Goal: Task Accomplishment & Management: Complete application form

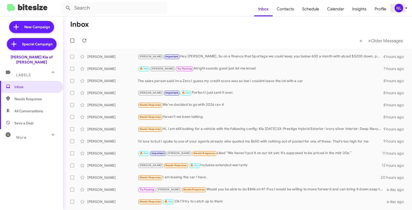
click at [398, 11] on div "NL" at bounding box center [398, 8] width 9 height 9
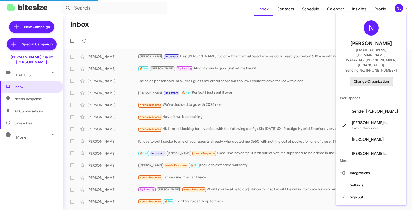
click at [373, 77] on span "Change Organization" at bounding box center [371, 81] width 35 height 9
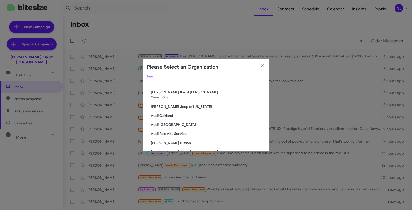
click at [187, 81] on input "Search" at bounding box center [206, 82] width 118 height 4
paste input "Adams Jeep of Maryland"
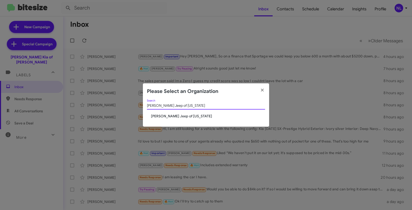
type input "Adams Jeep of Maryland"
click at [170, 115] on span "Adams Jeep of Maryland" at bounding box center [208, 116] width 114 height 5
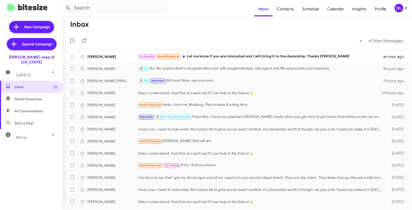
click at [398, 6] on div "NL" at bounding box center [398, 8] width 9 height 9
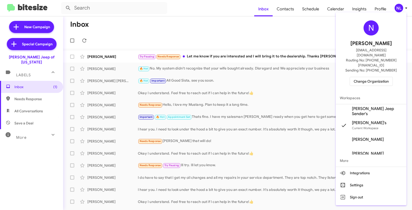
click at [374, 106] on span "Adams Jeep Sender's" at bounding box center [377, 111] width 50 height 10
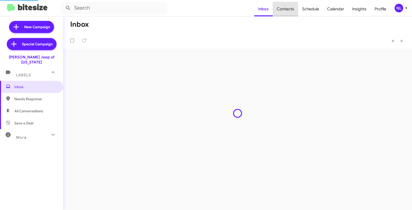
click at [287, 12] on span "Contacts" at bounding box center [285, 9] width 25 height 15
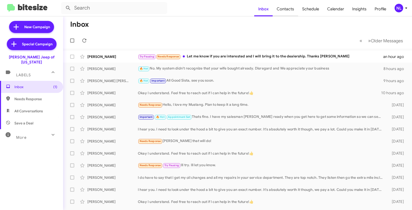
click at [288, 7] on span "Contacts" at bounding box center [285, 9] width 25 height 15
type input "in:groups"
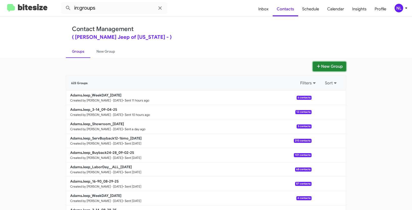
click at [322, 68] on button "New Group" at bounding box center [329, 67] width 33 height 10
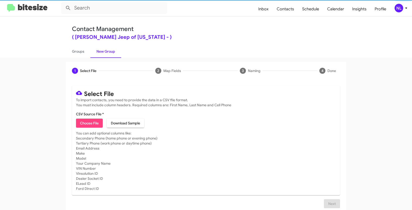
click at [85, 127] on span "Choose File" at bounding box center [89, 123] width 19 height 9
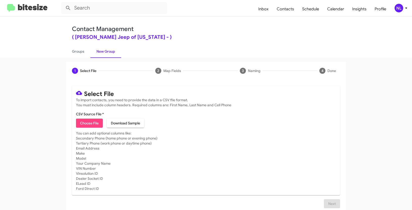
type input "AdamsJeep_16-90_09-05-25"
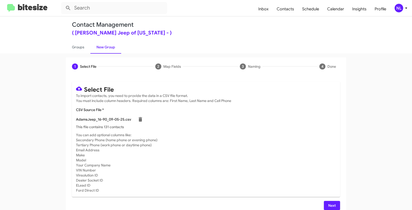
scroll to position [10, 0]
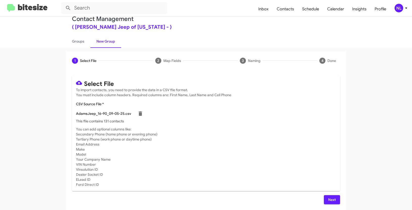
click at [335, 200] on button "Next" at bounding box center [332, 200] width 16 height 9
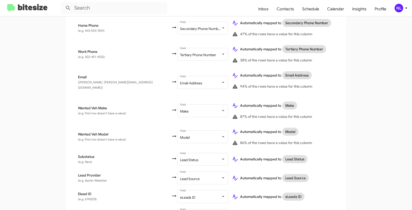
scroll to position [237, 0]
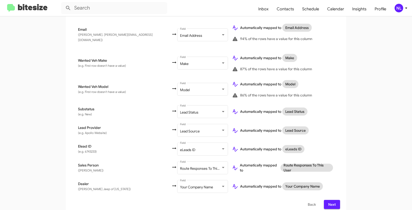
click at [336, 201] on button "Next" at bounding box center [332, 204] width 16 height 9
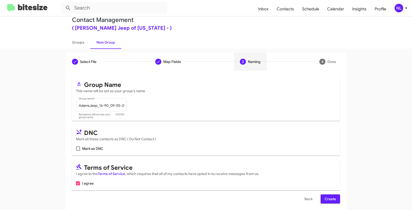
scroll to position [13, 0]
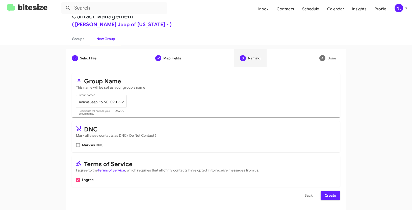
click at [329, 198] on span "Create" at bounding box center [329, 195] width 11 height 9
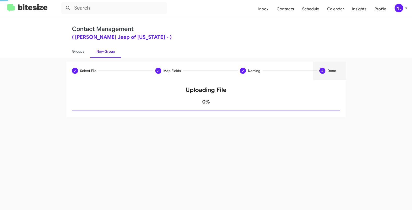
scroll to position [0, 0]
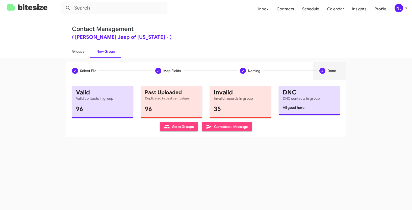
click at [173, 126] on span "Go to Groups" at bounding box center [179, 126] width 30 height 9
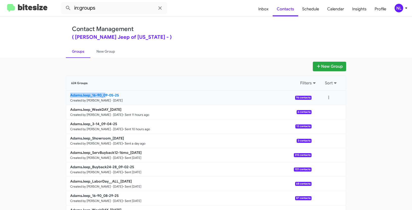
drag, startPoint x: 43, startPoint y: 97, endPoint x: 103, endPoint y: 95, distance: 59.8
click at [103, 95] on app-groups "New Group 624 Groups Filters Sort AdamsJeep_16-90_09-05-25 Created by Nen Limba…" at bounding box center [206, 155] width 412 height 186
copy b "AdamsJeep_16-90_0"
click at [111, 11] on input "in:groups" at bounding box center [114, 8] width 106 height 12
paste input "AdamsJeep_16-90_0"
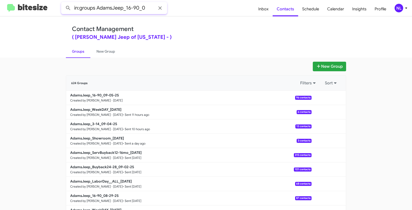
type input "in:groups AdamsJeep_16-90_0"
click at [63, 3] on button at bounding box center [68, 8] width 10 height 10
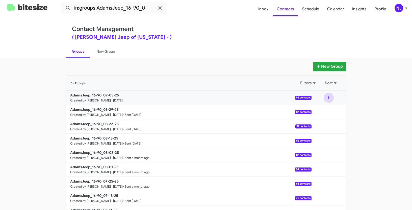
click at [324, 98] on button at bounding box center [328, 98] width 10 height 10
click at [322, 113] on button "View contacts" at bounding box center [313, 111] width 40 height 12
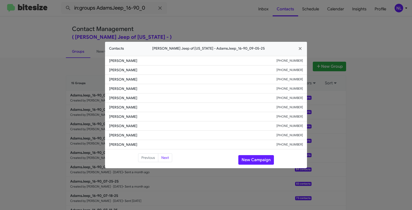
drag, startPoint x: 106, startPoint y: 117, endPoint x: 159, endPoint y: 115, distance: 53.3
click at [159, 115] on li "Jacqueline Barbieri +14108042947" at bounding box center [206, 116] width 202 height 9
copy span "Jacqueline Barbieri"
click at [282, 120] on li "Jacqueline Barbieri +14108042947" at bounding box center [206, 116] width 202 height 9
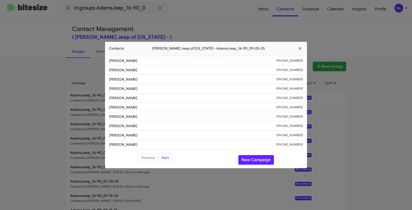
drag, startPoint x: 277, startPoint y: 119, endPoint x: 304, endPoint y: 118, distance: 27.3
click at [304, 118] on li "Jacqueline Barbieri +14108042947" at bounding box center [206, 116] width 202 height 9
copy div "+14108042947"
click at [260, 162] on button "New Campaign" at bounding box center [256, 160] width 36 height 10
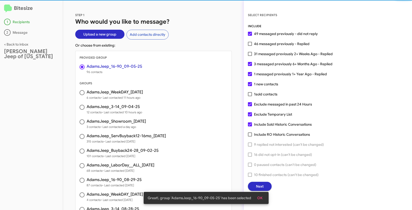
click at [261, 199] on span "OK" at bounding box center [259, 198] width 5 height 9
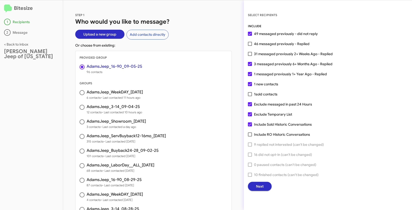
click at [250, 55] on span at bounding box center [250, 54] width 4 height 4
click at [250, 56] on input "31 messaged previously 2+ Weeks Ago - Replied" at bounding box center [250, 56] width 0 height 0
checkbox input "true"
click at [263, 189] on span "Next" at bounding box center [260, 186] width 8 height 9
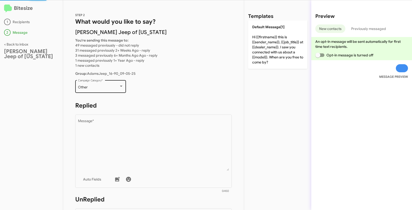
click at [119, 87] on div at bounding box center [121, 87] width 5 height 4
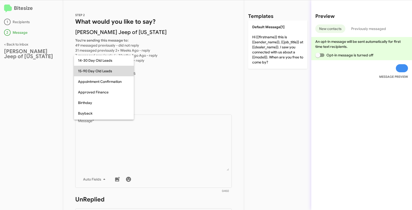
click at [100, 73] on span "15-90 Day Old Leads" at bounding box center [104, 71] width 52 height 11
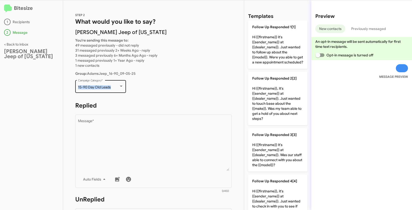
drag, startPoint x: 76, startPoint y: 86, endPoint x: 116, endPoint y: 89, distance: 40.2
click at [116, 89] on div "15-90 Day Old Leads Campaign Category *" at bounding box center [100, 86] width 51 height 14
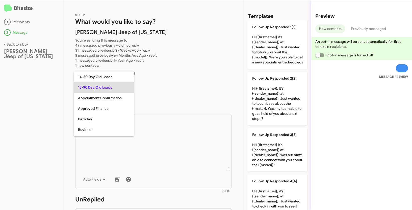
copy span "15-90 Day Old Leads"
click at [161, 132] on div at bounding box center [206, 105] width 412 height 210
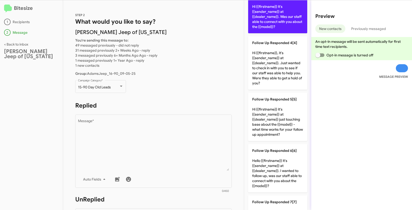
scroll to position [218, 0]
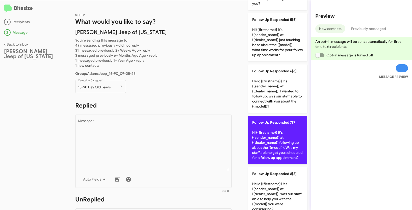
click at [269, 143] on p "Follow Up Responded 7[7] Hi {{firstname}} It's {{sender_name}} at {{dealer_name…" at bounding box center [277, 140] width 59 height 48
type textarea "Hi {{firstname}} It's {{sender_name}} at {{dealer_name}} following up about the…"
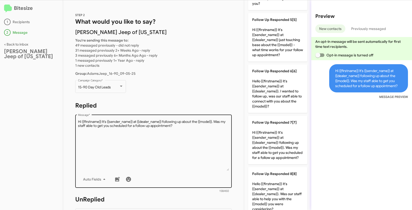
scroll to position [135, 0]
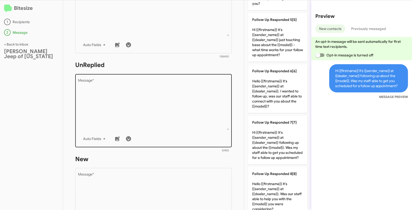
click at [212, 114] on textarea "Message *" at bounding box center [153, 104] width 151 height 51
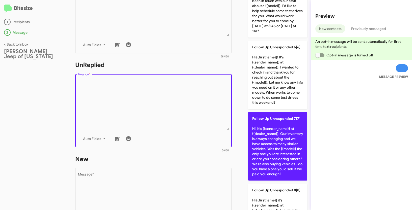
scroll to position [361, 0]
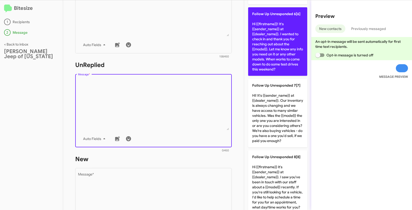
click at [281, 43] on p "Follow Up Unresponded 6[6] Hi {{firstname}}! It's {{sender_name}} at {{dealer_n…" at bounding box center [277, 41] width 59 height 69
type textarea "Hi {{firstname}}! It's {{sender_name}} at {{dealer_name}}. I wanted to check in…"
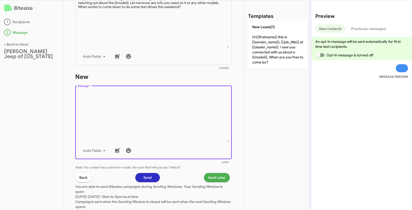
scroll to position [0, 0]
drag, startPoint x: 194, startPoint y: 115, endPoint x: 188, endPoint y: 110, distance: 7.4
click at [194, 115] on textarea "Message *" at bounding box center [153, 116] width 151 height 51
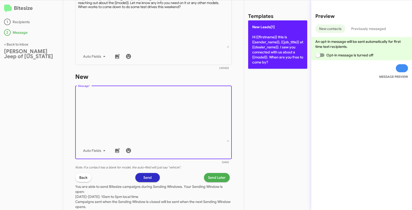
click at [270, 32] on p "New Leads[1] Hi {{firstname}} this is {{sender_name}}, {{job_title}} at {{deale…" at bounding box center [277, 44] width 59 height 48
type textarea "Hi {{firstname}} this is {{sender_name}}, {{job_title}} at {{dealer_name}}. I s…"
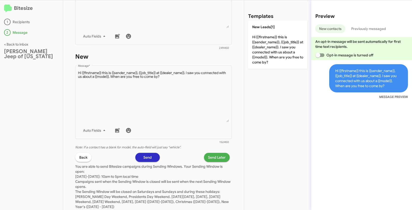
scroll to position [251, 0]
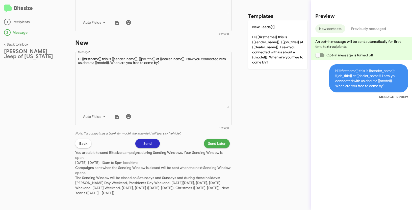
click at [211, 144] on span "Send Later" at bounding box center [217, 143] width 18 height 9
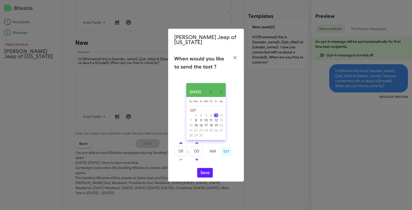
click at [182, 143] on link at bounding box center [180, 144] width 9 height 6
type input "11"
drag, startPoint x: 202, startPoint y: 153, endPoint x: 193, endPoint y: 150, distance: 8.9
click at [193, 150] on input "00" at bounding box center [196, 152] width 13 height 10
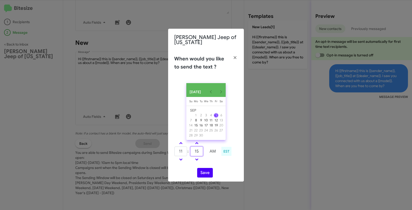
type input "15"
click at [209, 174] on button "Save" at bounding box center [205, 173] width 16 height 10
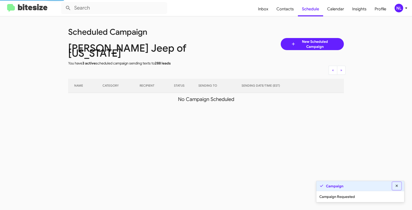
click at [396, 185] on icon at bounding box center [396, 186] width 5 height 4
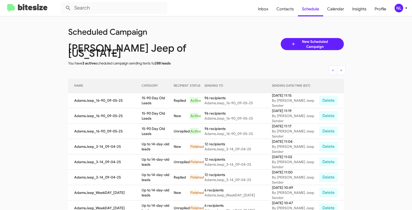
click at [396, 8] on div "NL" at bounding box center [398, 8] width 9 height 9
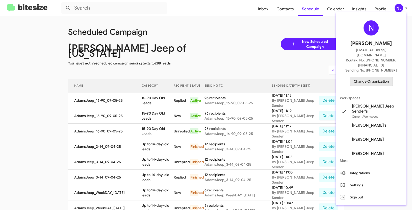
click at [369, 77] on span "Change Organization" at bounding box center [371, 81] width 35 height 9
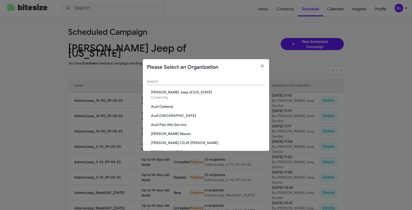
click at [208, 79] on div "Search" at bounding box center [206, 80] width 118 height 10
paste input "[PERSON_NAME] Nissan"
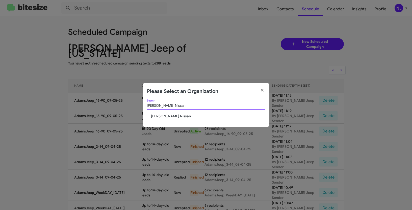
type input "[PERSON_NAME] Nissan"
click at [170, 116] on span "[PERSON_NAME] Nissan" at bounding box center [208, 116] width 114 height 5
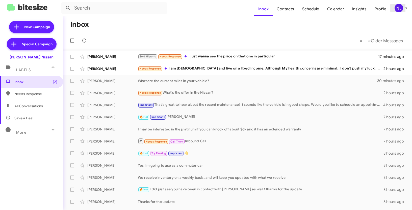
click at [401, 8] on div "NL" at bounding box center [398, 8] width 9 height 9
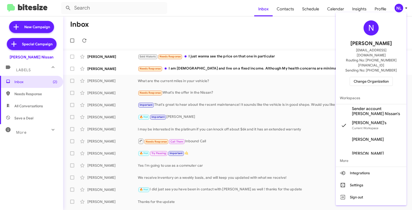
click at [370, 106] on span "Sender account [PERSON_NAME] Nissan's" at bounding box center [377, 111] width 50 height 10
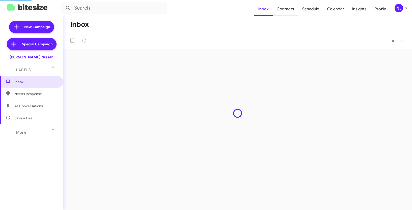
click at [288, 9] on span "Contacts" at bounding box center [285, 9] width 25 height 15
type input "in:groups"
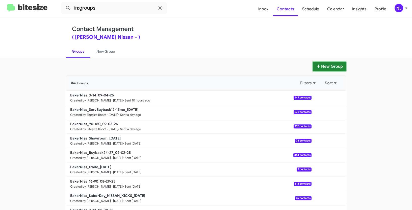
click at [326, 68] on button "New Group" at bounding box center [329, 67] width 33 height 10
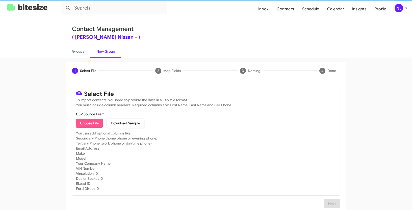
click at [87, 125] on span "Choose File" at bounding box center [89, 123] width 19 height 9
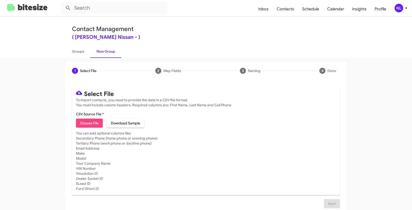
type input "BakerNiss_16-90_09-05-25"
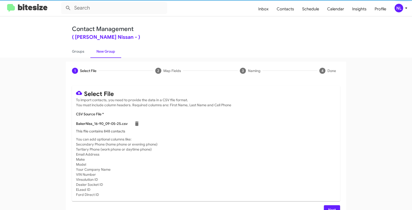
scroll to position [10, 0]
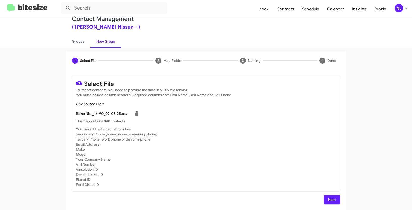
click at [331, 200] on span "Next" at bounding box center [332, 200] width 8 height 9
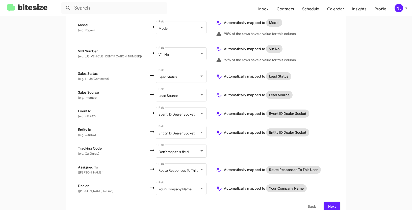
scroll to position [286, 0]
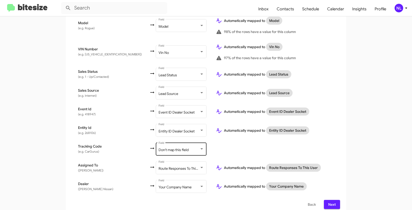
click at [171, 148] on span "Don't map this field" at bounding box center [173, 150] width 30 height 5
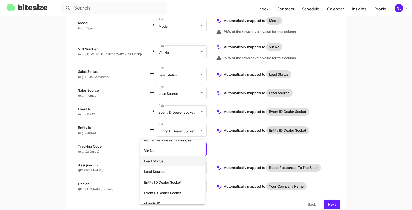
scroll to position [147, 0]
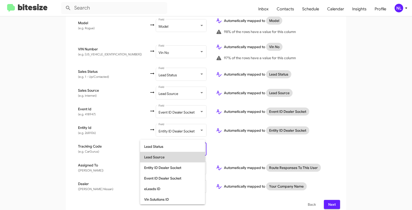
click at [165, 152] on span "Lead Source" at bounding box center [172, 157] width 57 height 11
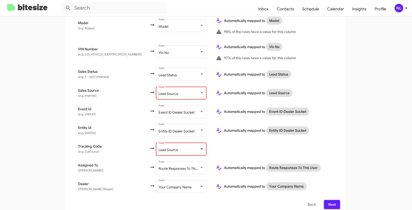
click at [164, 92] on div "Lead Source Field" at bounding box center [180, 93] width 45 height 14
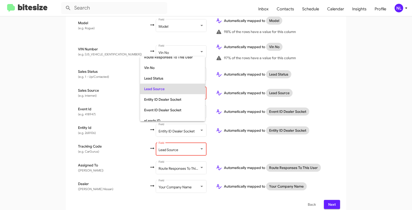
scroll to position [0, 0]
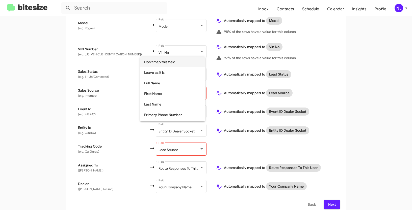
click at [166, 64] on span "Don't map this field" at bounding box center [172, 62] width 57 height 11
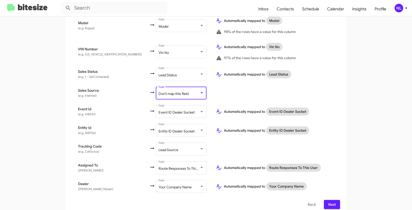
click at [333, 200] on span "Next" at bounding box center [332, 204] width 8 height 9
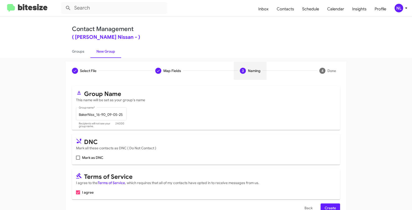
scroll to position [13, 0]
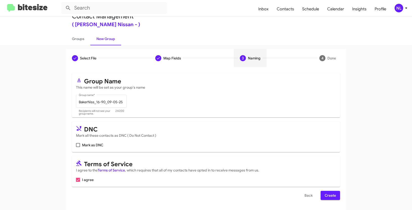
click at [332, 192] on span "Create" at bounding box center [329, 195] width 11 height 9
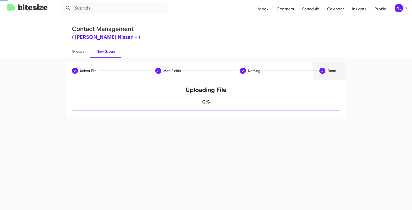
scroll to position [0, 0]
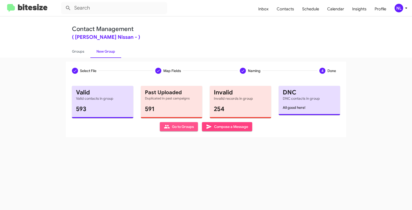
click at [178, 127] on span "Go to Groups" at bounding box center [179, 126] width 30 height 9
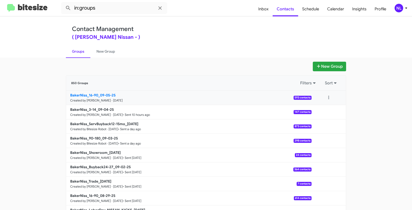
drag, startPoint x: 55, startPoint y: 93, endPoint x: 97, endPoint y: 95, distance: 42.4
click at [97, 95] on app-groups "New Group 850 Groups Filters Sort BakerNiss_16-90_09-05-25 Created by Nen Limba…" at bounding box center [206, 155] width 412 height 186
copy div "Filters Sort BakerNiss_16-90"
click at [115, 12] on input "in:groups" at bounding box center [114, 8] width 106 height 12
paste input "BakerNiss_16-90"
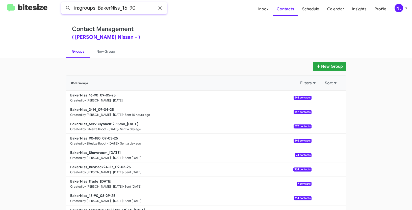
type input "in:groups BakerNiss_16-90"
click at [63, 3] on button at bounding box center [68, 8] width 10 height 10
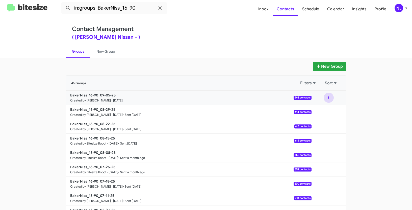
click at [327, 98] on button at bounding box center [328, 98] width 10 height 10
click at [320, 112] on button "View contacts" at bounding box center [313, 111] width 40 height 12
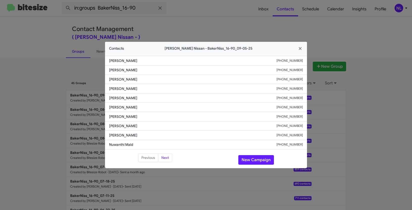
drag, startPoint x: 107, startPoint y: 59, endPoint x: 157, endPoint y: 62, distance: 50.6
click at [157, 62] on li "Jennifer Tremusini +12818811225" at bounding box center [206, 61] width 202 height 10
copy span "Jennifer Tremusini"
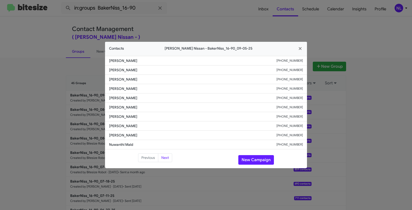
copy span "Jennifer Tremusini"
click at [251, 160] on button "New Campaign" at bounding box center [256, 160] width 36 height 10
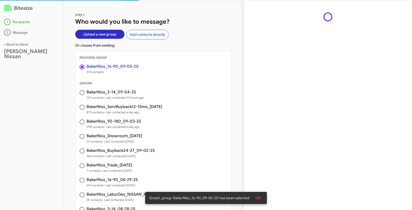
click at [259, 198] on span "OK" at bounding box center [257, 198] width 5 height 9
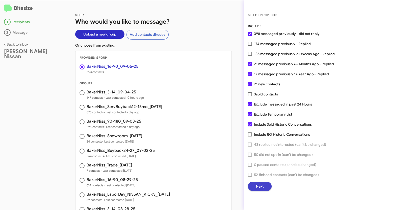
click at [260, 187] on span "Next" at bounding box center [260, 186] width 8 height 9
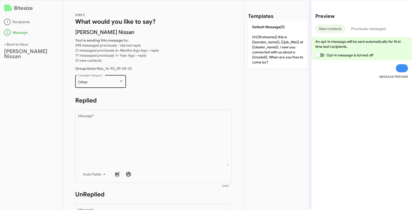
click at [108, 83] on div "Other" at bounding box center [98, 82] width 41 height 4
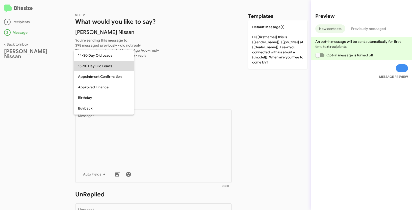
click at [95, 68] on span "15-90 Day Old Leads" at bounding box center [104, 66] width 52 height 11
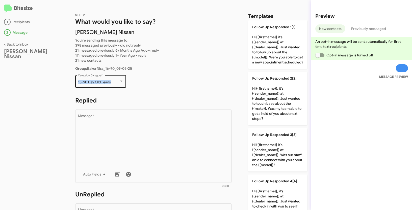
drag, startPoint x: 76, startPoint y: 82, endPoint x: 122, endPoint y: 84, distance: 46.3
click at [122, 84] on div "15-90 Day Old Leads Campaign Category *" at bounding box center [100, 81] width 51 height 14
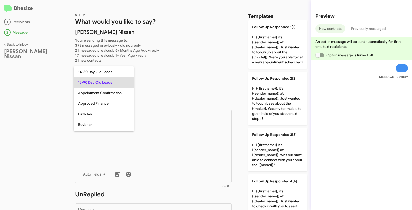
copy span "15-90 Day Old Leads"
click at [159, 147] on div at bounding box center [206, 105] width 412 height 210
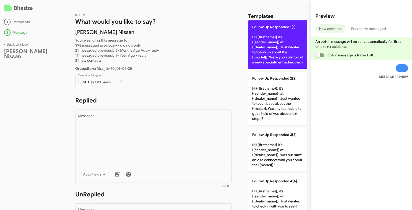
click at [267, 57] on p "Follow Up Responded 1[1] Hi {{firstname}} it's {{sender_name}} at {{dealer_name…" at bounding box center [277, 44] width 59 height 48
type textarea "Hi {{firstname}} it's {{sender_name}} at {{dealer_name}}. Just wanted to follow…"
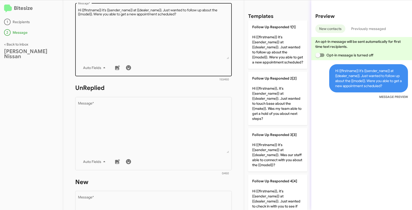
scroll to position [136, 0]
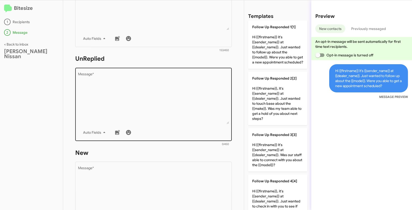
click at [153, 92] on textarea "Message *" at bounding box center [153, 98] width 151 height 51
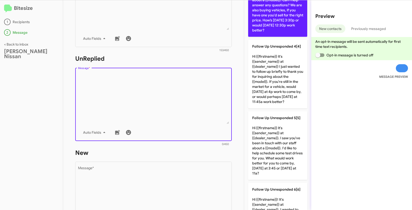
scroll to position [222, 0]
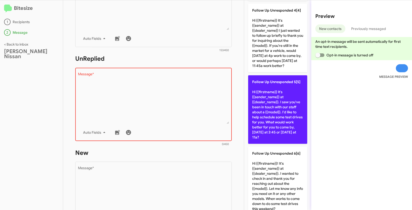
click at [272, 96] on p "Follow Up Unresponded 5[5] Hi {{firstname}} it's {{sender_name}} at {{dealer_na…" at bounding box center [277, 109] width 59 height 69
type textarea "Hi {{firstname}} it's {{sender_name}} at {{dealer_name}}. I saw you've been in …"
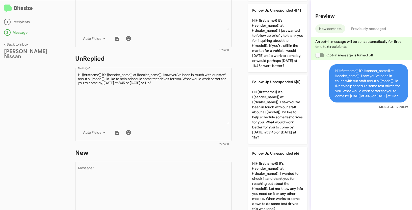
scroll to position [172, 0]
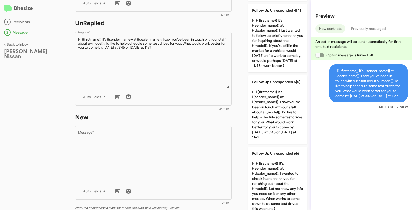
click at [154, 158] on textarea "Message *" at bounding box center [153, 156] width 151 height 51
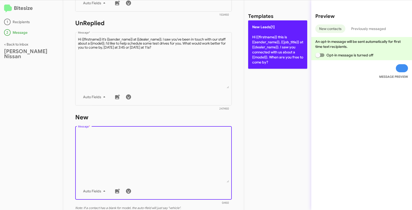
click at [259, 44] on p "New Leads[1] Hi {{firstname}} this is {{sender_name}}, {{job_title}} at {{deale…" at bounding box center [277, 44] width 59 height 48
type textarea "Hi {{firstname}} this is {{sender_name}}, {{job_title}} at {{dealer_name}}. I s…"
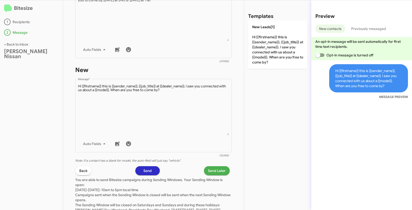
scroll to position [246, 0]
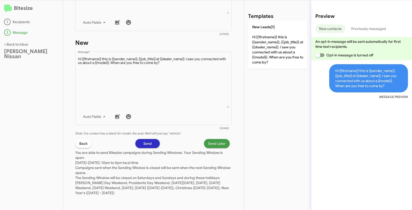
click at [216, 145] on span "Send Later" at bounding box center [217, 143] width 18 height 9
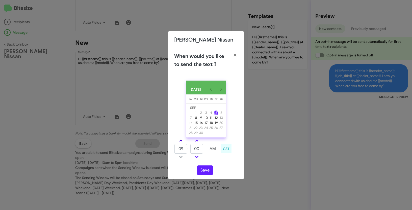
click at [180, 142] on span at bounding box center [180, 141] width 3 height 3
type input "10"
drag, startPoint x: 202, startPoint y: 151, endPoint x: 189, endPoint y: 148, distance: 13.9
click at [189, 148] on tr "10 : 00 AM" at bounding box center [196, 149] width 45 height 10
type input "15"
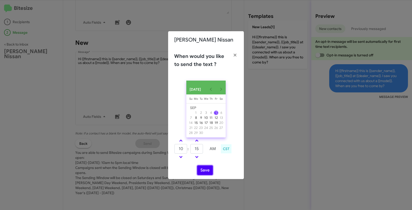
click at [200, 174] on button "Save" at bounding box center [205, 171] width 16 height 10
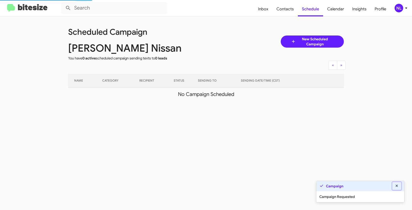
click at [396, 188] on icon at bounding box center [396, 186] width 5 height 4
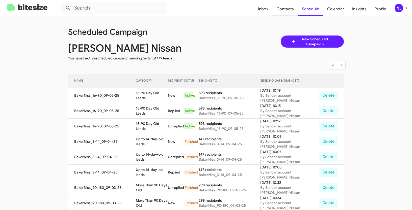
click at [284, 9] on span "Contacts" at bounding box center [284, 9] width 25 height 15
type input "in:groups"
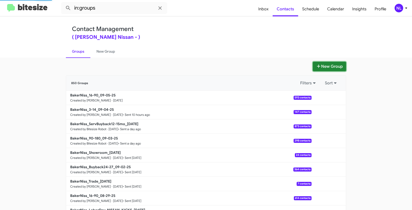
click at [337, 64] on button "New Group" at bounding box center [329, 67] width 33 height 10
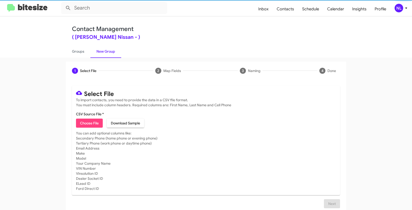
click at [85, 126] on span "Choose File" at bounding box center [89, 123] width 19 height 9
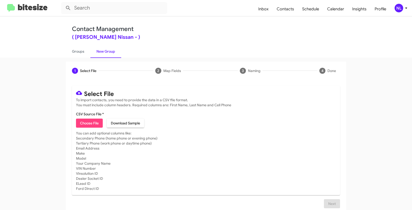
type input "BakerNiss_Trade_09-05-25"
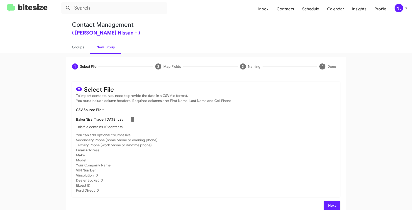
scroll to position [10, 0]
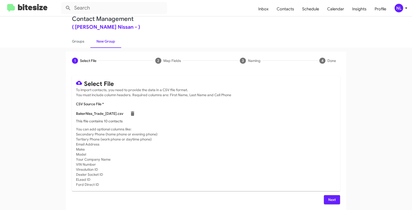
click at [333, 197] on span "Next" at bounding box center [332, 200] width 8 height 9
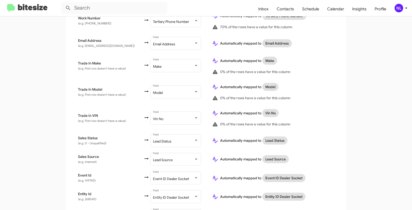
scroll to position [274, 0]
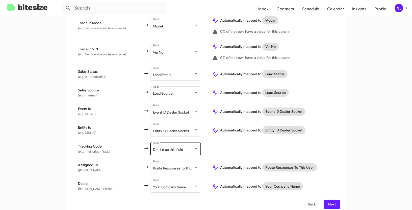
click at [159, 148] on span "Don't map this field" at bounding box center [168, 150] width 30 height 5
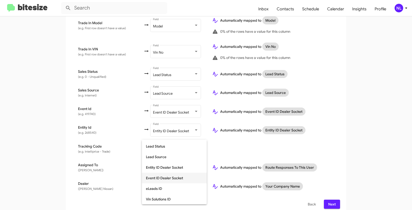
scroll to position [128, 0]
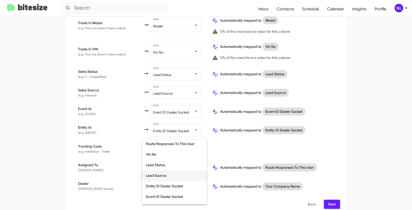
click at [164, 175] on span "Lead Source" at bounding box center [174, 176] width 57 height 11
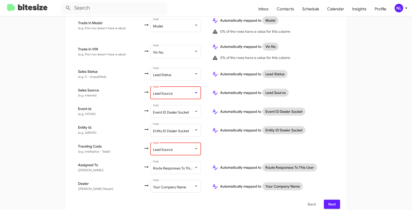
click at [166, 92] on div "Lead Source" at bounding box center [173, 94] width 41 height 4
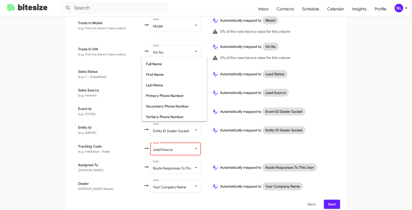
scroll to position [0, 0]
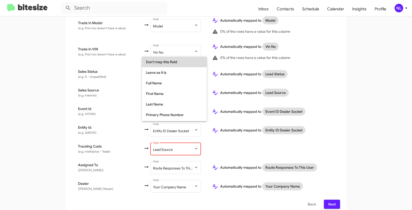
click at [168, 60] on span "Don't map this field" at bounding box center [174, 62] width 57 height 11
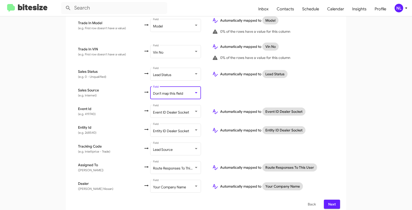
click at [332, 202] on span "Next" at bounding box center [332, 204] width 8 height 9
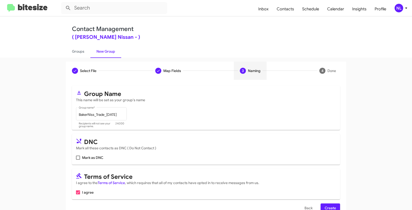
scroll to position [13, 0]
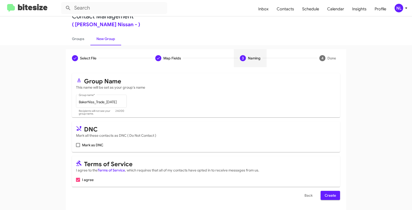
click at [332, 195] on span "Create" at bounding box center [329, 195] width 11 height 9
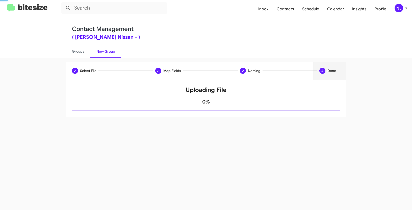
scroll to position [0, 0]
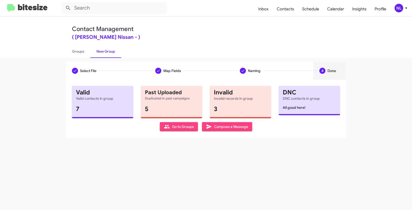
drag, startPoint x: 169, startPoint y: 130, endPoint x: 171, endPoint y: 132, distance: 3.2
click at [169, 130] on span "Go to Groups" at bounding box center [179, 126] width 30 height 9
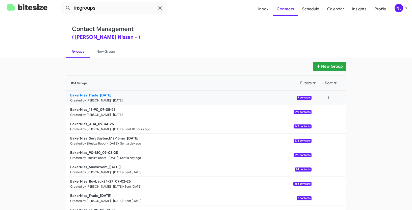
drag, startPoint x: 39, startPoint y: 95, endPoint x: 98, endPoint y: 93, distance: 59.6
click at [98, 93] on app-groups "New Group 851 Groups Filters Sort BakerNiss_Trade_09-05-25 Created by Nen Limba…" at bounding box center [206, 155] width 412 height 186
copy b "BakerNiss_Trade_"
click at [112, 9] on input "in:groups" at bounding box center [114, 8] width 106 height 12
paste input "BakerNiss_Trade_"
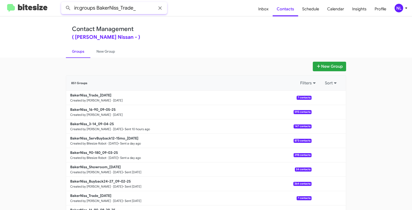
type input "in:groups BakerNiss_Trade_"
click at [63, 3] on button at bounding box center [68, 8] width 10 height 10
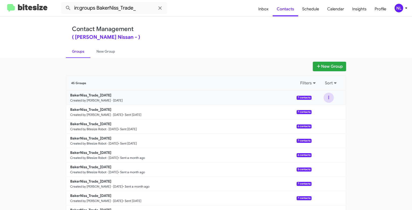
click at [327, 96] on button at bounding box center [328, 98] width 10 height 10
click at [318, 112] on button "View contacts" at bounding box center [313, 111] width 40 height 12
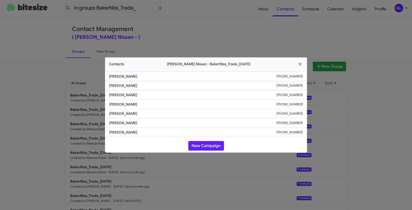
drag, startPoint x: 110, startPoint y: 85, endPoint x: 148, endPoint y: 87, distance: 37.6
click at [148, 87] on li "Cynthia Ledbetter +18324443310" at bounding box center [206, 85] width 202 height 9
copy span "Cynthia Ledbetter"
click at [212, 147] on button "New Campaign" at bounding box center [206, 146] width 36 height 10
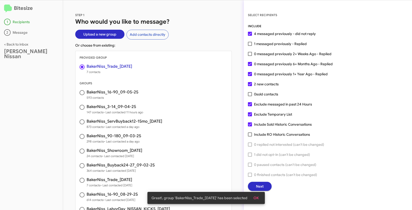
click at [259, 199] on span "OK" at bounding box center [255, 198] width 5 height 9
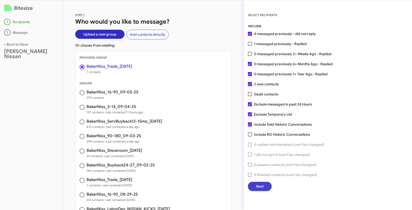
click at [260, 189] on span "Next" at bounding box center [260, 186] width 8 height 9
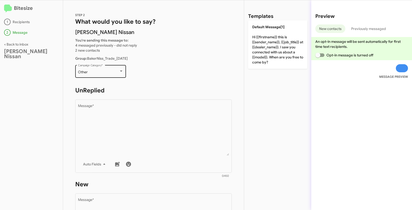
click at [102, 74] on div "Other" at bounding box center [98, 72] width 41 height 4
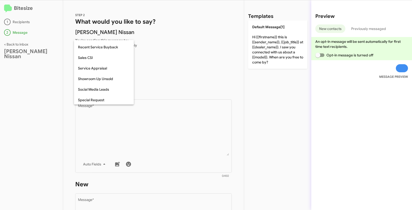
scroll to position [196, 0]
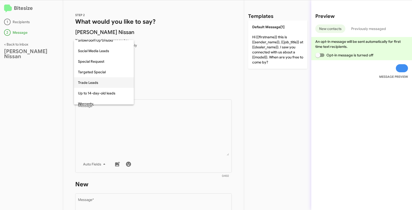
click at [95, 81] on span "Trade Leads" at bounding box center [104, 82] width 52 height 11
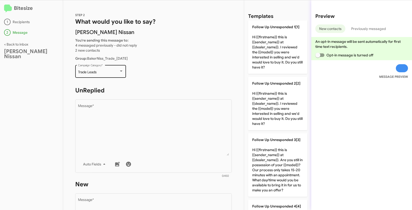
drag, startPoint x: 76, startPoint y: 71, endPoint x: 100, endPoint y: 71, distance: 24.2
click at [100, 71] on div "Trade Leads Campaign Category *" at bounding box center [100, 71] width 51 height 14
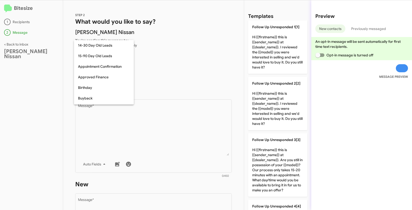
scroll to position [206, 0]
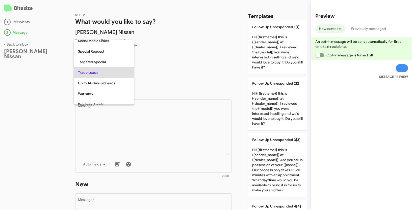
copy span "Trade Leads"
click at [172, 106] on div at bounding box center [206, 105] width 412 height 210
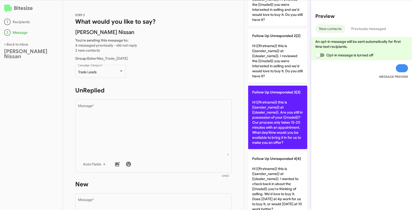
scroll to position [66, 0]
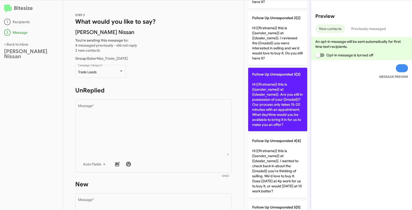
click at [267, 88] on p "Follow Up Unresponded 3[3] Hi {{firstname}} this is {{sender_name}} at {{dealer…" at bounding box center [277, 100] width 59 height 64
type textarea "Hi {{firstname}} this is {{sender_name}} at {{dealer_name}}. Are you still in p…"
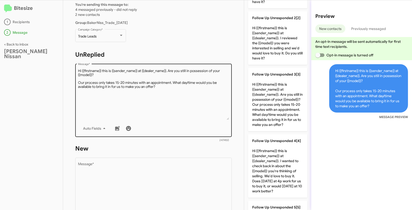
scroll to position [77, 0]
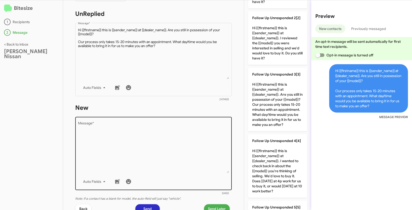
click at [158, 126] on textarea "Message *" at bounding box center [153, 147] width 151 height 51
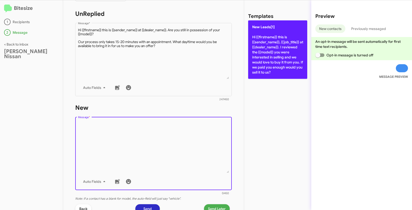
click at [273, 40] on p "New Leads[1] Hi {{firstname}} this is {{sender_name}}, {{job_title}} at {{deale…" at bounding box center [277, 49] width 59 height 59
type textarea "Hi {{firstname}} this is {{sender_name}}, {{job_title}} at {{dealer_name}}. I r…"
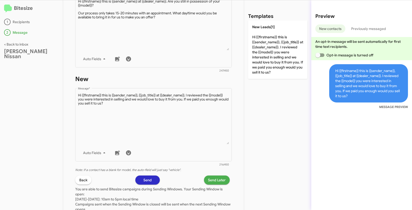
scroll to position [142, 0]
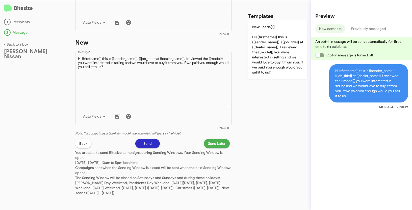
click at [214, 141] on span "Send Later" at bounding box center [217, 143] width 18 height 9
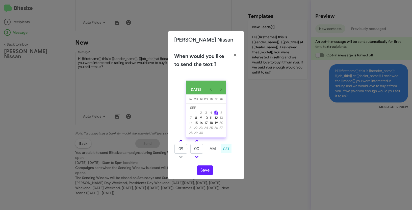
click at [180, 141] on link at bounding box center [180, 141] width 9 height 6
type input "10"
click at [202, 170] on button "Save" at bounding box center [205, 171] width 16 height 10
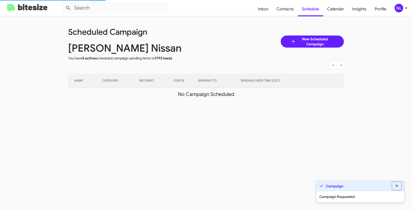
click at [398, 185] on icon at bounding box center [396, 186] width 5 height 4
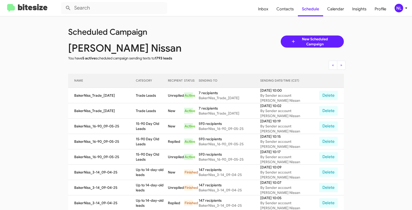
click at [397, 8] on div "NL" at bounding box center [398, 8] width 9 height 9
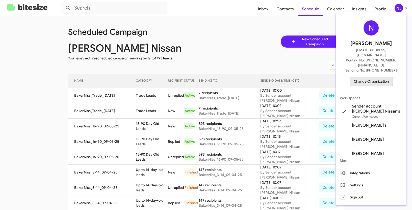
click at [375, 77] on span "Change Organization" at bounding box center [371, 81] width 35 height 9
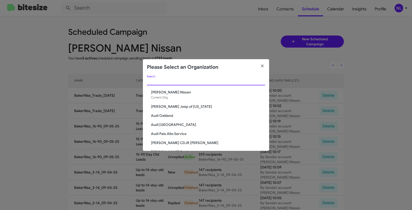
click at [187, 80] on input "Search" at bounding box center [206, 82] width 118 height 4
paste input "[PERSON_NAME] CDJR [PERSON_NAME]"
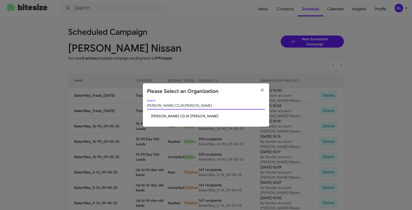
type input "[PERSON_NAME] CDJR [PERSON_NAME]"
click at [173, 116] on span "[PERSON_NAME] CDJR [PERSON_NAME]" at bounding box center [208, 116] width 114 height 5
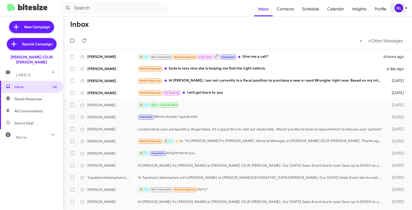
click at [399, 9] on div "NL" at bounding box center [398, 8] width 9 height 9
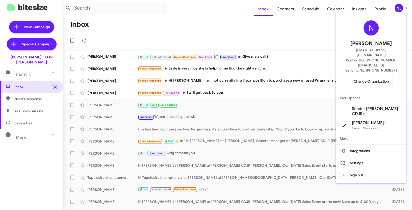
click at [365, 106] on span "Sender [PERSON_NAME] CDJR's" at bounding box center [377, 111] width 50 height 10
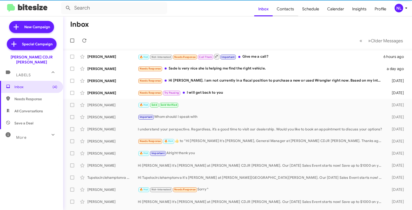
click at [286, 11] on span "Contacts" at bounding box center [285, 9] width 25 height 15
type input "in:groups"
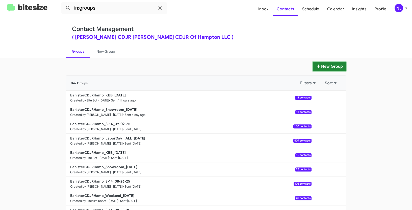
click at [335, 69] on button "New Group" at bounding box center [329, 67] width 33 height 10
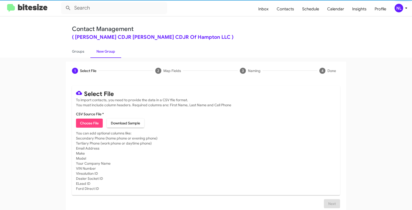
click at [90, 123] on span "Choose File" at bounding box center [89, 123] width 19 height 9
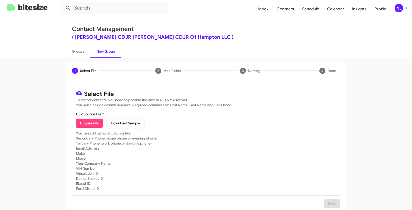
type input "BanisterCDJRHamp_16-90_09-05-25"
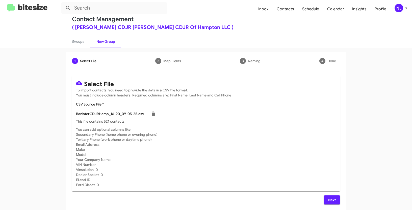
scroll to position [10, 0]
click at [328, 199] on span "Next" at bounding box center [332, 200] width 8 height 9
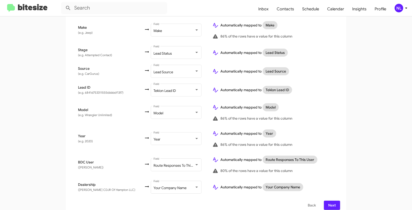
scroll to position [237, 0]
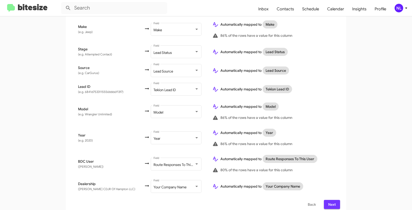
click at [332, 200] on span "Next" at bounding box center [332, 204] width 8 height 9
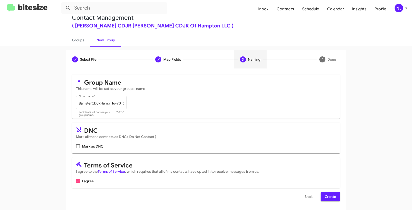
scroll to position [13, 0]
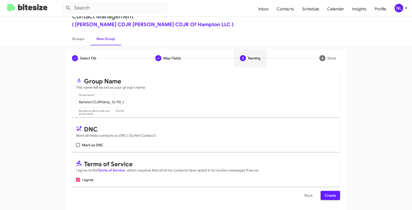
click at [331, 195] on span "Create" at bounding box center [329, 195] width 11 height 9
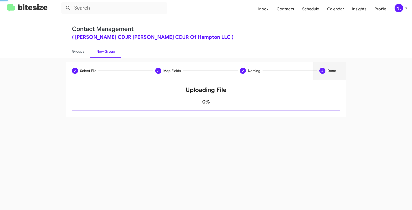
scroll to position [0, 0]
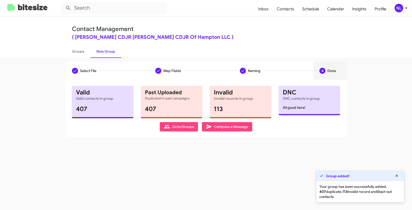
click at [186, 130] on span "Go to Groups" at bounding box center [179, 126] width 30 height 9
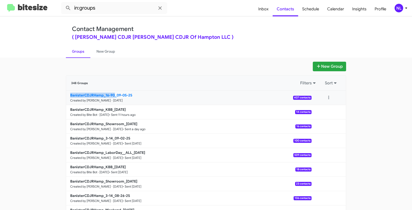
drag, startPoint x: 62, startPoint y: 95, endPoint x: 114, endPoint y: 96, distance: 51.7
click at [114, 96] on div "New Group 348 Groups Filters Sort BanisterCDJRHamp_16-90_09-05-25 Created by Ne…" at bounding box center [206, 155] width 288 height 186
copy b "BanisterCDJRHamp_16-90"
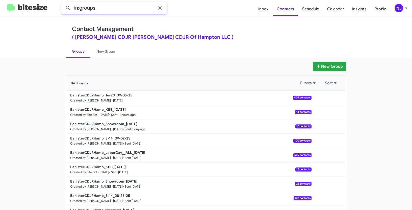
click at [106, 12] on input "in:groups" at bounding box center [114, 8] width 106 height 12
paste input "BanisterCDJRHamp_16-90"
type input "in:groups BanisterCDJRHamp_16-90"
click at [63, 3] on button at bounding box center [68, 8] width 10 height 10
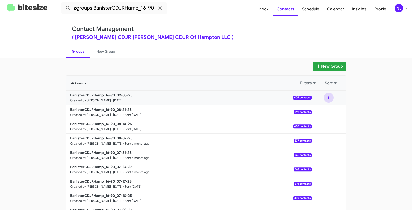
click at [325, 96] on button at bounding box center [328, 98] width 10 height 10
click at [317, 115] on button "View contacts" at bounding box center [313, 111] width 40 height 12
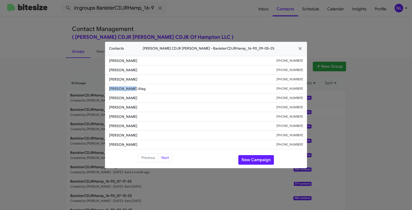
drag, startPoint x: 106, startPoint y: 89, endPoint x: 141, endPoint y: 89, distance: 35.3
click at [141, 89] on li "Senthil Alag +19045365842" at bounding box center [206, 88] width 202 height 9
copy span "Senthil Alag"
click at [161, 100] on span "[PERSON_NAME]" at bounding box center [192, 98] width 167 height 5
drag, startPoint x: 113, startPoint y: 88, endPoint x: 304, endPoint y: 93, distance: 190.6
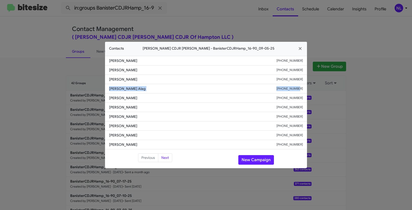
click at [304, 93] on li "Senthil Alag +19045365842" at bounding box center [206, 88] width 202 height 9
copy div "Senthil Alag +19045365842"
click at [263, 161] on button "New Campaign" at bounding box center [256, 160] width 36 height 10
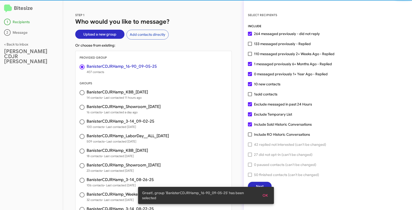
click at [267, 197] on span "OK" at bounding box center [264, 195] width 5 height 9
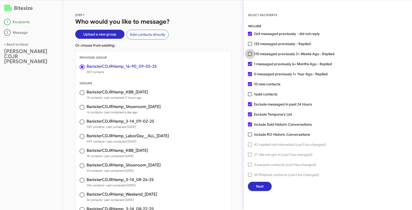
click at [251, 56] on span at bounding box center [250, 54] width 4 height 4
click at [250, 56] on input "110 messaged previously 2+ Weeks Ago - Replied" at bounding box center [250, 56] width 0 height 0
checkbox input "true"
click at [264, 183] on button "Next" at bounding box center [260, 186] width 24 height 9
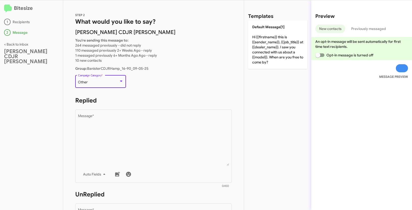
click at [86, 82] on span "Other" at bounding box center [83, 82] width 10 height 5
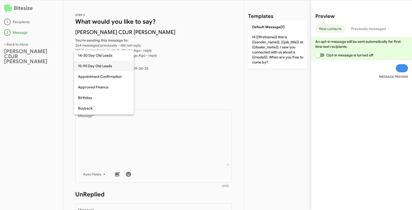
click at [101, 68] on span "15-90 Day Old Leads" at bounding box center [104, 66] width 52 height 11
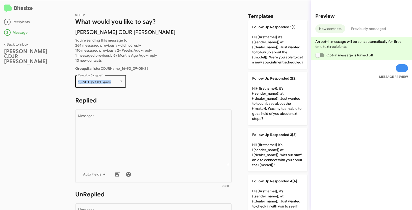
drag, startPoint x: 77, startPoint y: 83, endPoint x: 123, endPoint y: 83, distance: 46.7
click at [123, 83] on div "15-90 Day Old Leads Campaign Category *" at bounding box center [100, 81] width 51 height 14
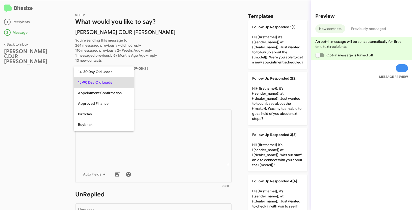
copy span "15-90 Day Old Leads"
click at [179, 147] on div at bounding box center [206, 105] width 412 height 210
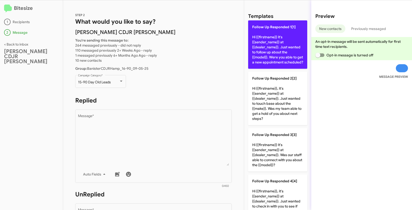
click at [277, 37] on p "Follow Up Responded 1[1] Hi {{firstname}} it's {{sender_name}} at {{dealer_name…" at bounding box center [277, 44] width 59 height 48
type textarea "Hi {{firstname}} it's {{sender_name}} at {{dealer_name}}. Just wanted to follow…"
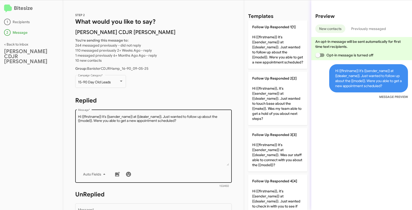
scroll to position [85, 0]
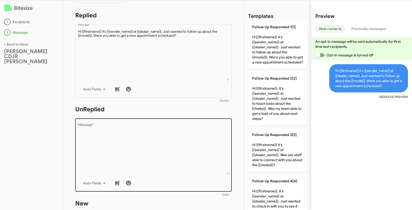
click at [162, 141] on textarea "Message *" at bounding box center [153, 148] width 151 height 51
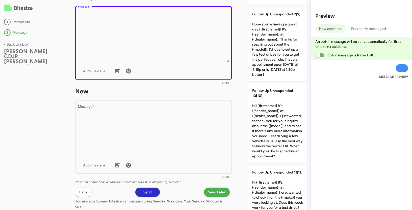
scroll to position [608, 0]
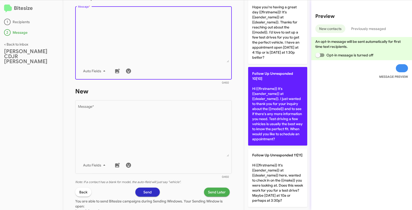
click at [275, 97] on p "Follow Up Unresponded 10[10] Hi {{firstname}} it's {{sender_name}} at {{dealer_…" at bounding box center [277, 106] width 59 height 79
type textarea "Hi {{firstname}} it's {{sender_name}} at {{dealer_name}}. I just wanted to than…"
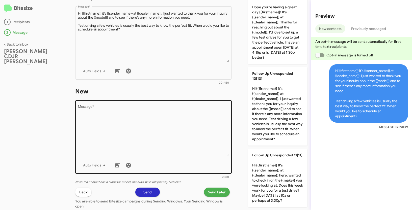
click at [168, 127] on textarea "Message *" at bounding box center [153, 130] width 151 height 51
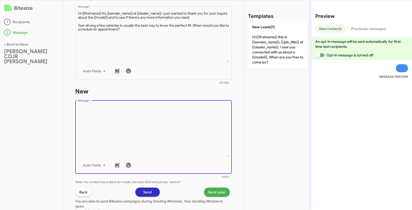
scroll to position [0, 0]
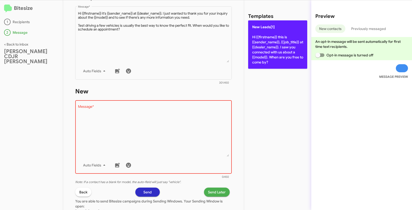
click at [261, 30] on p "New Leads[1] Hi {{firstname}} this is {{sender_name}}, {{job_title}} at {{deale…" at bounding box center [277, 44] width 59 height 48
type textarea "Hi {{firstname}} this is {{sender_name}}, {{job_title}} at {{dealer_name}}. I s…"
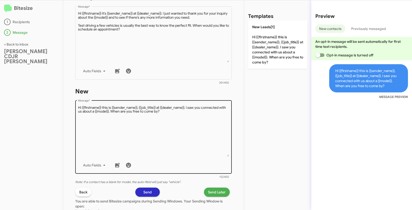
scroll to position [246, 0]
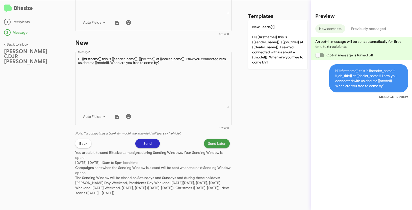
click at [208, 144] on span "Send Later" at bounding box center [217, 143] width 18 height 9
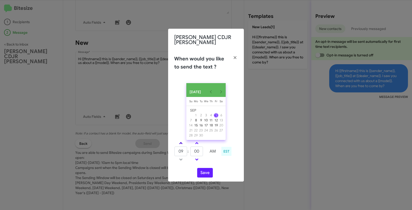
click at [181, 142] on link at bounding box center [180, 144] width 9 height 6
type input "10"
drag, startPoint x: 201, startPoint y: 152, endPoint x: 190, endPoint y: 149, distance: 11.3
click at [190, 149] on td "00" at bounding box center [196, 152] width 13 height 10
type input "17"
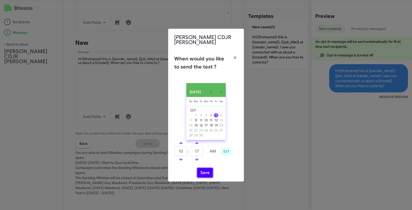
click at [203, 173] on button "Save" at bounding box center [205, 173] width 16 height 10
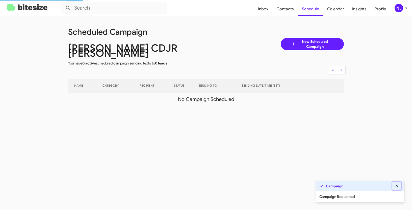
click at [397, 186] on icon at bounding box center [396, 186] width 2 height 2
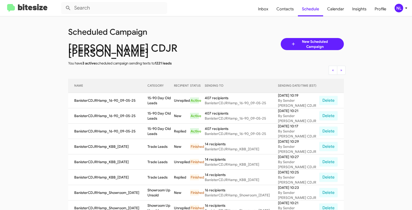
click at [398, 8] on div "NL" at bounding box center [398, 8] width 9 height 9
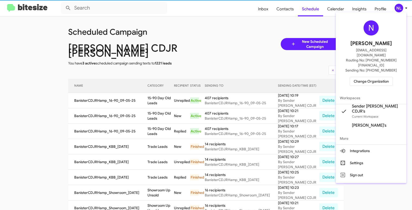
click at [376, 77] on span "Change Organization" at bounding box center [371, 81] width 35 height 9
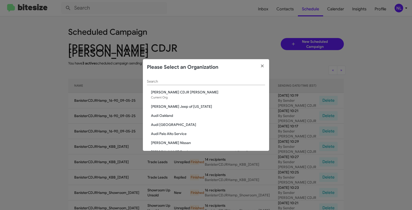
click at [211, 79] on div "Search" at bounding box center [206, 80] width 118 height 10
paste input "[PERSON_NAME] Ford"
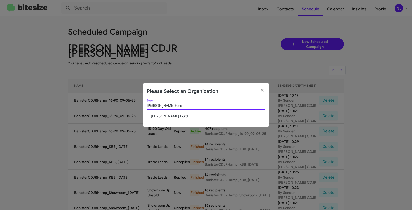
type input "[PERSON_NAME] Ford"
click at [167, 113] on div "Banister Ford Search" at bounding box center [206, 107] width 118 height 14
click at [165, 116] on span "[PERSON_NAME] Ford" at bounding box center [208, 116] width 114 height 5
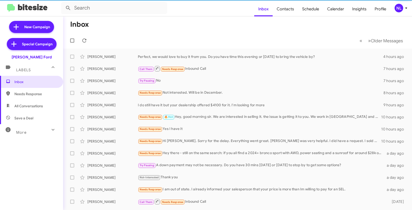
click at [396, 8] on div "NL" at bounding box center [398, 8] width 9 height 9
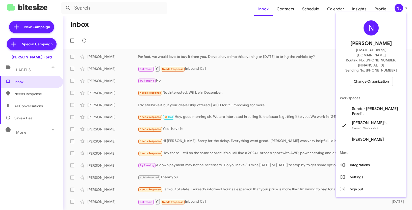
click at [378, 106] on span "Sender [PERSON_NAME] Ford's" at bounding box center [377, 111] width 50 height 10
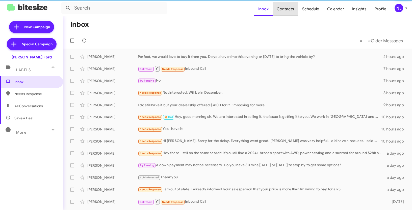
click at [288, 10] on span "Contacts" at bounding box center [285, 9] width 25 height 15
type input "in:groups"
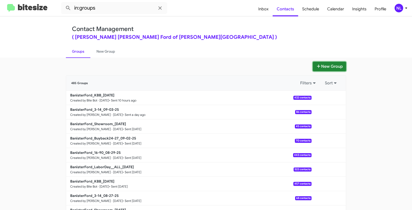
click at [334, 63] on button "New Group" at bounding box center [329, 67] width 33 height 10
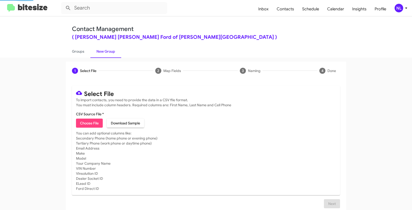
click at [95, 120] on span "Choose File" at bounding box center [89, 123] width 19 height 9
type input "BanisterFord_16-90_09-05-25"
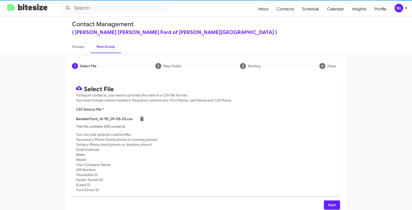
scroll to position [10, 0]
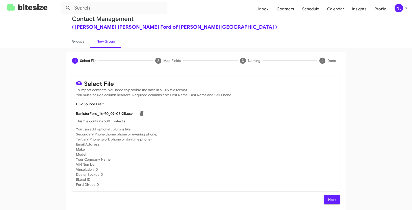
click at [328, 200] on span "Next" at bounding box center [332, 200] width 8 height 9
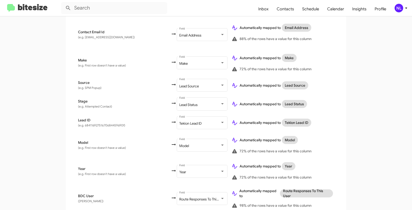
scroll to position [237, 0]
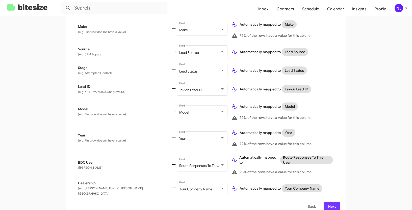
click at [332, 202] on span "Next" at bounding box center [332, 206] width 8 height 9
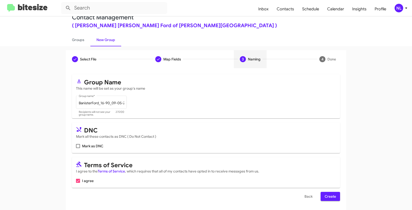
scroll to position [13, 0]
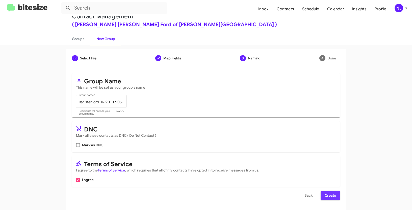
click at [331, 197] on span "Create" at bounding box center [329, 195] width 11 height 9
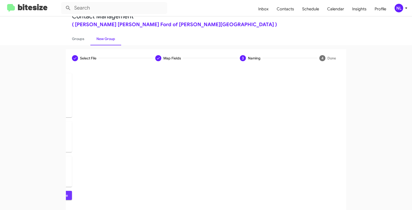
scroll to position [0, 0]
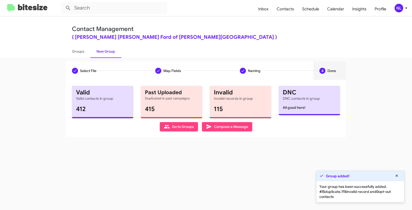
click at [181, 128] on span "Go to Groups" at bounding box center [179, 126] width 30 height 9
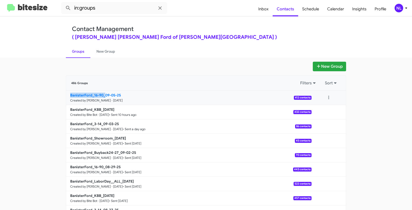
drag, startPoint x: 59, startPoint y: 95, endPoint x: 103, endPoint y: 94, distance: 44.4
click at [103, 94] on app-groups "New Group 486 Groups Filters Sort BanisterFord_16-90_09-05-25 Created by Nen Li…" at bounding box center [206, 155] width 412 height 186
copy b "BanisterFord_16-90_"
click at [100, 7] on input "in:groups" at bounding box center [114, 8] width 106 height 12
paste input "BanisterFord_16-90_"
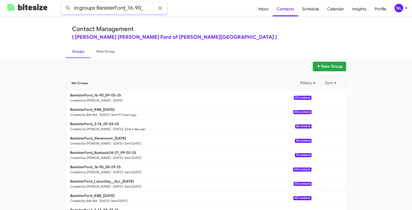
type input "in:groups BanisterFord_16-90_"
click at [63, 3] on button at bounding box center [68, 8] width 10 height 10
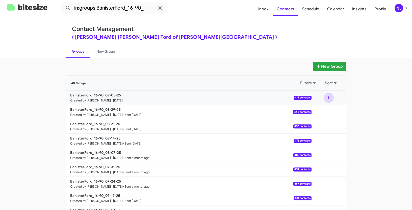
click at [328, 96] on button at bounding box center [328, 98] width 10 height 10
click at [314, 113] on button "View contacts" at bounding box center [313, 111] width 40 height 12
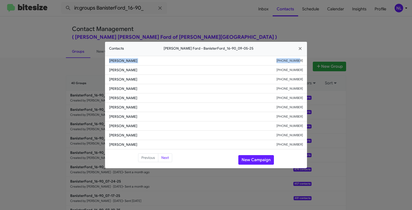
drag, startPoint x: 109, startPoint y: 57, endPoint x: 301, endPoint y: 65, distance: 192.9
click at [301, 65] on li "Georges Chokote +13014332060" at bounding box center [206, 61] width 202 height 10
copy div "Georges Chokote +13014332060"
click at [255, 160] on button "New Campaign" at bounding box center [256, 160] width 36 height 10
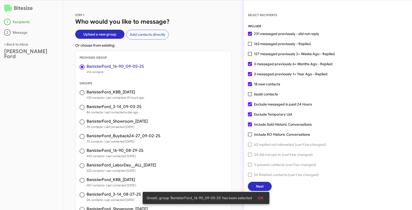
click at [252, 44] on label "163 messaged previously - Replied" at bounding box center [279, 44] width 63 height 6
click at [250, 46] on input "163 messaged previously - Replied" at bounding box center [250, 46] width 0 height 0
checkbox input "true"
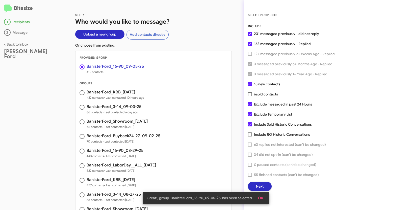
click at [262, 201] on span "OK" at bounding box center [260, 198] width 5 height 9
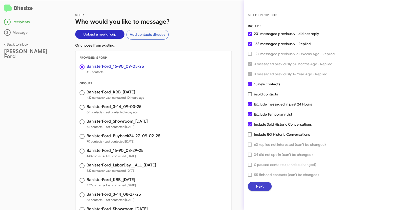
click at [260, 188] on span "Next" at bounding box center [260, 186] width 8 height 9
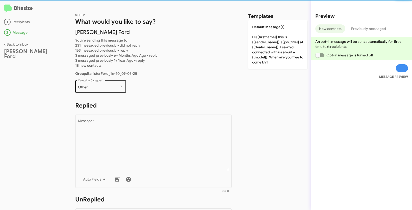
click at [97, 87] on div "Other" at bounding box center [98, 88] width 41 height 4
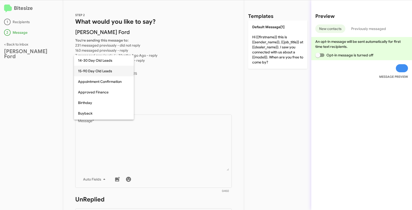
click at [97, 71] on span "15-90 Day Old Leads" at bounding box center [104, 71] width 52 height 11
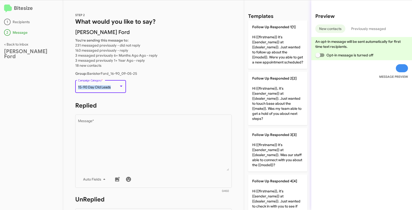
drag, startPoint x: 78, startPoint y: 88, endPoint x: 117, endPoint y: 90, distance: 39.4
click at [117, 90] on div "15-90 Day Old Leads Campaign Category *" at bounding box center [100, 86] width 45 height 14
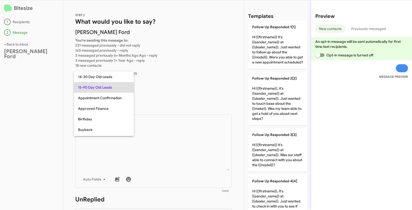
copy div "15-90 Day Old Leads"
click at [162, 141] on div at bounding box center [206, 105] width 412 height 210
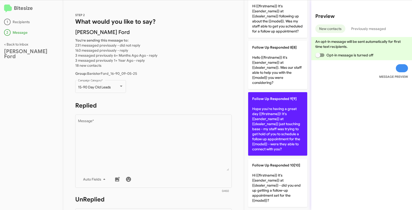
scroll to position [355, 0]
click at [275, 117] on p "Follow Up Responded 9[9] Hope you're having a great day {{firstname}}! It's {{s…" at bounding box center [277, 124] width 59 height 64
type textarea "Hope you're having a great day {{firstname}}! It's {{sender_name}} at {{dealer_…"
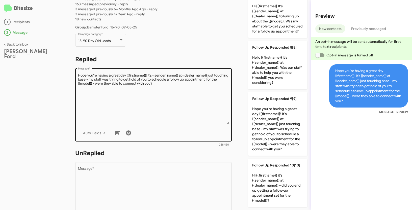
scroll to position [89, 0]
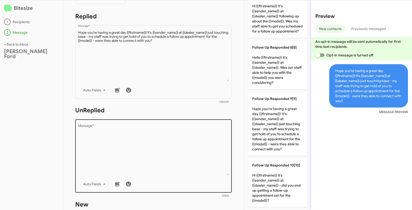
click at [171, 150] on textarea "Message *" at bounding box center [153, 149] width 151 height 51
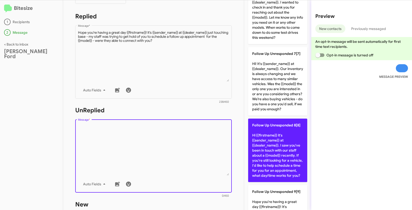
scroll to position [441, 0]
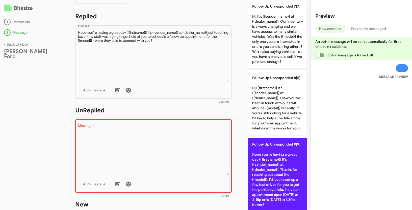
click at [280, 166] on p "Follow Up Unresponded 9[9] Hope you're having a great day {{firstname}}! It's {…" at bounding box center [277, 175] width 59 height 74
type textarea "Hope you're having a great day {{firstname}}! It's {{sender_name}} at {{dealer_…"
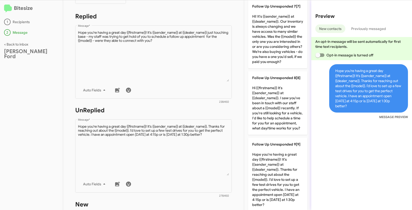
scroll to position [226, 0]
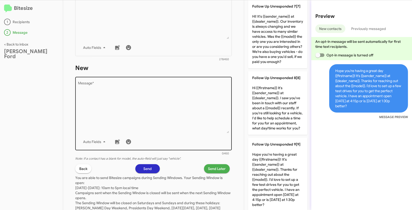
click at [207, 113] on textarea "Message *" at bounding box center [153, 107] width 151 height 51
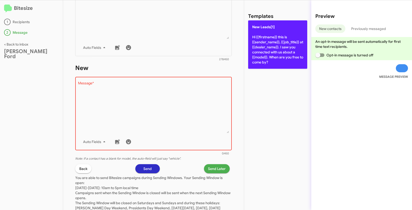
click at [273, 37] on p "New Leads[1] Hi {{firstname}} this is {{sender_name}}, {{job_title}} at {{deale…" at bounding box center [277, 44] width 59 height 48
type textarea "Hi {{firstname}} this is {{sender_name}}, {{job_title}} at {{dealer_name}}. I s…"
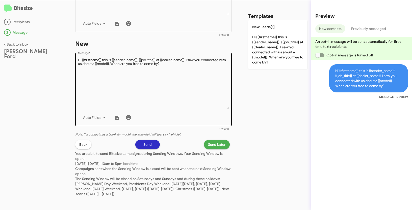
scroll to position [251, 0]
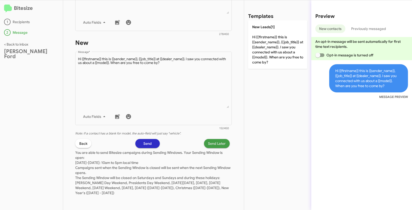
click at [212, 139] on span "Send Later" at bounding box center [217, 143] width 18 height 9
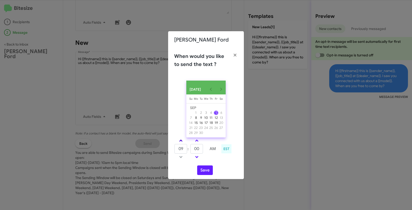
click at [182, 143] on span at bounding box center [180, 141] width 3 height 3
type input "11"
drag, startPoint x: 200, startPoint y: 150, endPoint x: 189, endPoint y: 148, distance: 11.2
click at [189, 148] on tr "11 : 00 AM" at bounding box center [196, 149] width 45 height 10
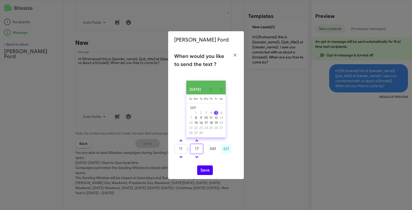
type input "17"
click at [203, 172] on button "Save" at bounding box center [205, 171] width 16 height 10
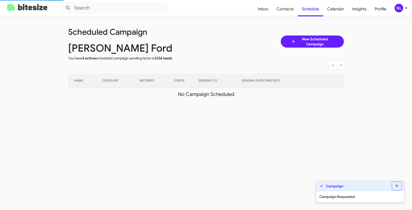
click at [398, 188] on icon at bounding box center [396, 186] width 5 height 4
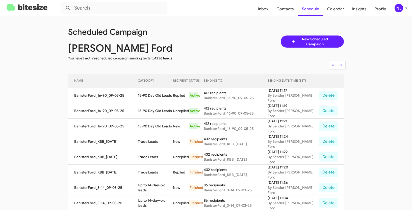
click at [397, 8] on div "NL" at bounding box center [398, 8] width 9 height 9
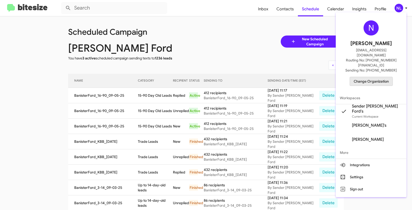
click at [373, 77] on span "Change Organization" at bounding box center [371, 81] width 35 height 9
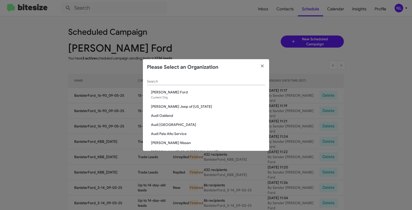
click at [195, 81] on input "Search" at bounding box center [206, 82] width 118 height 4
paste input "[PERSON_NAME] Mitsubishi"
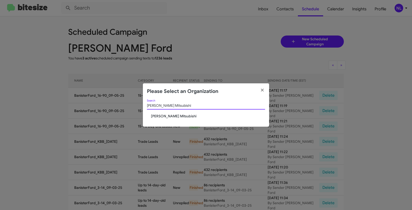
type input "[PERSON_NAME] Mitsubishi"
click at [165, 117] on span "[PERSON_NAME] Mitsubishi" at bounding box center [208, 116] width 114 height 5
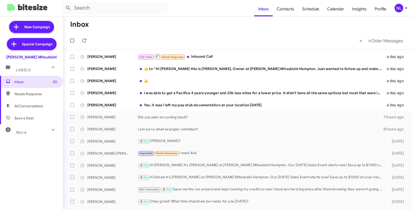
click at [400, 7] on div "NL" at bounding box center [398, 8] width 9 height 9
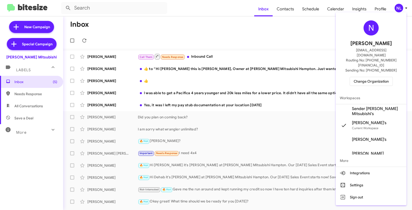
click at [361, 106] on span "Sender [PERSON_NAME] Mitsubishi's" at bounding box center [377, 111] width 50 height 10
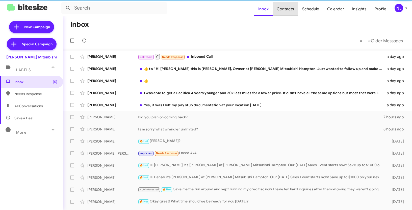
click at [283, 9] on span "Contacts" at bounding box center [285, 9] width 25 height 15
type input "in:groups"
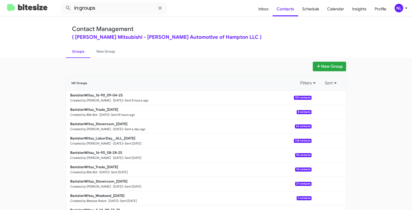
click at [329, 61] on div "New Group 169 Groups Filters Sort BanisterMitsu_16-90_09-04-25 Created by [PERS…" at bounding box center [206, 134] width 412 height 153
click at [337, 66] on button "New Group" at bounding box center [329, 67] width 33 height 10
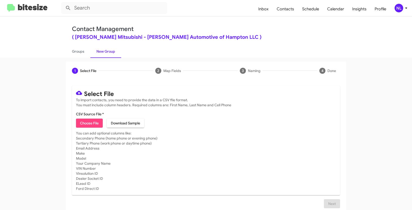
click at [84, 123] on span "Choose File" at bounding box center [89, 123] width 19 height 9
type input "BanisterMitsu_3-14_09-05-25"
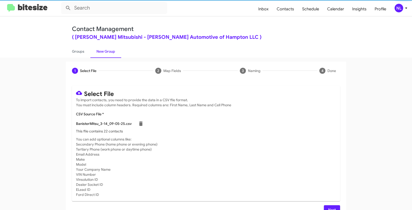
scroll to position [10, 0]
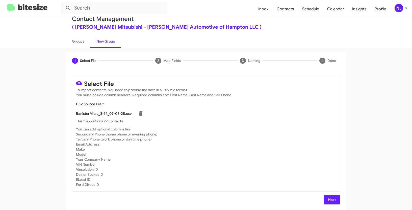
click at [330, 199] on span "Next" at bounding box center [332, 200] width 8 height 9
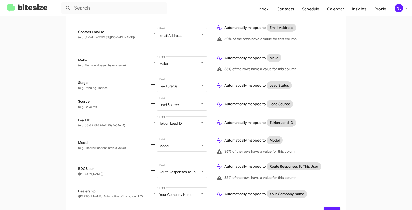
scroll to position [203, 0]
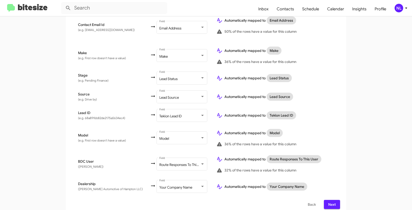
click at [330, 200] on span "Next" at bounding box center [332, 204] width 8 height 9
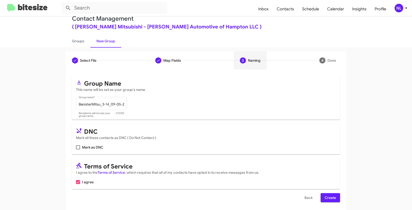
scroll to position [13, 0]
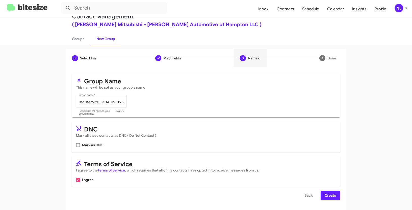
click at [330, 198] on span "Create" at bounding box center [329, 195] width 11 height 9
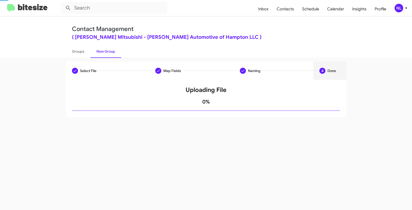
scroll to position [0, 0]
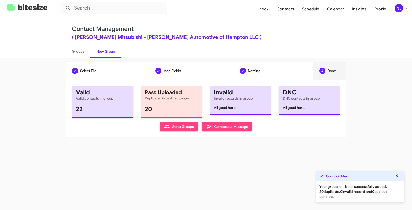
click at [171, 129] on span "Go to Groups" at bounding box center [179, 126] width 30 height 9
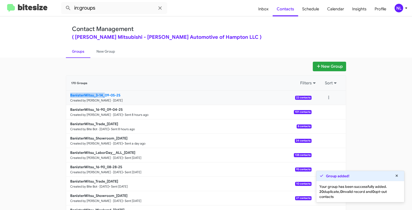
drag, startPoint x: 61, startPoint y: 97, endPoint x: 103, endPoint y: 96, distance: 41.9
click at [103, 96] on div "New Group 170 Groups Filters Sort BanisterMitsu_3-14_09-05-25 Created by [PERSO…" at bounding box center [206, 155] width 288 height 186
copy b "BanisterMitsu_3-14_"
click at [105, 10] on input "in:groups" at bounding box center [114, 8] width 106 height 12
paste input "BanisterMitsu_3-14_"
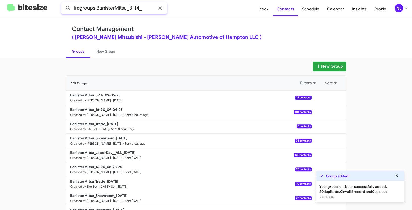
type input "in:groups BanisterMitsu_3-14_"
click at [63, 3] on button at bounding box center [68, 8] width 10 height 10
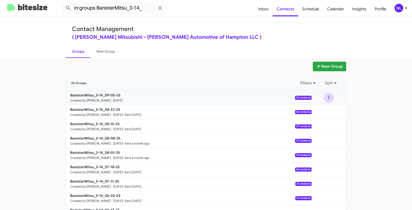
click at [325, 97] on button at bounding box center [328, 98] width 10 height 10
click at [322, 111] on button "View contacts" at bounding box center [313, 111] width 40 height 12
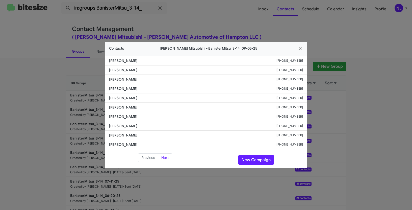
drag, startPoint x: 106, startPoint y: 108, endPoint x: 152, endPoint y: 111, distance: 46.0
click at [152, 111] on li "[PERSON_NAME] [PHONE_NUMBER]" at bounding box center [206, 107] width 202 height 9
copy span "[PERSON_NAME]"
click at [171, 124] on span "[PERSON_NAME]" at bounding box center [192, 126] width 167 height 5
drag, startPoint x: 108, startPoint y: 107, endPoint x: 310, endPoint y: 110, distance: 202.4
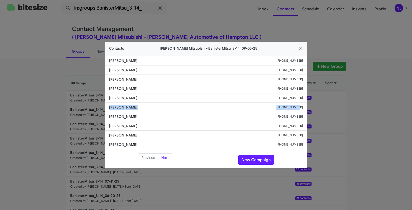
click at [310, 110] on modal-container "Contacts [PERSON_NAME] Mitsubishi - BanisterMitsu_3-14_09-05-25 [PERSON_NAME] […" at bounding box center [206, 105] width 412 height 210
copy div "[PERSON_NAME] [PHONE_NUMBER]"
click at [266, 163] on button "New Campaign" at bounding box center [256, 160] width 36 height 10
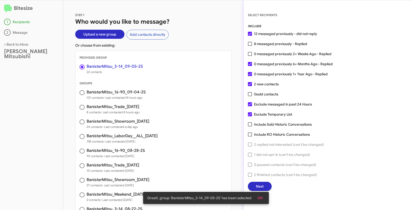
click at [263, 199] on button "OK" at bounding box center [259, 198] width 13 height 9
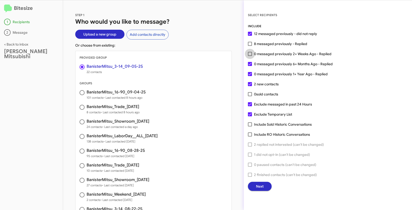
click at [251, 55] on span at bounding box center [250, 54] width 4 height 4
click at [250, 56] on input "0 messaged previously 2+ Weeks Ago - Replied" at bounding box center [250, 56] width 0 height 0
checkbox input "true"
click at [261, 188] on span "Next" at bounding box center [260, 186] width 8 height 9
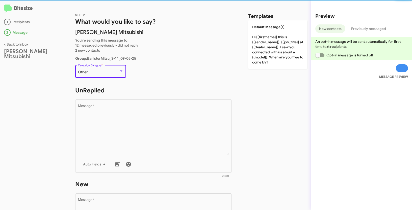
click at [103, 71] on div "Other" at bounding box center [98, 72] width 41 height 4
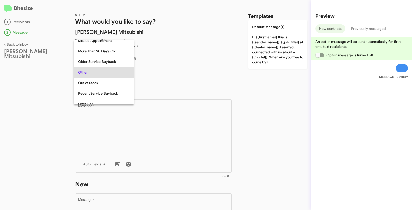
scroll to position [196, 0]
click at [105, 92] on span "Up to 14-day-old leads" at bounding box center [104, 93] width 52 height 11
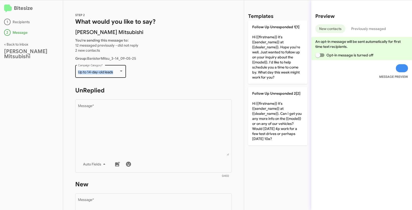
drag, startPoint x: 77, startPoint y: 71, endPoint x: 119, endPoint y: 72, distance: 41.9
click at [119, 72] on div "Up to 14-day-old leads Campaign Category *" at bounding box center [100, 71] width 51 height 14
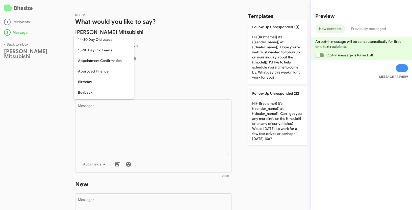
scroll to position [211, 0]
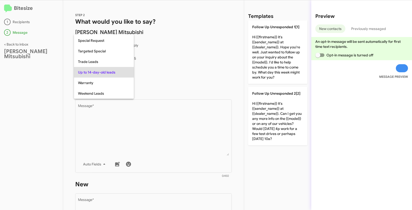
copy span "Up to 14-day-old leads"
click at [167, 121] on div at bounding box center [206, 105] width 412 height 210
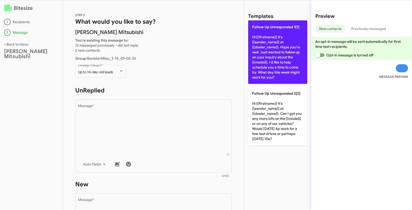
click at [283, 50] on p "Follow Up Unresponded 1[1] Hi {{firstname}} it's {{sender_name}} at {{dealer_na…" at bounding box center [277, 52] width 59 height 64
type textarea "Hi {{firstname}} it's {{sender_name}} at {{dealer_name}}. Hope you're well. Jus…"
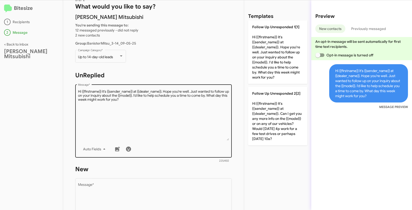
scroll to position [73, 0]
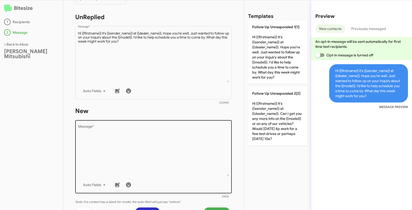
click at [157, 146] on textarea "Message *" at bounding box center [153, 150] width 151 height 51
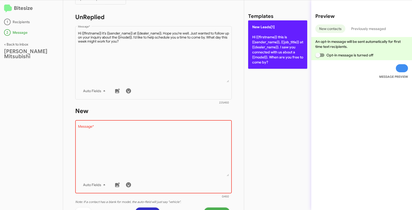
click at [279, 33] on p "New Leads[1] Hi {{firstname}} this is {{sender_name}}, {{job_title}} at {{deale…" at bounding box center [277, 44] width 59 height 48
type textarea "Hi {{firstname}} this is {{sender_name}}, {{job_title}} at {{dealer_name}}. I s…"
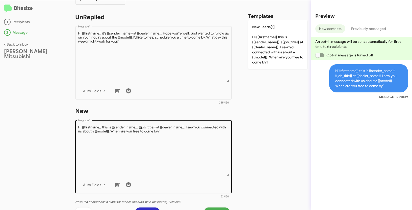
scroll to position [142, 0]
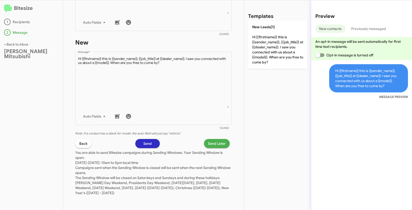
click at [217, 146] on span "Send Later" at bounding box center [217, 143] width 18 height 9
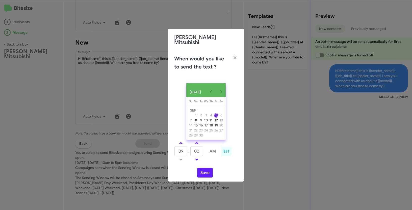
click at [179, 142] on link at bounding box center [180, 144] width 9 height 6
type input "01"
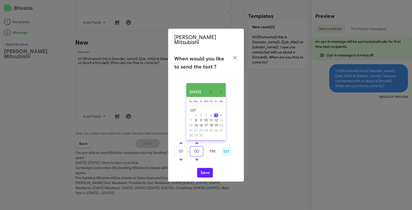
drag, startPoint x: 197, startPoint y: 149, endPoint x: 193, endPoint y: 148, distance: 3.3
click at [193, 148] on input "00" at bounding box center [196, 152] width 13 height 10
type input "27"
click at [210, 173] on button "Save" at bounding box center [205, 173] width 16 height 10
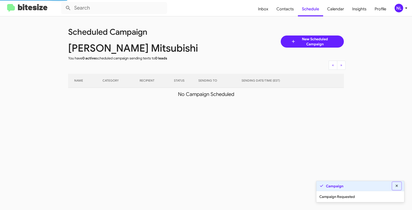
click at [398, 187] on icon at bounding box center [396, 186] width 5 height 4
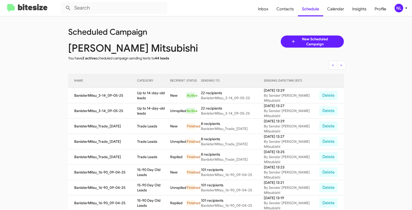
click at [397, 7] on div "NL" at bounding box center [398, 8] width 9 height 9
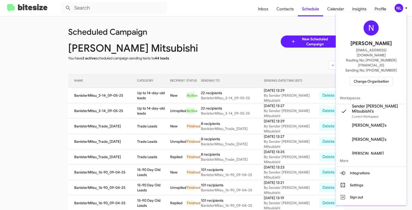
click at [376, 77] on span "Change Organization" at bounding box center [371, 81] width 35 height 9
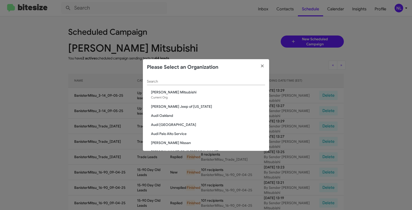
click at [185, 75] on div "Please Select an Organization" at bounding box center [206, 67] width 126 height 16
click at [178, 80] on input "Search" at bounding box center [206, 82] width 118 height 4
paste input "[PERSON_NAME] Nissan Norfolk"
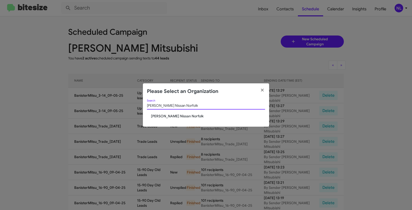
type input "[PERSON_NAME] Nissan Norfolk"
click at [164, 116] on span "[PERSON_NAME] Nissan Norfolk" at bounding box center [208, 116] width 114 height 5
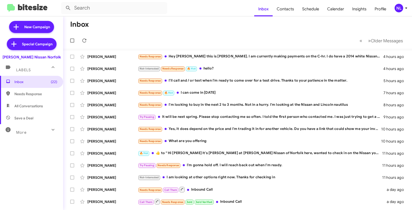
click at [402, 11] on span "NL" at bounding box center [401, 8] width 15 height 9
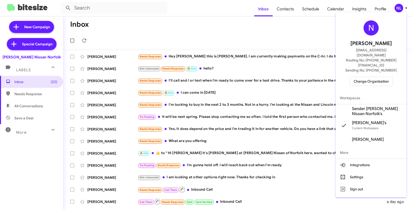
click at [365, 106] on span "Sender [PERSON_NAME] Nissan Norfolk's" at bounding box center [377, 111] width 50 height 10
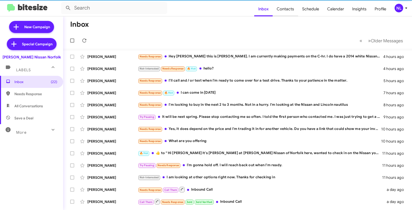
click at [288, 10] on span "Contacts" at bounding box center [285, 9] width 25 height 15
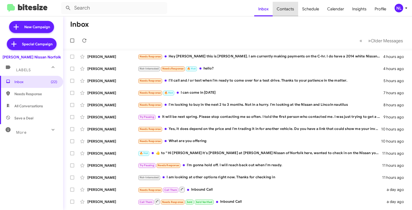
type input "in:groups"
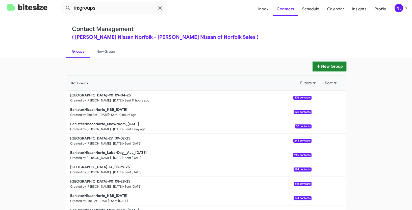
click at [328, 67] on button "New Group" at bounding box center [329, 67] width 33 height 10
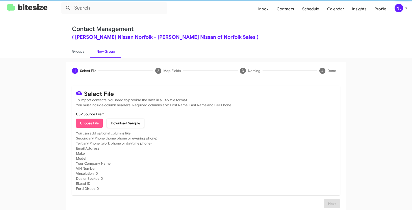
click at [90, 122] on span "Choose File" at bounding box center [89, 123] width 19 height 9
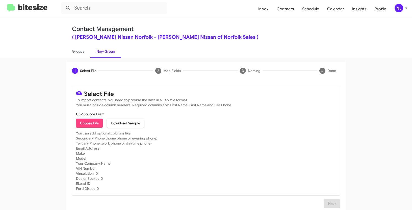
type input "[GEOGRAPHIC_DATA]-14_09-05-25"
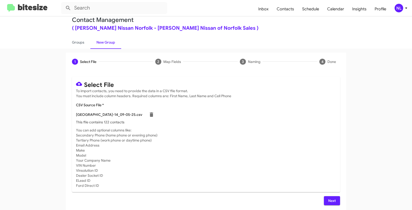
scroll to position [10, 0]
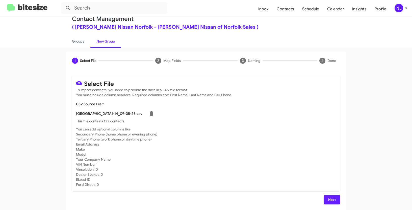
click at [328, 197] on span "Next" at bounding box center [332, 200] width 8 height 9
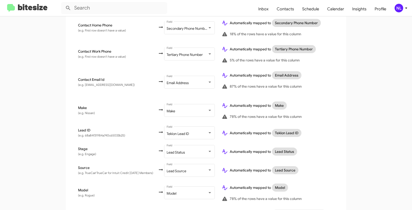
scroll to position [211, 0]
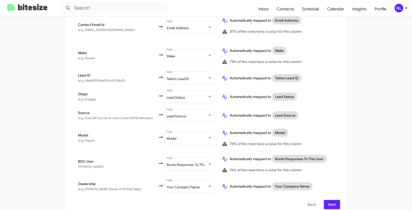
click at [336, 200] on button "Next" at bounding box center [332, 204] width 16 height 9
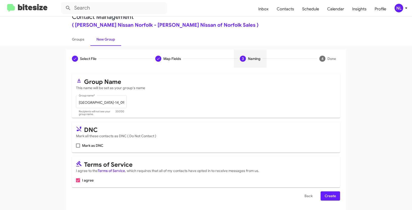
scroll to position [13, 0]
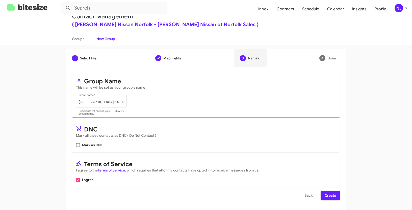
click at [332, 188] on form "Group Name This name will be set as your group's name [GEOGRAPHIC_DATA]-14_09-0…" at bounding box center [206, 136] width 268 height 127
click at [332, 195] on span "Create" at bounding box center [329, 195] width 11 height 9
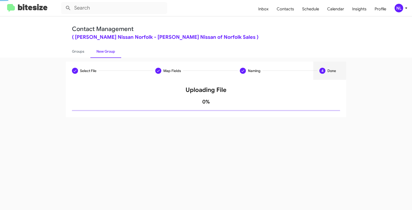
scroll to position [0, 0]
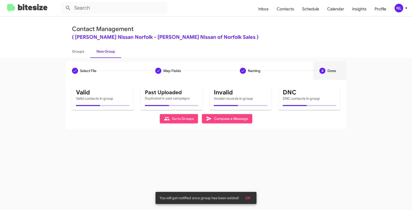
click at [247, 198] on span "OK" at bounding box center [247, 198] width 5 height 9
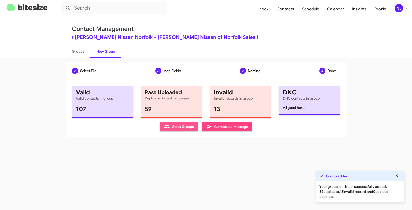
click at [169, 127] on icon at bounding box center [167, 127] width 6 height 4
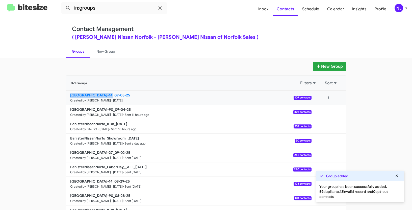
drag, startPoint x: 61, startPoint y: 95, endPoint x: 105, endPoint y: 93, distance: 44.2
click at [105, 93] on div "New Group 371 Groups Filters Sort [GEOGRAPHIC_DATA]-14_09-05-25 Created by [PER…" at bounding box center [206, 155] width 288 height 186
copy b "[GEOGRAPHIC_DATA]"
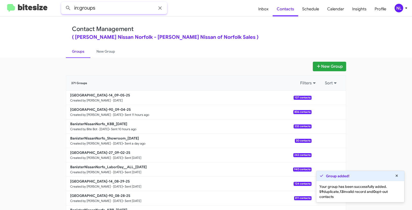
click at [102, 12] on input "in:groups" at bounding box center [114, 8] width 106 height 12
paste input "[GEOGRAPHIC_DATA]"
click at [63, 3] on button at bounding box center [68, 8] width 10 height 10
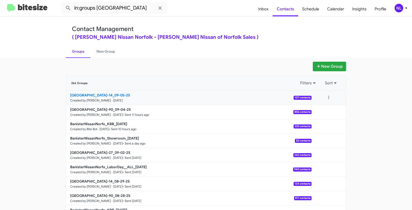
drag, startPoint x: 44, startPoint y: 94, endPoint x: 113, endPoint y: 95, distance: 69.6
click at [113, 95] on app-groups "New Group 266 Groups Filters Sort BanisterNissanNorfo_3-14_09-05-25 Created by …" at bounding box center [206, 155] width 412 height 186
copy div "Filters Sort BanisterNissanNorfo_3-14"
drag, startPoint x: 94, startPoint y: 8, endPoint x: 154, endPoint y: 14, distance: 60.1
click at [154, 14] on input "in:groups [GEOGRAPHIC_DATA]" at bounding box center [114, 8] width 106 height 12
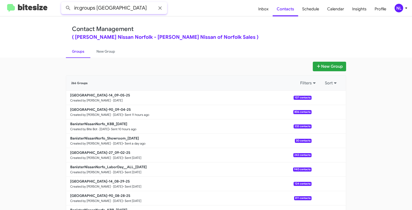
paste input "3-14"
type input "in:groups [GEOGRAPHIC_DATA]-14"
click at [63, 3] on button at bounding box center [68, 8] width 10 height 10
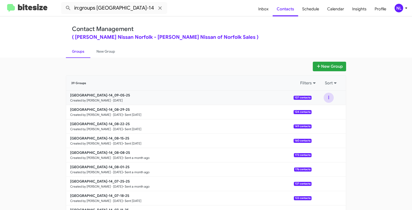
click at [325, 97] on button at bounding box center [328, 98] width 10 height 10
click at [322, 113] on button "View contacts" at bounding box center [313, 111] width 40 height 12
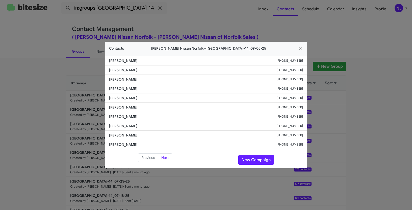
drag, startPoint x: 107, startPoint y: 88, endPoint x: 147, endPoint y: 88, distance: 39.4
click at [147, 88] on li "[PERSON_NAME] [PHONE_NUMBER]" at bounding box center [206, 88] width 202 height 9
copy span "[PERSON_NAME]"
click at [152, 111] on li "[PERSON_NAME] [PHONE_NUMBER]" at bounding box center [206, 107] width 202 height 9
drag, startPoint x: 106, startPoint y: 91, endPoint x: 304, endPoint y: 90, distance: 197.8
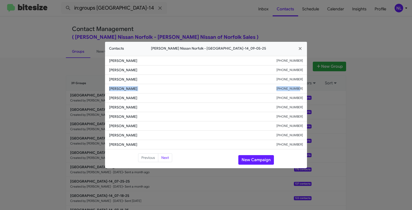
click at [304, 90] on li "[PERSON_NAME] [PHONE_NUMBER]" at bounding box center [206, 88] width 202 height 9
copy div "[PERSON_NAME] [PHONE_NUMBER]"
click at [256, 159] on button "New Campaign" at bounding box center [256, 160] width 36 height 10
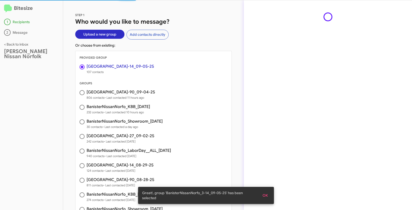
click at [264, 193] on span "OK" at bounding box center [264, 195] width 5 height 9
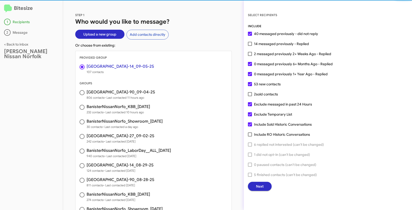
click at [266, 185] on button "Next" at bounding box center [260, 186] width 24 height 9
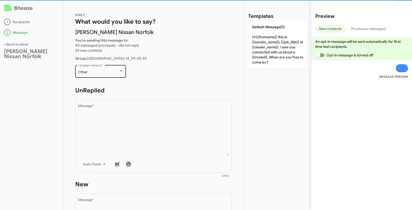
click at [110, 75] on div "Other Campaign Category *" at bounding box center [100, 71] width 45 height 14
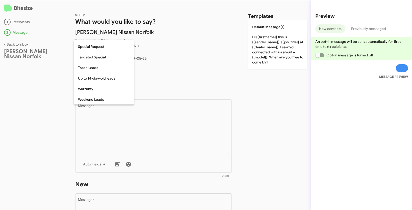
scroll to position [211, 0]
click at [101, 75] on span "Up to 14-day-old leads" at bounding box center [104, 78] width 52 height 11
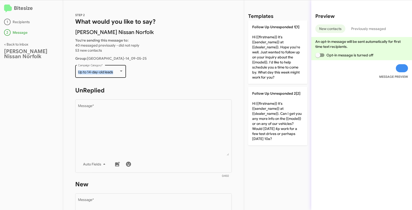
drag, startPoint x: 76, startPoint y: 73, endPoint x: 113, endPoint y: 75, distance: 36.1
click at [113, 75] on div "Up to 14-day-old leads Campaign Category *" at bounding box center [100, 71] width 51 height 14
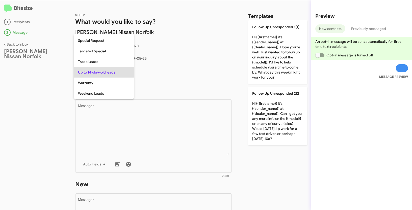
copy div "Up to 14-day-old leads"
click at [179, 132] on div at bounding box center [206, 105] width 412 height 210
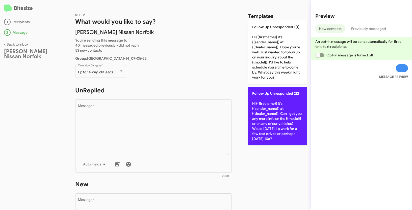
click at [276, 107] on p "Follow Up Unresponded 2[2] Hi {{firstname}} it's {{sender_name}} at {{dealer_na…" at bounding box center [277, 116] width 59 height 59
type textarea "Hi {{firstname}} it's {{sender_name}} at {{dealer_name}}. Can I get you any mor…"
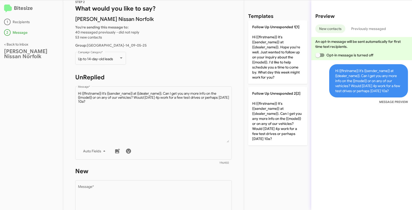
scroll to position [77, 0]
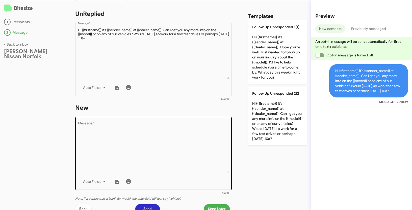
click at [157, 155] on textarea "Message *" at bounding box center [153, 147] width 151 height 51
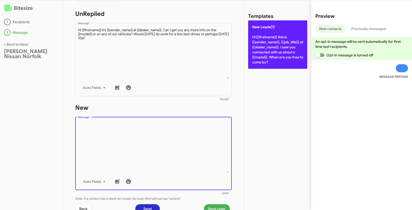
click at [268, 55] on p "New Leads[1] Hi {{firstname}} this is {{sender_name}}, {{job_title}} at {{deale…" at bounding box center [277, 44] width 59 height 48
type textarea "Hi {{firstname}} this is {{sender_name}}, {{job_title}} at {{dealer_name}}. I s…"
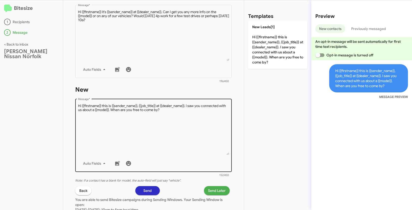
scroll to position [115, 0]
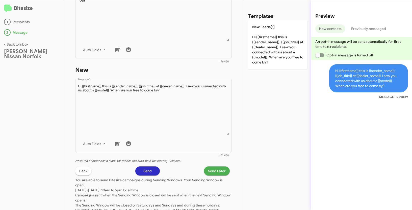
click at [208, 173] on span "Send Later" at bounding box center [217, 171] width 18 height 9
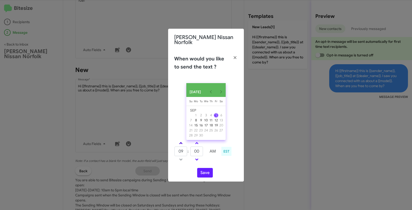
click at [181, 141] on link at bounding box center [180, 144] width 9 height 6
click at [181, 142] on span at bounding box center [180, 143] width 3 height 3
type input "11"
drag, startPoint x: 200, startPoint y: 152, endPoint x: 193, endPoint y: 149, distance: 7.4
click at [193, 149] on input "00" at bounding box center [196, 152] width 13 height 10
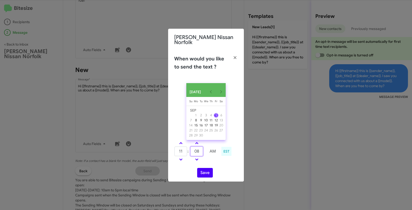
type input "08"
click at [206, 174] on button "Save" at bounding box center [205, 173] width 16 height 10
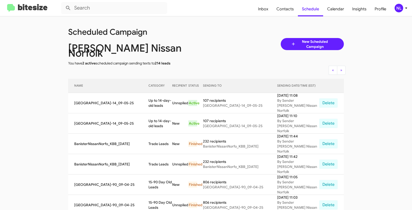
click at [400, 8] on div "NL" at bounding box center [398, 8] width 9 height 9
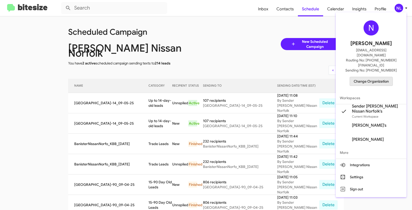
click at [364, 77] on span "Change Organization" at bounding box center [371, 81] width 35 height 9
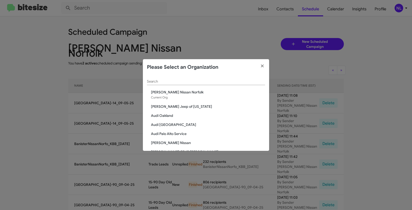
click at [214, 79] on div "Search" at bounding box center [206, 80] width 118 height 10
paste input "[PERSON_NAME][GEOGRAPHIC_DATA]"
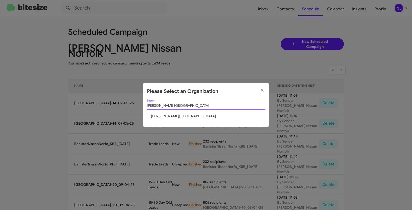
type input "[PERSON_NAME][GEOGRAPHIC_DATA]"
click at [177, 114] on span "[PERSON_NAME][GEOGRAPHIC_DATA]" at bounding box center [208, 116] width 114 height 5
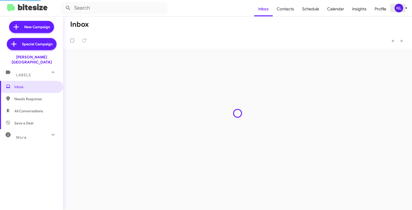
click at [398, 10] on div "NL" at bounding box center [398, 8] width 9 height 9
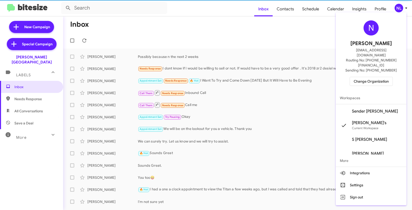
click at [365, 109] on span "Sender [PERSON_NAME]" at bounding box center [375, 111] width 46 height 5
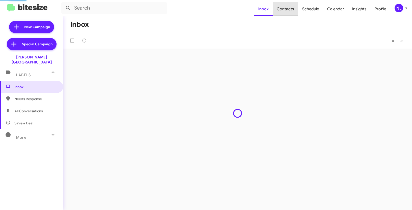
click at [289, 10] on span "Contacts" at bounding box center [285, 9] width 25 height 15
type input "in:groups"
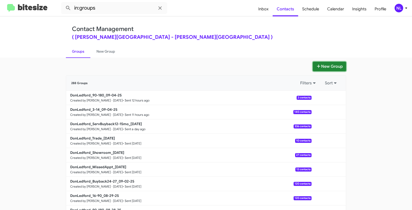
click at [332, 65] on button "New Group" at bounding box center [329, 67] width 33 height 10
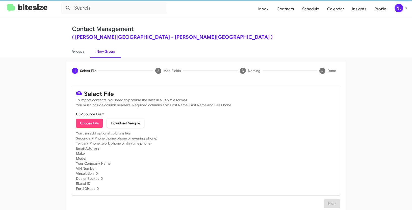
click at [96, 123] on span "Choose File" at bounding box center [89, 123] width 19 height 9
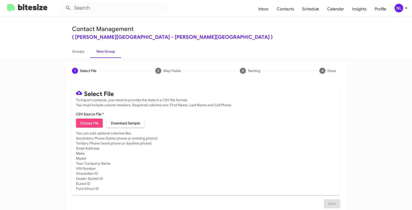
type input "DonLedford_16-90_09-05-25"
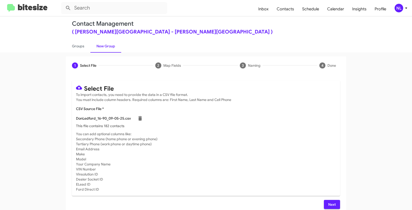
scroll to position [10, 0]
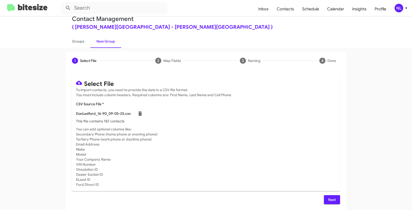
click at [331, 200] on span "Next" at bounding box center [332, 200] width 8 height 9
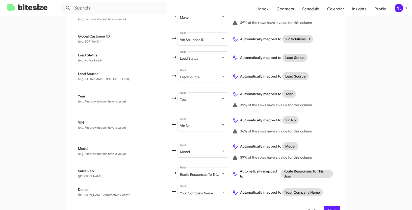
scroll to position [275, 0]
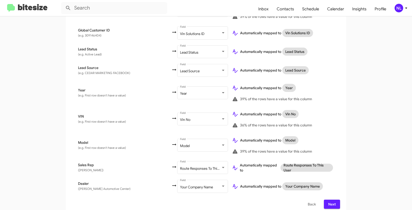
click at [330, 200] on span "Next" at bounding box center [332, 204] width 8 height 9
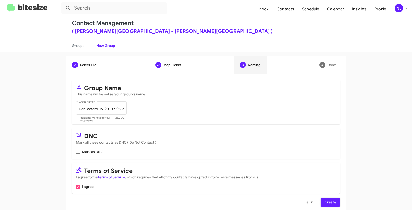
scroll to position [13, 0]
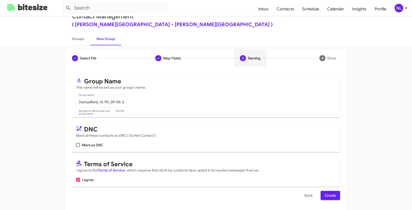
click at [331, 197] on span "Create" at bounding box center [329, 195] width 11 height 9
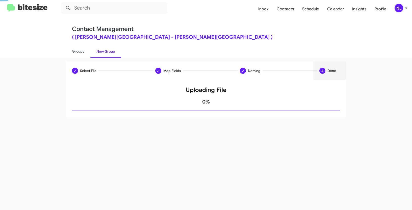
scroll to position [0, 0]
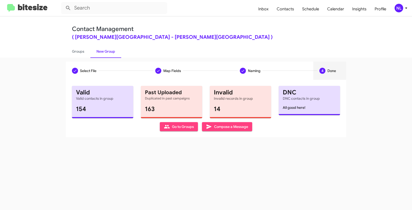
click at [181, 125] on span "Go to Groups" at bounding box center [179, 126] width 30 height 9
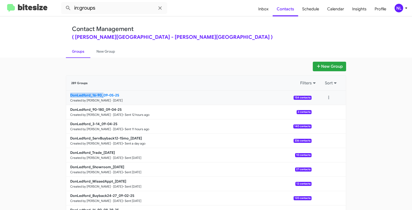
drag, startPoint x: 43, startPoint y: 96, endPoint x: 102, endPoint y: 96, distance: 59.0
click at [102, 96] on app-groups "New Group 289 Groups Filters Sort DonLedford_16-90_09-05-25 Created by Nen Limb…" at bounding box center [206, 155] width 412 height 186
copy b "DonLedford_16-90_"
click at [103, 10] on input "in:groups" at bounding box center [114, 8] width 106 height 12
paste input "DonLedford_16-90_"
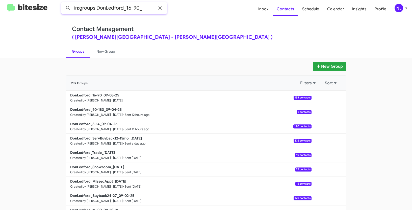
type input "in:groups DonLedford_16-90_"
click at [63, 3] on button at bounding box center [68, 8] width 10 height 10
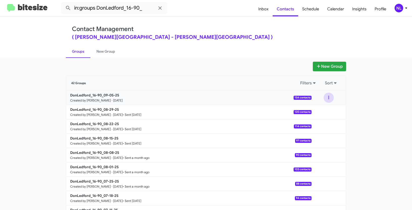
click at [328, 98] on button at bounding box center [328, 98] width 10 height 10
click at [321, 111] on button "View contacts" at bounding box center [313, 111] width 40 height 12
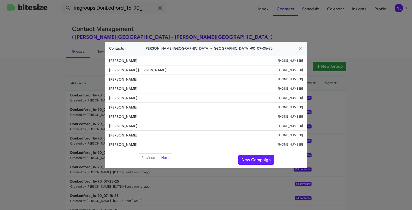
drag, startPoint x: 108, startPoint y: 79, endPoint x: 161, endPoint y: 80, distance: 53.0
click at [161, 80] on li "Edward Karpinski +12672260295" at bounding box center [206, 79] width 202 height 9
copy span "Edward Karpinski"
drag, startPoint x: 264, startPoint y: 47, endPoint x: 272, endPoint y: 74, distance: 28.1
click at [272, 74] on app-contacts-modal "Contacts Don Ledford Auto Center - DonLedford_16-90_09-05-25 Tambra Bidwell +14…" at bounding box center [206, 105] width 202 height 127
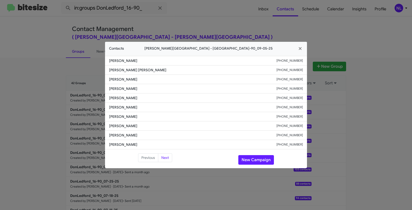
click at [198, 89] on span "Courtland Bonds" at bounding box center [192, 88] width 167 height 5
drag, startPoint x: 117, startPoint y: 80, endPoint x: 155, endPoint y: 81, distance: 38.4
click at [155, 81] on li "Edward Karpinski +12672260295" at bounding box center [206, 79] width 202 height 9
copy span "Edward Karpinski"
click at [301, 48] on icon "button" at bounding box center [300, 48] width 6 height 5
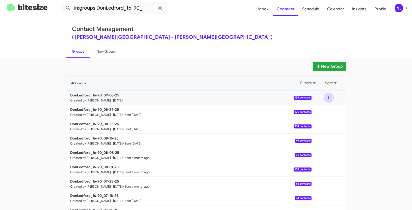
click at [328, 96] on button at bounding box center [328, 98] width 10 height 10
click at [319, 112] on button "View contacts" at bounding box center [313, 111] width 40 height 12
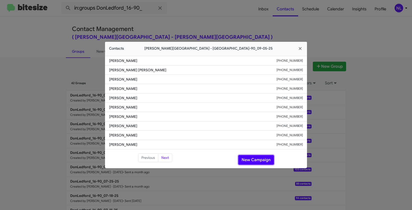
click at [253, 157] on button "New Campaign" at bounding box center [256, 160] width 36 height 10
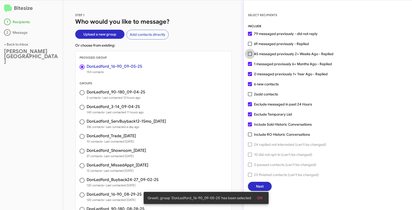
click at [250, 55] on span at bounding box center [250, 54] width 4 height 4
click at [250, 56] on input "45 messaged previously 2+ Weeks Ago - Replied" at bounding box center [250, 56] width 0 height 0
checkbox input "true"
click at [257, 197] on span "OK" at bounding box center [259, 198] width 5 height 9
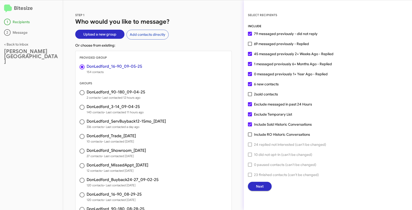
click at [259, 184] on span "Next" at bounding box center [260, 186] width 8 height 9
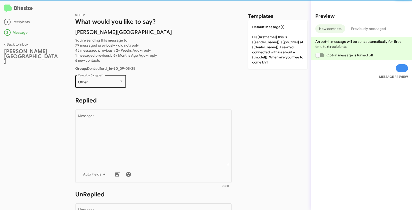
click at [114, 81] on div "Other" at bounding box center [98, 82] width 41 height 4
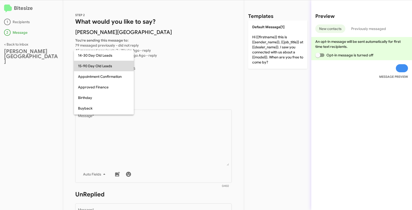
click at [100, 66] on span "15-90 Day Old Leads" at bounding box center [104, 66] width 52 height 11
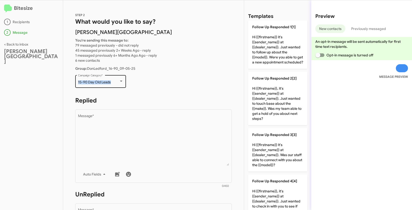
drag, startPoint x: 77, startPoint y: 81, endPoint x: 113, endPoint y: 84, distance: 35.7
click at [113, 84] on div "15-90 Day Old Leads Campaign Category *" at bounding box center [100, 81] width 51 height 14
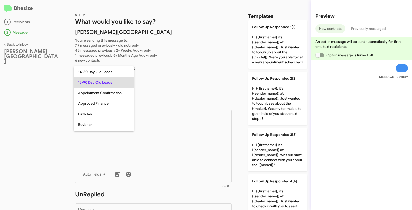
copy span "15-90 Day Old Leads"
click at [150, 130] on div at bounding box center [206, 105] width 412 height 210
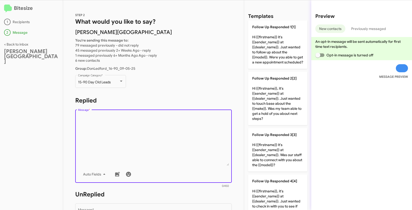
click at [161, 132] on textarea "Message *" at bounding box center [153, 140] width 151 height 51
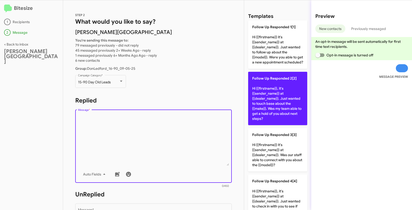
click at [291, 99] on p "Follow Up Responded 2[2] Hi {{firstname}}, it's {{sender_name}} at {{dealer_nam…" at bounding box center [277, 98] width 59 height 53
type textarea "Hi {{firstname}}, it's {{sender_name}} at {{dealer_name}}. Just wanted to touch…"
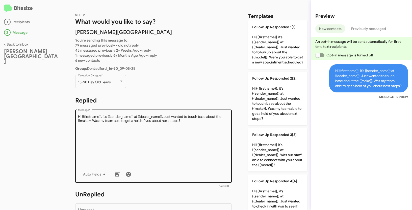
scroll to position [86, 0]
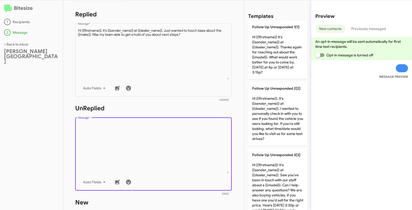
click at [196, 132] on textarea "Message *" at bounding box center [153, 147] width 151 height 51
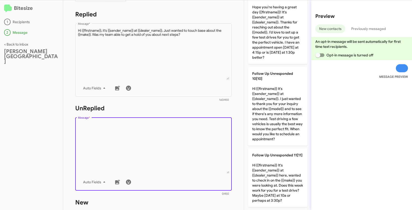
scroll to position [608, 0]
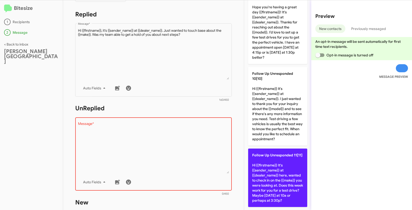
click at [280, 170] on p "Follow Up Unresponded 11[11] Hi {{firstname}} It's {{sender_name}} at {{dealer_…" at bounding box center [277, 178] width 59 height 59
type textarea "Hi {{firstname}} It's {{sender_name}} at {{dealer_name}} here, wanted to check …"
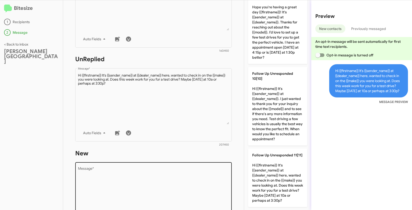
scroll to position [173, 0]
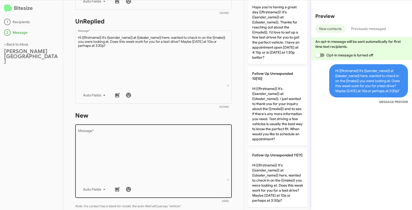
click at [164, 154] on textarea "Message *" at bounding box center [153, 155] width 151 height 51
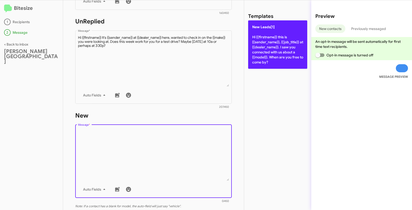
click at [268, 49] on p "New Leads[1] Hi {{firstname}} this is {{sender_name}}, {{job_title}} at {{deale…" at bounding box center [277, 44] width 59 height 48
type textarea "Hi {{firstname}} this is {{sender_name}}, {{job_title}} at {{dealer_name}}. I s…"
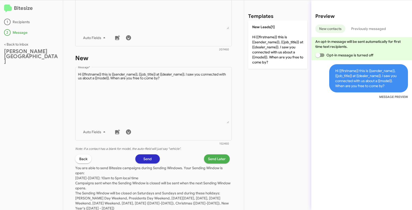
scroll to position [246, 0]
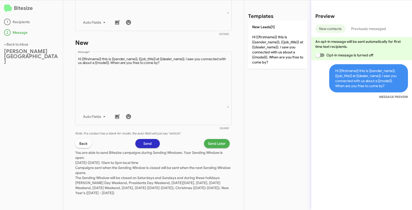
click at [216, 137] on div "STEP 2 What would you like to say? Don Ledford Auto Center You're sending this …" at bounding box center [153, 105] width 181 height 210
click at [215, 138] on div "STEP 2 What would you like to say? Don Ledford Auto Center You're sending this …" at bounding box center [153, 105] width 181 height 210
click at [215, 142] on span "Send Later" at bounding box center [217, 143] width 18 height 9
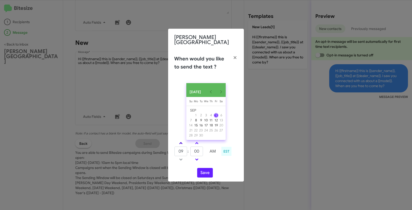
click at [179, 143] on span at bounding box center [180, 143] width 3 height 3
type input "10"
drag, startPoint x: 200, startPoint y: 152, endPoint x: 192, endPoint y: 149, distance: 8.9
click at [192, 149] on input "00" at bounding box center [196, 152] width 13 height 10
type input "45"
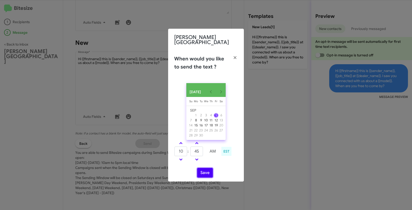
click at [206, 172] on button "Save" at bounding box center [205, 173] width 16 height 10
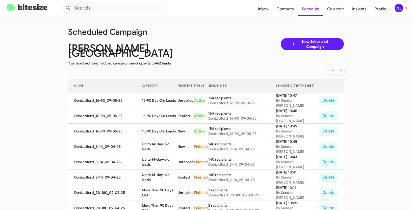
click at [395, 8] on div "NL" at bounding box center [398, 8] width 9 height 9
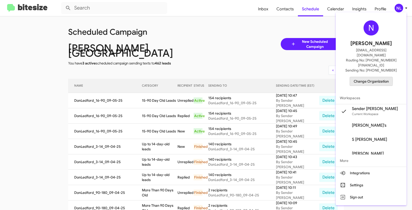
click at [365, 77] on span "Change Organization" at bounding box center [371, 81] width 35 height 9
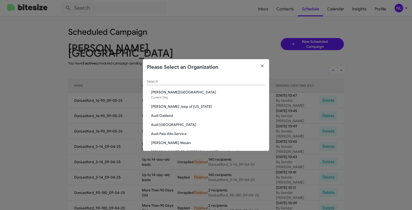
click at [223, 86] on div "Search" at bounding box center [206, 82] width 118 height 14
click at [220, 79] on div "Search" at bounding box center [206, 80] width 118 height 10
paste input "Chevy of Rockville"
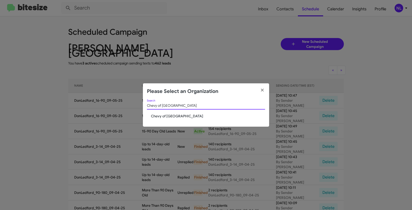
type input "Chevy of Rockville"
click at [164, 115] on span "Chevy of Rockville" at bounding box center [208, 116] width 114 height 5
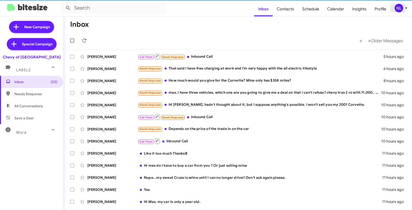
click at [398, 10] on div "NL" at bounding box center [398, 8] width 9 height 9
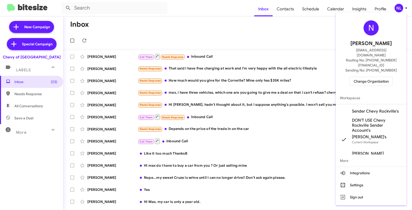
click at [365, 109] on span "Sender Chevy Rockville's" at bounding box center [375, 111] width 47 height 5
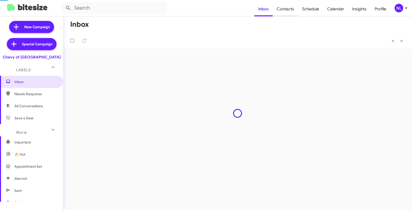
click at [290, 9] on span "Contacts" at bounding box center [285, 9] width 25 height 15
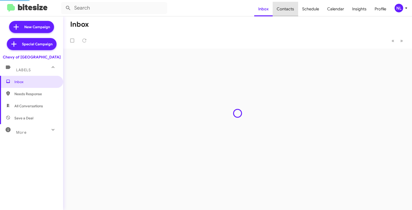
type input "in:groups"
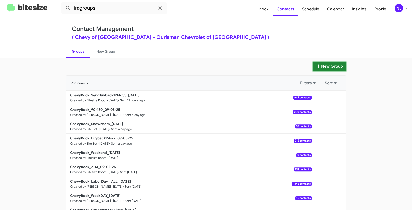
click at [327, 67] on button "New Group" at bounding box center [329, 67] width 33 height 10
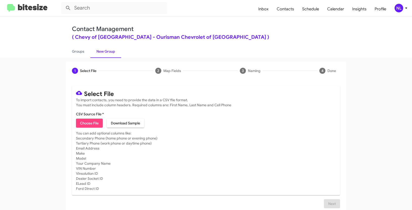
click at [92, 123] on span "Choose File" at bounding box center [89, 123] width 19 height 9
type input "Opt out open - Chevy of Rockville"
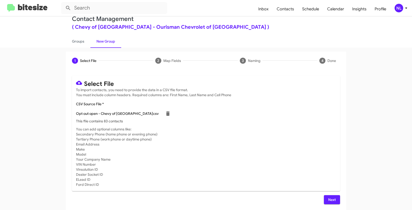
scroll to position [9, 0]
click at [329, 200] on span "Next" at bounding box center [332, 200] width 8 height 9
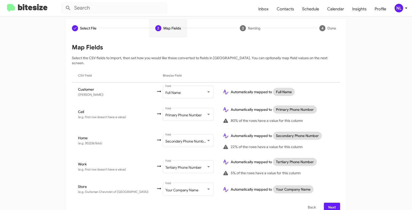
scroll to position [45, 0]
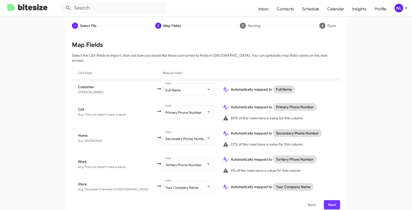
click at [331, 201] on span "Next" at bounding box center [332, 205] width 8 height 9
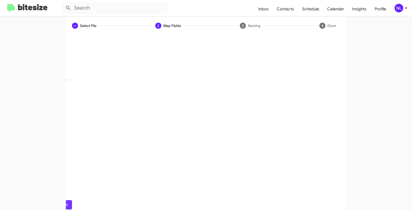
scroll to position [13, 0]
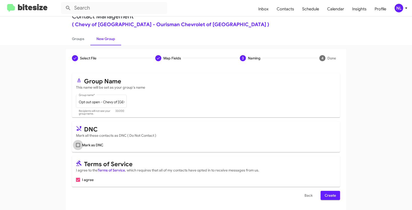
click at [76, 146] on span at bounding box center [78, 145] width 4 height 4
click at [78, 147] on input "Mark as DNC" at bounding box center [78, 147] width 0 height 0
checkbox input "true"
click at [330, 198] on span "Create" at bounding box center [329, 195] width 11 height 9
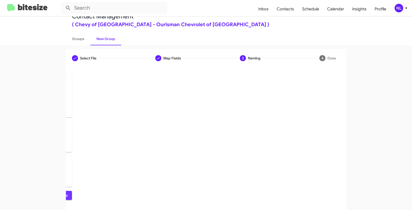
scroll to position [0, 0]
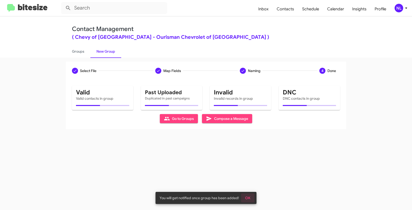
click at [251, 197] on button "OK" at bounding box center [247, 198] width 13 height 9
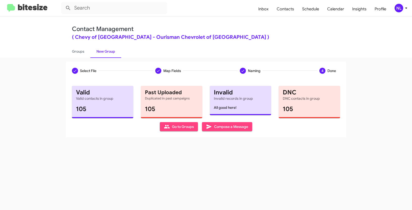
click at [173, 130] on span "Go to Groups" at bounding box center [179, 126] width 30 height 9
type input "in:groups"
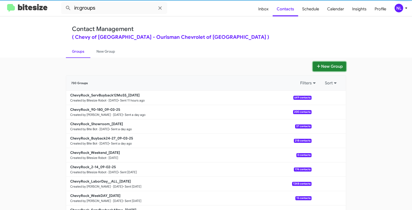
click at [325, 65] on button "New Group" at bounding box center [329, 67] width 33 height 10
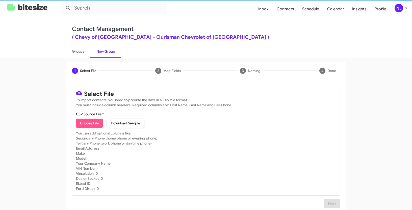
click at [86, 125] on span "Choose File" at bounding box center [89, 123] width 19 height 9
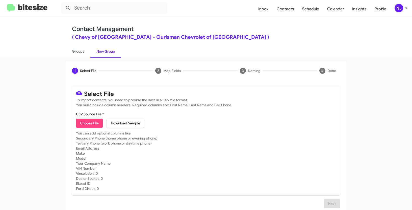
type input "Opt out dead - Chevy of Rockville"
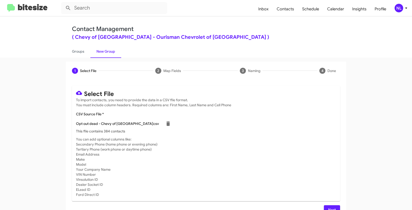
scroll to position [10, 0]
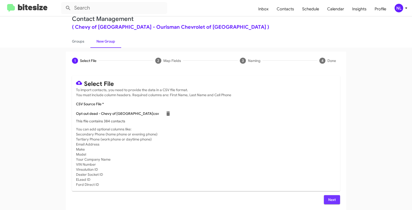
click at [331, 201] on span "Next" at bounding box center [332, 200] width 8 height 9
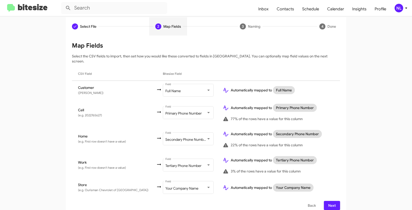
scroll to position [45, 0]
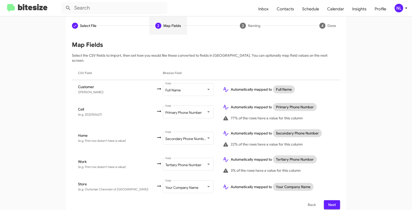
click at [333, 201] on span "Next" at bounding box center [332, 205] width 8 height 9
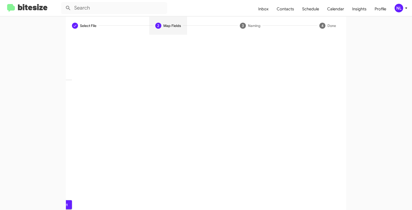
scroll to position [13, 0]
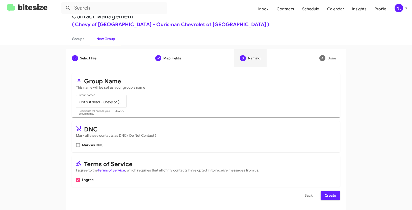
click at [78, 146] on label "Mark as DNC" at bounding box center [89, 145] width 27 height 6
click at [78, 147] on input "Mark as DNC" at bounding box center [78, 147] width 0 height 0
checkbox input "true"
click at [328, 196] on span "Create" at bounding box center [329, 195] width 11 height 9
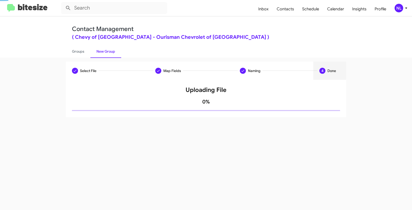
scroll to position [0, 0]
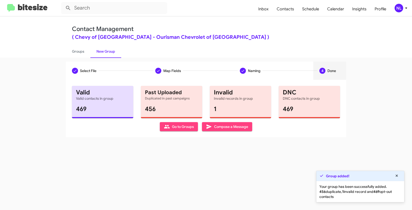
click at [178, 130] on span "Go to Groups" at bounding box center [179, 126] width 30 height 9
type input "in:groups"
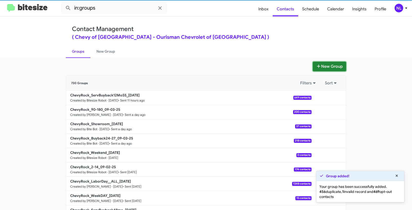
click at [324, 67] on button "New Group" at bounding box center [329, 67] width 33 height 10
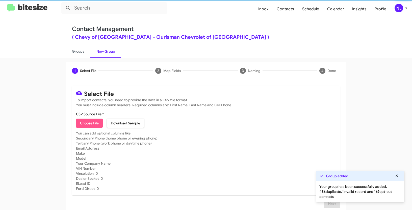
click at [82, 123] on span "Choose File" at bounding box center [89, 123] width 19 height 9
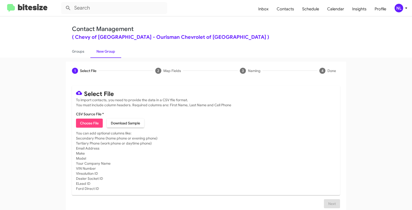
type input "Opt out delivered - Chevy of Rockville"
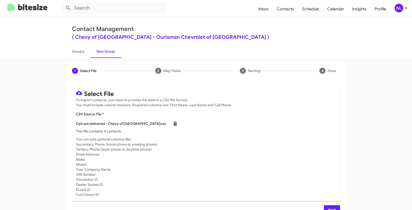
scroll to position [10, 0]
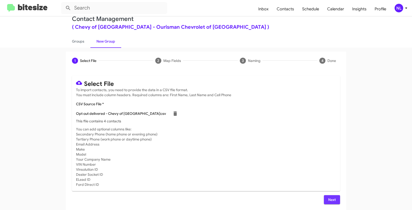
click at [329, 197] on span "Next" at bounding box center [332, 200] width 8 height 9
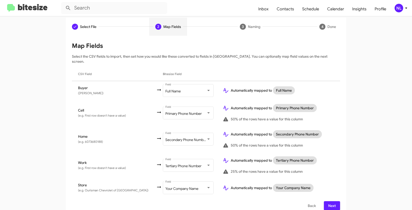
scroll to position [45, 0]
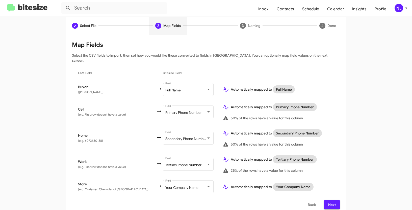
click at [334, 201] on button "Next" at bounding box center [332, 205] width 16 height 9
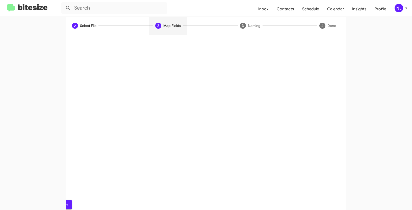
scroll to position [13, 0]
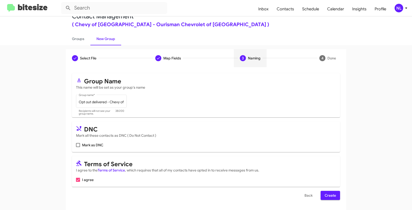
click at [73, 147] on mat-card "DNC Mark all these contacts as DNC ( Do Not Contact ) Mark as DNC" at bounding box center [206, 137] width 268 height 31
click at [76, 146] on span at bounding box center [78, 145] width 4 height 4
click at [78, 147] on input "Mark as DNC" at bounding box center [78, 147] width 0 height 0
checkbox input "true"
click at [335, 198] on button "Create" at bounding box center [329, 195] width 19 height 9
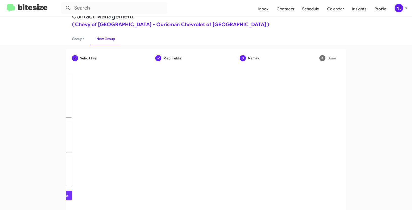
scroll to position [0, 0]
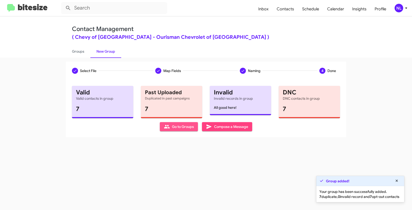
click at [182, 129] on span "Go to Groups" at bounding box center [179, 126] width 30 height 9
type input "in:groups"
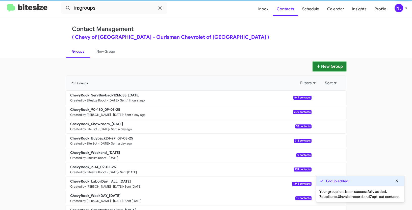
click at [331, 66] on button "New Group" at bounding box center [329, 67] width 33 height 10
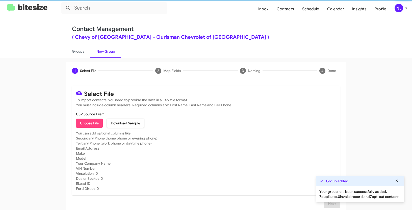
click at [85, 124] on span "Choose File" at bounding box center [89, 123] width 19 height 9
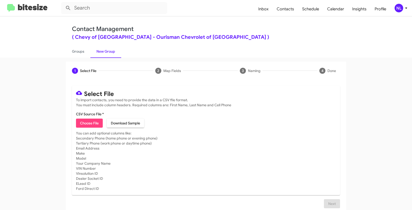
type input "ChevyRock_16-90_09-05-25"
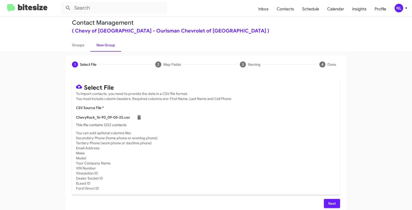
scroll to position [10, 0]
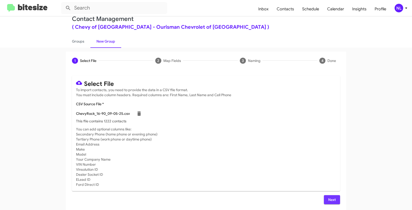
click at [329, 196] on span "Next" at bounding box center [332, 200] width 8 height 9
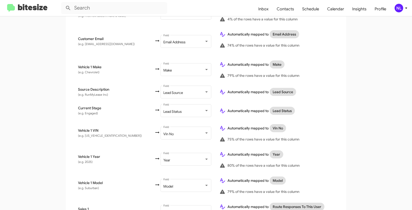
scroll to position [278, 0]
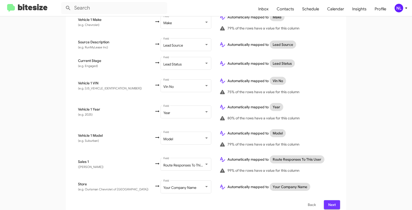
click at [333, 201] on span "Next" at bounding box center [332, 205] width 8 height 9
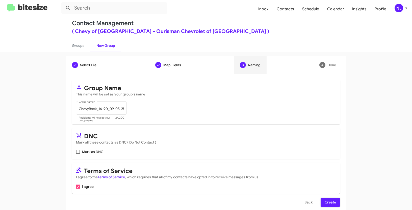
scroll to position [13, 0]
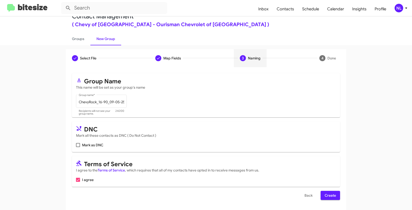
click at [331, 193] on span "Create" at bounding box center [329, 195] width 11 height 9
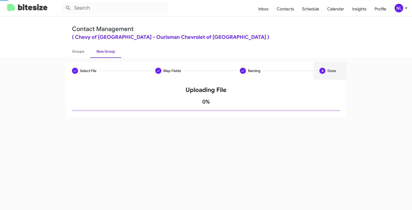
scroll to position [0, 0]
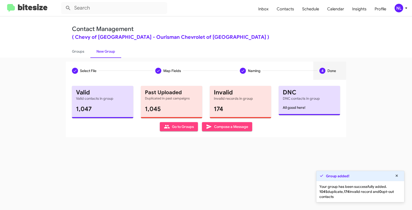
click at [177, 127] on span "Go to Groups" at bounding box center [179, 126] width 30 height 9
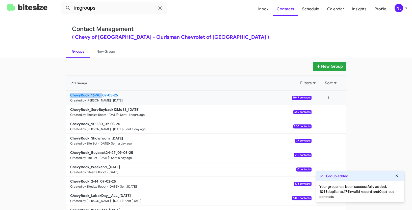
drag, startPoint x: 55, startPoint y: 97, endPoint x: 101, endPoint y: 95, distance: 46.2
click at [101, 95] on app-groups "New Group 731 Groups Filters Sort ChevyRock_16-90_09-05-25 Created by Nen Limba…" at bounding box center [206, 155] width 412 height 186
copy b "ChevyRock_16-90_"
click at [109, 7] on input "in:groups" at bounding box center [114, 8] width 106 height 12
paste input "ChevyRock_16-90_"
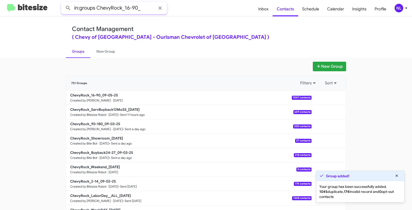
type input "in:groups ChevyRock_16-90_"
click at [63, 3] on button at bounding box center [68, 8] width 10 height 10
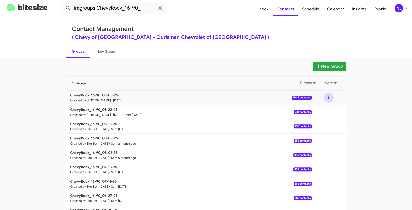
click at [326, 96] on button at bounding box center [328, 98] width 10 height 10
click at [313, 109] on button "View contacts" at bounding box center [313, 111] width 40 height 12
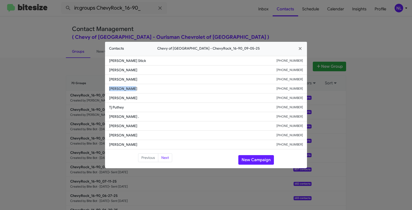
drag, startPoint x: 108, startPoint y: 87, endPoint x: 141, endPoint y: 89, distance: 32.9
click at [141, 89] on li "Mir Siddiqui +15715810292" at bounding box center [206, 88] width 202 height 9
copy span "Mir Siddiqui"
click at [261, 161] on button "New Campaign" at bounding box center [256, 160] width 36 height 10
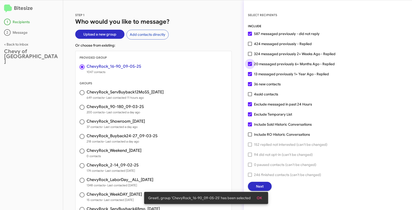
click at [250, 64] on span at bounding box center [250, 64] width 4 height 4
click at [250, 66] on input "20 messaged previously 6+ Months Ago - Replied" at bounding box center [250, 66] width 0 height 0
checkbox input "false"
click at [250, 74] on span at bounding box center [250, 74] width 4 height 4
click at [250, 76] on input "13 messaged previously 1+ Year Ago - Replied" at bounding box center [250, 76] width 0 height 0
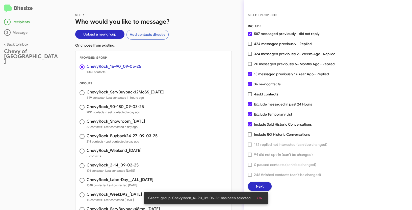
checkbox input "false"
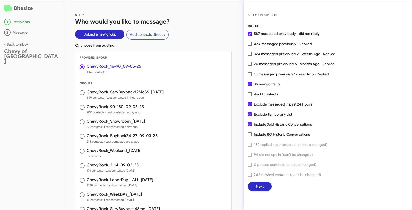
click at [261, 186] on span "Next" at bounding box center [260, 186] width 8 height 9
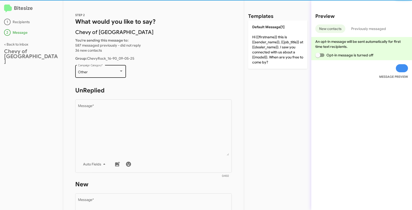
click at [99, 77] on div "Other Campaign Category *" at bounding box center [100, 71] width 45 height 14
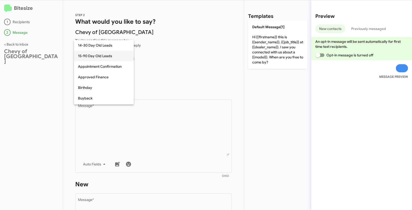
click at [91, 55] on span "15-90 Day Old Leads" at bounding box center [104, 56] width 52 height 11
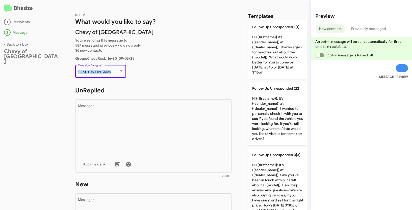
drag, startPoint x: 77, startPoint y: 71, endPoint x: 115, endPoint y: 74, distance: 37.9
click at [115, 74] on div "15-90 Day Old Leads" at bounding box center [98, 72] width 41 height 4
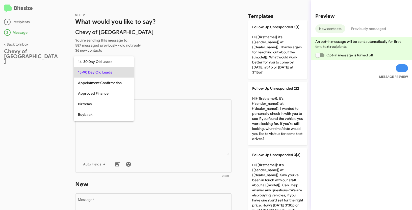
copy span "15-90 Day Old Leads"
click at [165, 131] on div at bounding box center [206, 105] width 412 height 210
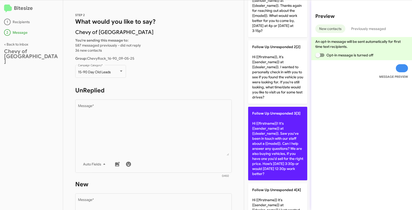
scroll to position [81, 0]
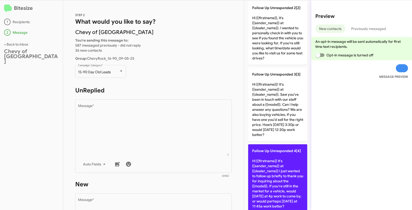
click at [264, 170] on p "Follow Up Unresponded 4[4] Hi {{firstname}} it's {{sender_name}} at {{dealer_na…" at bounding box center [277, 179] width 59 height 69
type textarea "Hi {{firstname}} it's {{sender_name}} at {{dealer_name}} I just wanted to follo…"
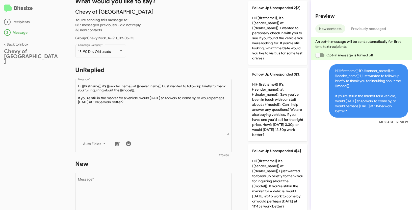
scroll to position [41, 0]
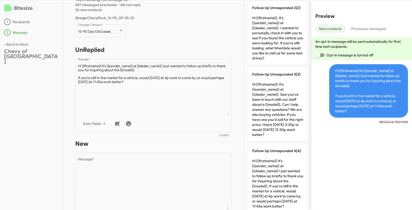
click at [138, 151] on form "New Drop image here to insert Auto Fields Message * 0/450" at bounding box center [153, 186] width 156 height 92
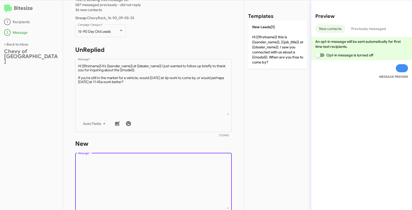
click at [186, 167] on textarea "Message *" at bounding box center [153, 183] width 151 height 51
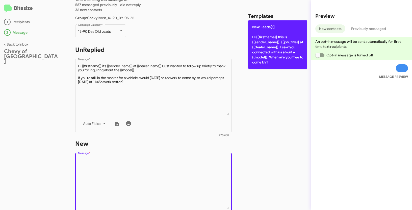
click at [273, 52] on p "New Leads[1] Hi {{firstname}} this is {{sender_name}}, {{job_title}} at {{deale…" at bounding box center [277, 44] width 59 height 48
type textarea "Hi {{firstname}} this is {{sender_name}}, {{job_title}} at {{dealer_name}}. I s…"
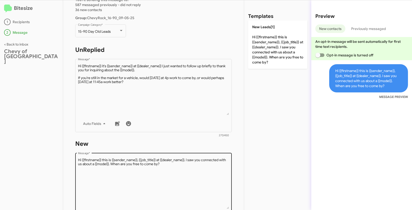
scroll to position [127, 0]
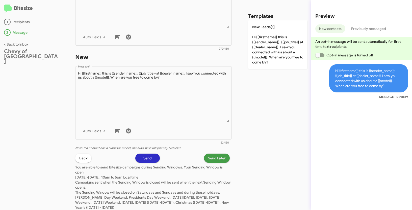
click at [214, 159] on span "Send Later" at bounding box center [217, 158] width 18 height 9
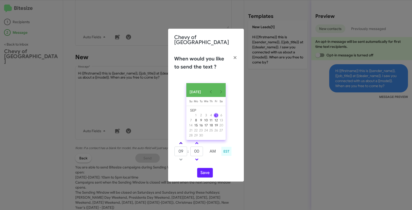
click at [181, 144] on span at bounding box center [180, 143] width 3 height 3
type input "10"
drag, startPoint x: 201, startPoint y: 152, endPoint x: 193, endPoint y: 149, distance: 8.9
click at [193, 149] on input "00" at bounding box center [196, 152] width 13 height 10
type input "46"
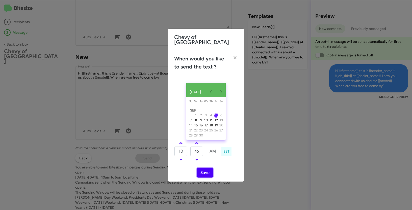
click at [206, 170] on button "Save" at bounding box center [205, 173] width 16 height 10
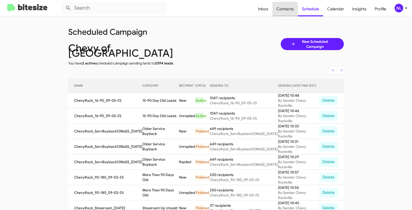
click at [286, 10] on span "Contacts" at bounding box center [284, 9] width 25 height 15
type input "in:groups"
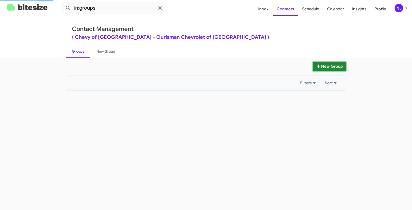
click at [327, 67] on button "New Group" at bounding box center [329, 67] width 33 height 10
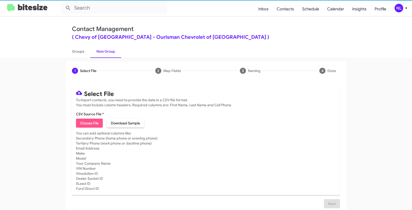
click at [89, 123] on span "Choose File" at bounding box center [89, 123] width 19 height 9
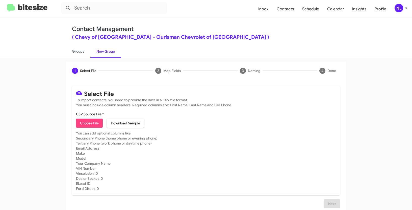
type input "ChevyRock_WeekDAY_09-05-25"
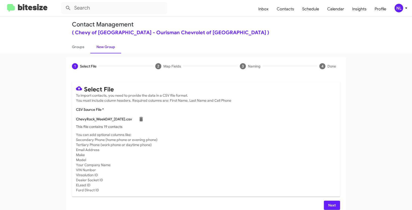
scroll to position [10, 0]
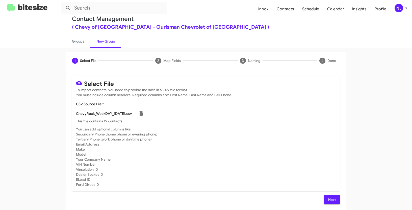
click at [332, 201] on span "Next" at bounding box center [332, 200] width 8 height 9
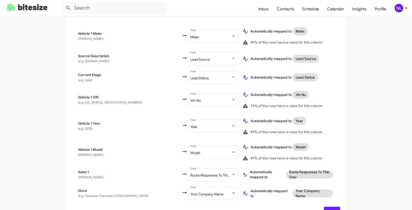
scroll to position [256, 0]
click at [332, 206] on span "Next" at bounding box center [332, 210] width 8 height 9
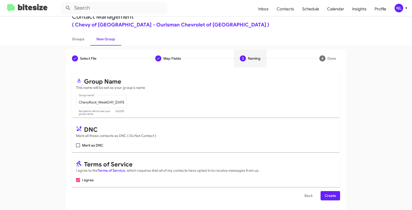
scroll to position [13, 0]
click at [334, 200] on span "Create" at bounding box center [329, 195] width 11 height 9
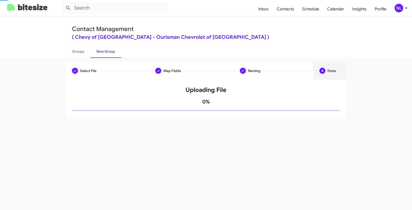
scroll to position [0, 0]
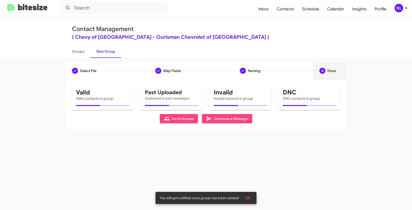
click at [249, 198] on span "OK" at bounding box center [247, 198] width 5 height 9
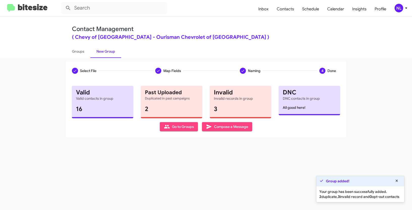
click at [172, 129] on span "Go to Groups" at bounding box center [179, 126] width 30 height 9
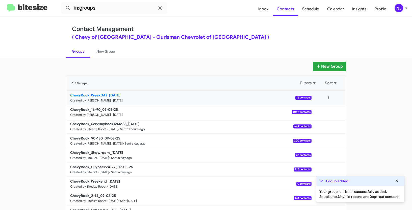
drag, startPoint x: 57, startPoint y: 98, endPoint x: 106, endPoint y: 96, distance: 49.7
click at [106, 96] on app-groups "New Group 732 Groups Filters Sort ChevyRock_WeekDAY_09-05-25 Created by Nen Lim…" at bounding box center [206, 155] width 412 height 186
copy b "ChevyRock_WeekDAY"
click at [103, 5] on input "in:groups" at bounding box center [114, 8] width 106 height 12
paste input "ChevyRock_WeekDAY"
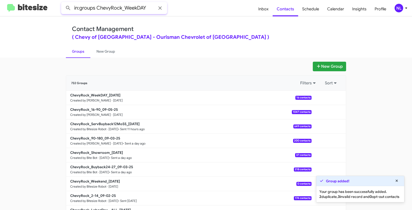
type input "in:groups ChevyRock_WeekDAY"
click at [63, 3] on button at bounding box center [68, 8] width 10 height 10
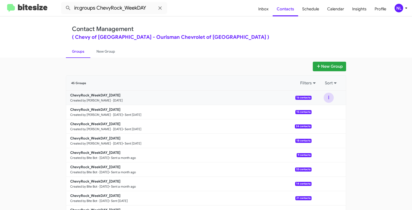
click at [327, 96] on button at bounding box center [328, 98] width 10 height 10
click at [319, 111] on button "View contacts" at bounding box center [313, 111] width 40 height 12
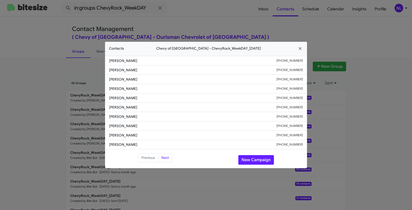
drag, startPoint x: 109, startPoint y: 61, endPoint x: 159, endPoint y: 60, distance: 50.7
click at [159, 60] on li "Chaudhry Mahmood +15403940064" at bounding box center [206, 61] width 202 height 10
copy span "Chaudhry Mahmood"
click at [257, 160] on button "New Campaign" at bounding box center [256, 160] width 36 height 10
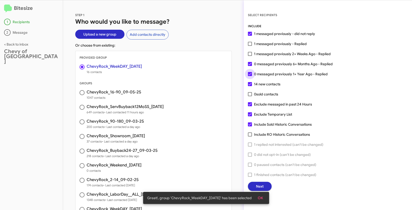
click at [248, 74] on span at bounding box center [250, 74] width 4 height 4
click at [250, 76] on input "0 messaged previously 1+ Year Ago - Replied" at bounding box center [250, 76] width 0 height 0
checkbox input "false"
click at [249, 65] on span at bounding box center [250, 64] width 4 height 4
click at [250, 66] on input "0 messaged previously 6+ Months Ago - Replied" at bounding box center [250, 66] width 0 height 0
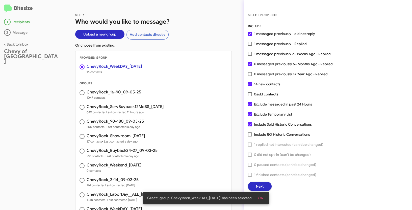
checkbox input "false"
click at [262, 195] on span "OK" at bounding box center [260, 198] width 5 height 9
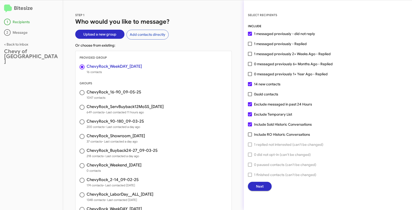
click at [263, 184] on span "Next" at bounding box center [260, 186] width 8 height 9
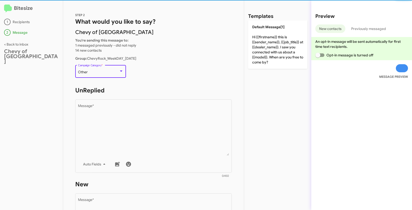
click at [111, 71] on div "Other" at bounding box center [98, 72] width 41 height 4
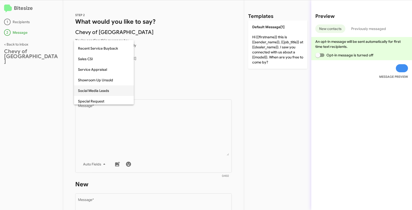
scroll to position [192, 0]
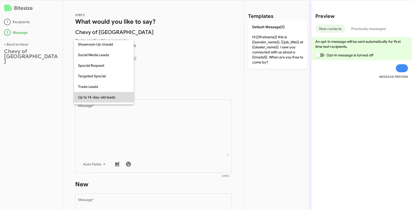
click at [105, 98] on span "Up to 14-day-old leads" at bounding box center [104, 97] width 52 height 11
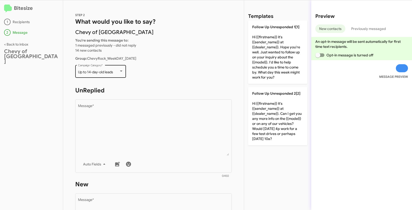
drag, startPoint x: 93, startPoint y: 72, endPoint x: 118, endPoint y: 72, distance: 24.7
click at [118, 72] on div "Up to 14-day-old leads Campaign Category *" at bounding box center [100, 71] width 51 height 14
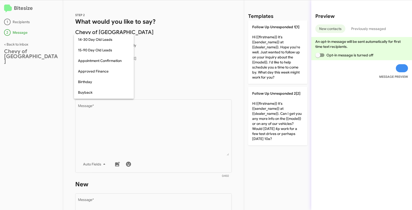
scroll to position [211, 0]
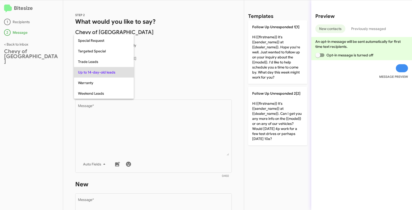
copy span "Up to 14-day-old leads"
click at [193, 141] on div at bounding box center [206, 105] width 412 height 210
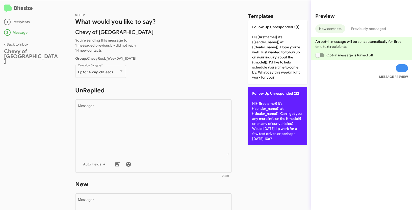
click at [289, 105] on p "Follow Up Unresponded 2[2] Hi {{firstname}} it's {{sender_name}} at {{dealer_na…" at bounding box center [277, 116] width 59 height 59
type textarea "Hi {{firstname}} it's {{sender_name}} at {{dealer_name}}. Can I get you any mor…"
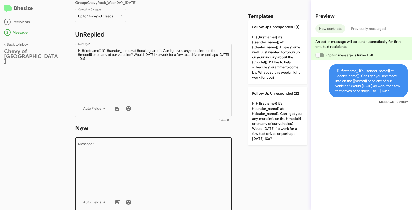
scroll to position [85, 0]
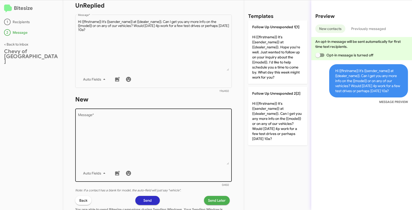
click at [174, 151] on textarea "Message *" at bounding box center [153, 139] width 151 height 51
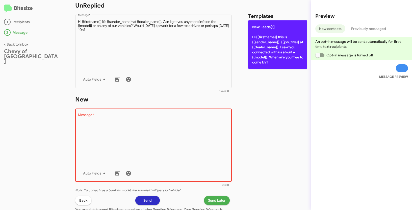
click at [264, 49] on p "New Leads[1] Hi {{firstname}} this is {{sender_name}}, {{job_title}} at {{deale…" at bounding box center [277, 44] width 59 height 48
type textarea "Hi {{firstname}} this is {{sender_name}}, {{job_title}} at {{dealer_name}}. I s…"
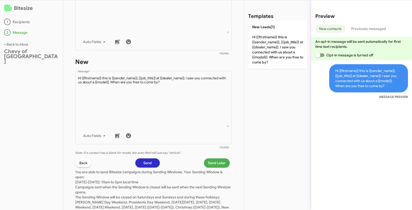
scroll to position [142, 0]
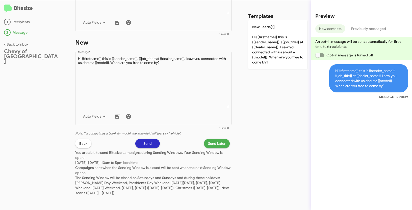
click at [211, 142] on span "Send Later" at bounding box center [217, 143] width 18 height 9
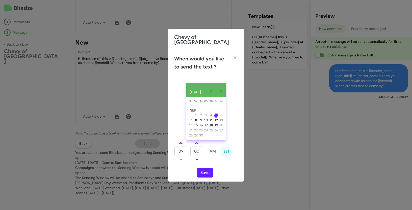
click at [180, 141] on link at bounding box center [180, 144] width 9 height 6
type input "10"
drag, startPoint x: 200, startPoint y: 151, endPoint x: 190, endPoint y: 148, distance: 9.7
click at [190, 148] on input "00" at bounding box center [196, 152] width 13 height 10
type input "35"
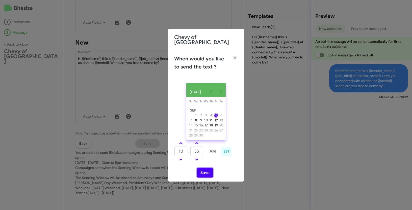
click at [206, 173] on button "Save" at bounding box center [205, 173] width 16 height 10
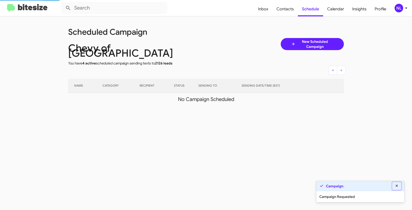
click at [396, 186] on icon at bounding box center [396, 186] width 2 height 2
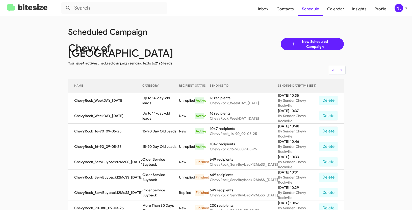
click at [397, 8] on div "NL" at bounding box center [398, 8] width 9 height 9
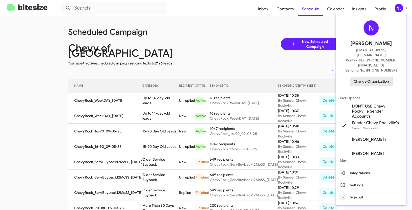
click at [365, 77] on span "Change Organization" at bounding box center [371, 81] width 35 height 9
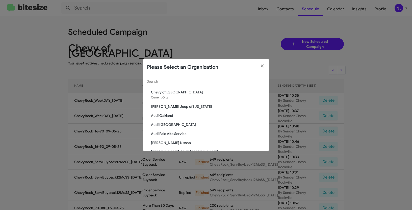
click at [226, 79] on div "Search" at bounding box center [206, 80] width 118 height 10
paste input "Kia of [GEOGRAPHIC_DATA]"
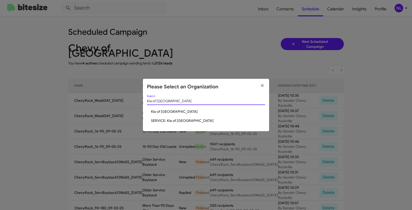
type input "Kia of [GEOGRAPHIC_DATA]"
click at [158, 112] on span "Kia of [GEOGRAPHIC_DATA]" at bounding box center [208, 111] width 114 height 5
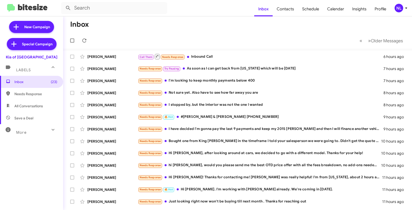
click at [399, 10] on div "NL" at bounding box center [398, 8] width 9 height 9
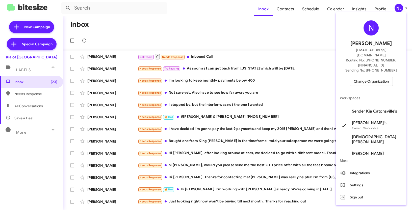
click at [363, 109] on span "Sender Kia Catonsville's" at bounding box center [374, 111] width 45 height 5
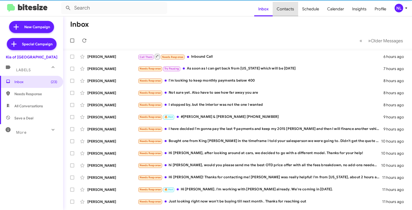
click at [288, 9] on span "Contacts" at bounding box center [285, 9] width 25 height 15
type input "in:groups"
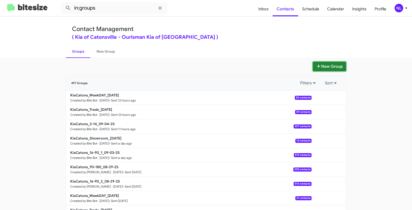
click at [328, 69] on button "New Group" at bounding box center [329, 67] width 33 height 10
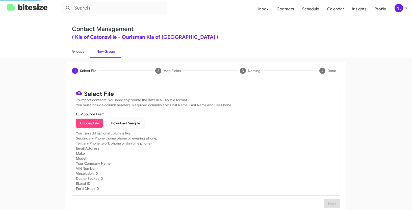
click at [84, 127] on span "Choose File" at bounding box center [89, 123] width 19 height 9
type input "Opt out open - Kia of [GEOGRAPHIC_DATA]"
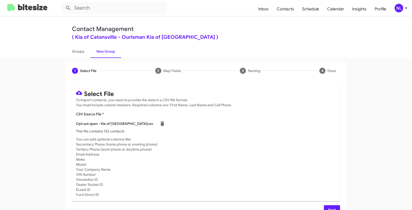
scroll to position [10, 0]
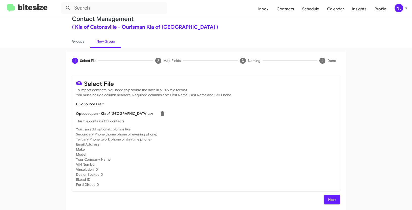
click at [324, 201] on button "Next" at bounding box center [332, 200] width 16 height 9
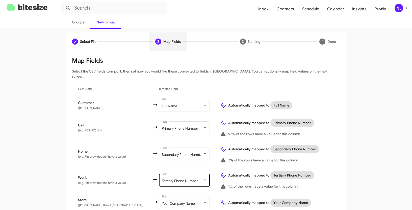
scroll to position [45, 0]
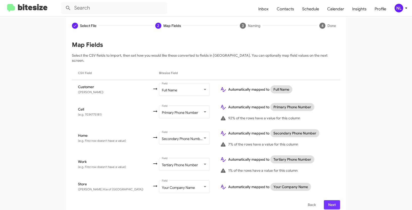
click at [333, 201] on span "Next" at bounding box center [332, 205] width 8 height 9
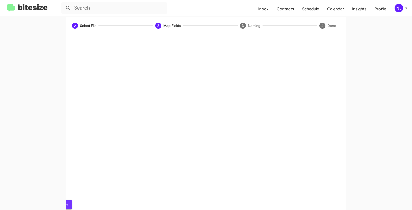
scroll to position [13, 0]
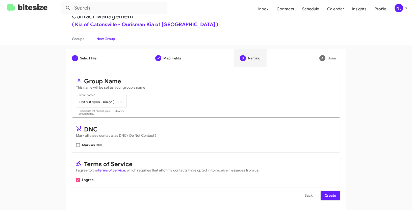
click at [76, 146] on span at bounding box center [78, 145] width 4 height 4
click at [78, 147] on input "Mark as DNC" at bounding box center [78, 147] width 0 height 0
checkbox input "true"
click at [325, 196] on span "Create" at bounding box center [329, 195] width 11 height 9
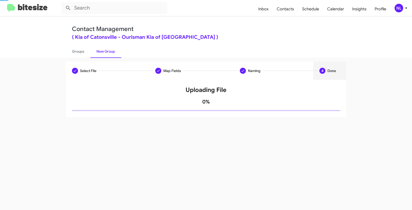
scroll to position [0, 0]
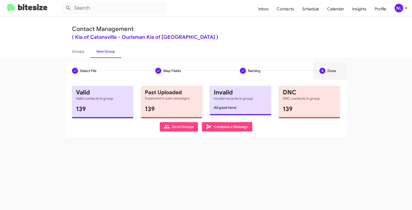
click at [172, 131] on span "Go to Groups" at bounding box center [179, 126] width 30 height 9
type input "in:groups"
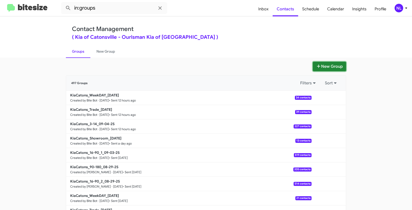
click at [330, 67] on button "New Group" at bounding box center [329, 67] width 33 height 10
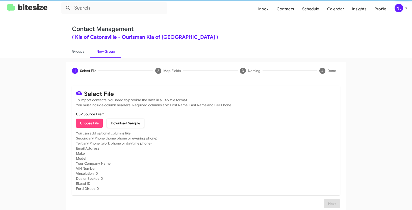
click at [89, 121] on span "Choose File" at bounding box center [89, 123] width 19 height 9
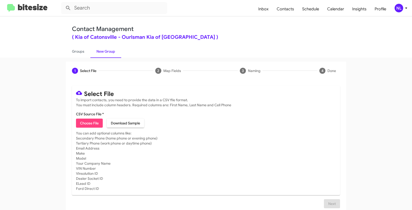
type input "Opt out dead - Kia of [GEOGRAPHIC_DATA]"
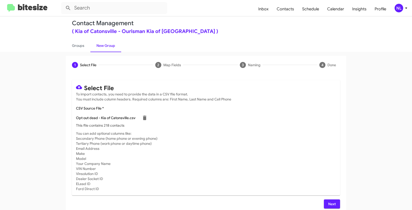
scroll to position [10, 0]
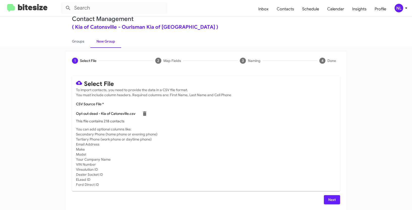
click at [330, 201] on span "Next" at bounding box center [332, 200] width 8 height 9
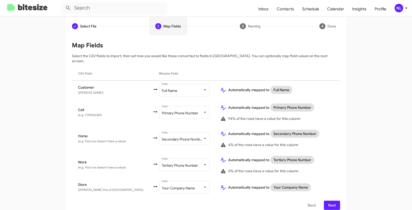
scroll to position [45, 0]
click at [332, 202] on span "Next" at bounding box center [332, 205] width 8 height 9
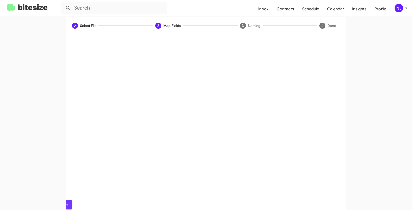
scroll to position [13, 0]
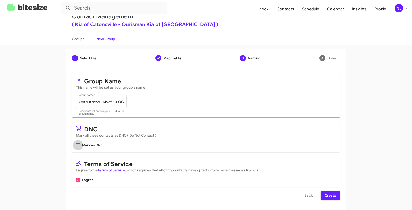
click at [77, 146] on span at bounding box center [78, 145] width 4 height 4
click at [78, 147] on input "Mark as DNC" at bounding box center [78, 147] width 0 height 0
checkbox input "true"
click at [327, 194] on span "Create" at bounding box center [329, 195] width 11 height 9
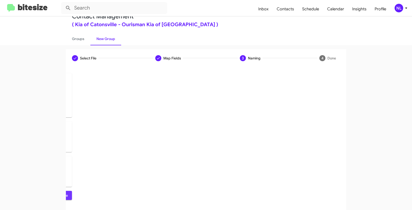
scroll to position [0, 0]
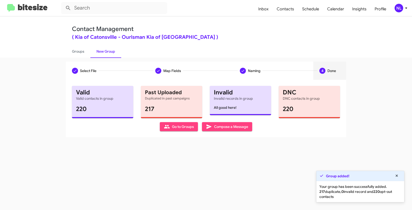
click at [165, 128] on icon at bounding box center [167, 127] width 6 height 4
type input "in:groups"
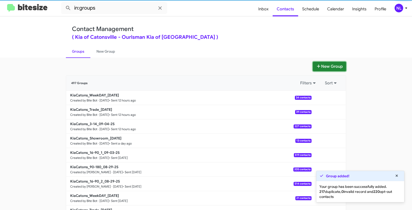
click at [338, 68] on button "New Group" at bounding box center [329, 67] width 33 height 10
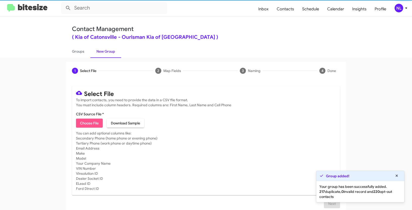
click at [90, 127] on span "Choose File" at bounding box center [89, 123] width 19 height 9
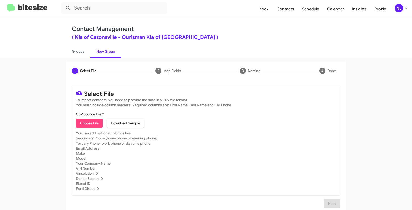
type input "Opt out delivered - Kia of [GEOGRAPHIC_DATA]"
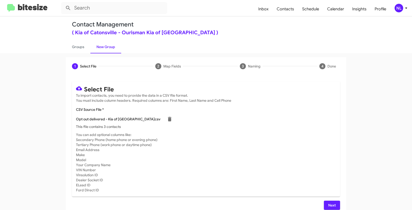
scroll to position [10, 0]
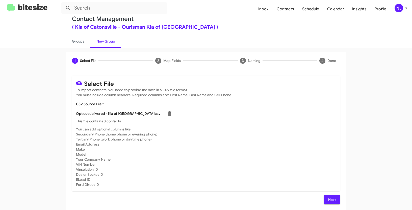
click at [330, 200] on span "Next" at bounding box center [332, 200] width 8 height 9
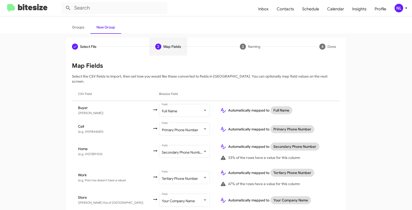
scroll to position [38, 0]
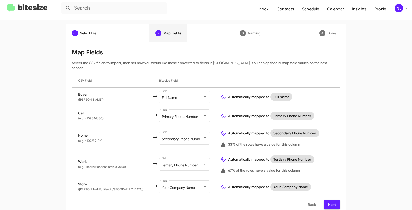
click at [330, 203] on span "Next" at bounding box center [332, 205] width 8 height 9
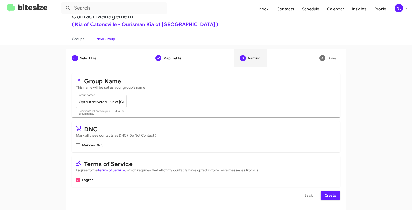
scroll to position [13, 0]
click at [76, 145] on span at bounding box center [78, 145] width 4 height 4
click at [78, 147] on input "Mark as DNC" at bounding box center [78, 147] width 0 height 0
checkbox input "true"
click at [326, 197] on span "Create" at bounding box center [329, 195] width 11 height 9
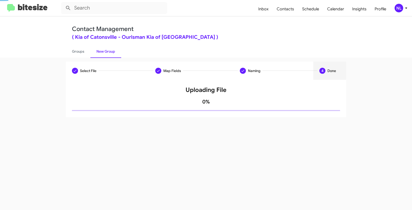
scroll to position [0, 0]
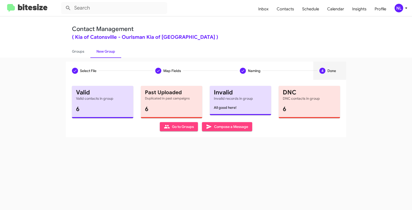
click at [190, 132] on div "Select File To import contacts, you need to provide the data in a CSV file form…" at bounding box center [206, 109] width 280 height 58
click at [189, 130] on span "Go to Groups" at bounding box center [179, 126] width 30 height 9
type input "in:groups"
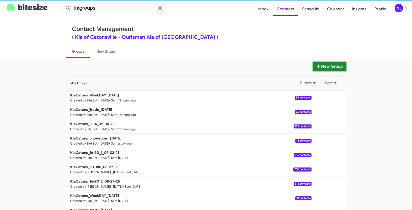
click at [328, 68] on button "New Group" at bounding box center [329, 67] width 33 height 10
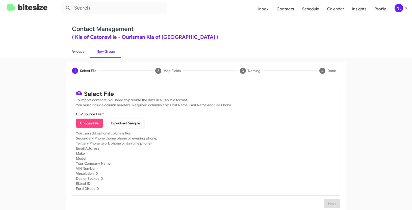
click at [91, 125] on span "Choose File" at bounding box center [89, 123] width 19 height 9
type input "KiaCatons_16-90_2_09-05-25"
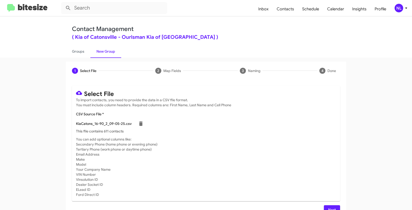
scroll to position [10, 0]
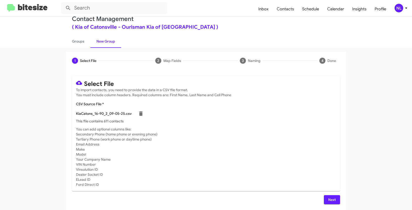
click at [330, 201] on span "Next" at bounding box center [332, 200] width 8 height 9
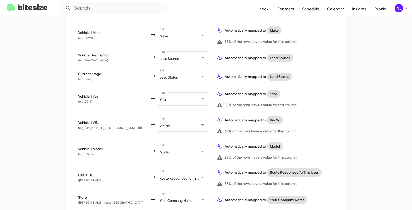
scroll to position [270, 0]
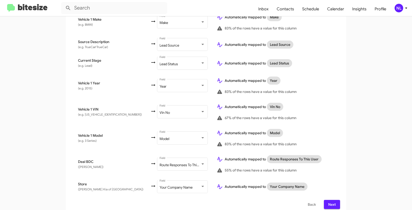
click at [334, 200] on span "Next" at bounding box center [332, 204] width 8 height 9
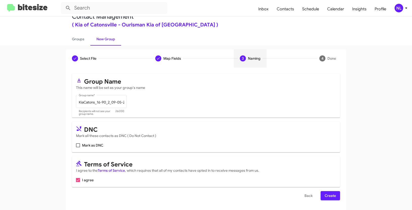
scroll to position [13, 0]
click at [332, 195] on span "Create" at bounding box center [329, 195] width 11 height 9
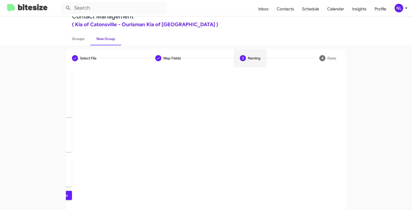
scroll to position [0, 0]
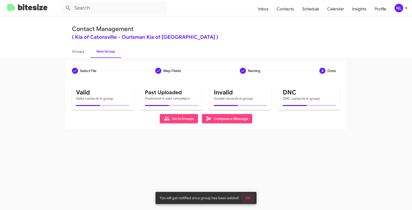
click at [246, 198] on span "OK" at bounding box center [247, 198] width 5 height 9
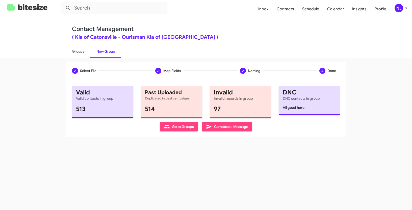
click at [172, 130] on span "Go to Groups" at bounding box center [179, 126] width 30 height 9
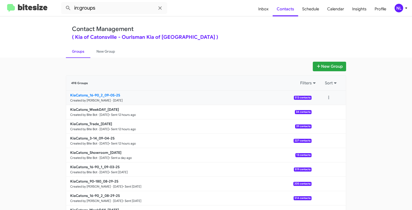
drag, startPoint x: 49, startPoint y: 92, endPoint x: 99, endPoint y: 94, distance: 49.5
click at [99, 94] on app-groups "New Group 498 Groups Filters Sort KiaCatons_16-90_2_09-05-25 Created by Nen Lim…" at bounding box center [206, 155] width 412 height 186
copy div "Filters Sort KiaCatons_16-90_"
click at [107, 10] on input "in:groups" at bounding box center [114, 8] width 106 height 12
paste input "KiaCatons_16-90_"
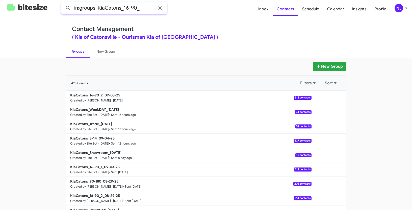
type input "in:groups KiaCatons_16-90_"
click at [63, 3] on button at bounding box center [68, 8] width 10 height 10
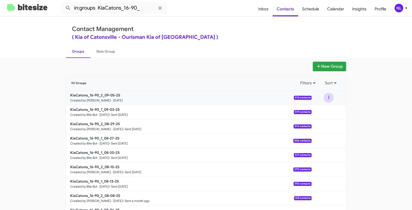
click at [331, 97] on button at bounding box center [328, 98] width 10 height 10
click at [321, 112] on button "View contacts" at bounding box center [313, 111] width 40 height 12
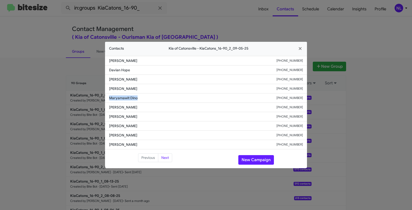
drag, startPoint x: 109, startPoint y: 98, endPoint x: 176, endPoint y: 98, distance: 67.4
click at [176, 98] on li "Maryamawit Dino +12408543041" at bounding box center [206, 98] width 202 height 9
copy span "Maryamawit Dino"
click at [254, 158] on button "New Campaign" at bounding box center [256, 160] width 36 height 10
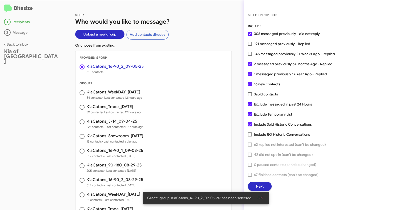
click at [260, 199] on span "OK" at bounding box center [259, 198] width 5 height 9
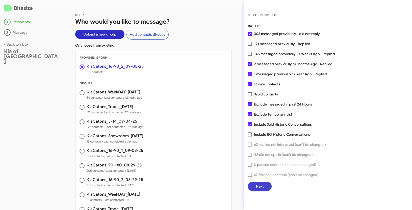
click at [260, 189] on span "Next" at bounding box center [260, 186] width 8 height 9
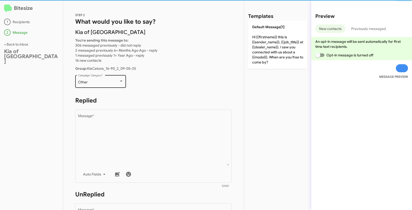
click at [107, 84] on div "Other" at bounding box center [98, 82] width 41 height 4
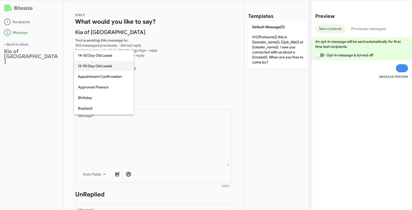
click at [92, 66] on span "15-90 Day Old Leads" at bounding box center [104, 66] width 52 height 11
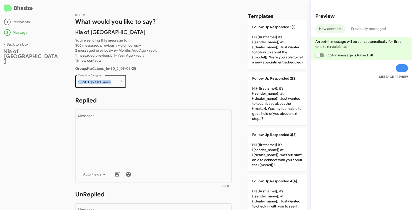
drag, startPoint x: 84, startPoint y: 82, endPoint x: 116, endPoint y: 84, distance: 32.1
click at [116, 84] on div "15-90 Day Old Leads Campaign Category *" at bounding box center [100, 81] width 51 height 14
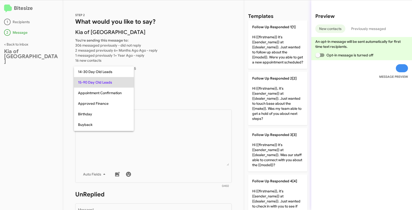
copy span "15-90 Day Old Leads"
click at [169, 136] on div at bounding box center [206, 105] width 412 height 210
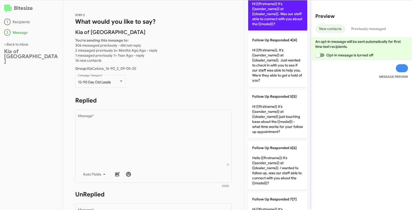
scroll to position [171, 0]
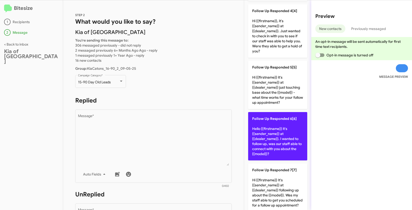
click at [268, 147] on p "Follow Up Responded 6[6] Hello {{firstname}} it's {{sender_name}} at {{dealer_n…" at bounding box center [277, 136] width 59 height 48
type textarea "Hello {{firstname}} it's {{sender_name}} at {{dealer_name}}. I wanted to follow…"
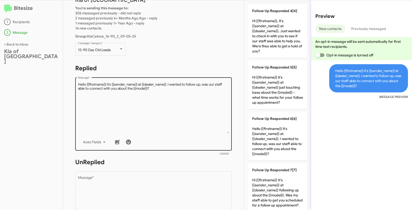
scroll to position [77, 0]
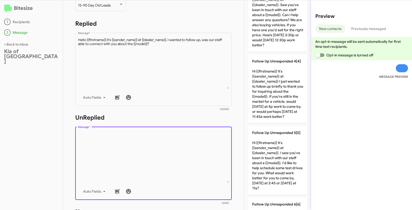
click at [187, 152] on textarea "Message *" at bounding box center [153, 157] width 151 height 51
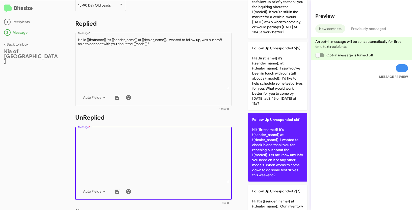
scroll to position [336, 0]
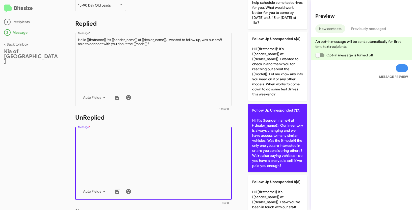
click at [284, 142] on p "Follow Up Unresponded 7[7] Hi! It's {{sender_name}} at {{dealer_name}}. Our inv…" at bounding box center [277, 138] width 59 height 69
type textarea "Hi! It's {{sender_name}} at {{dealer_name}}. Our inventory is always changing a…"
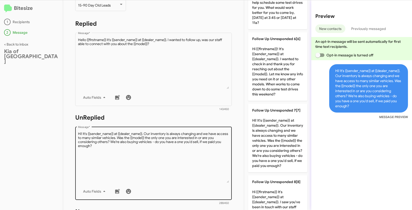
scroll to position [120, 0]
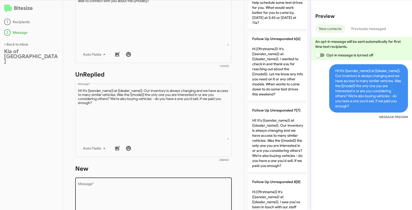
click at [145, 181] on div "Drop image here to insert Auto Fields Message *" at bounding box center [153, 214] width 151 height 74
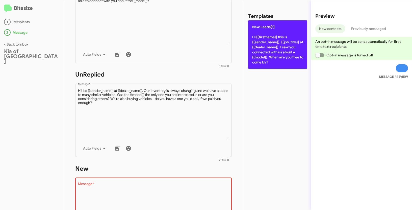
click at [289, 52] on p "New Leads[1] Hi {{firstname}} this is {{sender_name}}, {{job_title}} at {{deale…" at bounding box center [277, 44] width 59 height 48
type textarea "Hi {{firstname}} this is {{sender_name}}, {{job_title}} at {{dealer_name}}. I s…"
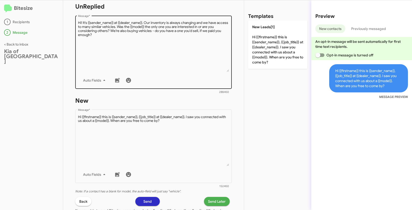
scroll to position [191, 0]
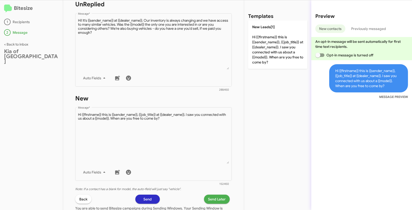
click at [212, 198] on span "Send Later" at bounding box center [217, 199] width 18 height 9
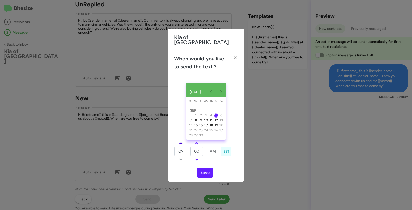
click at [181, 141] on link at bounding box center [180, 144] width 9 height 6
type input "10"
drag, startPoint x: 200, startPoint y: 151, endPoint x: 184, endPoint y: 146, distance: 17.1
click at [184, 147] on tr "10 : 00 AM" at bounding box center [196, 152] width 45 height 10
type input "40"
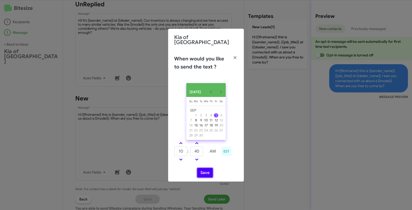
click at [206, 174] on button "Save" at bounding box center [205, 173] width 16 height 10
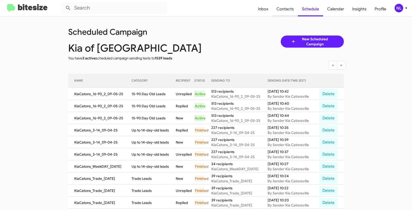
click at [292, 7] on span "Contacts" at bounding box center [284, 9] width 25 height 15
type input "in:groups"
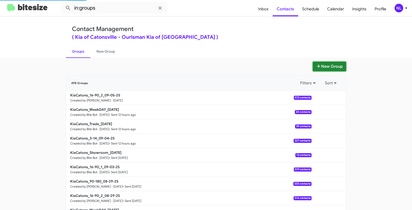
click at [329, 69] on button "New Group" at bounding box center [329, 67] width 33 height 10
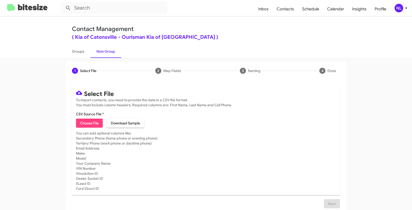
click at [88, 125] on span "Choose File" at bounding box center [89, 123] width 19 height 9
type input "KiaCatons_90-180_09-05-25"
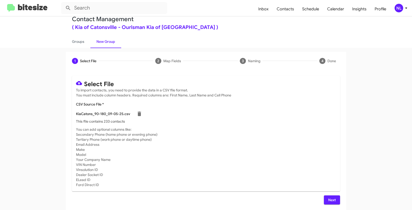
scroll to position [10, 0]
click at [328, 199] on span "Next" at bounding box center [332, 200] width 8 height 9
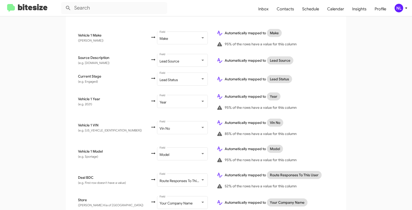
scroll to position [270, 0]
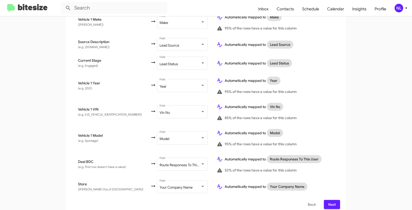
click at [331, 201] on span "Next" at bounding box center [332, 204] width 8 height 9
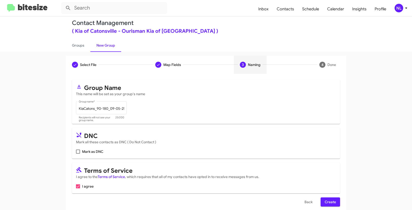
scroll to position [13, 0]
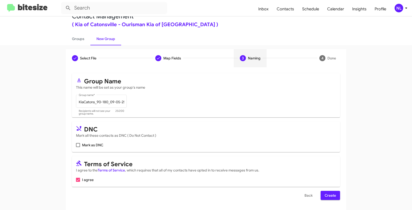
click at [334, 196] on span "Create" at bounding box center [329, 195] width 11 height 9
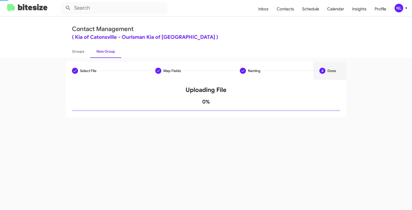
scroll to position [0, 0]
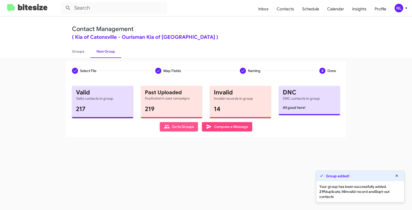
click at [181, 125] on span "Go to Groups" at bounding box center [179, 126] width 30 height 9
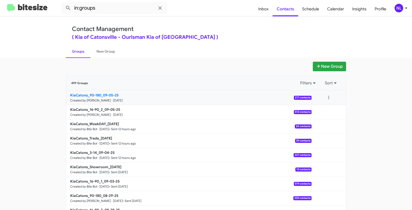
drag, startPoint x: 45, startPoint y: 98, endPoint x: 100, endPoint y: 94, distance: 55.1
click at [100, 94] on app-groups "New Group 499 Groups Filters Sort KiaCatons_90-180_09-05-25 Created by Nen Limb…" at bounding box center [206, 155] width 412 height 186
copy b "KiaCatons_90-180"
click at [103, 11] on input "in:groups" at bounding box center [114, 8] width 106 height 12
paste input "KiaCatons_90-180"
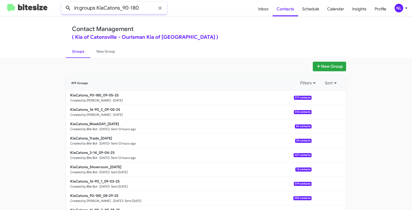
type input "in:groups KiaCatons_90-180"
click at [63, 3] on button at bounding box center [68, 8] width 10 height 10
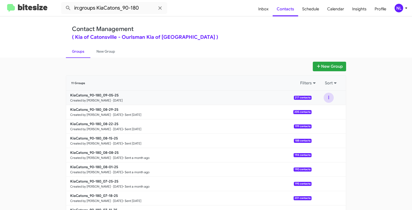
click at [329, 97] on button at bounding box center [328, 98] width 10 height 10
click at [322, 112] on button "View contacts" at bounding box center [313, 111] width 40 height 12
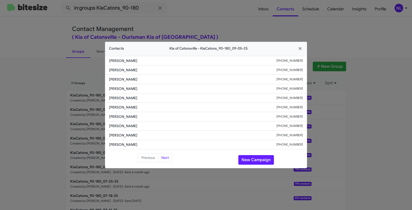
click at [360, 167] on modal-container "Contacts Kia of Catonsville - KiaCatons_90-180_09-05-25 Erik Faulk +18322537874…" at bounding box center [206, 105] width 412 height 210
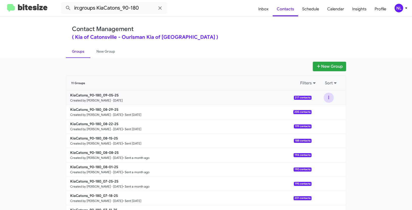
click at [327, 96] on button at bounding box center [328, 98] width 10 height 10
click at [321, 110] on button "View contacts" at bounding box center [313, 111] width 40 height 12
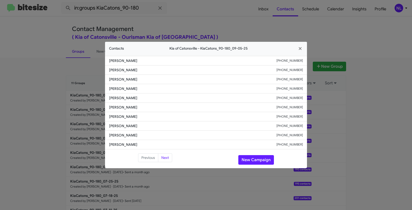
drag, startPoint x: 106, startPoint y: 126, endPoint x: 142, endPoint y: 126, distance: 36.3
click at [142, 126] on li "Sravanthi Movva +12018745872" at bounding box center [206, 126] width 202 height 9
copy span "Sravanthi Movva"
click at [257, 158] on button "New Campaign" at bounding box center [256, 160] width 36 height 10
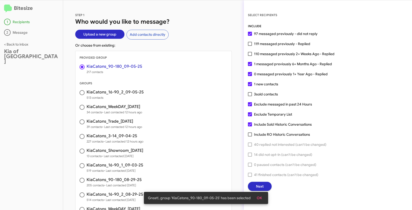
click at [250, 115] on span at bounding box center [250, 115] width 4 height 4
click at [250, 117] on input "Exclude Temporary List" at bounding box center [250, 117] width 0 height 0
checkbox input "false"
click at [264, 196] on button "OK" at bounding box center [259, 198] width 13 height 9
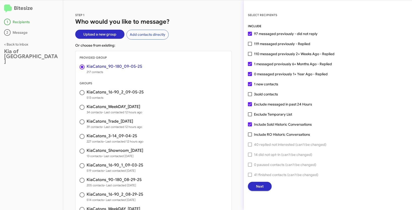
click at [265, 187] on button "Next" at bounding box center [260, 186] width 24 height 9
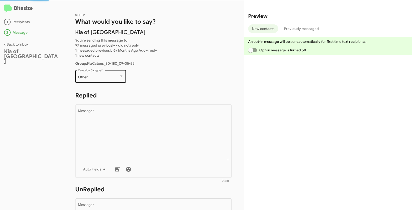
click at [106, 81] on div "Other Campaign Category *" at bounding box center [100, 76] width 45 height 14
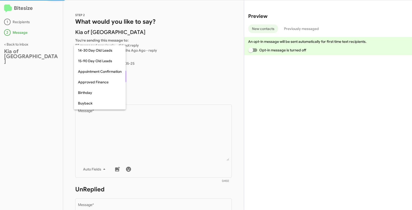
scroll to position [111, 0]
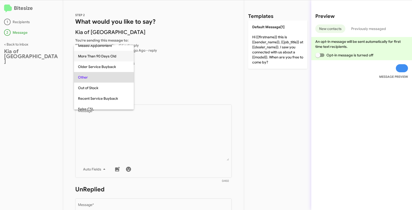
click at [89, 54] on span "More Than 90 Days Old" at bounding box center [104, 56] width 52 height 11
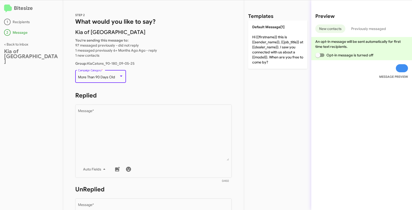
drag, startPoint x: 78, startPoint y: 77, endPoint x: 115, endPoint y: 79, distance: 37.4
click at [115, 79] on div "More Than 90 Days Old" at bounding box center [98, 77] width 41 height 4
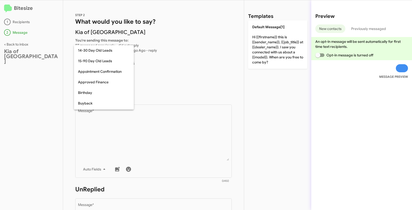
scroll to position [90, 0]
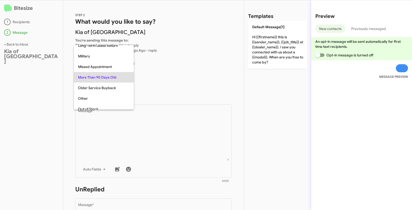
copy span "More Than 90 Days Old"
drag, startPoint x: 115, startPoint y: 79, endPoint x: 85, endPoint y: 3, distance: 81.7
click at [115, 79] on span "More Than 90 Days Old" at bounding box center [104, 77] width 52 height 11
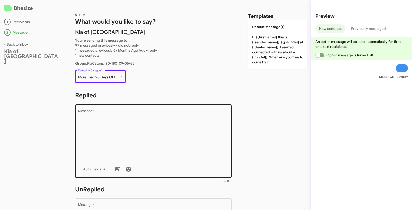
click at [143, 133] on textarea "Message *" at bounding box center [153, 135] width 151 height 51
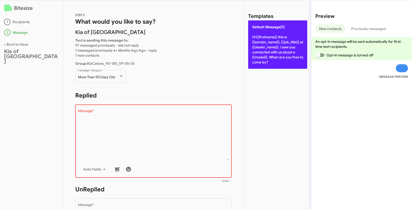
click at [278, 44] on p "Default Message[1] Hi {{firstname}} this is {{sender_name}}, {{job_title}} at {…" at bounding box center [277, 44] width 59 height 48
type textarea "Hi {{firstname}} this is {{sender_name}}, {{job_title}} at {{dealer_name}}. I s…"
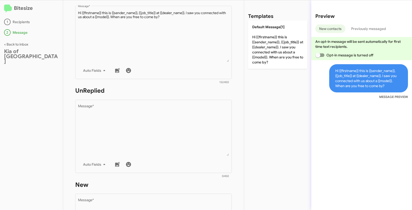
scroll to position [141, 0]
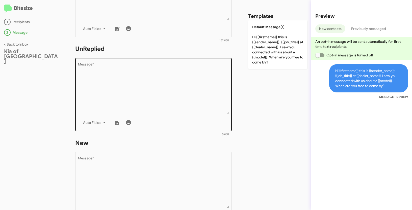
click at [180, 97] on textarea "Message *" at bounding box center [153, 88] width 151 height 51
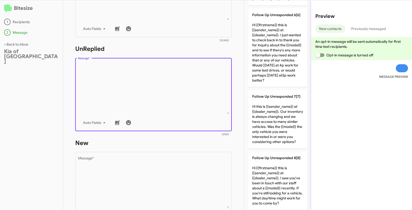
scroll to position [404, 0]
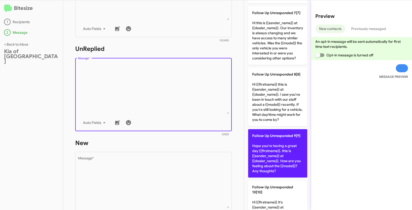
click at [277, 162] on p "Follow Up Unresponded 9[9] Hope you're having a great day {{firstname}}. this i…" at bounding box center [277, 153] width 59 height 48
type textarea "Hope you're having a great day {{firstname}}. this is {{sender_name}} at {{deal…"
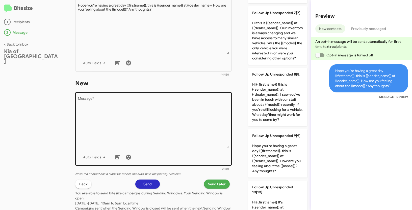
scroll to position [223, 0]
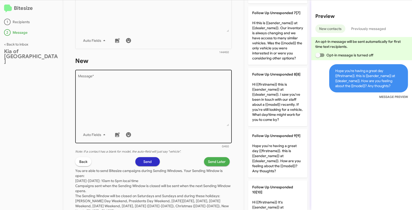
click at [170, 120] on textarea "Message *" at bounding box center [153, 100] width 151 height 51
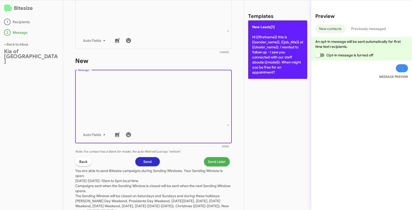
click at [264, 54] on p "New Leads[1] Hi {{firstname}} this is {{sender_name}}, {{job_title}} at {{deale…" at bounding box center [277, 49] width 59 height 59
type textarea "Hi {{firstname}} this is {{sender_name}}, {{job_title}} at {{dealer_name}}. I w…"
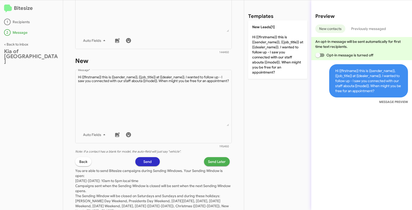
click at [214, 164] on span "Send Later" at bounding box center [217, 161] width 18 height 9
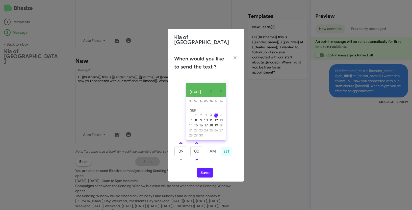
click at [180, 144] on link at bounding box center [180, 144] width 9 height 6
type input "10"
drag, startPoint x: 201, startPoint y: 150, endPoint x: 192, endPoint y: 148, distance: 8.8
click at [192, 148] on input "00" at bounding box center [196, 152] width 13 height 10
type input "50"
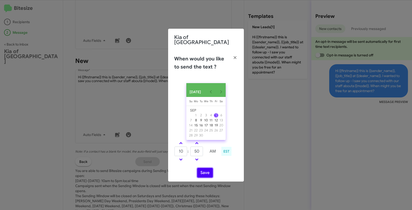
click at [204, 173] on button "Save" at bounding box center [205, 173] width 16 height 10
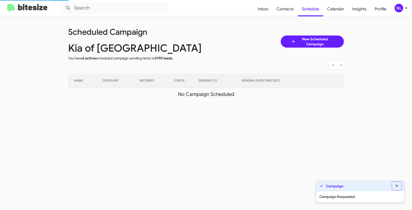
click at [396, 187] on icon at bounding box center [396, 186] width 5 height 4
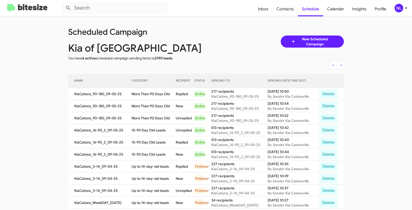
click at [399, 9] on div "NL" at bounding box center [398, 8] width 9 height 9
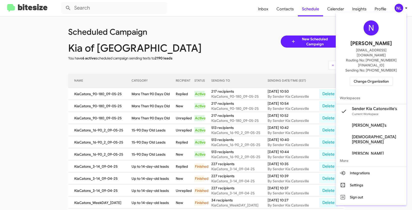
click at [368, 77] on span "Change Organization" at bounding box center [371, 81] width 35 height 9
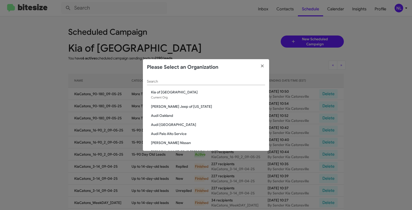
click at [166, 85] on div "Search" at bounding box center [206, 80] width 118 height 10
paste input "Ourisman Hyundai Genesis of Bowie"
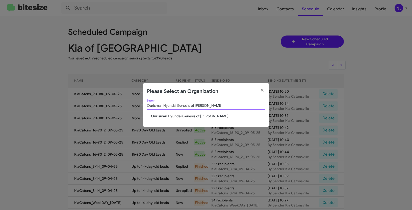
type input "Ourisman Hyundai Genesis of Bowie"
click at [159, 118] on span "Ourisman Hyundai Genesis of Bowie" at bounding box center [208, 116] width 114 height 5
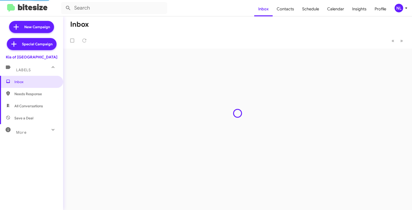
click at [400, 7] on div "NL" at bounding box center [398, 8] width 9 height 9
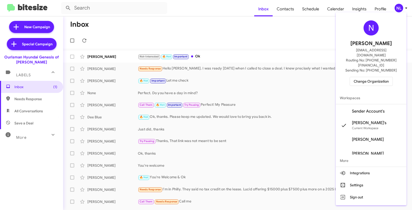
click at [371, 109] on span "Sender Account's" at bounding box center [368, 111] width 33 height 5
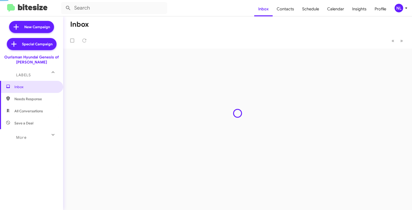
click at [286, 8] on span "Contacts" at bounding box center [285, 9] width 25 height 15
type input "in:groups"
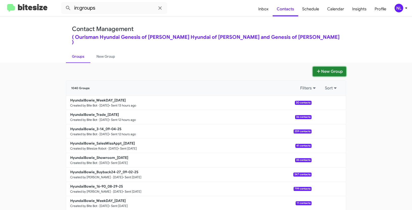
click at [331, 67] on button "New Group" at bounding box center [329, 72] width 33 height 10
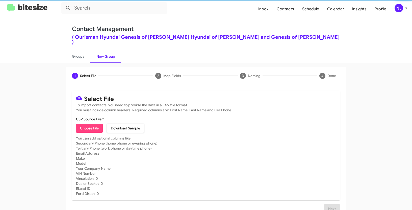
click at [87, 125] on span "Choose File" at bounding box center [89, 128] width 19 height 9
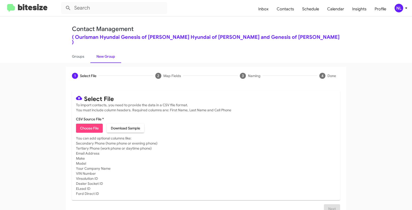
type input "Opt out open - Ourisman Hyundai Genesis of Bowie"
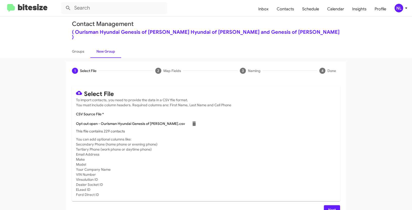
scroll to position [10, 0]
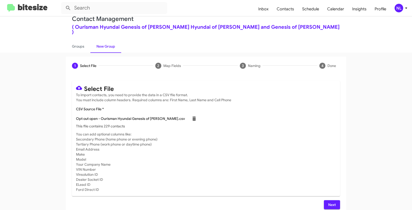
click at [331, 201] on span "Next" at bounding box center [332, 205] width 8 height 9
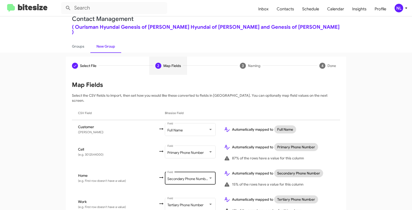
scroll to position [45, 0]
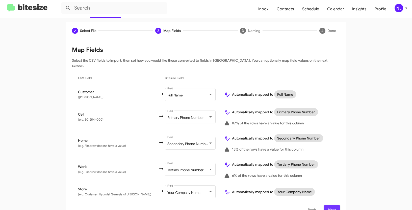
click at [329, 206] on span "Next" at bounding box center [332, 210] width 8 height 9
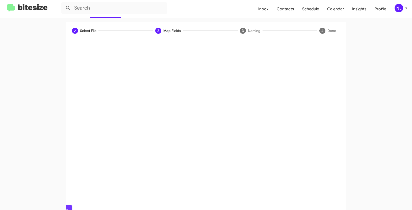
scroll to position [13, 0]
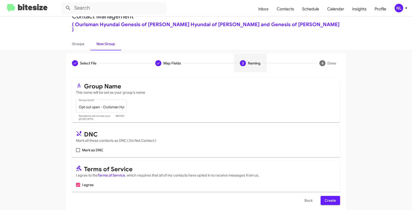
click at [78, 147] on label "Mark as DNC" at bounding box center [89, 150] width 27 height 6
click at [78, 152] on input "Mark as DNC" at bounding box center [78, 152] width 0 height 0
checkbox input "true"
click at [338, 197] on button "Create" at bounding box center [329, 200] width 19 height 9
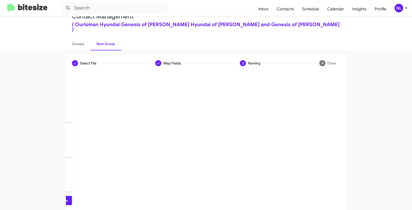
scroll to position [0, 0]
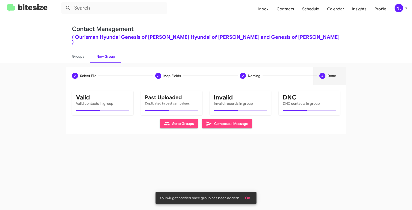
click at [253, 196] on button "OK" at bounding box center [247, 198] width 13 height 9
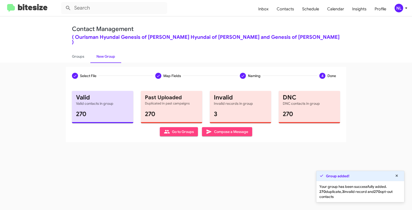
click at [190, 130] on span "Go to Groups" at bounding box center [179, 131] width 30 height 9
type input "in:groups"
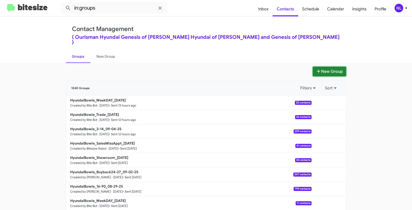
click at [328, 70] on button "New Group" at bounding box center [329, 72] width 33 height 10
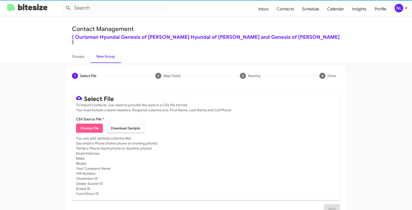
click at [96, 124] on span "Choose File" at bounding box center [89, 128] width 19 height 9
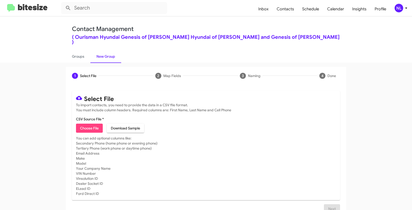
type input "Opt out dead - Ourisman Hyundai Genesis of Bowie"
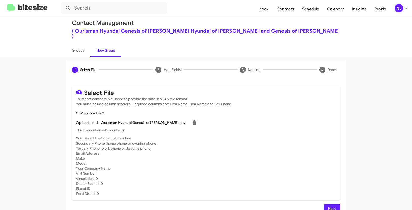
scroll to position [10, 0]
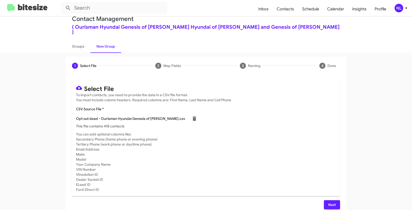
click at [328, 201] on span "Next" at bounding box center [332, 205] width 8 height 9
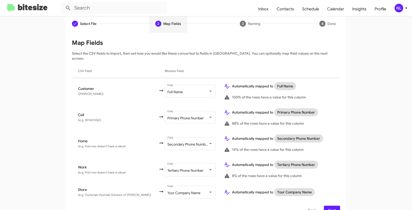
scroll to position [52, 0]
click at [331, 206] on span "Next" at bounding box center [332, 210] width 8 height 9
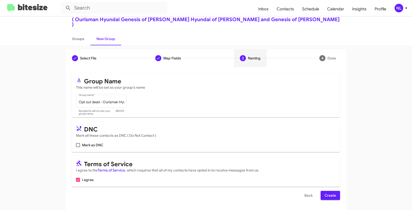
scroll to position [13, 0]
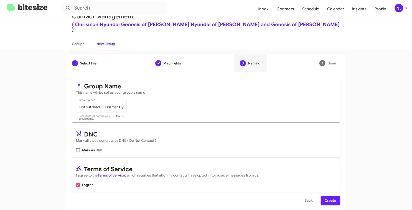
click at [77, 148] on span at bounding box center [78, 150] width 4 height 4
click at [78, 152] on input "Mark as DNC" at bounding box center [78, 152] width 0 height 0
checkbox input "true"
click at [329, 196] on span "Create" at bounding box center [329, 200] width 11 height 9
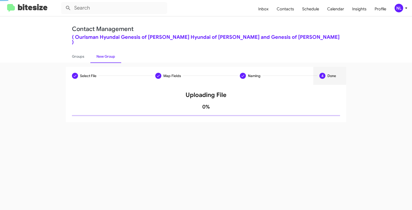
scroll to position [0, 0]
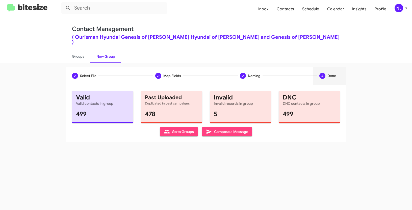
click at [181, 127] on span "Go to Groups" at bounding box center [179, 131] width 30 height 9
type input "in:groups"
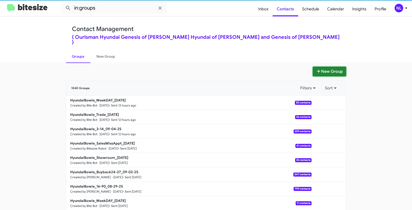
click at [322, 67] on button "New Group" at bounding box center [329, 72] width 33 height 10
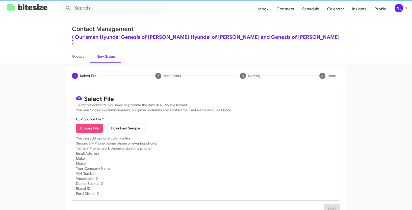
click at [87, 126] on span "Choose File" at bounding box center [89, 128] width 19 height 9
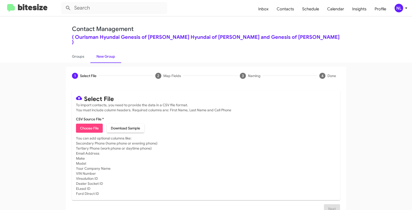
type input "Opt out delivered - Ourisman Hyundai Genesis of Bowie"
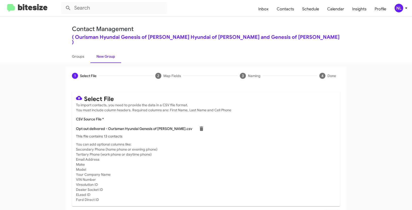
scroll to position [10, 0]
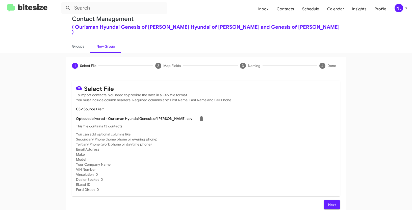
click at [331, 201] on span "Next" at bounding box center [332, 205] width 8 height 9
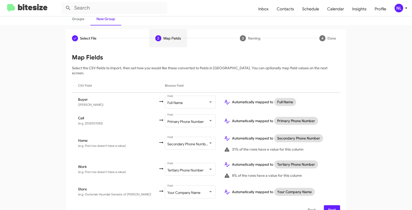
click at [336, 206] on button "Next" at bounding box center [332, 210] width 16 height 9
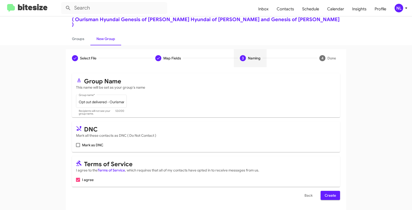
scroll to position [13, 0]
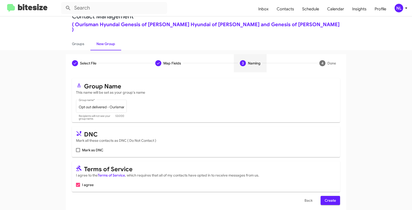
click at [78, 148] on span at bounding box center [78, 150] width 4 height 4
click at [78, 152] on input "Mark as DNC" at bounding box center [78, 152] width 0 height 0
checkbox input "true"
click at [331, 196] on span "Create" at bounding box center [329, 200] width 11 height 9
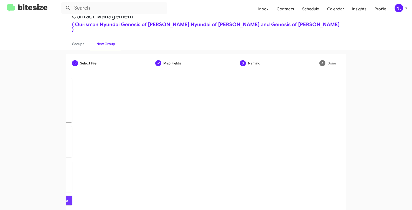
scroll to position [0, 0]
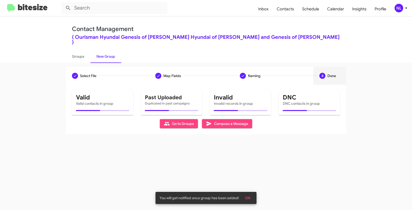
click at [251, 198] on button "OK" at bounding box center [247, 198] width 13 height 9
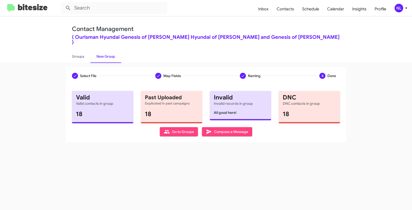
click at [178, 129] on span "Go to Groups" at bounding box center [179, 131] width 30 height 9
type input "in:groups"
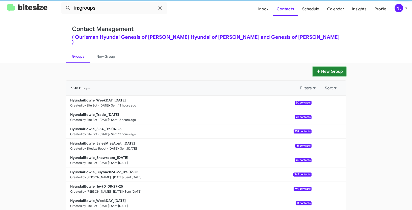
click at [326, 67] on button "New Group" at bounding box center [329, 72] width 33 height 10
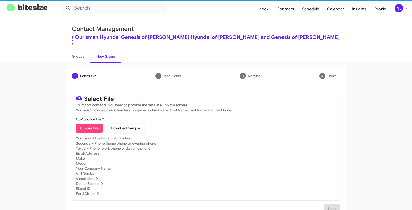
click at [81, 124] on span "Choose File" at bounding box center [89, 128] width 19 height 9
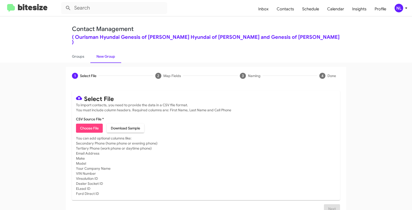
type input "HyundaiBowie_16-90_09-05-25"
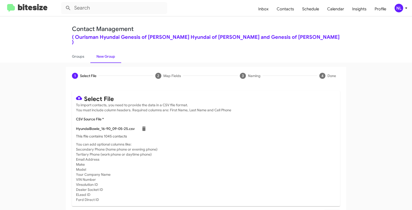
scroll to position [10, 0]
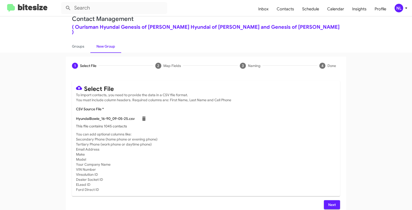
click at [326, 201] on button "Next" at bounding box center [332, 205] width 16 height 9
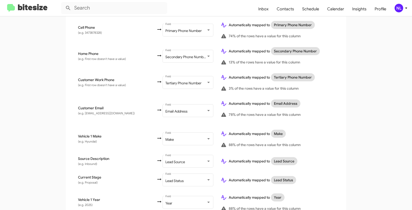
scroll to position [278, 0]
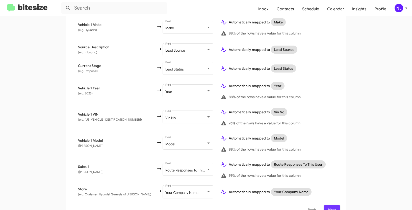
click at [336, 206] on button "Next" at bounding box center [332, 210] width 16 height 9
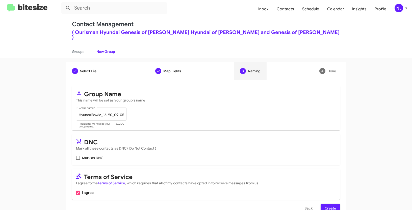
scroll to position [13, 0]
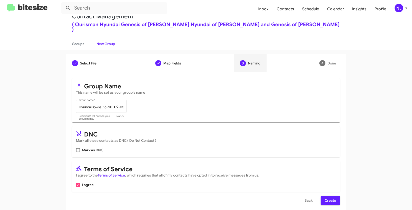
click at [331, 196] on span "Create" at bounding box center [329, 200] width 11 height 9
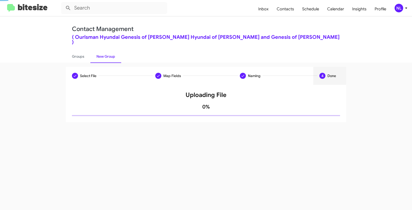
scroll to position [0, 0]
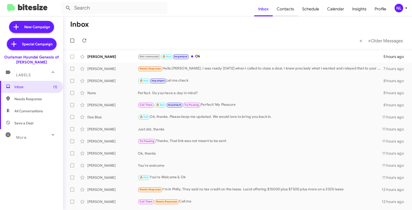
click at [287, 11] on span "Contacts" at bounding box center [285, 9] width 25 height 15
type input "in:groups"
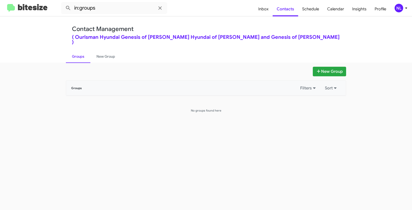
click at [400, 10] on div "NL" at bounding box center [398, 8] width 9 height 9
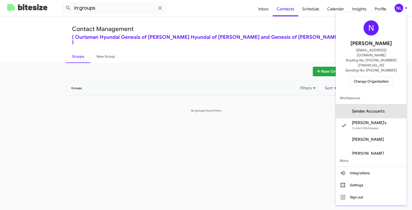
click at [385, 109] on span "Sender Account's" at bounding box center [368, 111] width 33 height 5
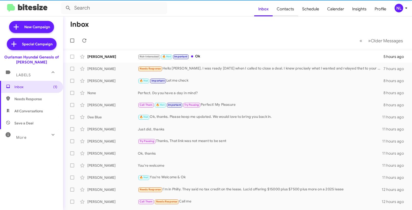
click at [286, 8] on span "Contacts" at bounding box center [285, 9] width 25 height 15
type input "in:groups"
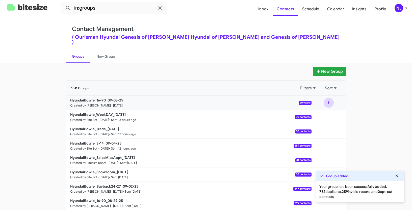
click at [328, 98] on button at bounding box center [328, 103] width 10 height 10
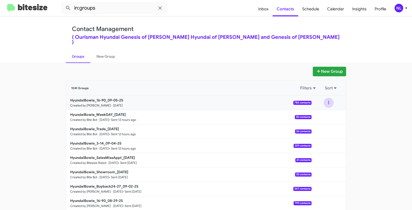
click at [326, 98] on button at bounding box center [328, 103] width 10 height 10
click at [308, 123] on button "Archive" at bounding box center [313, 129] width 40 height 12
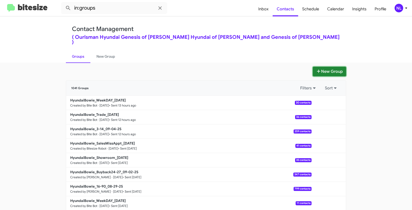
click at [332, 67] on button "New Group" at bounding box center [329, 72] width 33 height 10
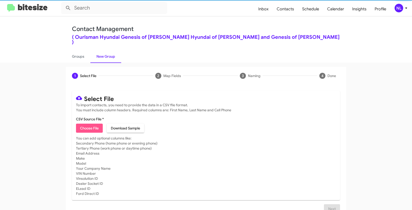
click at [83, 127] on span "Choose File" at bounding box center [89, 128] width 19 height 9
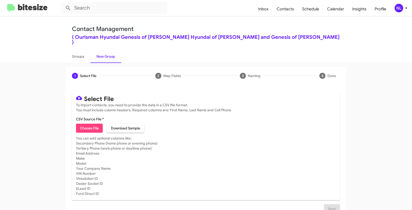
type input "HyundaiBowie_16-90_09-05-25"
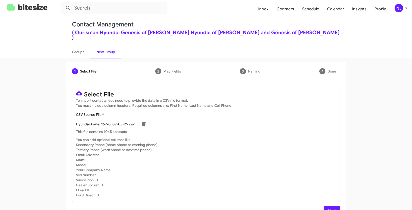
scroll to position [5, 0]
click at [331, 206] on span "Next" at bounding box center [332, 210] width 8 height 9
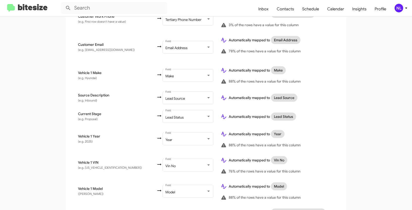
scroll to position [278, 0]
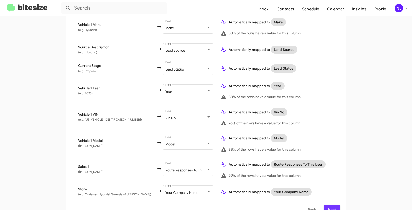
click at [334, 206] on span "Next" at bounding box center [332, 210] width 8 height 9
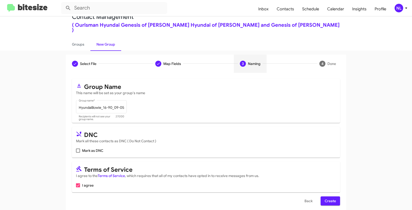
scroll to position [13, 0]
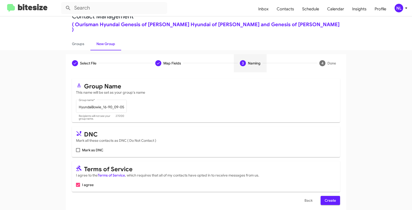
click at [332, 199] on span "Create" at bounding box center [329, 200] width 11 height 9
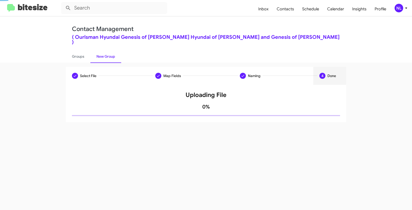
scroll to position [0, 0]
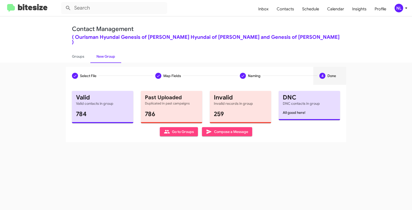
click at [177, 129] on span "Go to Groups" at bounding box center [179, 131] width 30 height 9
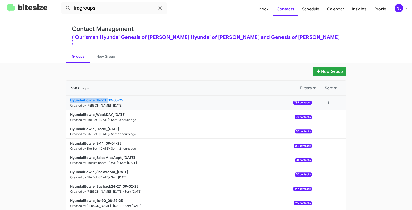
drag, startPoint x: 43, startPoint y: 96, endPoint x: 107, endPoint y: 95, distance: 64.4
click at [107, 95] on app-groups "New Group 1041 Groups Filters Sort HyundaiBowie_16-90_09-05-25 Created by [PERS…" at bounding box center [206, 160] width 412 height 186
copy b "HyundaiBowie_16-90_"
click at [110, 10] on input "in:groups" at bounding box center [114, 8] width 106 height 12
paste input "HyundaiBowie_16-90_"
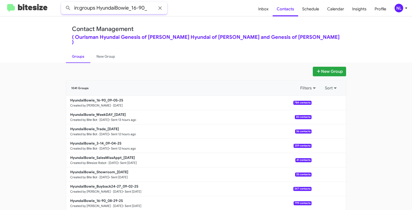
type input "in:groups HyundaiBowie_16-90_"
click at [63, 3] on button at bounding box center [68, 8] width 10 height 10
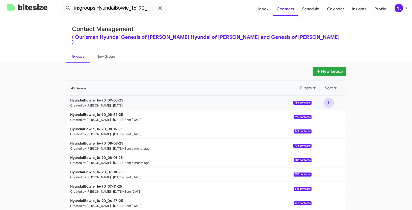
click at [325, 98] on button at bounding box center [328, 103] width 10 height 10
click at [323, 114] on button "View contacts" at bounding box center [313, 117] width 40 height 12
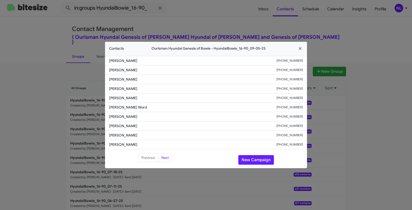
drag, startPoint x: 110, startPoint y: 78, endPoint x: 151, endPoint y: 79, distance: 41.1
click at [151, 79] on li "[PERSON_NAME] [PHONE_NUMBER]" at bounding box center [206, 79] width 202 height 9
copy span "[PERSON_NAME]"
click at [261, 159] on button "New Campaign" at bounding box center [256, 160] width 36 height 10
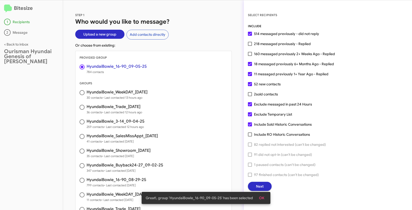
click at [262, 199] on span "OK" at bounding box center [261, 198] width 5 height 9
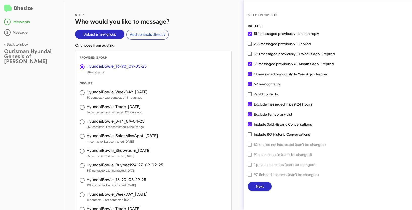
click at [250, 54] on span at bounding box center [250, 54] width 4 height 4
click at [250, 56] on input "160 messaged previously 2+ Weeks Ago - Replied" at bounding box center [250, 56] width 0 height 0
checkbox input "true"
click at [260, 192] on div "SELECT RECIPIENTS INCLUDE 514 messaged previously - did not reply 218 messaged …" at bounding box center [328, 105] width 168 height 210
click at [259, 188] on span "Next" at bounding box center [260, 186] width 8 height 9
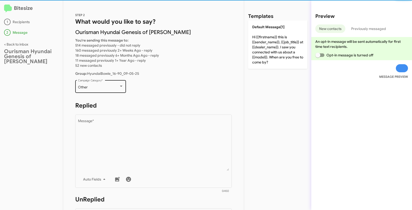
click at [102, 86] on div "Other" at bounding box center [98, 88] width 41 height 4
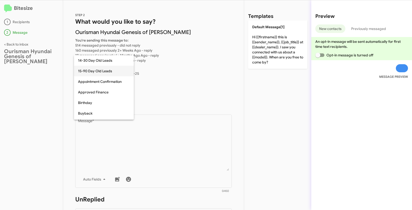
click at [95, 72] on span "15-90 Day Old Leads" at bounding box center [104, 71] width 52 height 11
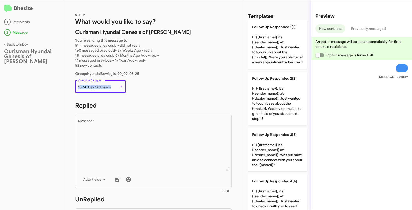
drag, startPoint x: 78, startPoint y: 87, endPoint x: 118, endPoint y: 89, distance: 40.4
click at [118, 89] on div "15-90 Day Old Leads" at bounding box center [98, 88] width 41 height 4
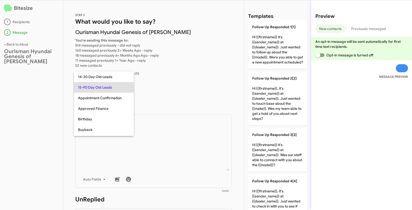
copy span "15-90 Day Old Leads"
click at [171, 137] on div at bounding box center [206, 105] width 412 height 210
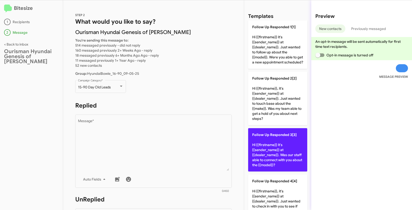
click at [279, 158] on p "Follow Up Responded 3[3] Hi {{firstname}} it's {{sender_name}} at {{dealer_name…" at bounding box center [277, 149] width 59 height 43
type textarea "Hi {{firstname}} it's {{sender_name}} at {{dealer_name}}. Was our staff able to…"
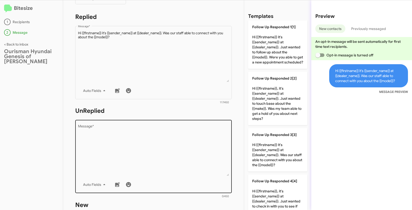
scroll to position [104, 0]
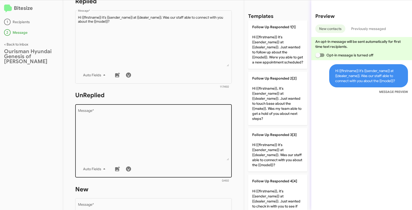
click at [217, 140] on textarea "Message *" at bounding box center [153, 134] width 151 height 51
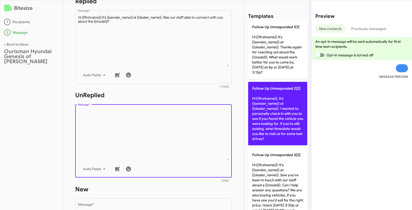
click at [278, 125] on p "Follow Up Unresponded 2[2] Hi {{firstname}}, it's {{sender_name}} at {{dealer_n…" at bounding box center [277, 114] width 59 height 64
type textarea "Hi {{firstname}}, it's {{sender_name}} at {{dealer_name}}. I wanted to personal…"
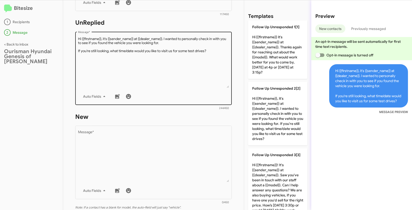
scroll to position [192, 0]
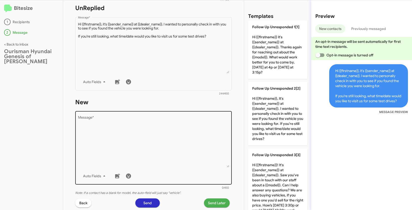
click at [175, 143] on textarea "Message *" at bounding box center [153, 141] width 151 height 51
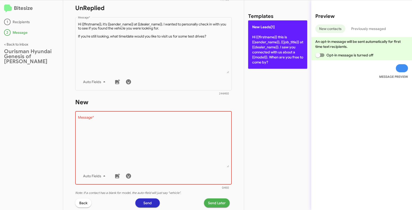
click at [264, 55] on p "New Leads[1] Hi {{firstname}} this is {{sender_name}}, {{job_title}} at {{deale…" at bounding box center [277, 44] width 59 height 48
type textarea "Hi {{firstname}} this is {{sender_name}}, {{job_title}} at {{dealer_name}}. I s…"
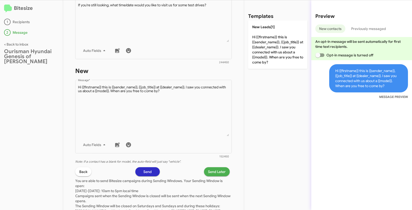
scroll to position [251, 0]
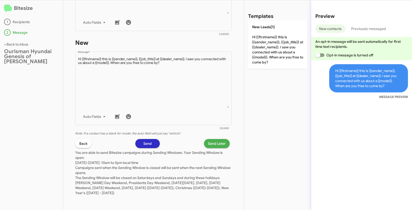
click at [217, 146] on span "Send Later" at bounding box center [217, 143] width 18 height 9
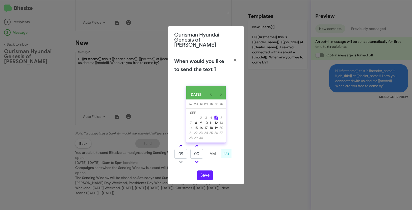
click at [181, 143] on link at bounding box center [180, 146] width 9 height 6
type input "10"
drag, startPoint x: 195, startPoint y: 152, endPoint x: 192, endPoint y: 152, distance: 2.8
click at [192, 152] on input "00" at bounding box center [196, 154] width 13 height 10
type input "18"
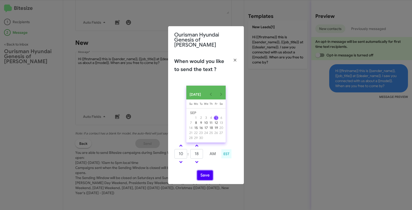
click at [199, 176] on button "Save" at bounding box center [205, 176] width 16 height 10
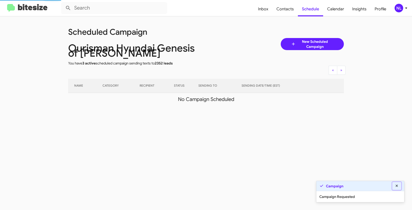
click at [397, 184] on icon at bounding box center [396, 186] width 5 height 4
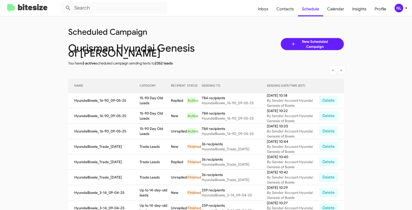
click at [397, 10] on div "NL" at bounding box center [398, 8] width 9 height 9
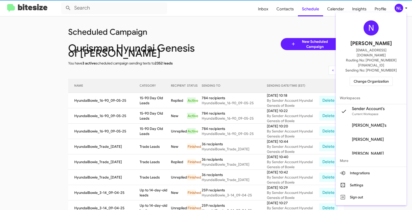
click at [364, 77] on span "Change Organization" at bounding box center [371, 81] width 35 height 9
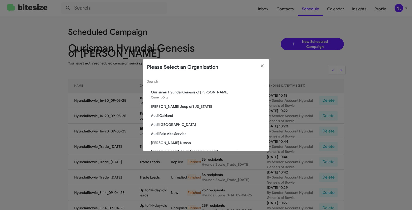
click at [200, 83] on input "Search" at bounding box center [206, 82] width 118 height 4
paste input "Toyota 40"
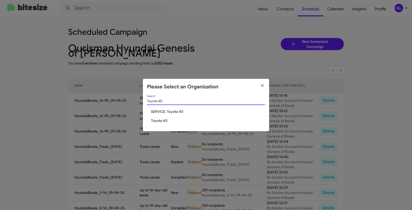
type input "Toyota 40"
click at [155, 121] on span "Toyota 40" at bounding box center [208, 120] width 114 height 5
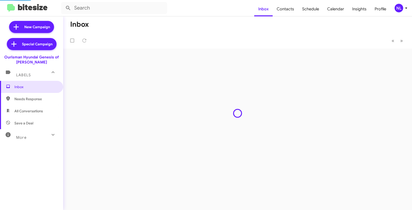
click at [400, 9] on div "NL" at bounding box center [398, 8] width 9 height 9
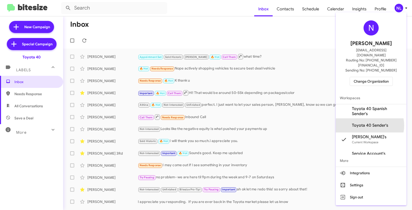
click at [367, 123] on span "Toyota 40 Sender's" at bounding box center [370, 125] width 36 height 5
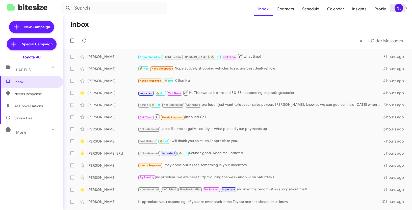
click at [398, 9] on div "NL" at bounding box center [398, 8] width 9 height 9
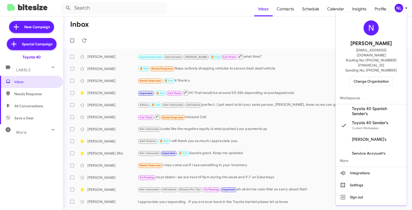
click at [294, 40] on div at bounding box center [206, 105] width 412 height 210
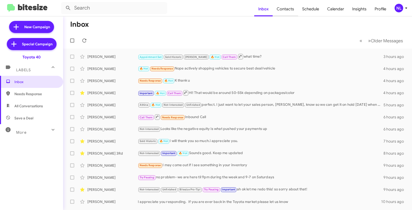
click at [287, 8] on span "Contacts" at bounding box center [285, 9] width 25 height 15
type input "in:groups"
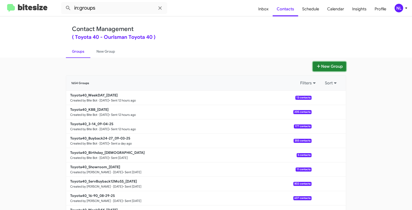
click at [327, 69] on button "New Group" at bounding box center [329, 67] width 33 height 10
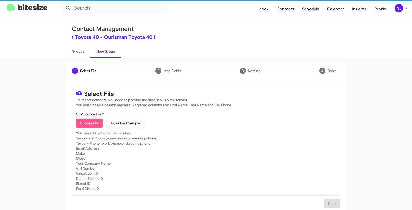
click at [87, 123] on span "Choose File" at bounding box center [89, 123] width 19 height 9
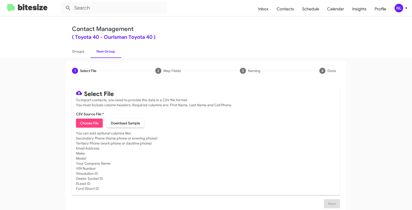
type input "Opt out open - Toyota 40"
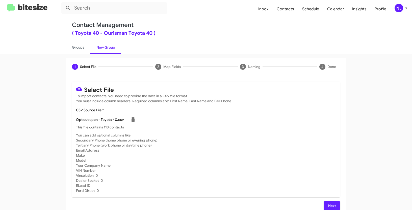
scroll to position [10, 0]
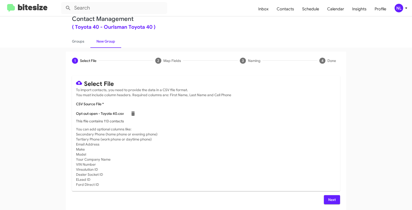
click at [329, 199] on span "Next" at bounding box center [332, 200] width 8 height 9
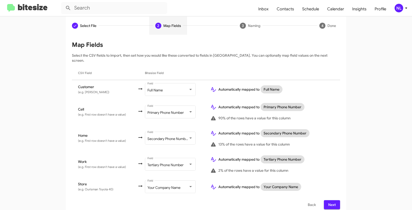
click at [328, 201] on span "Next" at bounding box center [332, 205] width 8 height 9
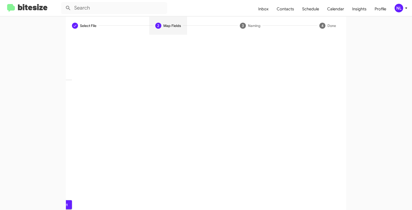
scroll to position [13, 0]
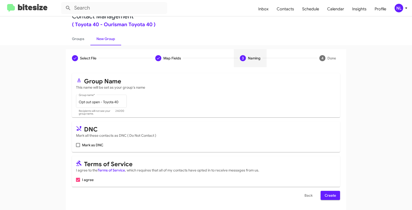
click at [74, 145] on mat-card "DNC Mark all these contacts as DNC ( Do Not Contact ) Mark as DNC" at bounding box center [206, 137] width 268 height 31
click at [76, 145] on span at bounding box center [78, 145] width 4 height 4
click at [78, 147] on input "Mark as DNC" at bounding box center [78, 147] width 0 height 0
checkbox input "true"
click at [331, 197] on span "Create" at bounding box center [329, 195] width 11 height 9
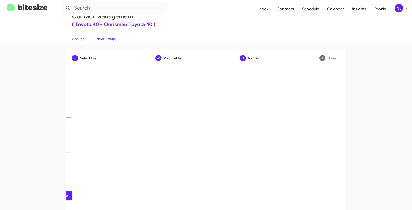
scroll to position [0, 0]
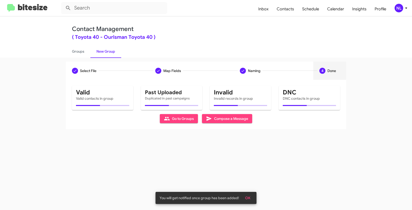
click at [249, 198] on span "OK" at bounding box center [247, 198] width 5 height 9
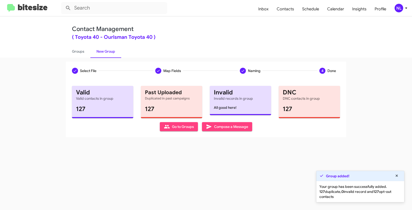
click at [188, 128] on span "Go to Groups" at bounding box center [179, 126] width 30 height 9
type input "in:groups"
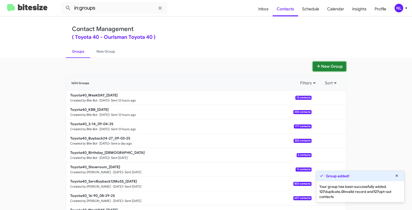
click at [334, 70] on button "New Group" at bounding box center [329, 67] width 33 height 10
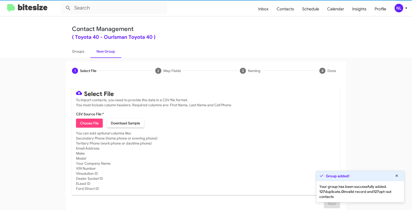
click at [92, 124] on span "Choose File" at bounding box center [89, 123] width 19 height 9
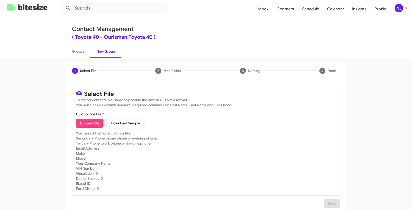
type input "Opt out dead - Toyota 40"
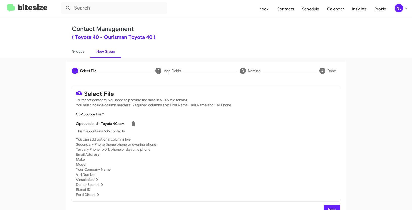
scroll to position [10, 0]
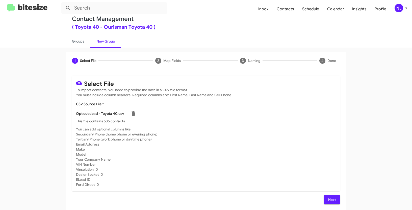
click at [328, 200] on span "Next" at bounding box center [332, 200] width 8 height 9
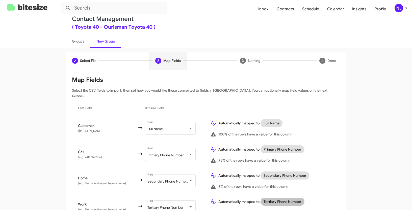
scroll to position [52, 0]
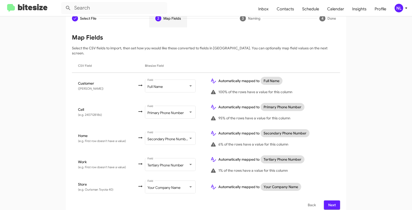
click at [332, 201] on span "Next" at bounding box center [332, 205] width 8 height 9
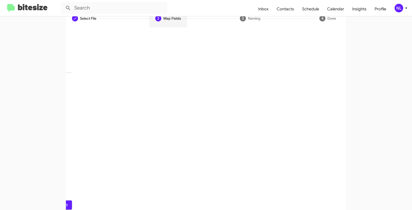
scroll to position [13, 0]
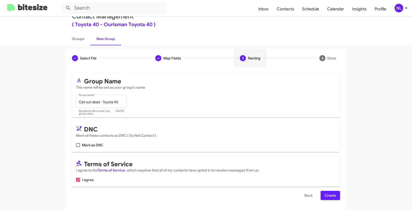
click at [76, 145] on span at bounding box center [78, 145] width 4 height 4
click at [78, 147] on input "Mark as DNC" at bounding box center [78, 147] width 0 height 0
checkbox input "true"
click at [326, 195] on span "Create" at bounding box center [329, 195] width 11 height 9
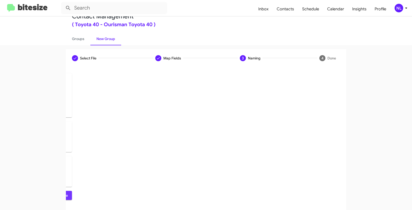
scroll to position [0, 0]
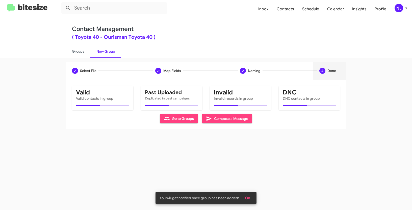
click at [247, 197] on span "OK" at bounding box center [247, 198] width 5 height 9
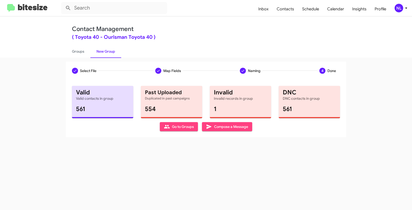
click at [170, 130] on span "Go to Groups" at bounding box center [179, 126] width 30 height 9
type input "in:groups"
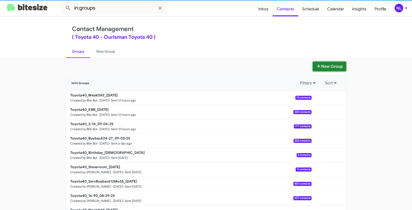
click at [329, 66] on button "New Group" at bounding box center [329, 67] width 33 height 10
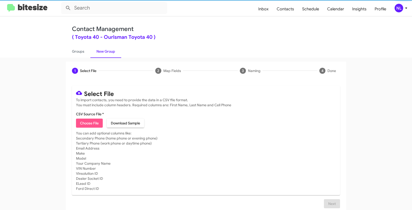
click at [88, 125] on span "Choose File" at bounding box center [89, 123] width 19 height 9
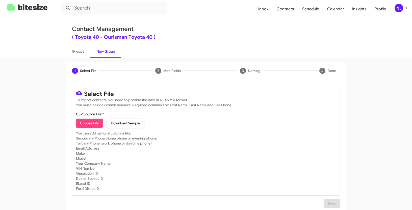
type input "Opt out delivered - Toyota 40"
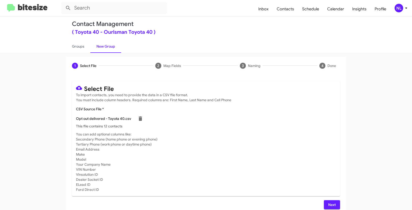
scroll to position [10, 0]
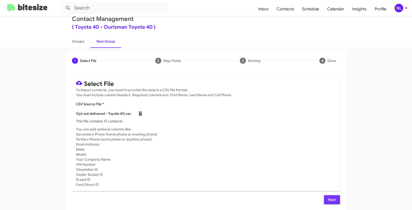
click at [332, 199] on span "Next" at bounding box center [332, 200] width 8 height 9
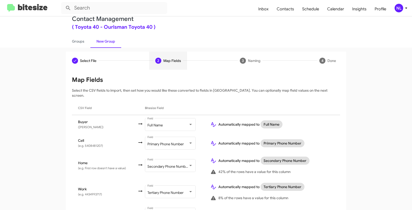
scroll to position [38, 0]
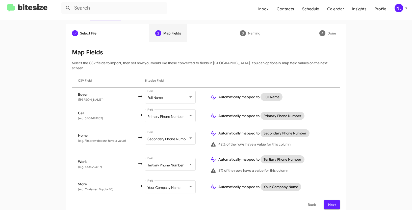
click at [329, 201] on span "Next" at bounding box center [332, 205] width 8 height 9
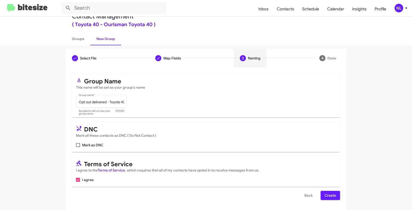
scroll to position [13, 0]
click at [78, 145] on span at bounding box center [78, 145] width 4 height 4
click at [78, 147] on input "Mark as DNC" at bounding box center [78, 147] width 0 height 0
checkbox input "true"
click at [328, 196] on span "Create" at bounding box center [329, 195] width 11 height 9
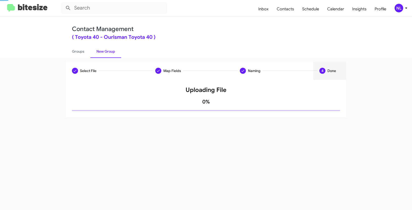
scroll to position [0, 0]
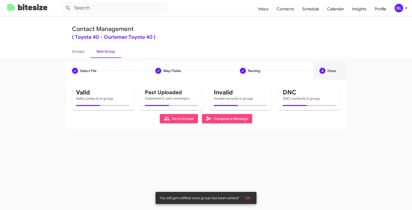
click at [251, 199] on button "OK" at bounding box center [247, 198] width 13 height 9
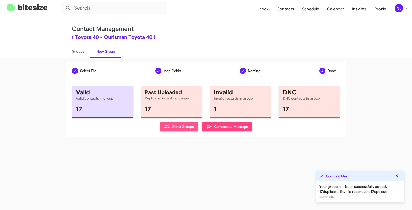
click at [173, 128] on span "Go to Groups" at bounding box center [179, 126] width 30 height 9
type input "in:groups"
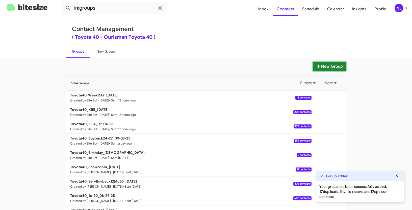
click at [327, 64] on button "New Group" at bounding box center [329, 67] width 33 height 10
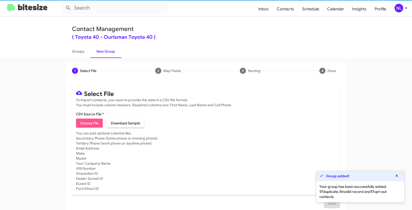
click at [84, 124] on span "Choose File" at bounding box center [89, 123] width 19 height 9
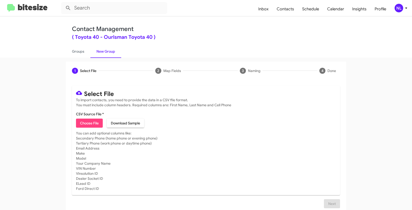
type input "Toyota40_16-90_09-05-25"
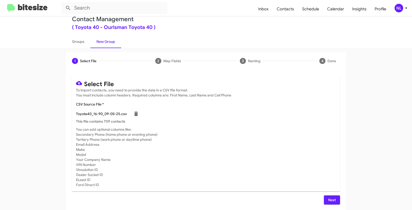
scroll to position [10, 0]
click at [329, 199] on span "Next" at bounding box center [332, 200] width 8 height 9
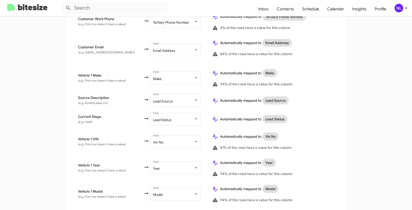
scroll to position [263, 0]
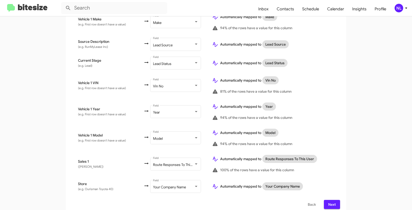
click at [337, 200] on button "Next" at bounding box center [332, 204] width 16 height 9
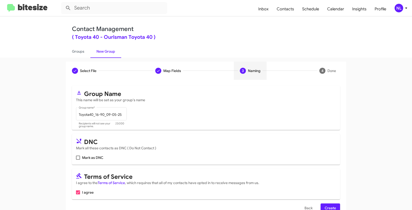
scroll to position [13, 0]
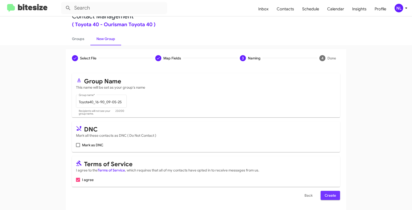
click at [332, 194] on span "Create" at bounding box center [329, 195] width 11 height 9
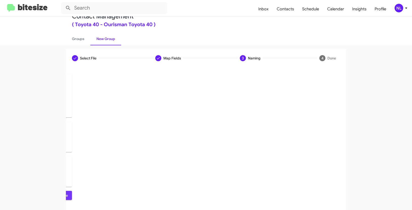
scroll to position [0, 0]
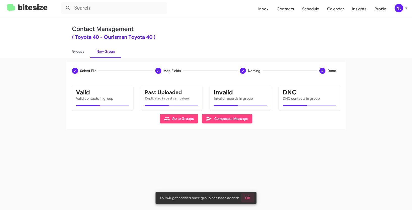
click at [249, 199] on span "OK" at bounding box center [247, 198] width 5 height 9
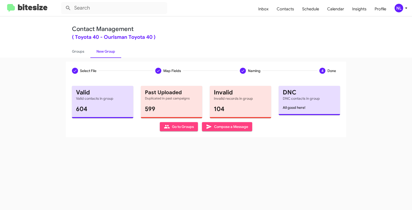
click at [178, 126] on span "Go to Groups" at bounding box center [179, 126] width 30 height 9
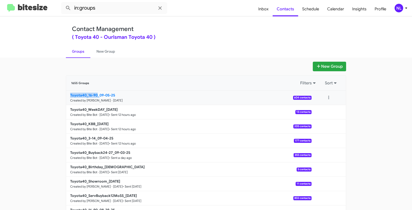
drag, startPoint x: 52, startPoint y: 97, endPoint x: 97, endPoint y: 95, distance: 45.0
click at [97, 95] on app-groups "New Group 1655 Groups Filters Sort Toyota40_16-90_09-05-25 Created by Nen Limba…" at bounding box center [206, 155] width 412 height 186
copy b "Toyota40_16-90"
click at [107, 11] on input "in:groups" at bounding box center [114, 8] width 106 height 12
paste input "Toyota40_16-90"
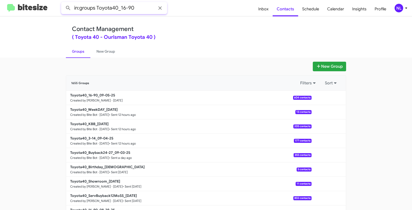
type input "in:groups Toyota40_16-90"
click at [63, 3] on button at bounding box center [68, 8] width 10 height 10
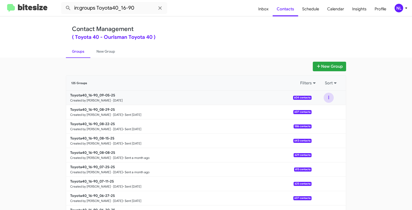
click at [327, 96] on button at bounding box center [328, 98] width 10 height 10
click at [323, 111] on button "View contacts" at bounding box center [313, 111] width 40 height 12
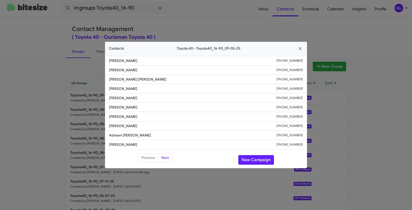
drag, startPoint x: 107, startPoint y: 88, endPoint x: 145, endPoint y: 90, distance: 38.4
click at [145, 90] on li "Charese Robinson +14439394514" at bounding box center [206, 88] width 202 height 9
copy span "Charese Robinson"
click at [257, 161] on button "New Campaign" at bounding box center [256, 160] width 36 height 10
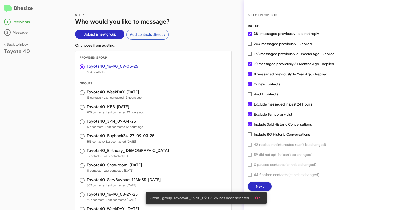
click at [257, 196] on span "OK" at bounding box center [257, 198] width 5 height 9
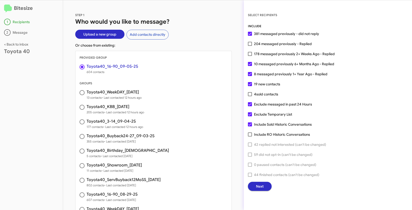
click at [263, 186] on span "Next" at bounding box center [260, 186] width 8 height 9
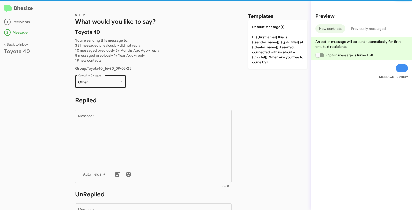
click at [116, 84] on div "Other" at bounding box center [98, 82] width 41 height 4
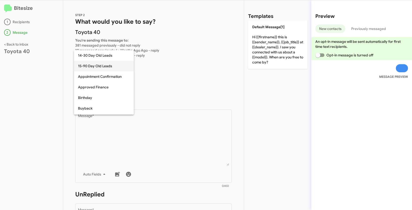
click at [96, 65] on span "15-90 Day Old Leads" at bounding box center [104, 66] width 52 height 11
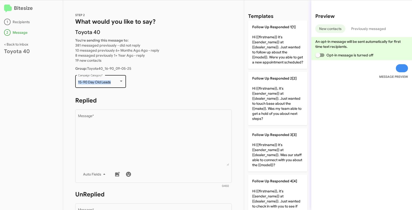
drag, startPoint x: 76, startPoint y: 83, endPoint x: 116, endPoint y: 83, distance: 39.9
click at [116, 83] on div "15-90 Day Old Leads Campaign Category *" at bounding box center [100, 81] width 51 height 14
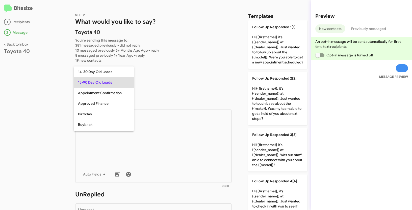
copy span "15-90 Day Old Leads"
click at [175, 151] on div at bounding box center [206, 105] width 412 height 210
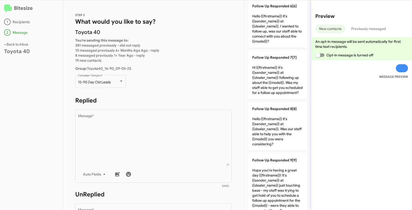
scroll to position [316, 0]
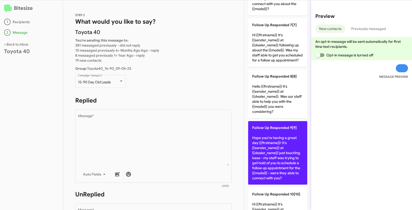
click at [280, 154] on p "Follow Up Responded 9[9] Hope you're having a great day {{firstname}}! It's {{s…" at bounding box center [277, 153] width 59 height 64
type textarea "Hope you're having a great day {{firstname}}! It's {{sender_name}} at {{dealer_…"
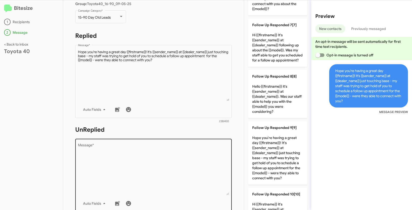
scroll to position [85, 0]
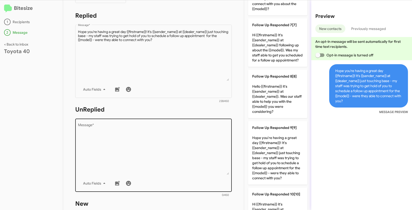
click at [162, 139] on textarea "Message *" at bounding box center [153, 149] width 151 height 51
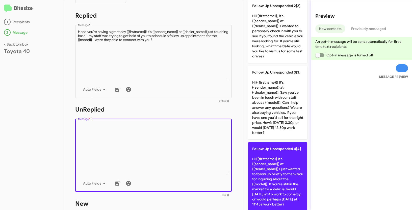
scroll to position [0, 0]
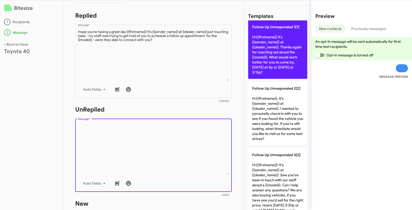
click at [270, 37] on p "Follow Up Unresponded 1[1] Hi {{firstname}} it's {{sender_name}} at {{dealer_na…" at bounding box center [277, 49] width 59 height 59
type textarea "Hi {{firstname}} it's {{sender_name}} at {{dealer_name}}. Thanks again for reac…"
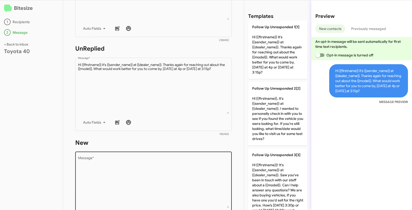
scroll to position [172, 0]
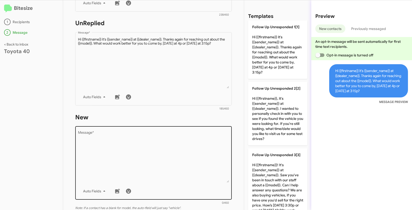
click at [165, 147] on textarea "Message *" at bounding box center [153, 156] width 151 height 51
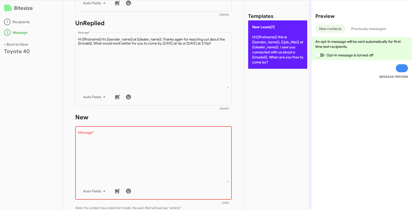
click at [268, 51] on p "New Leads[1] Hi {{firstname}} this is {{sender_name}}, {{job_title}} at {{deale…" at bounding box center [277, 44] width 59 height 48
type textarea "Hi {{firstname}} this is {{sender_name}}, {{job_title}} at {{dealer_name}}. I s…"
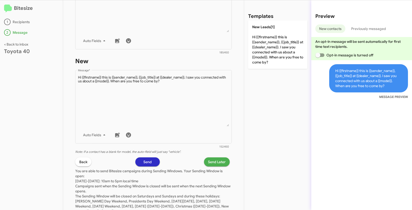
scroll to position [246, 0]
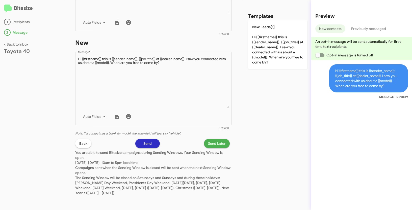
click at [209, 145] on span "Send Later" at bounding box center [217, 143] width 18 height 9
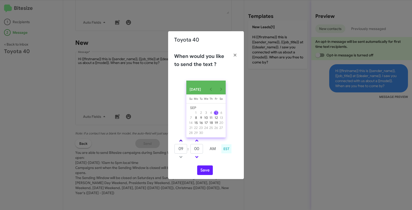
click at [180, 142] on span at bounding box center [180, 141] width 3 height 3
type input "10"
drag, startPoint x: 202, startPoint y: 150, endPoint x: 188, endPoint y: 146, distance: 13.8
click at [188, 146] on tr "10 : 00 AM" at bounding box center [196, 149] width 45 height 10
type input "45"
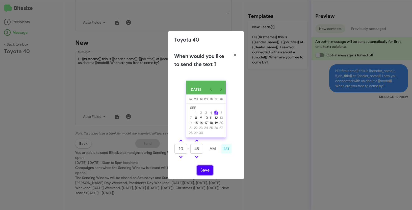
click at [204, 170] on button "Save" at bounding box center [205, 171] width 16 height 10
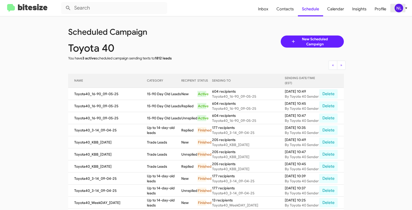
drag, startPoint x: 412, startPoint y: 8, endPoint x: 406, endPoint y: 8, distance: 5.6
click at [412, 8] on html "Inbox Contacts Schedule Calendar Insights Profile NL Scheduled Campaign Toyota …" at bounding box center [206, 105] width 412 height 210
click at [401, 7] on div "NL" at bounding box center [398, 8] width 9 height 9
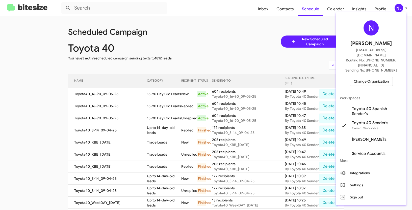
click at [368, 77] on span "Change Organization" at bounding box center [371, 81] width 35 height 9
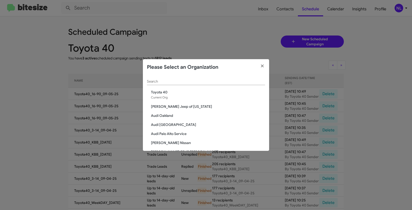
click at [198, 79] on div "Search" at bounding box center [206, 80] width 118 height 10
paste input "Johnson RV FIFE"
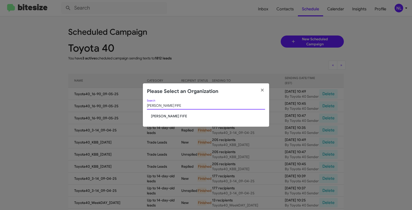
type input "Johnson RV FIFE"
click at [169, 116] on span "Johnson RV FIFE" at bounding box center [208, 116] width 114 height 5
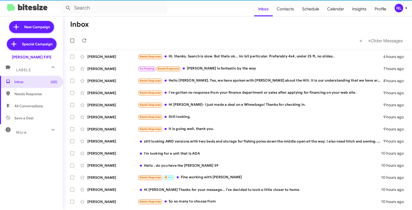
click at [397, 9] on div "NL" at bounding box center [398, 8] width 9 height 9
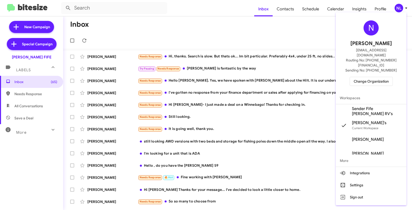
click at [360, 106] on span "Sender Fife [PERSON_NAME] RV's" at bounding box center [377, 111] width 50 height 10
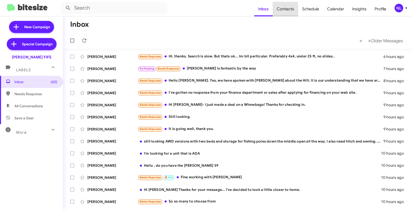
click at [287, 10] on span "Contacts" at bounding box center [285, 9] width 25 height 15
type input "in:groups"
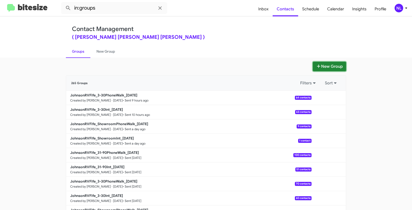
click at [326, 67] on button "New Group" at bounding box center [329, 67] width 33 height 10
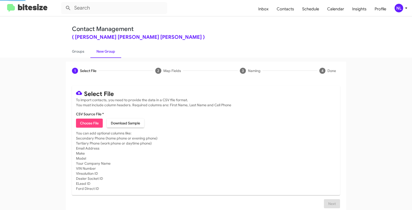
click at [87, 122] on span "Choose File" at bounding box center [89, 123] width 19 height 9
type input "Opt out open - Johnson RV FIFE"
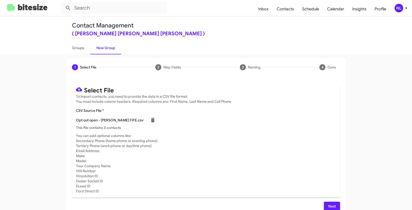
scroll to position [10, 0]
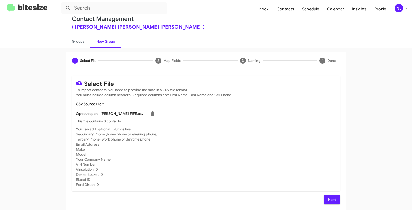
click at [330, 199] on span "Next" at bounding box center [332, 200] width 8 height 9
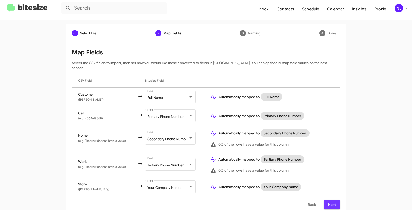
click at [337, 201] on button "Next" at bounding box center [332, 205] width 16 height 9
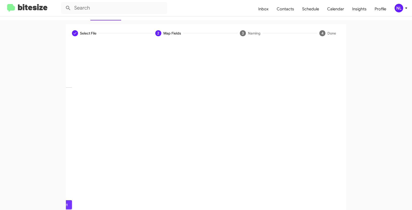
scroll to position [13, 0]
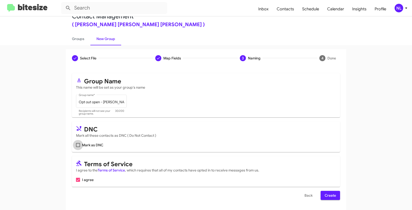
click at [76, 144] on span at bounding box center [78, 145] width 4 height 4
click at [78, 147] on input "Mark as DNC" at bounding box center [78, 147] width 0 height 0
checkbox input "true"
click at [328, 196] on span "Create" at bounding box center [329, 195] width 11 height 9
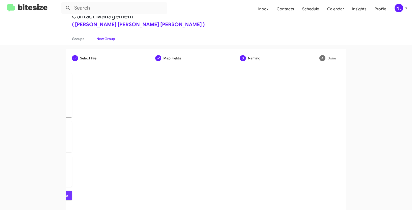
scroll to position [0, 0]
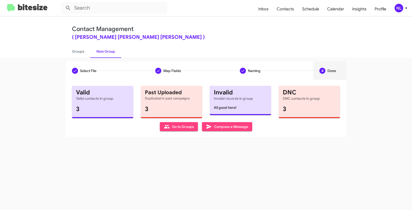
click at [193, 128] on span "Go to Groups" at bounding box center [179, 126] width 30 height 9
type input "in:groups"
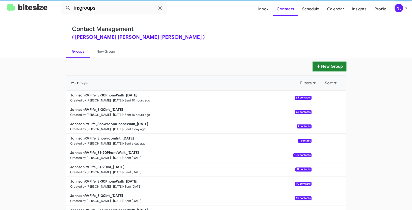
click at [330, 63] on button "New Group" at bounding box center [329, 67] width 33 height 10
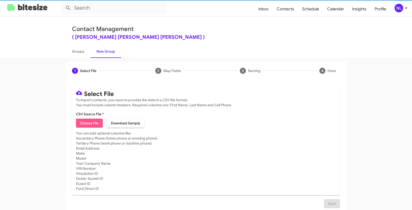
click at [94, 123] on span "Choose File" at bounding box center [89, 123] width 19 height 9
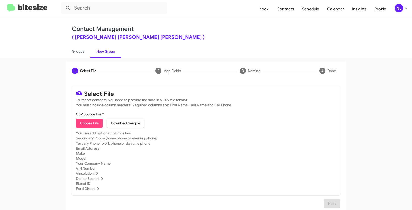
type input "Opt out dead - Johnson RV FIFE"
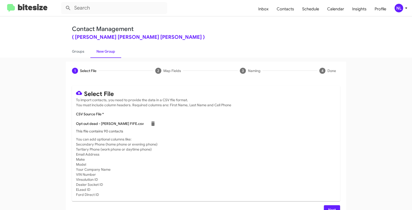
scroll to position [10, 0]
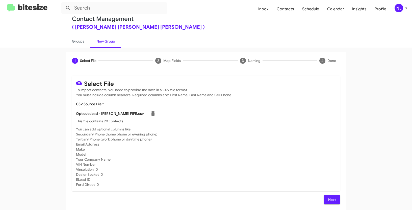
click at [329, 201] on span "Next" at bounding box center [332, 200] width 8 height 9
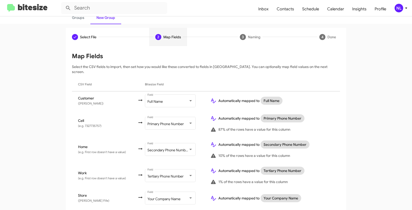
scroll to position [36, 0]
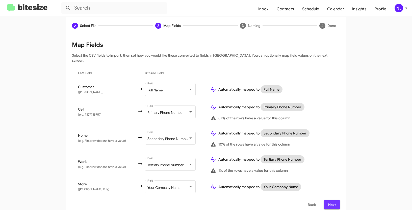
click at [333, 201] on span "Next" at bounding box center [332, 205] width 8 height 9
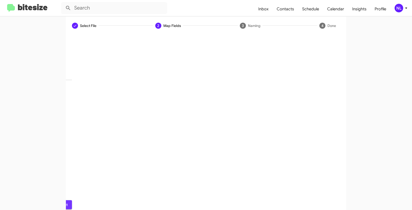
scroll to position [13, 0]
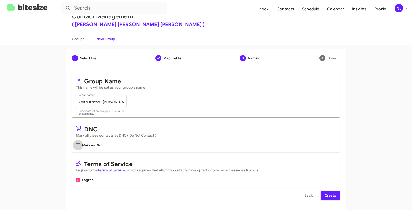
click at [77, 145] on span at bounding box center [78, 145] width 4 height 4
click at [78, 147] on input "Mark as DNC" at bounding box center [78, 147] width 0 height 0
checkbox input "true"
click at [326, 195] on span "Create" at bounding box center [329, 195] width 11 height 9
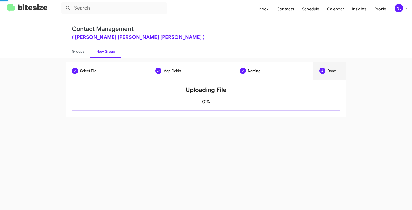
scroll to position [0, 0]
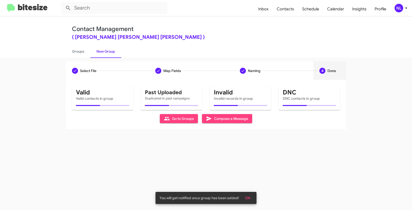
click at [250, 195] on span "OK" at bounding box center [247, 198] width 5 height 9
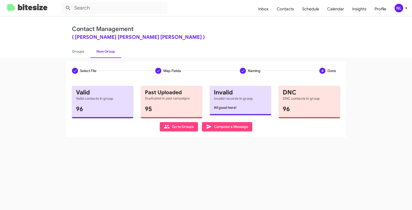
click at [183, 126] on span "Go to Groups" at bounding box center [179, 126] width 30 height 9
type input "in:groups"
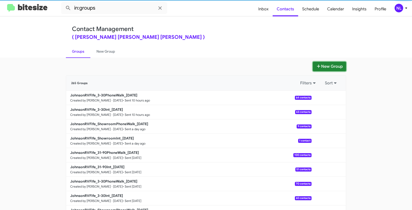
click at [331, 67] on button "New Group" at bounding box center [329, 67] width 33 height 10
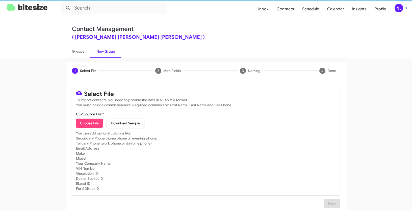
click at [93, 122] on span "Choose File" at bounding box center [89, 123] width 19 height 9
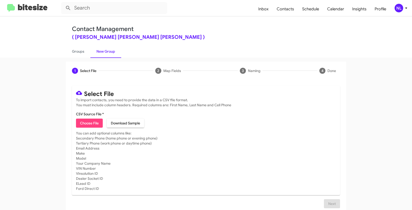
type input "Opt out delivered - Johnson RV FIFE"
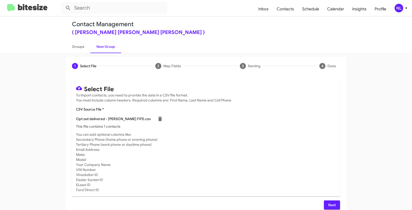
scroll to position [10, 0]
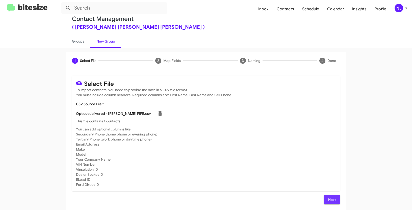
click at [329, 196] on span "Next" at bounding box center [332, 200] width 8 height 9
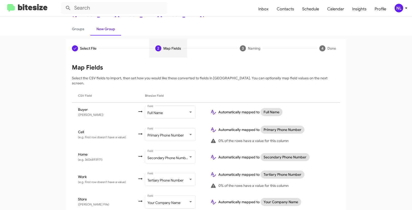
scroll to position [38, 0]
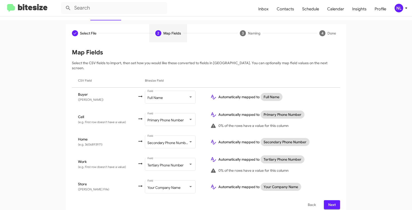
click at [333, 201] on span "Next" at bounding box center [332, 205] width 8 height 9
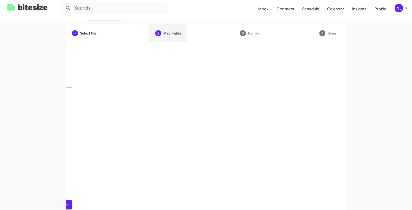
scroll to position [13, 0]
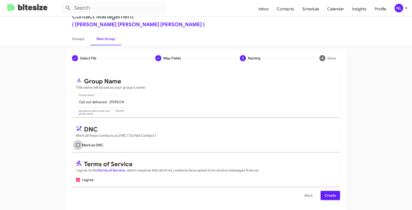
click at [76, 146] on span at bounding box center [78, 145] width 4 height 4
click at [78, 147] on input "Mark as DNC" at bounding box center [78, 147] width 0 height 0
checkbox input "true"
click at [326, 197] on span "Create" at bounding box center [329, 195] width 11 height 9
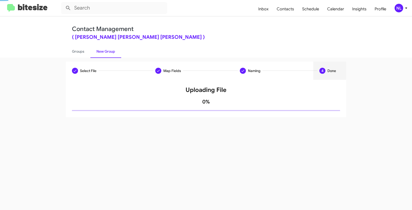
scroll to position [0, 0]
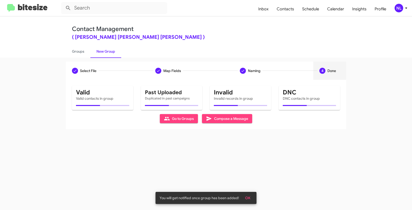
click at [246, 199] on span "OK" at bounding box center [247, 198] width 5 height 9
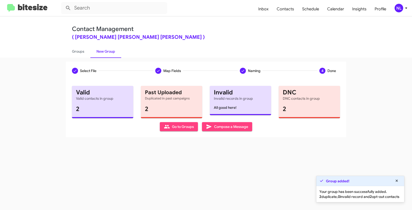
click at [168, 127] on icon at bounding box center [167, 127] width 6 height 4
type input "in:groups"
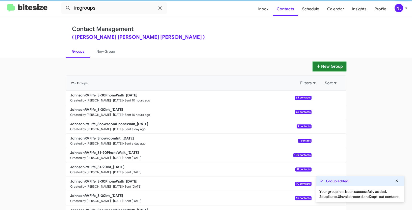
click at [331, 68] on button "New Group" at bounding box center [329, 67] width 33 height 10
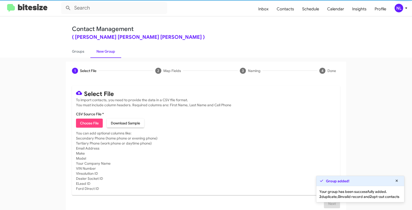
click at [97, 124] on span "Choose File" at bounding box center [89, 123] width 19 height 9
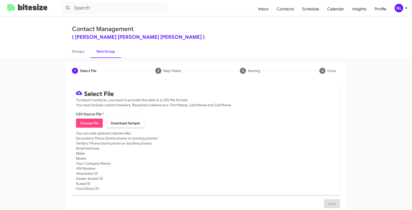
type input "JohnsonRVFife_31-90Int_09-05-25"
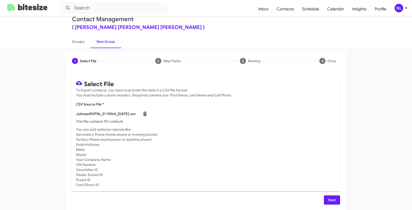
scroll to position [10, 0]
click at [331, 199] on span "Next" at bounding box center [332, 200] width 8 height 9
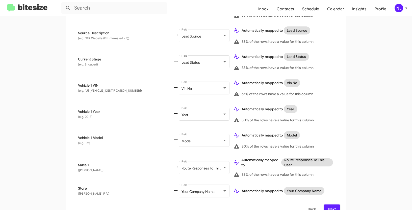
scroll to position [293, 0]
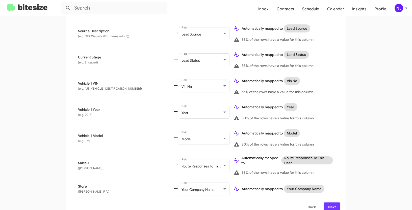
click at [329, 203] on span "Next" at bounding box center [332, 207] width 8 height 9
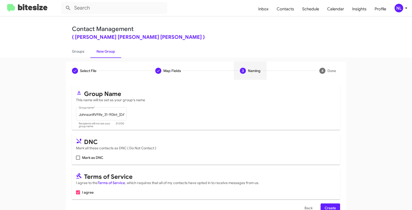
scroll to position [13, 0]
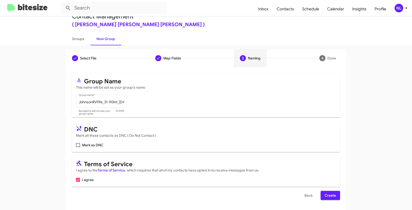
click at [332, 196] on span "Create" at bounding box center [329, 195] width 11 height 9
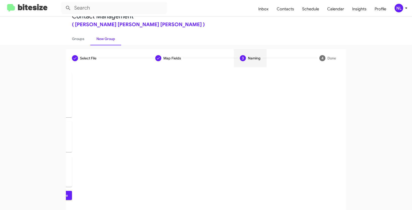
scroll to position [0, 0]
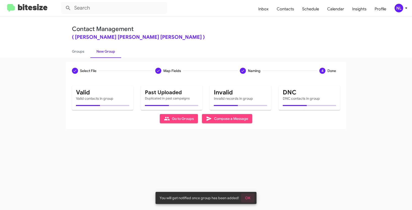
click at [249, 197] on span "OK" at bounding box center [247, 198] width 5 height 9
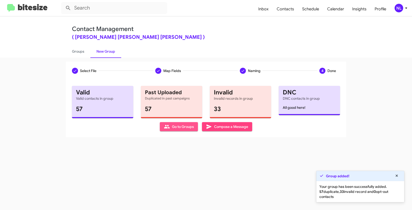
click at [173, 128] on span "Go to Groups" at bounding box center [179, 126] width 30 height 9
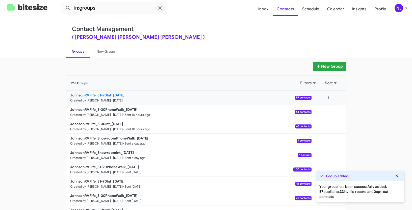
drag, startPoint x: 52, startPoint y: 94, endPoint x: 111, endPoint y: 93, distance: 58.8
click at [111, 93] on app-groups "New Group 266 Groups Filters Sort JohnsonRVFife_31-90Int_09-05-25 Created by Ne…" at bounding box center [206, 155] width 412 height 186
copy div "Filters Sort JohnsonRVFife_31-90Int"
click at [112, 12] on input "in:groups" at bounding box center [114, 8] width 106 height 12
paste input "JohnsonRVFife_31-90Int"
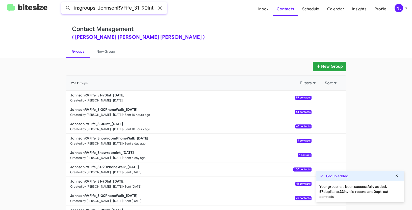
type input "in:groups JohnsonRVFife_31-90Int"
click at [63, 3] on button at bounding box center [68, 8] width 10 height 10
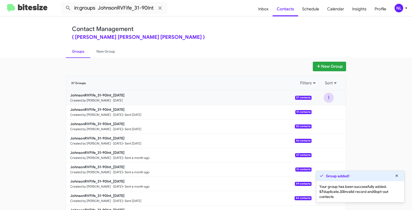
click at [326, 95] on button at bounding box center [328, 98] width 10 height 10
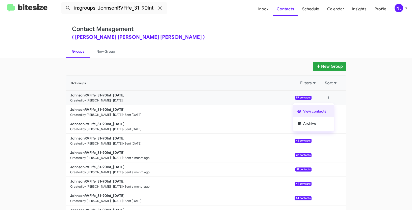
click at [325, 113] on button "View contacts" at bounding box center [313, 111] width 40 height 12
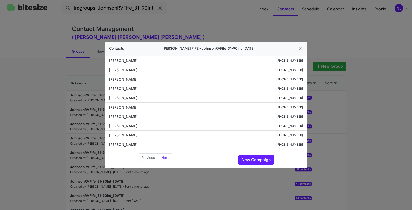
drag, startPoint x: 103, startPoint y: 107, endPoint x: 149, endPoint y: 108, distance: 45.9
click at [149, 108] on modal-container "Contacts Johnson RV FIFE - JohnsonRVFife_31-90Int_09-05-25 Amanda Hibdon +12538…" at bounding box center [206, 105] width 412 height 210
copy span "Lynda Potswald"
click at [257, 160] on button "New Campaign" at bounding box center [256, 160] width 36 height 10
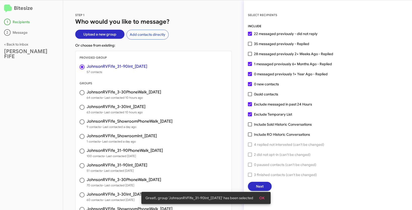
click at [268, 199] on button "OK" at bounding box center [261, 198] width 13 height 9
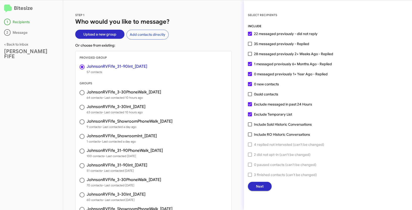
click at [263, 185] on span "Next" at bounding box center [260, 186] width 8 height 9
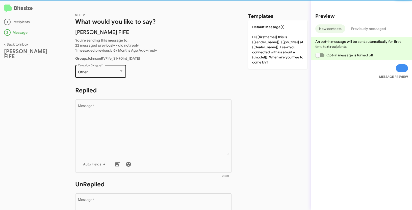
click at [104, 73] on div "Other" at bounding box center [98, 72] width 41 height 4
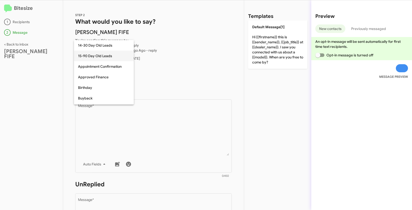
click at [93, 55] on span "15-90 Day Old Leads" at bounding box center [104, 56] width 52 height 11
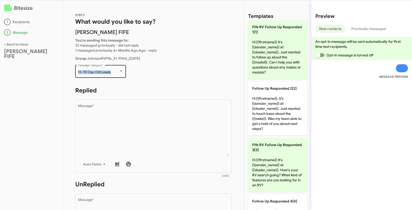
drag, startPoint x: 77, startPoint y: 72, endPoint x: 114, endPoint y: 72, distance: 37.3
click at [114, 72] on div "15-90 Day Old Leads Campaign Category *" at bounding box center [100, 71] width 51 height 14
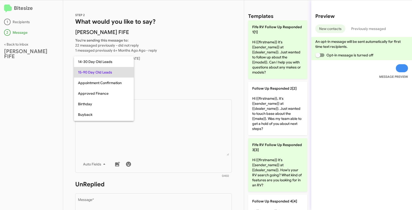
copy span "15-90 Day Old Leads"
click at [162, 143] on div at bounding box center [206, 105] width 412 height 210
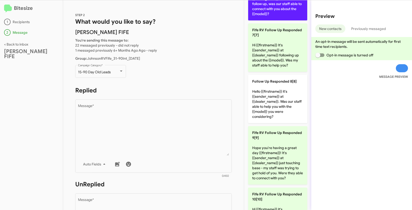
scroll to position [365, 0]
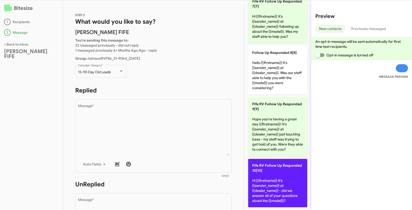
click at [271, 178] on p "Fife RV Follow Up Responded 10[10] Hi {{firstname}} it's {{sender_name}} at {{d…" at bounding box center [277, 183] width 59 height 48
type textarea "Hi {{firstname}} it's {{sender_name}} at {{dealer_name}} - did we answer all of…"
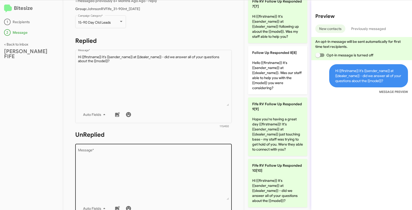
scroll to position [81, 0]
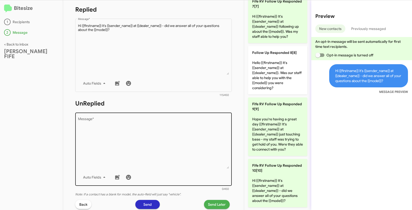
click at [149, 152] on textarea "Message *" at bounding box center [153, 143] width 151 height 51
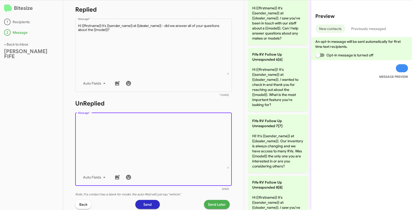
scroll to position [250, 0]
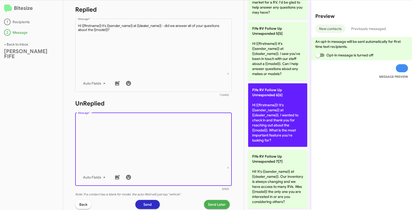
click at [282, 109] on p "Fife RV Follow Up Unresponded 6[6] Hi {{firstname}}! It's {{sender_name}} at {{…" at bounding box center [277, 116] width 59 height 64
type textarea "Hi {{firstname}}! It's {{sender_name}} at {{dealer_name}}. I wanted to check in…"
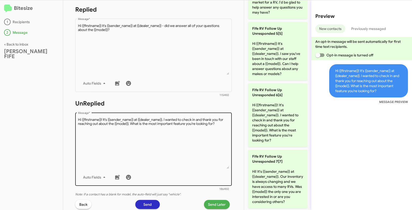
scroll to position [142, 0]
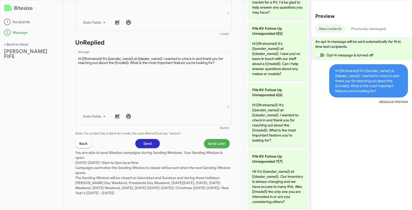
click at [210, 146] on span "Send Later" at bounding box center [217, 143] width 18 height 9
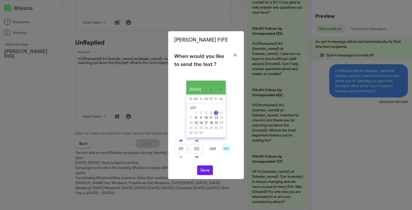
click at [181, 142] on link at bounding box center [180, 141] width 9 height 6
type input "10"
drag, startPoint x: 199, startPoint y: 150, endPoint x: 191, endPoint y: 148, distance: 8.2
click at [191, 148] on input "00" at bounding box center [196, 149] width 13 height 10
type input "15"
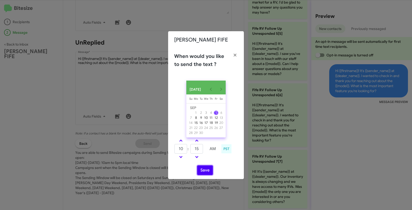
click at [204, 172] on button "Save" at bounding box center [205, 171] width 16 height 10
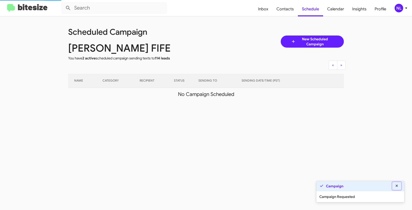
click at [396, 187] on icon at bounding box center [396, 186] width 5 height 4
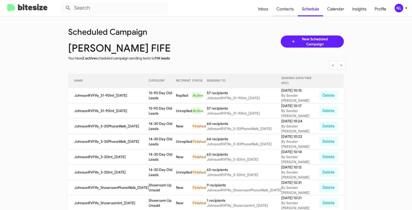
click at [283, 13] on span "Contacts" at bounding box center [284, 9] width 25 height 15
type input "in:groups"
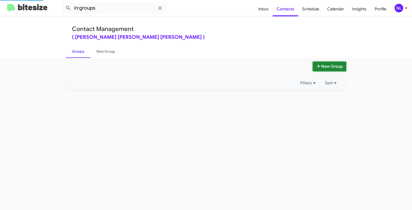
click at [338, 66] on button "New Group" at bounding box center [329, 67] width 33 height 10
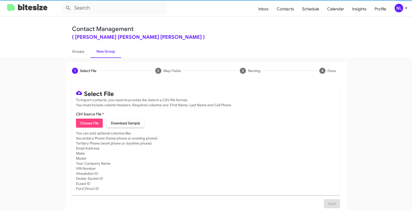
click at [84, 126] on span "Choose File" at bounding box center [89, 123] width 19 height 9
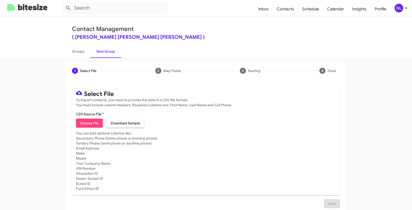
type input "JohnsonRVFife_31-90PhoneWalk_09-05-25"
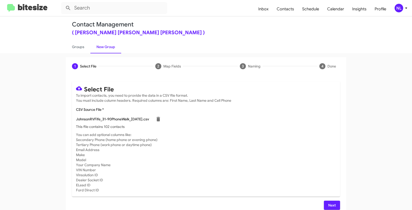
scroll to position [10, 0]
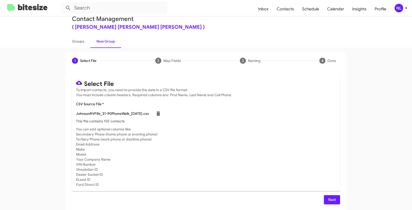
click at [330, 199] on span "Next" at bounding box center [332, 200] width 8 height 9
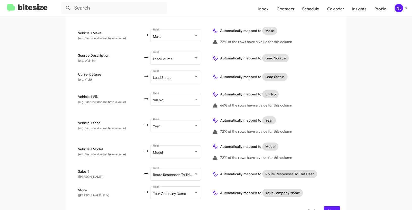
scroll to position [256, 0]
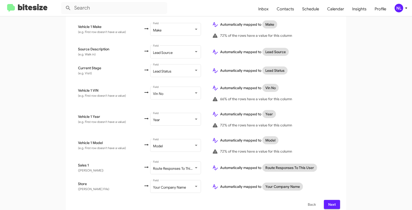
click at [335, 202] on button "Next" at bounding box center [332, 204] width 16 height 9
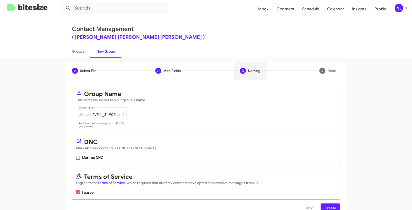
scroll to position [13, 0]
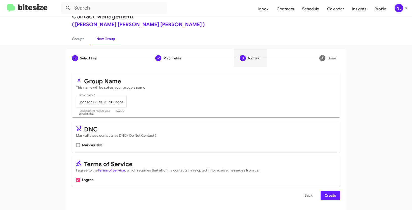
click at [335, 199] on button "Create" at bounding box center [329, 195] width 19 height 9
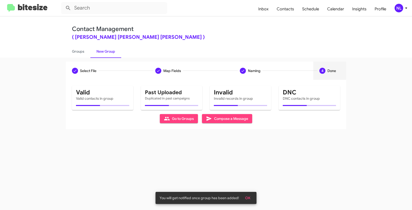
click at [249, 199] on span "OK" at bounding box center [247, 198] width 5 height 9
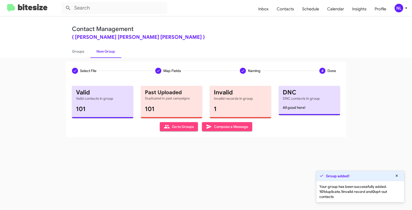
click at [178, 133] on div "Select File To import contacts, you need to provide the data in a CSV file form…" at bounding box center [206, 109] width 280 height 58
click at [178, 128] on span "Go to Groups" at bounding box center [179, 126] width 30 height 9
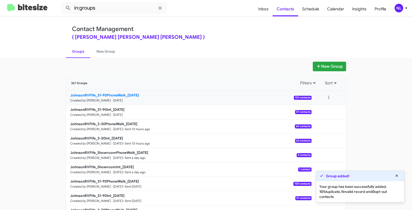
drag, startPoint x: 45, startPoint y: 96, endPoint x: 126, endPoint y: 95, distance: 81.0
click at [126, 95] on app-groups "New Group 267 Groups Filters Sort JohnsonRVFife_31-90PhoneWalk_09-05-25 Created…" at bounding box center [206, 155] width 412 height 186
copy b "JohnsonRVFife_31-90PhoneWalk_"
click at [109, 10] on input "in:groups" at bounding box center [114, 8] width 106 height 12
paste input "JohnsonRVFife_31-90PhoneWalk_"
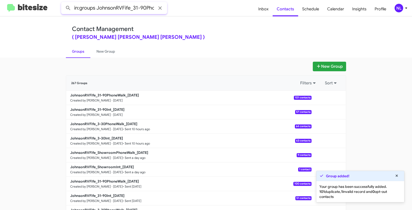
scroll to position [0, 19]
type input "in:groups JohnsonRVFife_31-90PhoneWalk_"
click at [63, 3] on button at bounding box center [68, 8] width 10 height 10
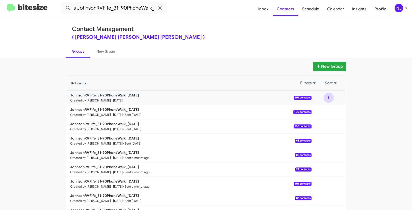
click at [329, 97] on button at bounding box center [328, 98] width 10 height 10
click at [323, 114] on button "View contacts" at bounding box center [313, 111] width 40 height 12
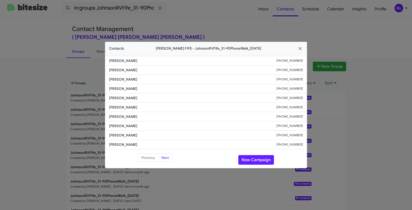
drag, startPoint x: 108, startPoint y: 79, endPoint x: 142, endPoint y: 79, distance: 33.3
click at [142, 79] on li "Ric Mangialardi +14252602084" at bounding box center [206, 79] width 202 height 9
copy span "Ric Mangialardi"
click at [262, 159] on button "New Campaign" at bounding box center [256, 160] width 36 height 10
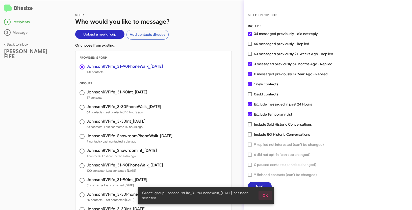
click at [268, 195] on button "OK" at bounding box center [264, 195] width 13 height 9
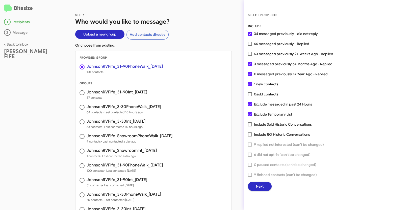
click at [263, 183] on span "Next" at bounding box center [260, 186] width 8 height 9
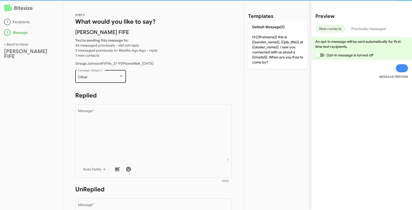
click at [102, 77] on div "Other" at bounding box center [98, 77] width 41 height 4
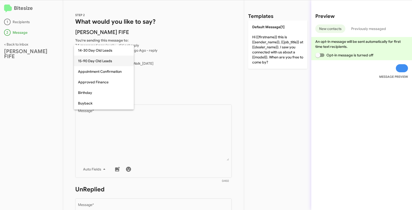
click at [88, 60] on span "15-90 Day Old Leads" at bounding box center [104, 61] width 52 height 11
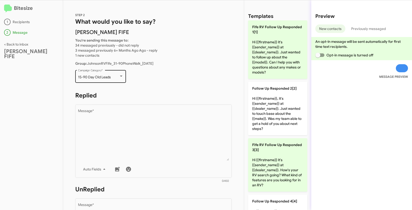
drag, startPoint x: 76, startPoint y: 75, endPoint x: 112, endPoint y: 79, distance: 35.8
click at [112, 79] on div "15-90 Day Old Leads Campaign Category *" at bounding box center [100, 76] width 51 height 14
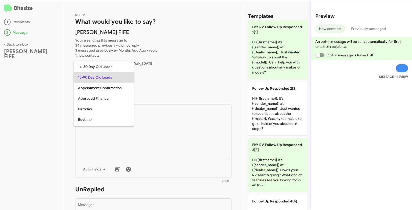
copy span "15-90 Day Old Leads"
click at [180, 124] on div at bounding box center [206, 105] width 412 height 210
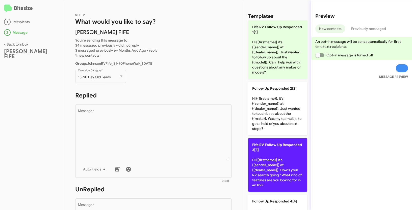
click at [268, 164] on p "Fife RV Follow Up Responded 3[3] Hi {{firstname}} it's {{sender_name}} at {{dea…" at bounding box center [277, 165] width 59 height 53
type textarea "Hi {{firstname}} it's {{sender_name}} at {{dealer_name}}. How's your RV search …"
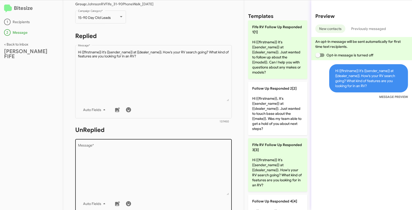
scroll to position [85, 0]
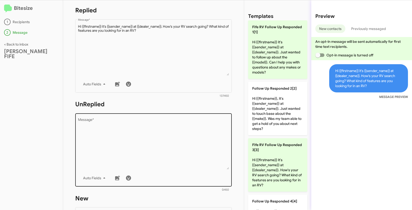
click at [198, 151] on textarea "Message *" at bounding box center [153, 143] width 151 height 51
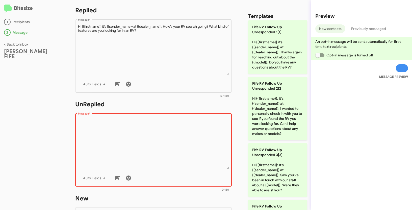
click at [165, 138] on textarea "Message *" at bounding box center [153, 143] width 151 height 51
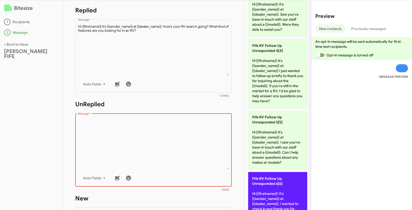
scroll to position [171, 0]
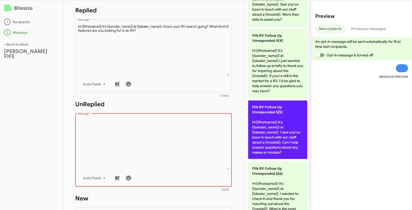
click at [275, 124] on p "Fife RV Follow Up Unresponded 5[5] Hi {{firstname}} it's {{sender_name}} at {{d…" at bounding box center [277, 130] width 59 height 59
type textarea "Hi {{firstname}} it's {{sender_name}} at {{dealer_name}}. I saw you've been in …"
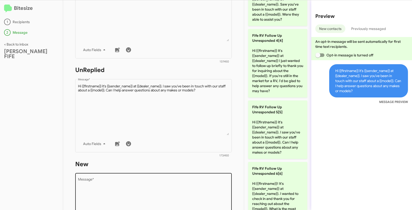
scroll to position [165, 0]
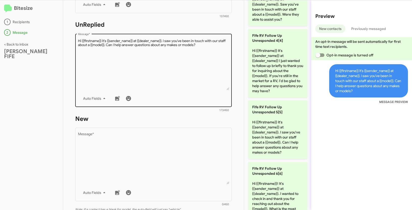
click at [178, 63] on textarea "Message *" at bounding box center [153, 64] width 151 height 51
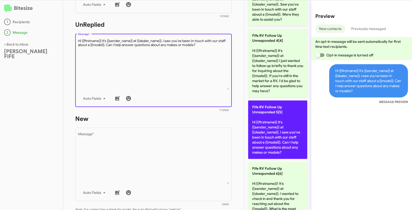
click at [274, 128] on p "Fife RV Follow Up Unresponded 5[5] Hi {{firstname}} it's {{sender_name}} at {{d…" at bounding box center [277, 130] width 59 height 59
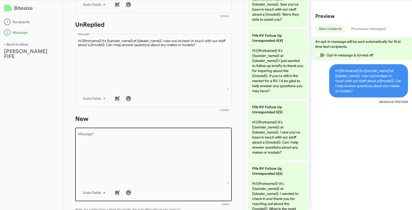
click at [168, 137] on textarea "Message *" at bounding box center [153, 158] width 151 height 51
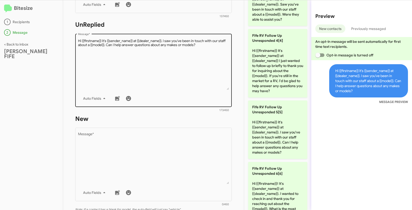
scroll to position [0, 0]
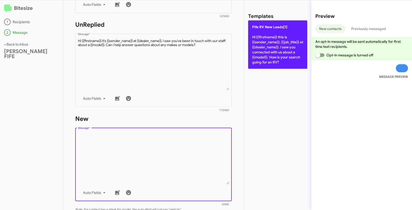
click at [269, 42] on p "Fife RV New Leads[1] Hi {{firstname}} this is {{sender_name}}, {{job_title}} at…" at bounding box center [277, 44] width 59 height 48
type textarea "Hi {{firstname}} this is {{sender_name}}, {{job_title}} at {{dealer_name}}. I s…"
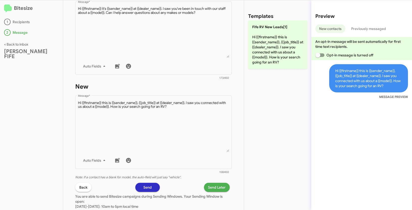
scroll to position [241, 0]
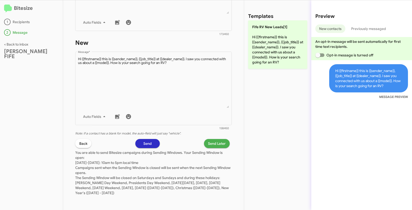
click at [217, 143] on span "Send Later" at bounding box center [217, 143] width 18 height 9
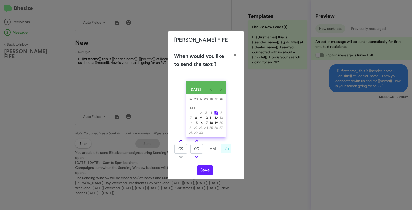
click at [179, 141] on link at bounding box center [180, 141] width 9 height 6
type input "10"
drag, startPoint x: 200, startPoint y: 152, endPoint x: 189, endPoint y: 149, distance: 11.4
click at [189, 149] on tr "10 : 00 AM" at bounding box center [196, 149] width 45 height 10
type input "25"
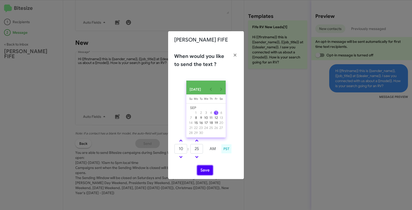
click at [203, 169] on button "Save" at bounding box center [205, 171] width 16 height 10
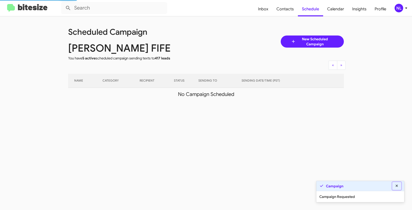
click at [399, 186] on button at bounding box center [396, 186] width 9 height 8
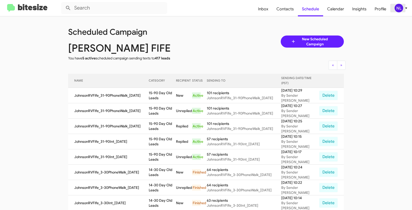
click at [403, 9] on icon at bounding box center [406, 8] width 6 height 6
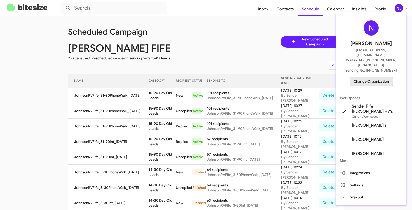
click at [376, 77] on span "Change Organization" at bounding box center [371, 81] width 35 height 9
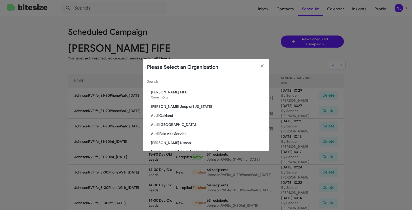
click at [191, 78] on div "Search" at bounding box center [206, 80] width 118 height 10
paste input "Johnson RV Medford"
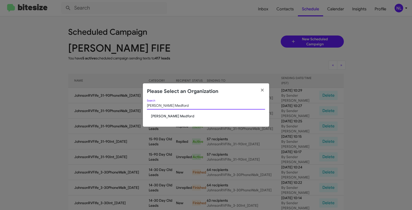
type input "Johnson RV Medford"
click at [167, 113] on div "Johnson RV Medford Search" at bounding box center [206, 107] width 118 height 14
click at [165, 114] on span "Johnson RV Medford" at bounding box center [208, 116] width 114 height 5
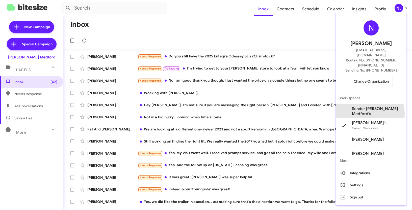
click at [366, 106] on span "Sender [PERSON_NAME] Medford's" at bounding box center [377, 111] width 50 height 10
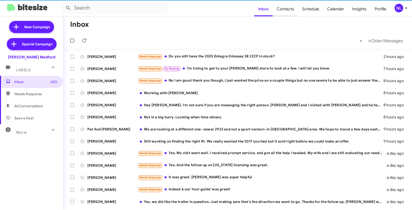
click at [284, 10] on span "Contacts" at bounding box center [285, 9] width 25 height 15
type input "in:groups"
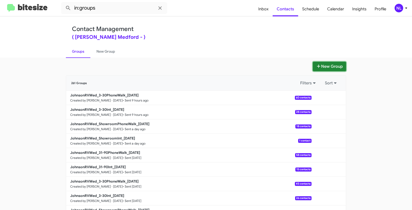
click at [332, 67] on button "New Group" at bounding box center [329, 67] width 33 height 10
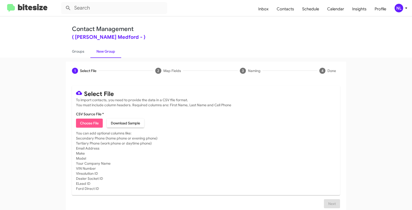
click at [83, 125] on span "Choose File" at bounding box center [89, 123] width 19 height 9
type input "Opt out open - Johnson RV Medford"
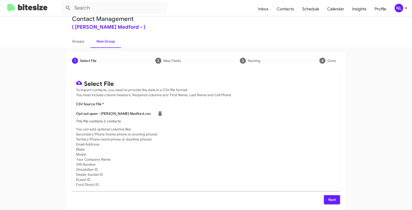
scroll to position [10, 0]
click at [334, 199] on button "Next" at bounding box center [332, 200] width 16 height 9
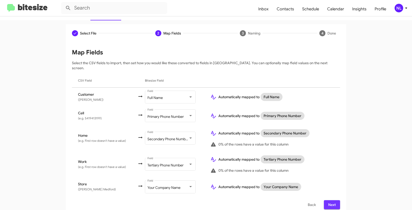
click at [332, 201] on span "Next" at bounding box center [332, 205] width 8 height 9
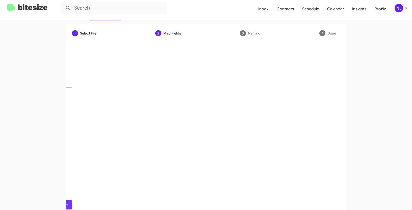
scroll to position [13, 0]
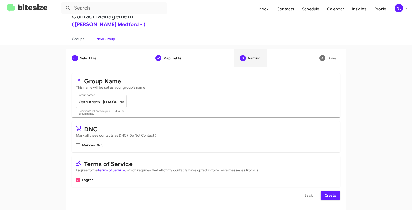
click at [76, 146] on span at bounding box center [78, 145] width 4 height 4
click at [78, 147] on input "Mark as DNC" at bounding box center [78, 147] width 0 height 0
checkbox input "true"
click at [329, 195] on span "Create" at bounding box center [329, 195] width 11 height 9
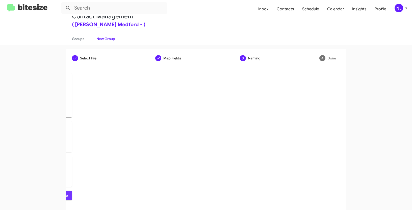
scroll to position [0, 0]
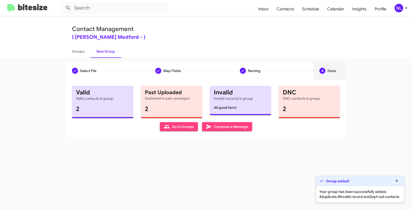
click at [181, 125] on span "Go to Groups" at bounding box center [179, 126] width 30 height 9
type input "in:groups"
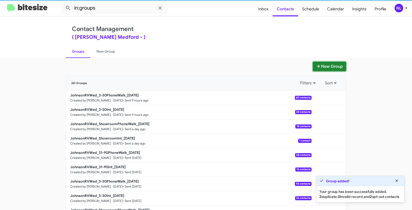
click at [329, 67] on button "New Group" at bounding box center [329, 67] width 33 height 10
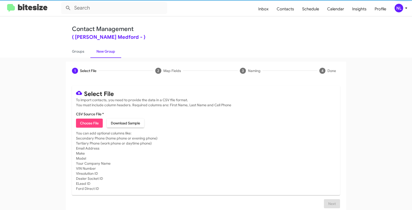
click at [87, 120] on span "Choose File" at bounding box center [89, 123] width 19 height 9
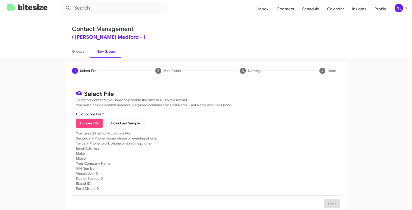
type input "Opt out dead - Johnson RV Medford"
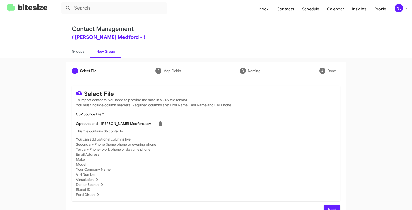
scroll to position [10, 0]
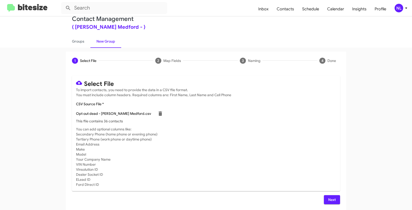
click at [334, 202] on button "Next" at bounding box center [332, 200] width 16 height 9
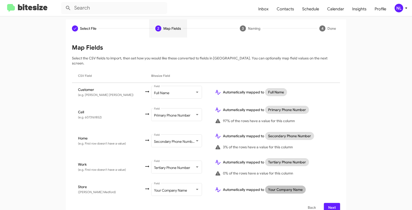
scroll to position [45, 0]
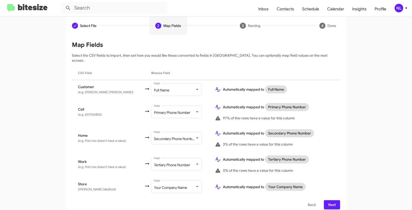
click at [330, 201] on span "Next" at bounding box center [332, 205] width 8 height 9
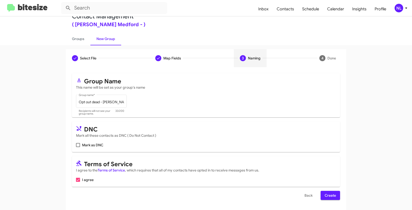
scroll to position [13, 0]
click at [76, 144] on span at bounding box center [78, 145] width 4 height 4
click at [78, 147] on input "Mark as DNC" at bounding box center [78, 147] width 0 height 0
checkbox input "true"
click at [330, 195] on span "Create" at bounding box center [329, 195] width 11 height 9
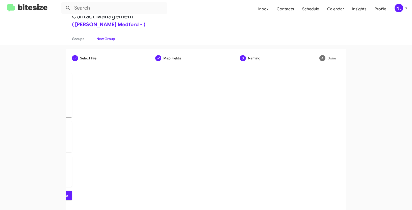
scroll to position [0, 0]
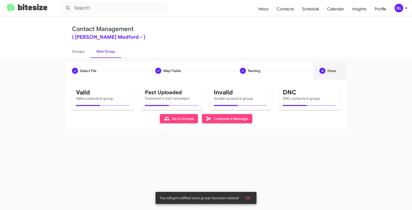
click at [250, 196] on button "OK" at bounding box center [247, 198] width 13 height 9
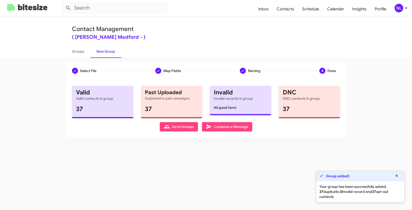
click at [161, 124] on button "Go to Groups" at bounding box center [179, 126] width 38 height 9
type input "in:groups"
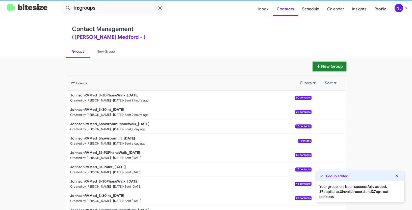
click at [322, 63] on button "New Group" at bounding box center [329, 67] width 33 height 10
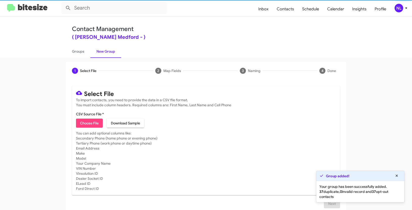
click at [89, 124] on span "Choose File" at bounding box center [89, 123] width 19 height 9
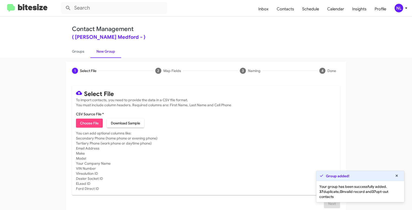
type input "JohnsonRVMed_31-90Int_09-05-25"
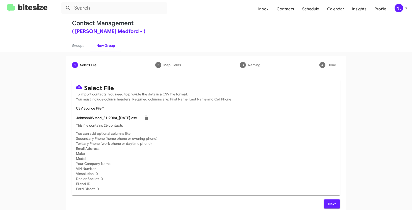
scroll to position [10, 0]
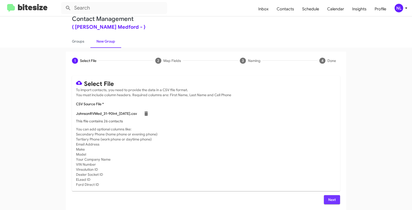
click at [328, 201] on span "Next" at bounding box center [332, 200] width 8 height 9
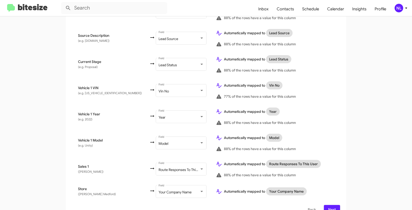
scroll to position [293, 0]
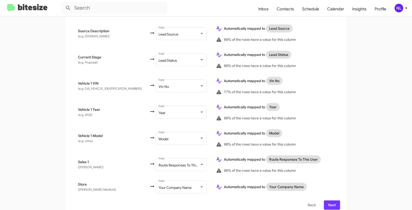
click at [332, 202] on span "Next" at bounding box center [332, 205] width 8 height 9
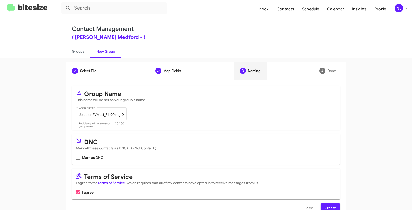
scroll to position [13, 0]
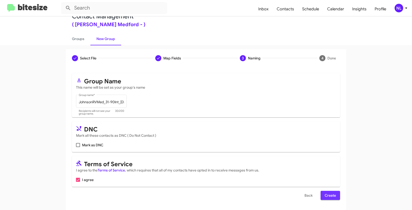
click at [334, 197] on span "Create" at bounding box center [329, 195] width 11 height 9
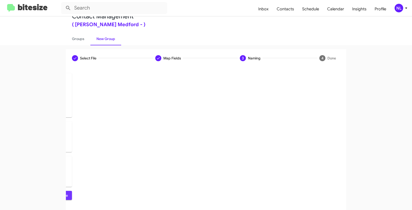
scroll to position [0, 0]
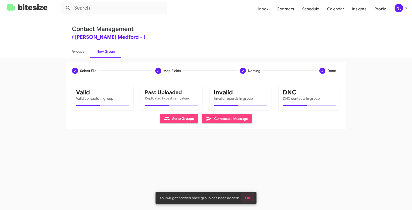
click at [252, 198] on button "OK" at bounding box center [247, 198] width 13 height 9
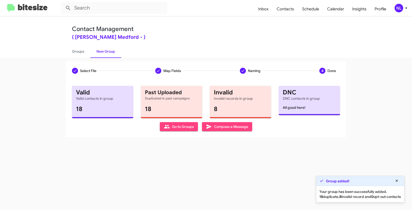
click at [177, 125] on span "Go to Groups" at bounding box center [179, 126] width 30 height 9
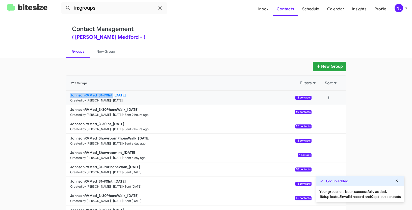
drag, startPoint x: 44, startPoint y: 97, endPoint x: 111, endPoint y: 94, distance: 67.5
click at [111, 94] on app-groups "New Group 262 Groups Filters Sort JohnsonRVMed_31-90Int_09-05-25 Created by Nen…" at bounding box center [206, 155] width 412 height 186
copy b "JohnsonRVMed_31-90Int"
click at [104, 12] on input "in:groups" at bounding box center [114, 8] width 106 height 12
paste input "JohnsonRVMed_31-90Int"
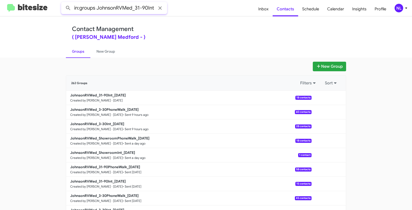
type input "in:groups JohnsonRVMed_31-90Int"
click at [63, 3] on button at bounding box center [68, 8] width 10 height 10
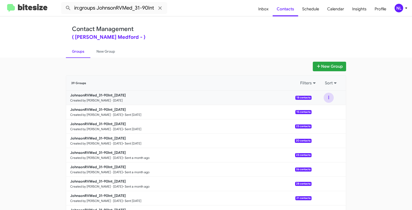
click at [330, 95] on button at bounding box center [328, 98] width 10 height 10
click at [322, 113] on button "View contacts" at bounding box center [313, 111] width 40 height 12
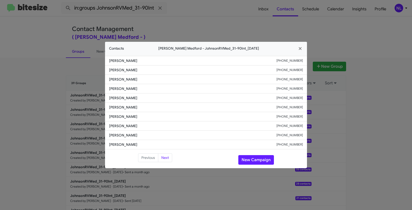
drag, startPoint x: 107, startPoint y: 106, endPoint x: 153, endPoint y: 108, distance: 46.2
click at [153, 108] on li "Nicole Martinich +15415313202" at bounding box center [206, 107] width 202 height 9
copy span "Nicole Martinich"
click at [255, 158] on button "New Campaign" at bounding box center [256, 160] width 36 height 10
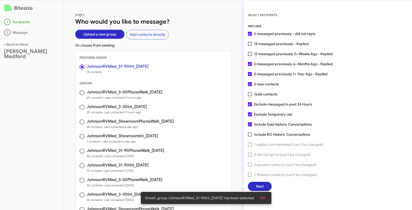
click at [265, 198] on span "OK" at bounding box center [262, 198] width 5 height 9
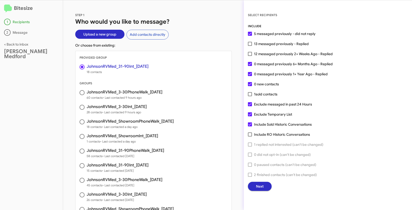
click at [262, 187] on span "Next" at bounding box center [260, 186] width 8 height 9
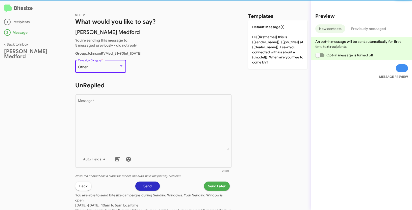
click at [105, 69] on div "Other" at bounding box center [98, 67] width 41 height 4
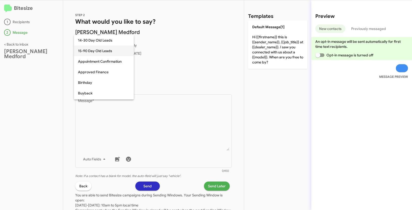
click at [94, 53] on span "15-90 Day Old Leads" at bounding box center [104, 51] width 52 height 11
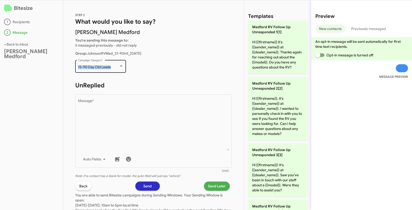
drag, startPoint x: 77, startPoint y: 68, endPoint x: 117, endPoint y: 68, distance: 39.9
click at [117, 68] on div "15-90 Day Old Leads Campaign Category *" at bounding box center [100, 66] width 51 height 14
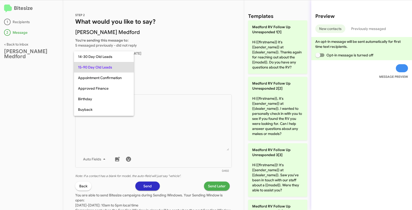
copy span "15-90 Day Old Leads"
click at [169, 134] on div at bounding box center [206, 105] width 412 height 210
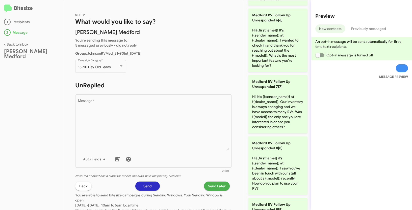
scroll to position [367, 0]
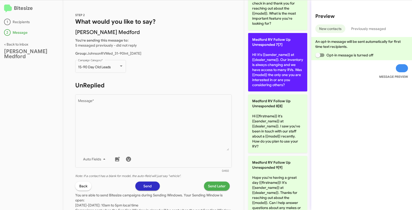
click at [269, 61] on p "Medford RV Follow Up Unresponded 7[7] Hi! It's {{sender_name}} at {{dealer_name…" at bounding box center [277, 62] width 59 height 59
type textarea "Hi! It's {{sender_name}} at {{dealer_name}}. Our inventory is always changing a…"
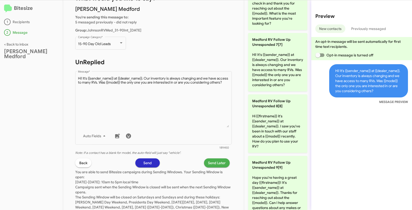
scroll to position [42, 0]
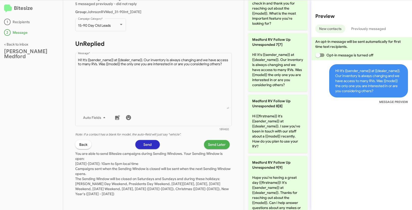
click at [221, 145] on span "Send Later" at bounding box center [217, 144] width 18 height 9
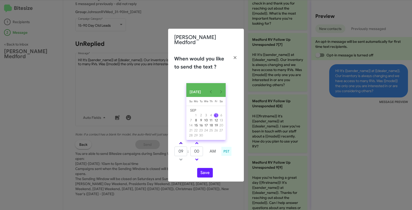
click at [180, 141] on link at bounding box center [180, 144] width 9 height 6
type input "11"
click at [198, 145] on link at bounding box center [196, 144] width 9 height 6
type input "05"
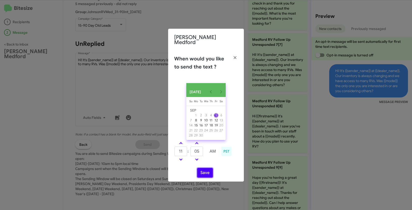
click at [208, 175] on button "Save" at bounding box center [205, 173] width 16 height 10
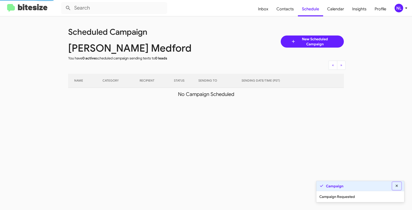
click at [396, 186] on icon at bounding box center [396, 186] width 2 height 2
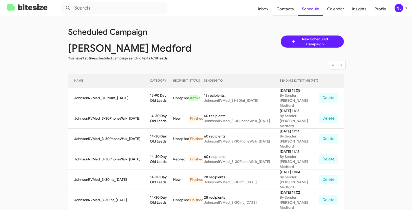
click at [282, 9] on span "Contacts" at bounding box center [284, 9] width 25 height 15
type input "in:groups"
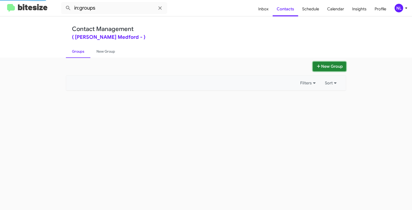
click at [337, 67] on button "New Group" at bounding box center [329, 67] width 33 height 10
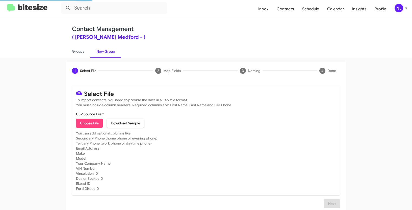
click at [80, 126] on span "Choose File" at bounding box center [89, 123] width 19 height 9
type input "JohnsonRVMed_31-90PhoneWalk_09-05-25"
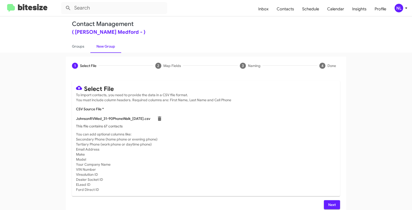
scroll to position [10, 0]
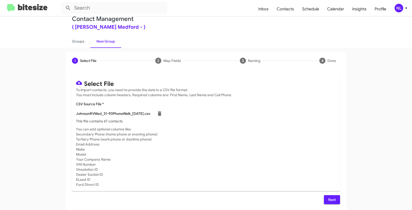
click at [331, 198] on span "Next" at bounding box center [332, 200] width 8 height 9
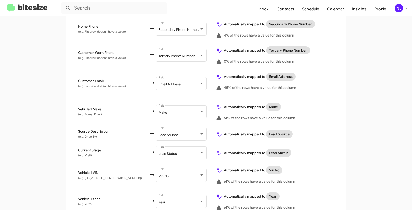
scroll to position [263, 0]
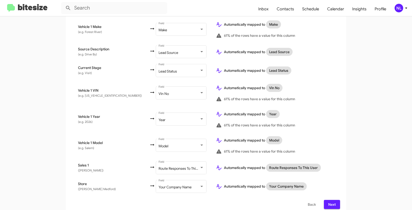
click at [334, 200] on span "Next" at bounding box center [332, 204] width 8 height 9
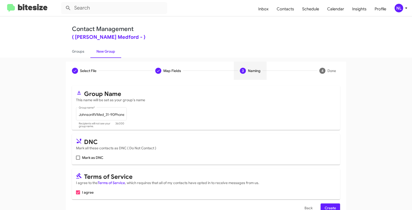
scroll to position [13, 0]
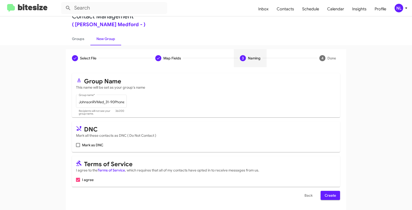
click at [326, 197] on span "Create" at bounding box center [329, 195] width 11 height 9
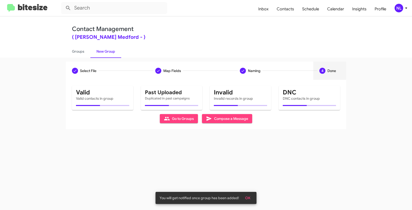
click at [247, 200] on span "OK" at bounding box center [247, 198] width 5 height 9
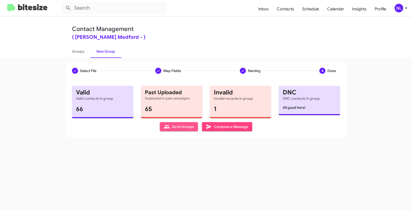
click at [180, 127] on span "Go to Groups" at bounding box center [179, 126] width 30 height 9
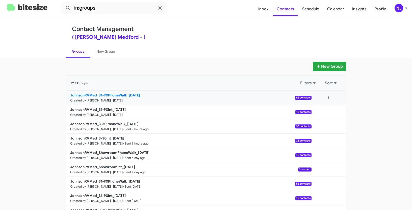
drag, startPoint x: 20, startPoint y: 93, endPoint x: 128, endPoint y: 96, distance: 107.5
click at [128, 96] on app-groups "New Group 263 Groups Filters Sort JohnsonRVMed_31-90PhoneWalk_09-05-25 Created …" at bounding box center [206, 155] width 412 height 186
copy div "Filters Sort JohnsonRVMed_31-90PhoneWalk_"
click at [116, 5] on input "in:groups" at bounding box center [114, 8] width 106 height 12
paste input "JohnsonRVMed_31-90PhoneWalk_"
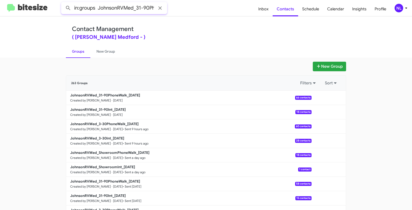
scroll to position [0, 22]
type input "in:groups JohnsonRVMed_31-90PhoneWalk_"
click at [63, 3] on button at bounding box center [68, 8] width 10 height 10
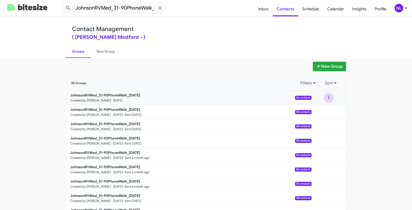
click at [327, 98] on button at bounding box center [328, 98] width 10 height 10
click at [317, 111] on button "View contacts" at bounding box center [313, 111] width 40 height 12
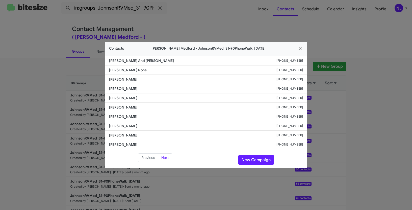
drag, startPoint x: 108, startPoint y: 78, endPoint x: 133, endPoint y: 79, distance: 25.7
click at [133, 79] on li "Randy Eek +15416214010" at bounding box center [206, 79] width 202 height 9
copy span "Randy Eek"
click at [261, 163] on button "New Campaign" at bounding box center [256, 160] width 36 height 10
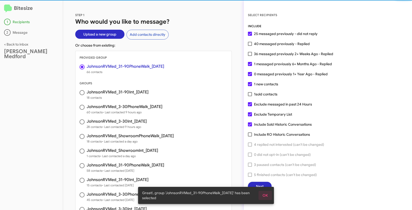
click at [268, 198] on button "OK" at bounding box center [264, 195] width 13 height 9
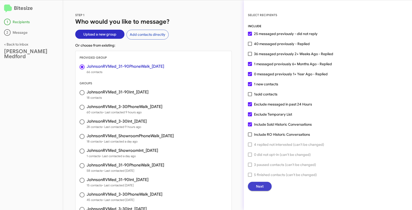
click at [265, 188] on button "Next" at bounding box center [260, 186] width 24 height 9
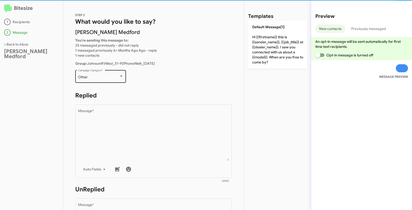
click at [101, 73] on div "Other Campaign Category *" at bounding box center [100, 76] width 45 height 14
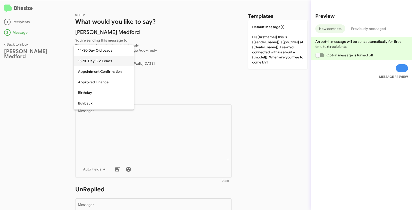
click at [87, 61] on span "15-90 Day Old Leads" at bounding box center [104, 61] width 52 height 11
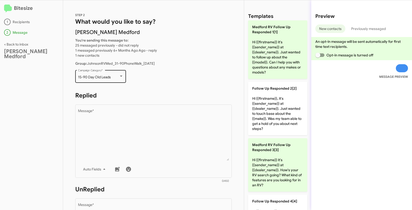
drag, startPoint x: 77, startPoint y: 77, endPoint x: 116, endPoint y: 76, distance: 39.1
click at [116, 76] on div "15-90 Day Old Leads Campaign Category *" at bounding box center [100, 76] width 51 height 14
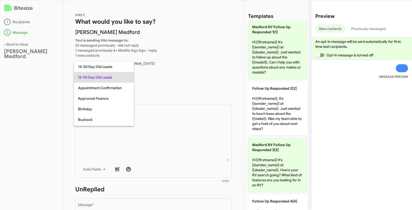
copy span "15-90 Day Old Leads"
click at [175, 131] on div at bounding box center [206, 105] width 412 height 210
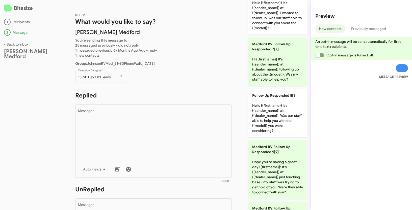
scroll to position [365, 0]
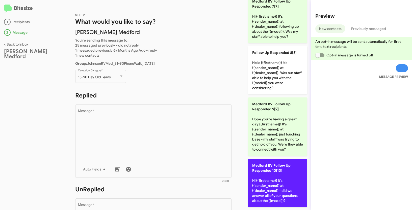
click at [267, 173] on p "Medford RV Follow Up Responded 10[10] Hi {{firstname}} it's {{sender_name}} at …" at bounding box center [277, 183] width 59 height 48
type textarea "Hi {{firstname}} it's {{sender_name}} at {{dealer_name}} - did we answer all of…"
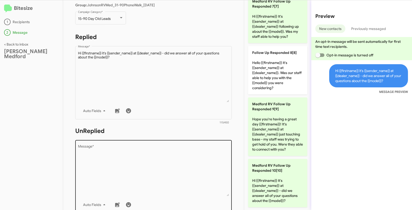
scroll to position [87, 0]
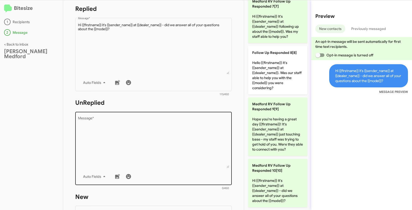
click at [179, 131] on textarea "Message *" at bounding box center [153, 142] width 151 height 51
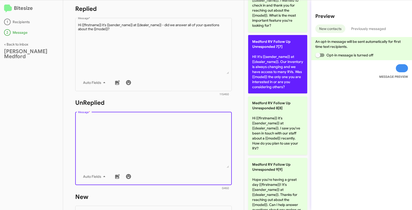
click at [258, 54] on p "Medford RV Follow Up Unresponded 7[7] Hi! It's {{sender_name}} at {{dealer_name…" at bounding box center [277, 64] width 59 height 59
type textarea "Hi! It's {{sender_name}} at {{dealer_name}}. Our inventory is always changing a…"
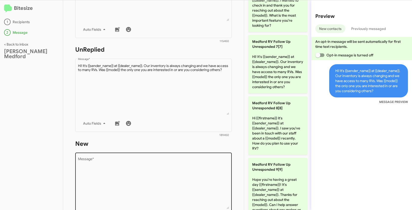
scroll to position [170, 0]
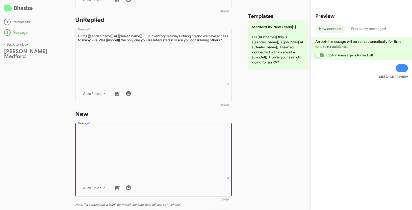
click at [173, 156] on textarea "Message *" at bounding box center [153, 153] width 151 height 51
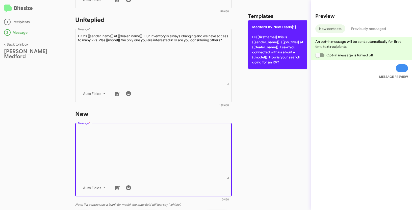
click at [262, 46] on p "Medford RV New Leads[1] Hi {{firstname}} this is {{sender_name}}, {{job_title}}…" at bounding box center [277, 44] width 59 height 48
type textarea "Hi {{firstname}} this is {{sender_name}}, {{job_title}} at {{dealer_name}}. I s…"
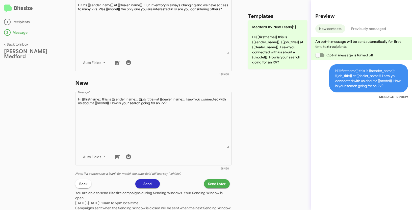
scroll to position [241, 0]
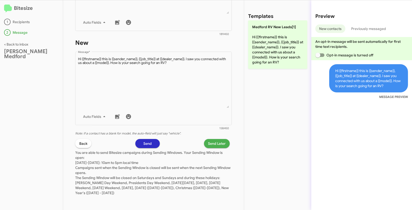
click at [215, 146] on span "Send Later" at bounding box center [217, 143] width 18 height 9
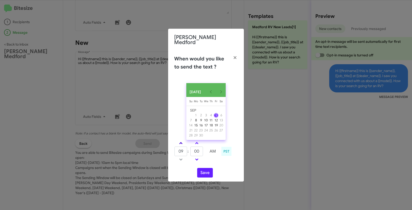
click at [180, 144] on span at bounding box center [180, 143] width 3 height 3
click at [179, 141] on link at bounding box center [180, 144] width 9 height 6
type input "11"
drag, startPoint x: 200, startPoint y: 152, endPoint x: 192, endPoint y: 149, distance: 8.5
click at [192, 149] on input "00" at bounding box center [196, 152] width 13 height 10
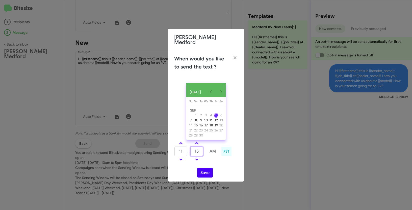
type input "15"
click at [201, 171] on button "Save" at bounding box center [205, 173] width 16 height 10
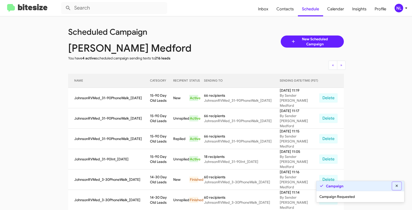
click at [395, 185] on icon at bounding box center [396, 186] width 5 height 4
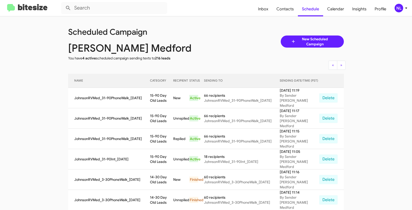
click at [400, 7] on div "NL" at bounding box center [398, 8] width 9 height 9
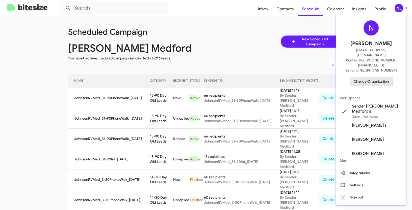
click at [371, 77] on span "Change Organization" at bounding box center [371, 81] width 35 height 9
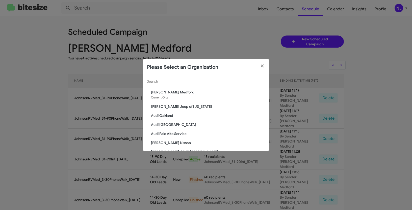
click at [168, 83] on input "Search" at bounding box center [206, 82] width 118 height 4
paste input "Mercedes Benz of Marin"
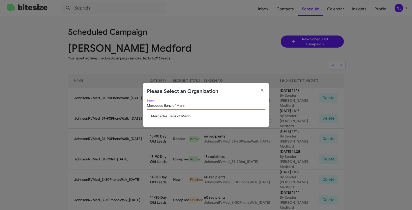
type input "Mercedes Benz of Marin"
click at [168, 117] on span "Mercedes Benz of Marin" at bounding box center [208, 116] width 114 height 5
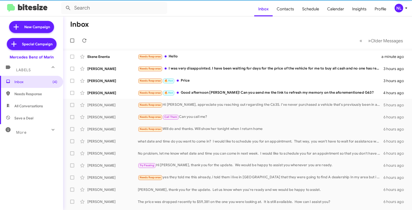
click at [399, 7] on div "NL" at bounding box center [398, 8] width 9 height 9
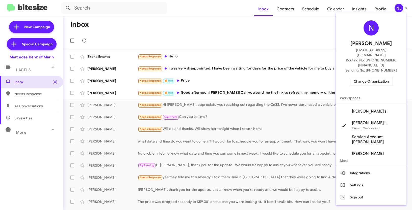
click at [363, 109] on span "[PERSON_NAME]'s" at bounding box center [369, 111] width 35 height 5
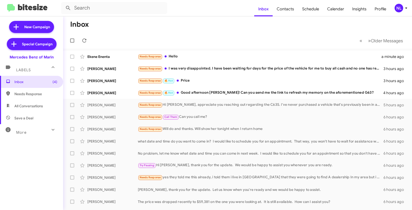
click at [398, 9] on div "NL" at bounding box center [398, 8] width 9 height 9
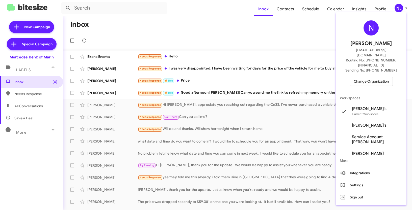
click at [302, 43] on div at bounding box center [206, 105] width 412 height 210
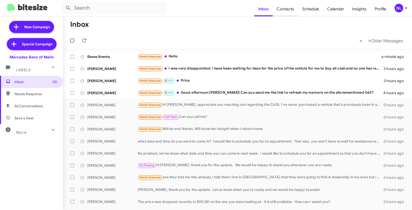
click at [292, 12] on span "Contacts" at bounding box center [285, 9] width 25 height 15
click at [292, 10] on span "Contacts" at bounding box center [285, 9] width 25 height 15
type input "in:groups"
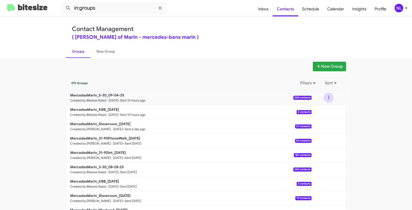
click at [323, 96] on button at bounding box center [328, 98] width 10 height 10
click at [312, 113] on button "View contacts" at bounding box center [313, 111] width 40 height 12
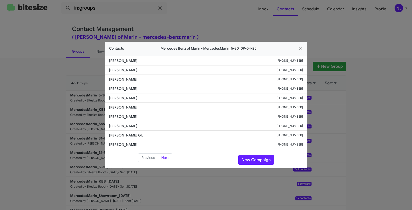
drag, startPoint x: 107, startPoint y: 90, endPoint x: 150, endPoint y: 92, distance: 43.4
click at [150, 92] on li "[PERSON_NAME] [PHONE_NUMBER]" at bounding box center [206, 88] width 202 height 9
copy span "[PERSON_NAME]"
click at [23, 45] on modal-container "Contacts Mercedes Benz of Marin - MercedesMarin_5-30_09-04-25 [PERSON_NAME] [PH…" at bounding box center [206, 105] width 412 height 210
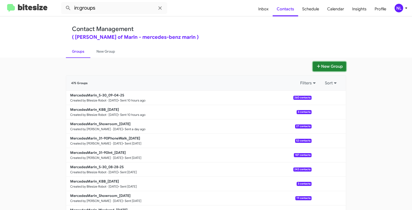
click at [323, 65] on button "New Group" at bounding box center [329, 67] width 33 height 10
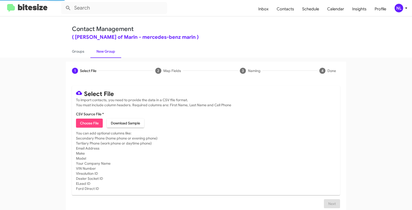
click at [87, 124] on span "Choose File" at bounding box center [89, 123] width 19 height 9
click at [91, 124] on span "Choose File" at bounding box center [89, 123] width 19 height 9
type input "MercedesMarin_31-90Int_[DATE]"
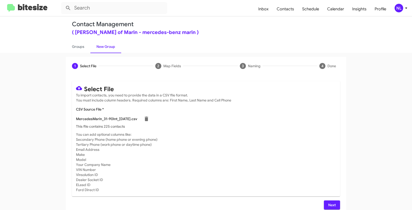
scroll to position [10, 0]
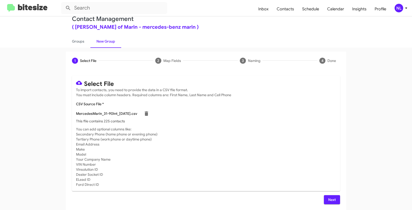
click at [332, 199] on span "Next" at bounding box center [332, 200] width 8 height 9
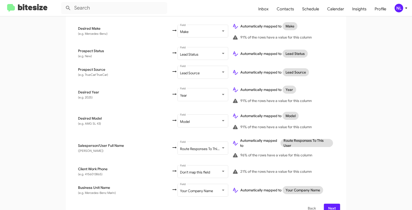
scroll to position [237, 0]
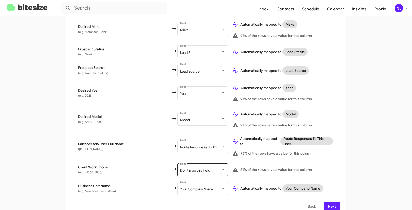
click at [180, 169] on span "Don't map this field" at bounding box center [195, 171] width 30 height 5
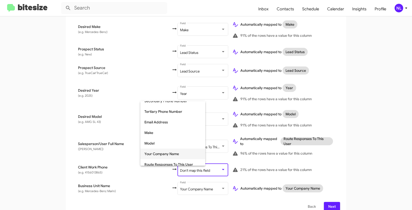
scroll to position [67, 0]
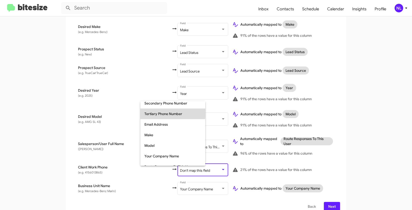
click at [163, 113] on span "Tertiary Phone Number" at bounding box center [172, 114] width 57 height 11
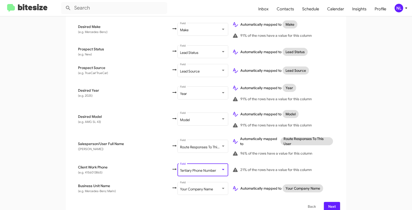
click at [328, 202] on span "Next" at bounding box center [332, 206] width 8 height 9
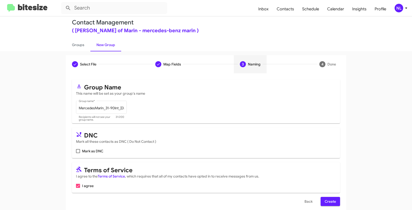
scroll to position [13, 0]
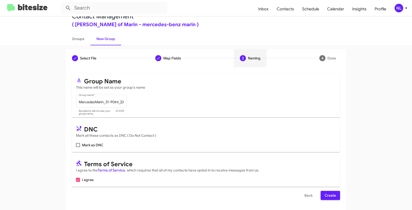
click at [333, 196] on span "Create" at bounding box center [329, 195] width 11 height 9
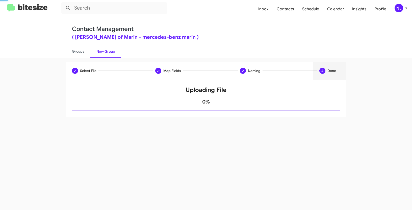
scroll to position [0, 0]
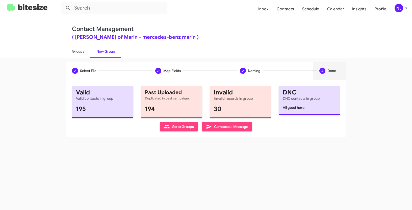
click at [186, 125] on span "Go to Groups" at bounding box center [179, 126] width 30 height 9
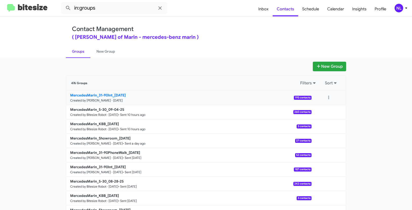
drag, startPoint x: 48, startPoint y: 92, endPoint x: 113, endPoint y: 93, distance: 64.3
click at [113, 93] on app-groups "New Group 476 Groups Filters Sort MercedesMarin_31-90Int_[DATE] Created by [PER…" at bounding box center [206, 155] width 412 height 186
copy div "Filters Sort MercedesMarin_31-90Int_"
click at [103, 9] on input "in:groups" at bounding box center [114, 8] width 106 height 12
paste input "MercedesMarin_31-90Int_"
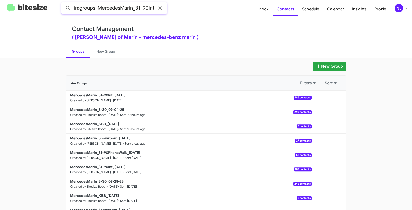
scroll to position [0, 3]
type input "in:groups MercedesMarin_31-90Int_"
click at [63, 3] on button at bounding box center [68, 8] width 10 height 10
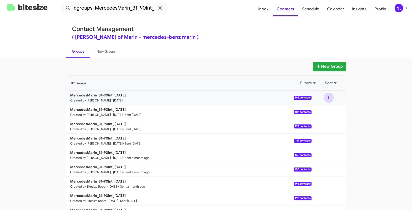
click at [329, 96] on button at bounding box center [328, 98] width 10 height 10
click at [325, 110] on button "View contacts" at bounding box center [313, 111] width 40 height 12
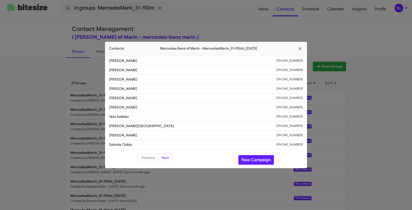
drag, startPoint x: 117, startPoint y: 62, endPoint x: 147, endPoint y: 63, distance: 30.0
click at [147, 63] on li "[PERSON_NAME] [PHONE_NUMBER]" at bounding box center [206, 61] width 202 height 10
copy span "[PERSON_NAME]"
click at [256, 158] on button "New Campaign" at bounding box center [256, 160] width 36 height 10
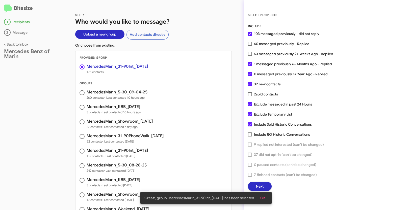
click at [265, 197] on span "OK" at bounding box center [262, 198] width 5 height 9
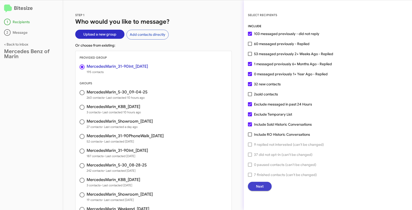
click at [262, 188] on span "Next" at bounding box center [260, 186] width 8 height 9
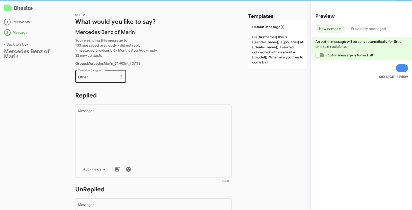
click at [117, 78] on div "Other" at bounding box center [98, 77] width 41 height 4
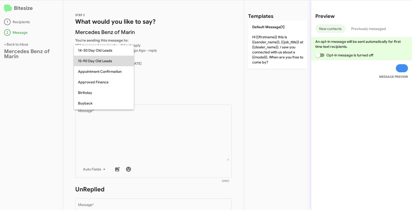
click at [94, 61] on span "15-90 Day Old Leads" at bounding box center [104, 61] width 52 height 11
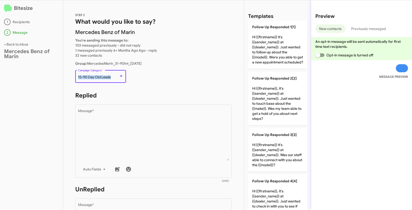
drag, startPoint x: 78, startPoint y: 77, endPoint x: 111, endPoint y: 78, distance: 33.3
click at [111, 78] on div "15-90 Day Old Leads" at bounding box center [98, 77] width 41 height 4
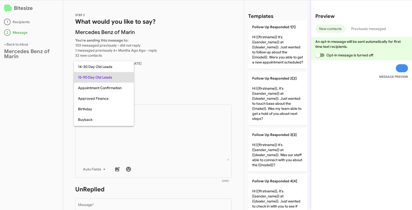
copy span "15-90 Day Old Leads"
click at [166, 125] on div at bounding box center [206, 105] width 412 height 210
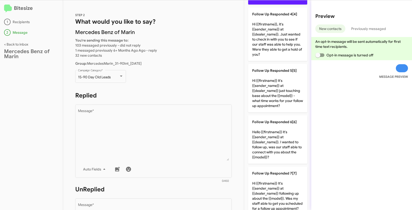
scroll to position [233, 0]
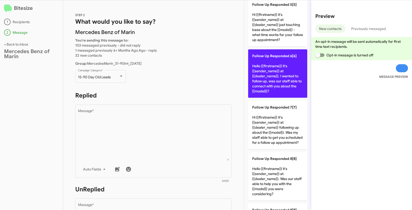
click at [276, 73] on p "Follow Up Responded 6[6] Hello {{firstname}} it's {{sender_name}} at {{dealer_n…" at bounding box center [277, 73] width 59 height 48
type textarea "Hello {{firstname}} it's {{sender_name}} at {{dealer_name}}. I wanted to follow…"
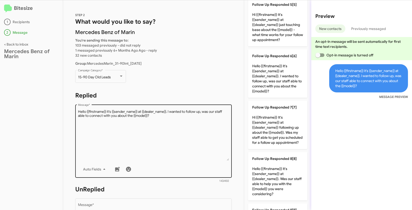
scroll to position [86, 0]
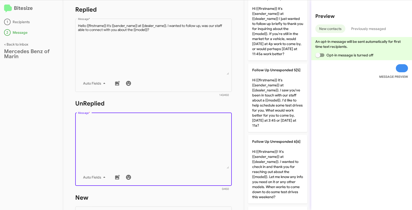
click at [158, 130] on textarea "Message *" at bounding box center [153, 143] width 151 height 51
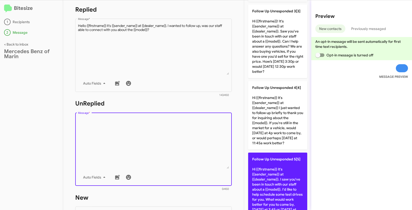
scroll to position [101, 0]
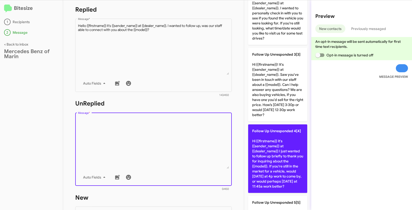
click at [278, 144] on p "Follow Up Unresponded 4[4] Hi {{firstname}} it's {{sender_name}} at {{dealer_na…" at bounding box center [277, 159] width 59 height 69
type textarea "Hi {{firstname}} it's {{sender_name}} at {{dealer_name}} I just wanted to follo…"
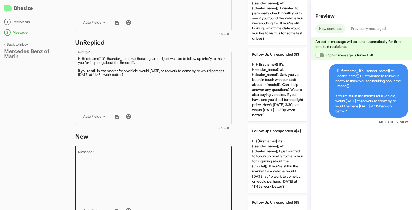
scroll to position [172, 0]
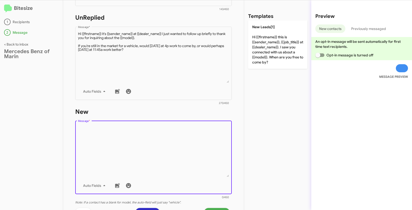
click at [148, 142] on textarea "Message *" at bounding box center [153, 151] width 151 height 51
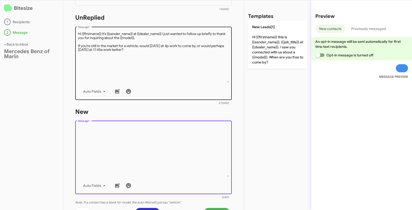
scroll to position [0, 0]
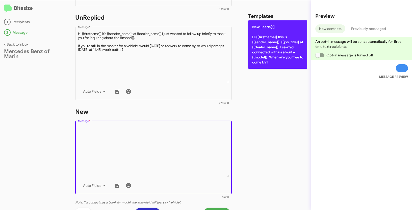
click at [278, 34] on p "New Leads[1] Hi {{firstname}} this is {{sender_name}}, {{job_title}} at {{deale…" at bounding box center [277, 44] width 59 height 48
type textarea "Hi {{firstname}} this is {{sender_name}}, {{job_title}} at {{dealer_name}}. I s…"
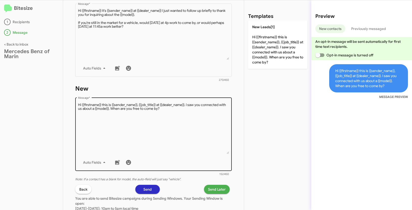
scroll to position [210, 0]
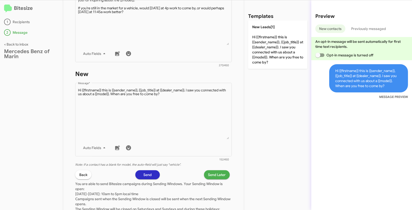
click at [216, 178] on span "Send Later" at bounding box center [217, 175] width 18 height 9
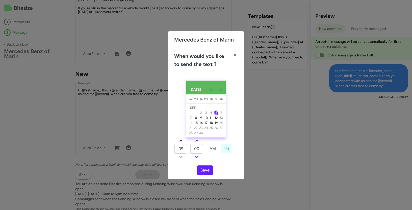
click at [180, 143] on span at bounding box center [180, 141] width 3 height 3
type input "10"
drag, startPoint x: 199, startPoint y: 152, endPoint x: 192, endPoint y: 151, distance: 7.4
click at [192, 151] on input "00" at bounding box center [196, 149] width 13 height 10
type input "35"
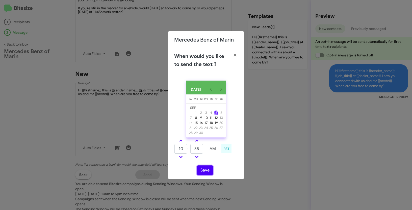
click at [205, 173] on button "Save" at bounding box center [205, 171] width 16 height 10
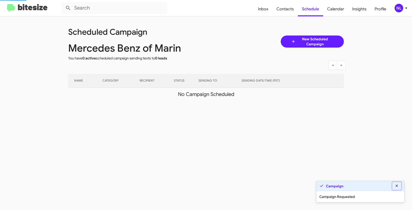
click at [398, 187] on icon at bounding box center [396, 186] width 5 height 4
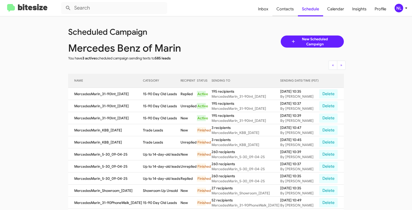
click at [287, 7] on span "Contacts" at bounding box center [284, 9] width 25 height 15
type input "in:groups"
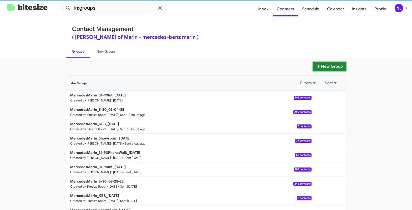
click at [322, 65] on button "New Group" at bounding box center [329, 67] width 33 height 10
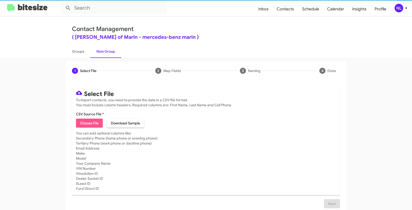
click at [94, 121] on span "Choose File" at bounding box center [89, 123] width 19 height 9
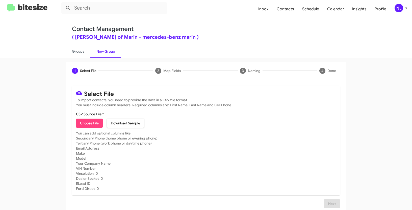
type input "MercedesMarin_31-90PhoneWalk_[DATE]"
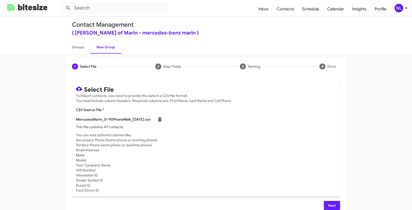
scroll to position [10, 0]
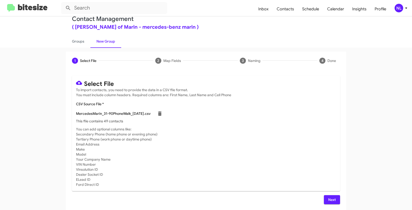
click at [331, 200] on span "Next" at bounding box center [332, 200] width 8 height 9
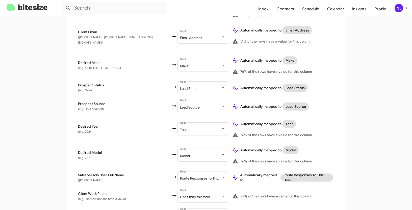
scroll to position [229, 0]
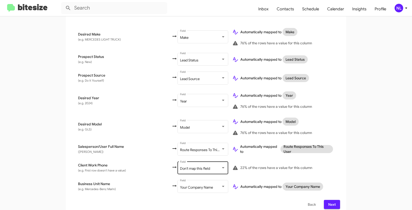
click at [180, 161] on div "Don't map this field Field" at bounding box center [202, 168] width 45 height 14
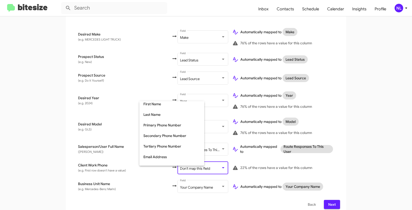
scroll to position [39, 0]
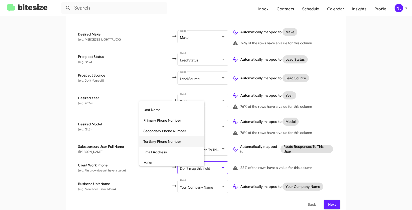
click at [162, 140] on span "Tertiary Phone Number" at bounding box center [171, 142] width 57 height 11
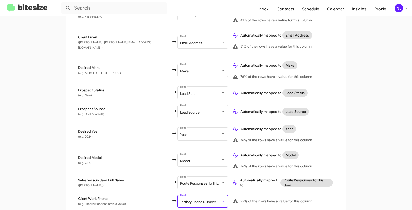
scroll to position [229, 0]
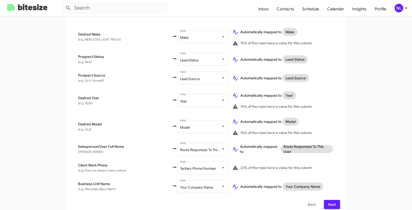
click at [330, 205] on div "Select File To import contacts, you need to provide the data in a CSV file form…" at bounding box center [206, 33] width 280 height 365
click at [332, 203] on span "Next" at bounding box center [332, 204] width 8 height 9
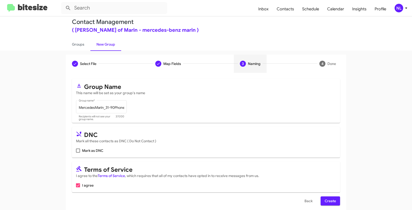
scroll to position [13, 0]
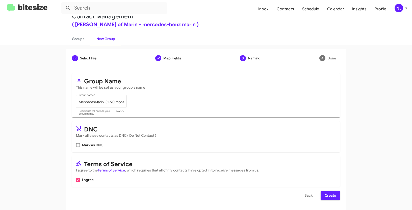
click at [331, 202] on div "Select File To import contacts, you need to provide the data in a CSV file form…" at bounding box center [206, 138] width 280 height 143
click at [330, 195] on span "Create" at bounding box center [329, 195] width 11 height 9
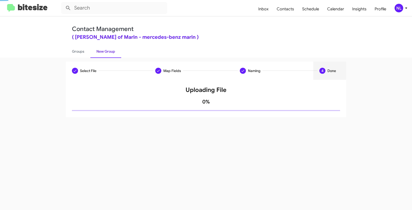
scroll to position [0, 0]
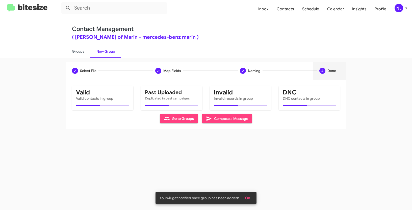
click at [248, 197] on span "OK" at bounding box center [247, 198] width 5 height 9
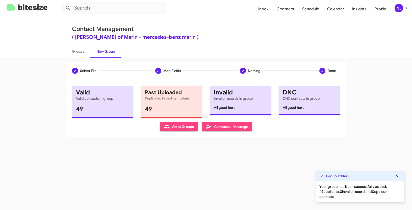
click at [176, 128] on span "Go to Groups" at bounding box center [179, 126] width 30 height 9
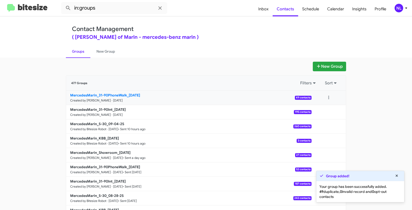
drag, startPoint x: 36, startPoint y: 97, endPoint x: 125, endPoint y: 94, distance: 88.9
click at [125, 94] on app-groups "New Group 477 Groups Filters Sort MercedesMarin_31-90PhoneWalk_[DATE] Created b…" at bounding box center [206, 155] width 412 height 186
copy b "MercedesMarin_31-90PhoneWalk"
click at [105, 9] on input "in:groups" at bounding box center [114, 8] width 106 height 12
paste input "MercedesMarin_31-90PhoneWalk"
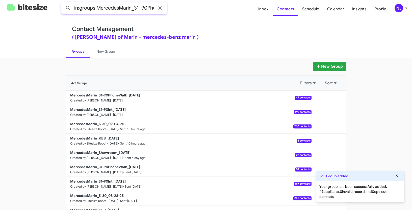
scroll to position [0, 18]
type input "in:groups MercedesMarin_31-90PhoneWalk"
click at [63, 3] on button at bounding box center [68, 8] width 10 height 10
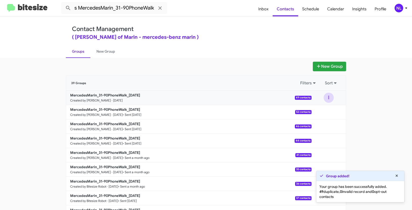
click at [329, 94] on button at bounding box center [328, 98] width 10 height 10
click at [323, 110] on button "View contacts" at bounding box center [313, 111] width 40 height 12
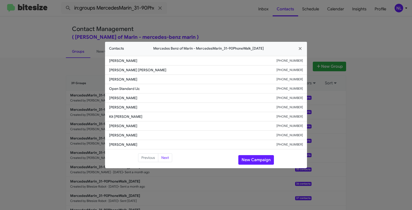
drag, startPoint x: 108, startPoint y: 106, endPoint x: 149, endPoint y: 109, distance: 41.2
click at [149, 109] on li "[PERSON_NAME] [PHONE_NUMBER]" at bounding box center [206, 107] width 202 height 9
copy span "[PERSON_NAME]"
click at [252, 157] on button "New Campaign" at bounding box center [256, 160] width 36 height 10
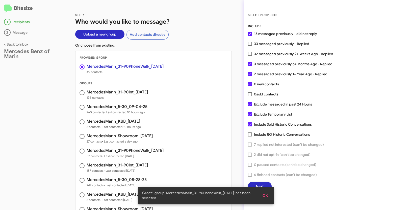
click at [268, 197] on button "OK" at bounding box center [264, 195] width 13 height 9
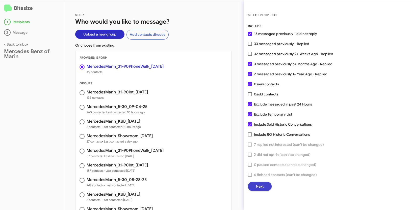
click at [262, 186] on span "Next" at bounding box center [260, 186] width 8 height 9
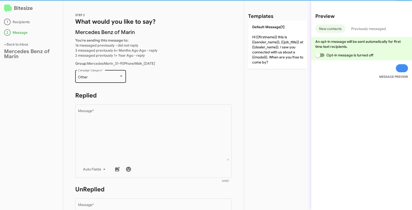
click at [104, 77] on div "Other" at bounding box center [98, 77] width 41 height 4
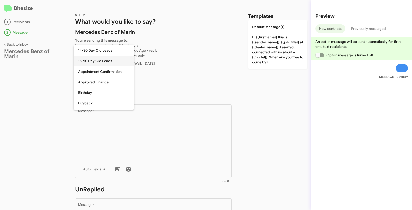
click at [89, 58] on span "15-90 Day Old Leads" at bounding box center [104, 61] width 52 height 11
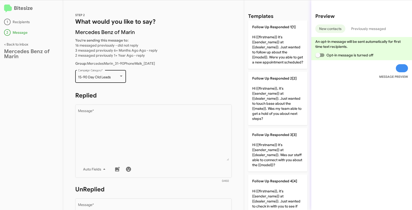
drag, startPoint x: 77, startPoint y: 77, endPoint x: 118, endPoint y: 77, distance: 40.6
click at [118, 77] on div "15-90 Day Old Leads Campaign Category *" at bounding box center [100, 76] width 51 height 14
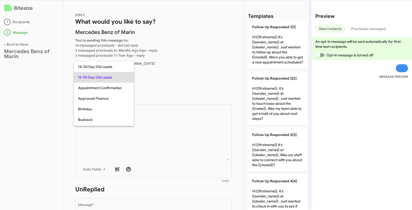
copy span "15-90 Day Old Leads"
click at [171, 143] on div at bounding box center [206, 105] width 412 height 210
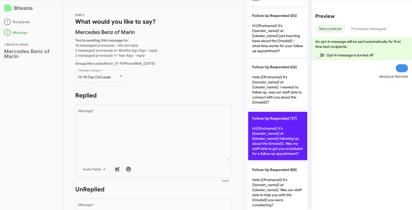
scroll to position [306, 0]
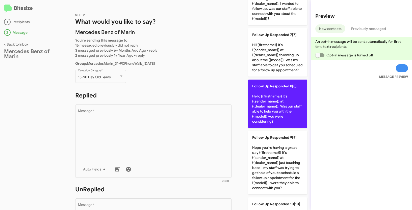
click at [273, 117] on p "Follow Up Responded 8[8] Hello {{firstname}} it's {{sender_name}} at {{dealer_n…" at bounding box center [277, 104] width 59 height 48
type textarea "Hello {{firstname}} it's {{sender_name}} at {{dealer_name}}. Was our staff able…"
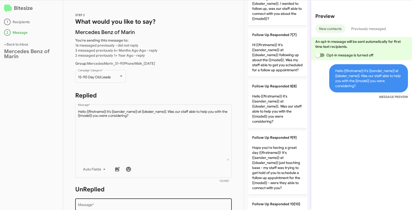
scroll to position [85, 0]
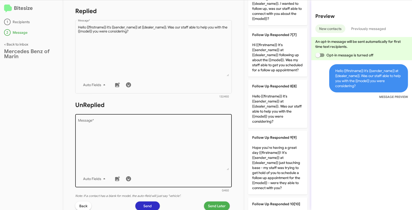
click at [199, 139] on textarea "Message *" at bounding box center [153, 144] width 151 height 51
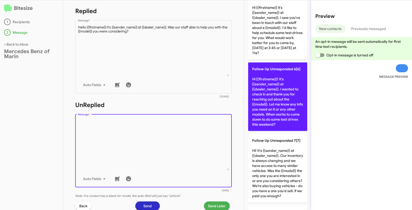
click at [278, 86] on p "Follow Up Unresponded 6[6] Hi {{firstname}}! It's {{sender_name}} at {{dealer_n…" at bounding box center [277, 97] width 59 height 69
type textarea "Hi {{firstname}}! It's {{sender_name}} at {{dealer_name}}. I wanted to check in…"
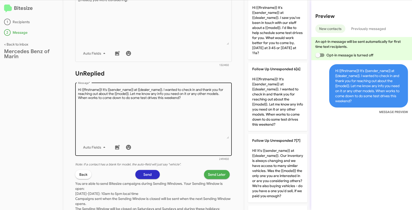
scroll to position [147, 0]
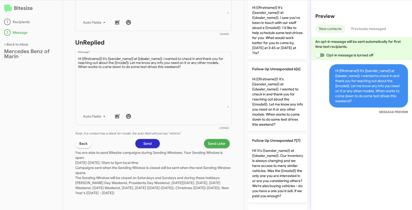
click at [220, 143] on span "Send Later" at bounding box center [217, 143] width 18 height 9
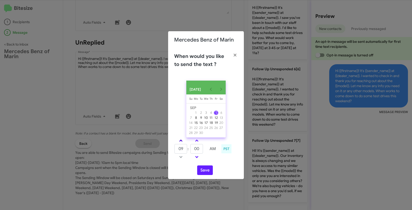
click at [181, 141] on link at bounding box center [180, 141] width 9 height 6
type input "10"
drag, startPoint x: 200, startPoint y: 151, endPoint x: 192, endPoint y: 149, distance: 7.9
click at [192, 149] on input "00" at bounding box center [196, 149] width 13 height 10
type input "45"
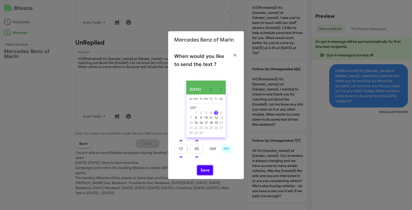
click at [204, 170] on button "Save" at bounding box center [205, 171] width 16 height 10
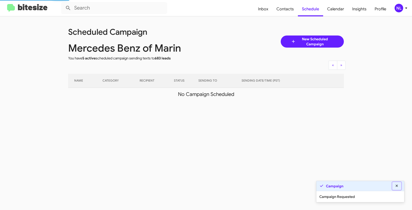
click at [398, 187] on icon at bounding box center [396, 186] width 5 height 4
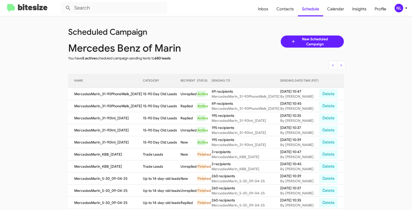
click at [400, 9] on div "NL" at bounding box center [398, 8] width 9 height 9
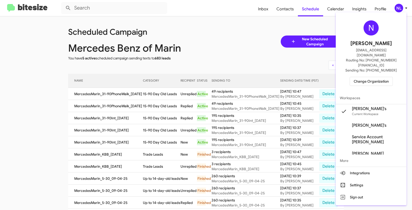
click at [373, 77] on span "Change Organization" at bounding box center [371, 81] width 35 height 9
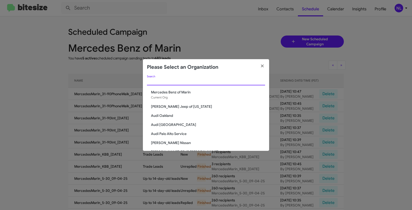
click at [184, 82] on input "Search" at bounding box center [206, 82] width 118 height 4
paste input "[PERSON_NAME] Nissan of Stanhope"
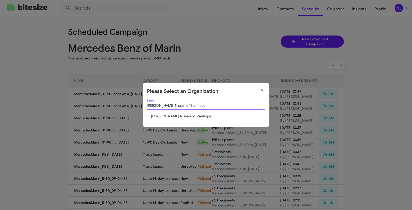
type input "[PERSON_NAME] Nissan of Stanhope"
click at [167, 118] on span "[PERSON_NAME] Nissan of Stanhope" at bounding box center [208, 116] width 114 height 5
click at [166, 117] on span "[PERSON_NAME] Nissan of Stanhope" at bounding box center [208, 116] width 114 height 5
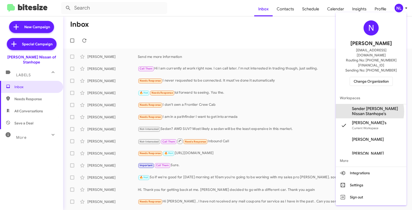
click at [369, 106] on span "Sender [PERSON_NAME] Nissan Stanhope's" at bounding box center [377, 111] width 50 height 10
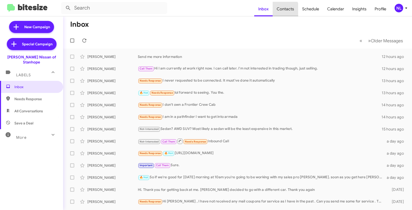
click at [281, 12] on span "Contacts" at bounding box center [285, 9] width 25 height 15
type input "in:groups"
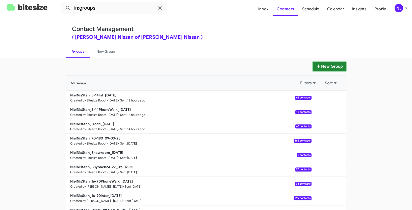
click at [333, 69] on button "New Group" at bounding box center [329, 67] width 33 height 10
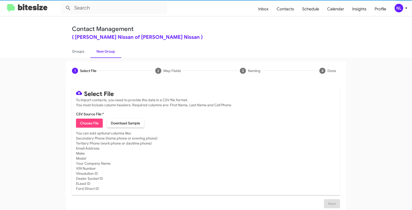
click at [88, 122] on span "Choose File" at bounding box center [89, 123] width 19 height 9
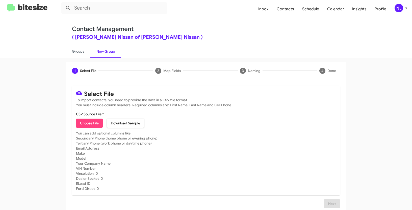
type input "NielNisStan_16-90Inter_09-05-25"
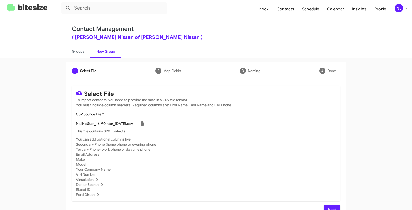
scroll to position [10, 0]
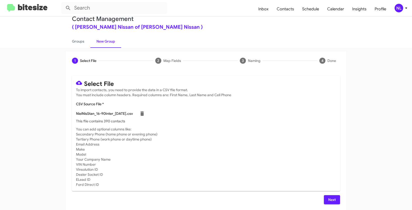
click at [331, 202] on span "Next" at bounding box center [332, 200] width 8 height 9
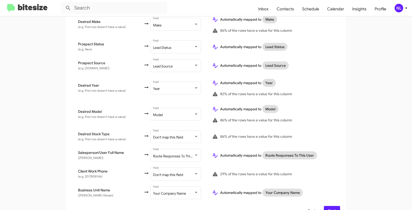
scroll to position [241, 0]
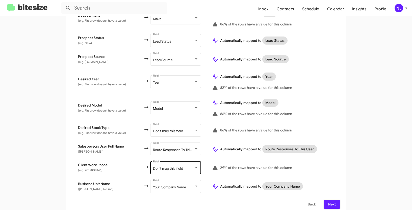
click at [154, 167] on span "Don't map this field" at bounding box center [168, 169] width 30 height 5
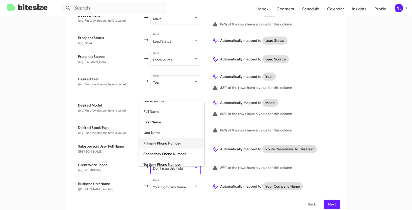
scroll to position [21, 0]
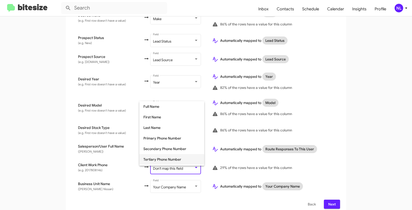
click at [154, 160] on span "Tertiary Phone Number" at bounding box center [171, 159] width 57 height 11
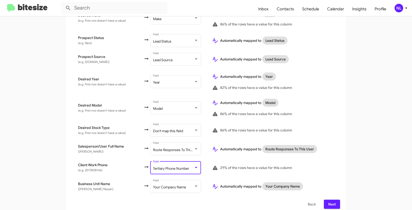
click at [332, 200] on span "Next" at bounding box center [332, 204] width 8 height 9
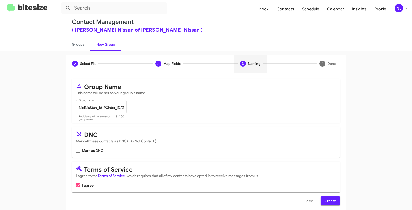
scroll to position [13, 0]
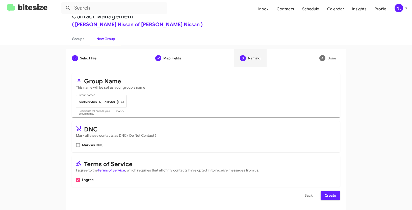
click at [328, 196] on span "Create" at bounding box center [329, 195] width 11 height 9
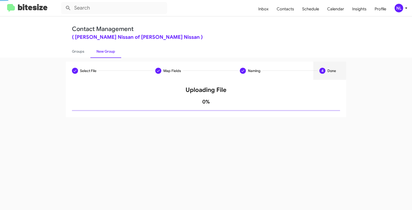
scroll to position [0, 0]
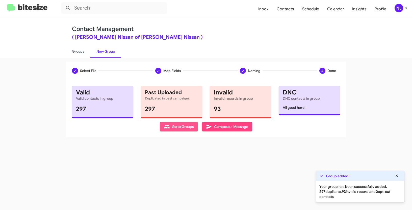
click at [179, 127] on span "Go to Groups" at bounding box center [179, 126] width 30 height 9
type input "in:groups"
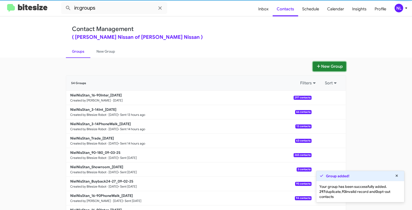
click at [328, 64] on button "New Group" at bounding box center [329, 67] width 33 height 10
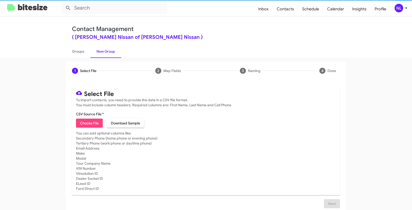
click at [90, 121] on span "Choose File" at bounding box center [89, 123] width 19 height 9
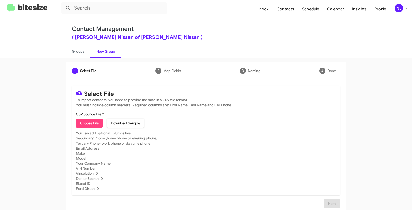
type input "NielNisStan_16-90PhoneWalk_09-05-25"
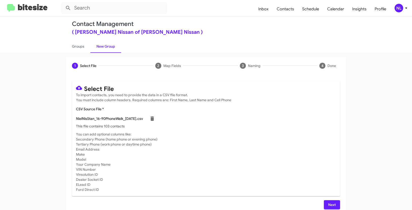
scroll to position [10, 0]
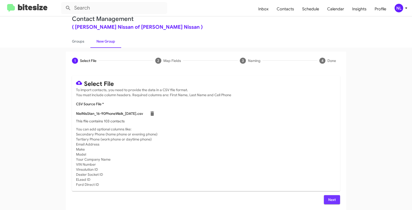
click at [329, 198] on span "Next" at bounding box center [332, 200] width 8 height 9
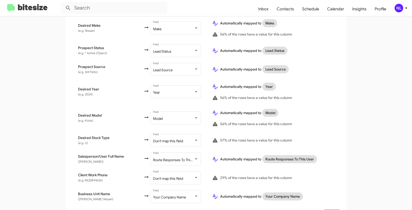
scroll to position [241, 0]
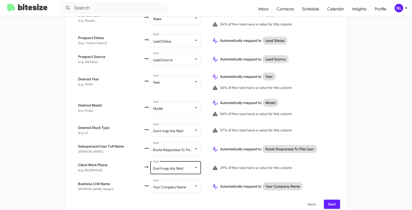
click at [161, 167] on span "Don't map this field" at bounding box center [168, 169] width 30 height 5
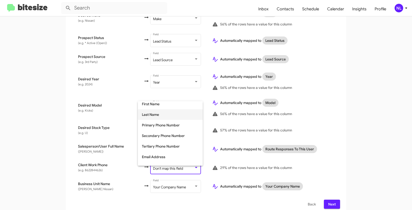
scroll to position [34, 0]
click at [160, 148] on span "Tertiary Phone Number" at bounding box center [170, 146] width 57 height 11
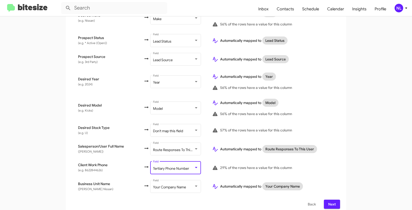
click at [330, 200] on span "Next" at bounding box center [332, 204] width 8 height 9
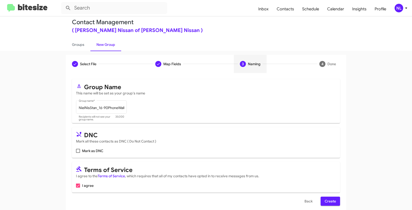
scroll to position [7, 0]
click at [330, 200] on span "Create" at bounding box center [329, 201] width 11 height 9
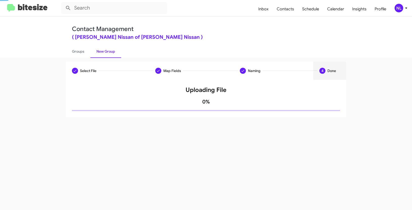
scroll to position [0, 0]
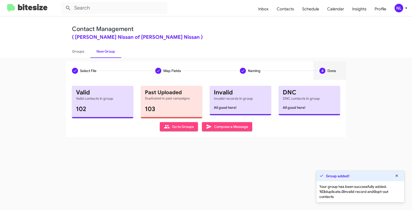
click at [188, 128] on span "Go to Groups" at bounding box center [179, 126] width 30 height 9
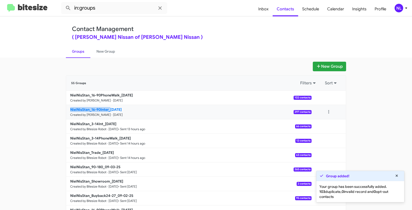
drag, startPoint x: 61, startPoint y: 108, endPoint x: 109, endPoint y: 109, distance: 48.2
click at [109, 109] on div "New Group 55 Groups Filters Sort NielNisStan_16-90PhoneWalk_09-05-25 Created by…" at bounding box center [206, 155] width 288 height 186
copy b "NielNisStan_16-90Inter_"
click at [105, 10] on input "in:groups" at bounding box center [114, 8] width 106 height 12
paste input "NielNisStan_16-90Inter_"
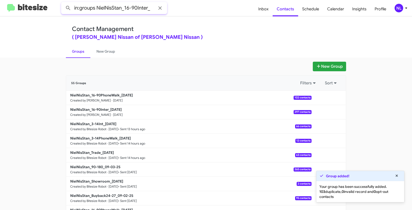
type input "in:groups NielNisStan_16-90Inter_"
click at [63, 3] on button at bounding box center [68, 8] width 10 height 10
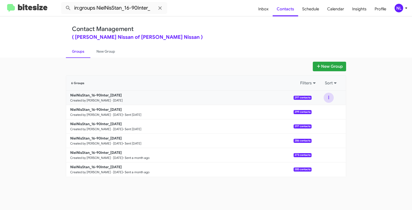
click at [329, 99] on button at bounding box center [328, 98] width 10 height 10
click at [324, 112] on button "View contacts" at bounding box center [313, 111] width 40 height 12
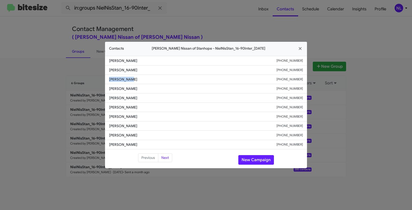
drag, startPoint x: 105, startPoint y: 79, endPoint x: 135, endPoint y: 79, distance: 29.5
click at [135, 79] on li "Sofia Lewin +19735343653" at bounding box center [206, 79] width 202 height 9
copy span "Sofia Lewin"
click at [262, 160] on button "New Campaign" at bounding box center [256, 160] width 36 height 10
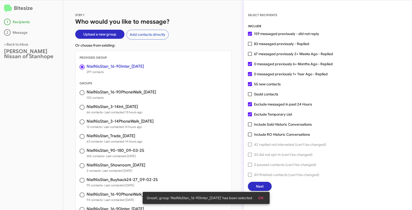
click at [260, 199] on button "OK" at bounding box center [260, 198] width 13 height 9
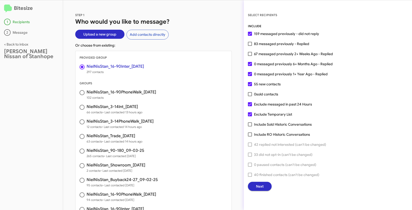
click at [263, 188] on span "Next" at bounding box center [260, 186] width 8 height 9
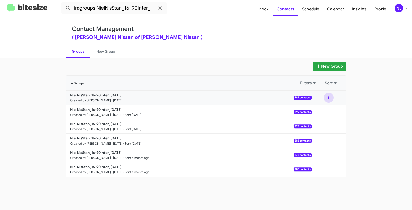
click at [324, 98] on button at bounding box center [328, 98] width 10 height 10
click at [321, 113] on button "View contacts" at bounding box center [313, 111] width 40 height 12
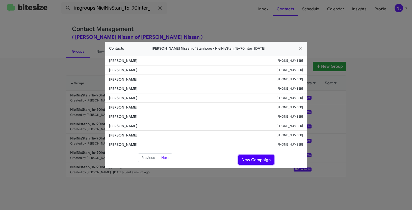
click at [251, 160] on button "New Campaign" at bounding box center [256, 160] width 36 height 10
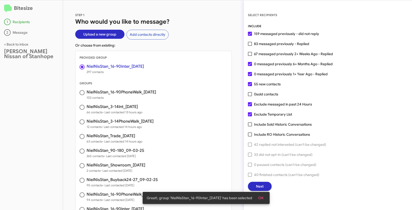
click at [250, 53] on span at bounding box center [250, 54] width 4 height 4
click at [250, 56] on input "67 messaged previously 2+ Weeks Ago - Replied" at bounding box center [250, 56] width 0 height 0
checkbox input "true"
click at [260, 198] on span "OK" at bounding box center [260, 198] width 5 height 9
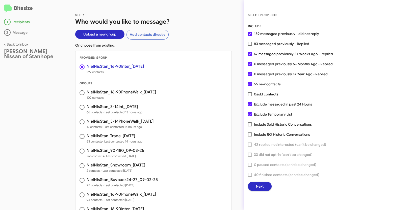
click at [258, 187] on span "Next" at bounding box center [260, 186] width 8 height 9
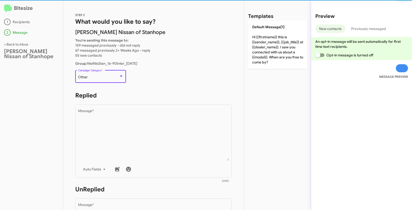
click at [115, 77] on div "Other" at bounding box center [98, 77] width 41 height 4
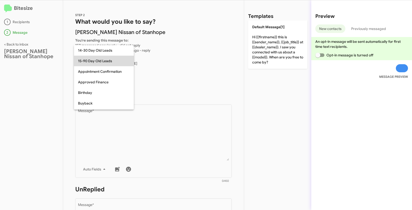
click at [99, 62] on span "15-90 Day Old Leads" at bounding box center [104, 61] width 52 height 11
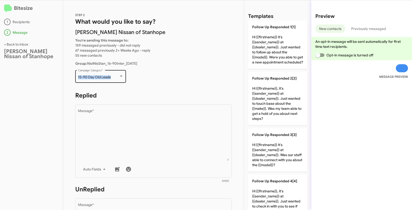
drag, startPoint x: 77, startPoint y: 77, endPoint x: 112, endPoint y: 79, distance: 34.9
click at [112, 79] on div "15-90 Day Old Leads Campaign Category *" at bounding box center [100, 76] width 51 height 14
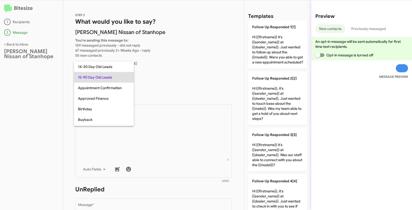
copy span "15-90 Day Old Leads"
click at [182, 138] on div at bounding box center [206, 105] width 412 height 210
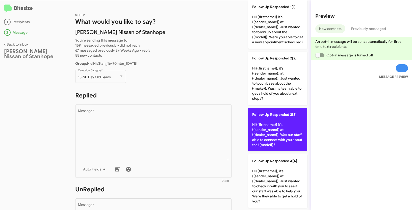
scroll to position [38, 0]
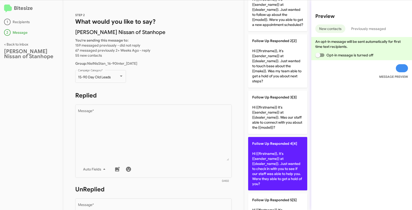
click at [284, 165] on p "Follow Up Responded 4[4] Hi {{firstname}}, it's {{sender_name}} at {{dealer_nam…" at bounding box center [277, 163] width 59 height 53
type textarea "Hi {{firstname}}, it's {{sender_name}} at {{dealer_name}}. Just wanted to check…"
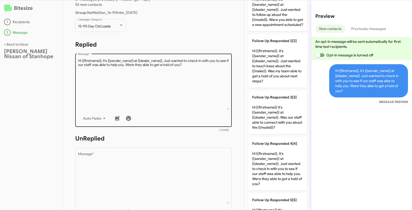
scroll to position [81, 0]
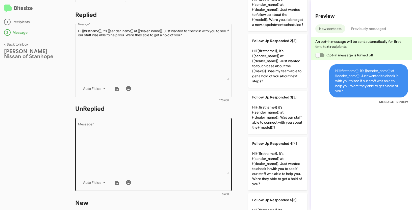
click at [188, 141] on textarea "Message *" at bounding box center [153, 148] width 151 height 51
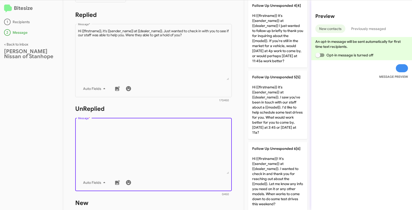
scroll to position [302, 0]
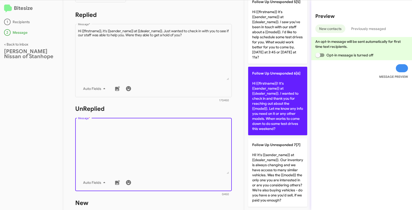
click at [280, 97] on p "Follow Up Unresponded 6[6] Hi {{firstname}}! It's {{sender_name}} at {{dealer_n…" at bounding box center [277, 101] width 59 height 69
type textarea "Hi {{firstname}}! It's {{sender_name}} at {{dealer_name}}. I wanted to check in…"
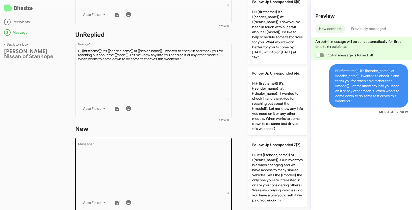
scroll to position [166, 0]
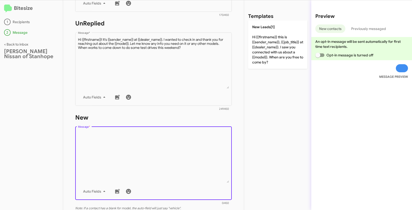
click at [175, 144] on textarea "Message *" at bounding box center [153, 157] width 151 height 51
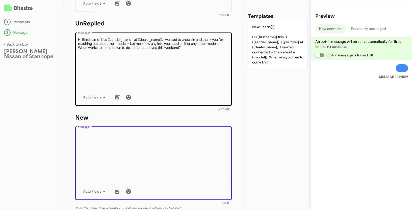
scroll to position [0, 0]
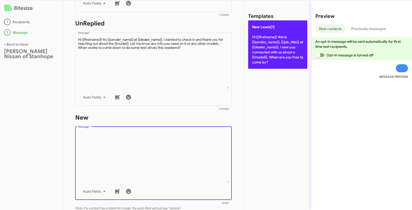
click at [274, 40] on p "New Leads[1] Hi {{firstname}} this is {{sender_name}}, {{job_title}} at {{deale…" at bounding box center [277, 44] width 59 height 48
type textarea "Hi {{firstname}} this is {{sender_name}}, {{job_title}} at {{dealer_name}}. I s…"
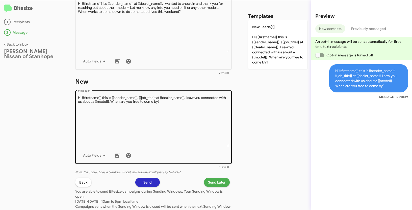
scroll to position [204, 0]
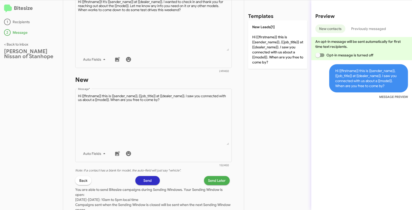
click at [219, 182] on span "Send Later" at bounding box center [217, 180] width 18 height 9
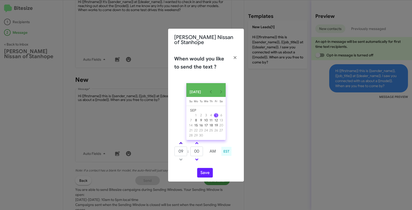
click at [181, 145] on span at bounding box center [180, 143] width 3 height 3
type input "10"
drag, startPoint x: 201, startPoint y: 154, endPoint x: 193, endPoint y: 152, distance: 8.0
click at [193, 152] on input "00" at bounding box center [196, 152] width 13 height 10
type input "21"
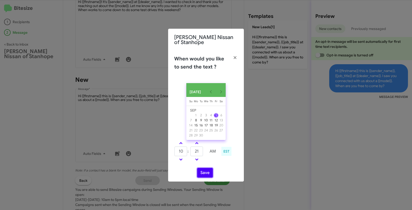
click at [206, 173] on button "Save" at bounding box center [205, 173] width 16 height 10
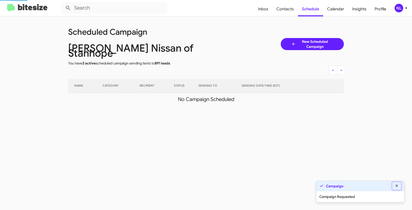
click at [397, 186] on icon at bounding box center [396, 186] width 5 height 4
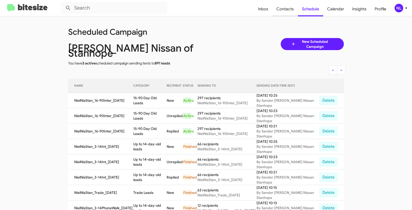
click at [292, 7] on span "Contacts" at bounding box center [284, 9] width 25 height 15
type input "in:groups"
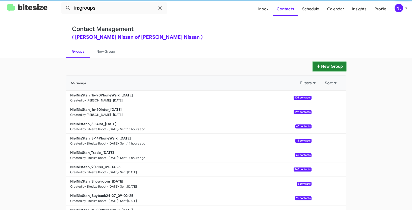
click at [332, 63] on button "New Group" at bounding box center [329, 67] width 33 height 10
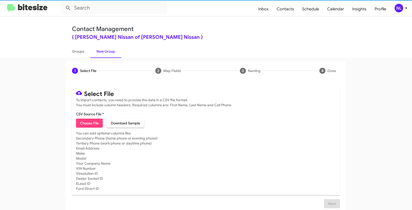
click at [93, 125] on span "Choose File" at bounding box center [89, 123] width 19 height 9
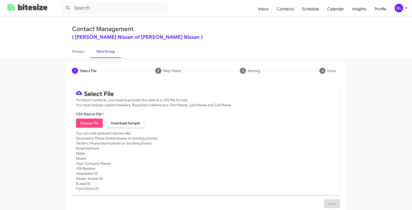
type input "NielNisStan_16-90PhoneWalk_09-05-25"
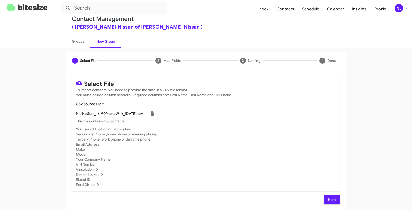
scroll to position [10, 0]
drag, startPoint x: 328, startPoint y: 201, endPoint x: 331, endPoint y: 200, distance: 3.0
click at [328, 201] on span "Next" at bounding box center [332, 200] width 8 height 9
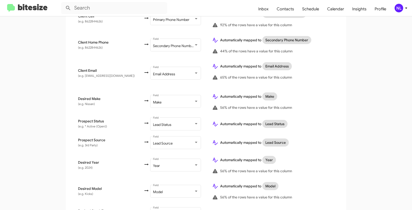
scroll to position [237, 0]
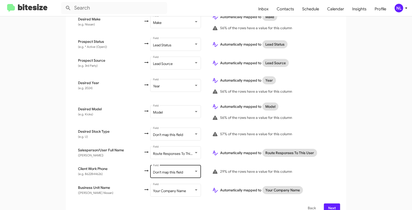
click at [155, 170] on div "Don't map this field Field" at bounding box center [175, 172] width 45 height 14
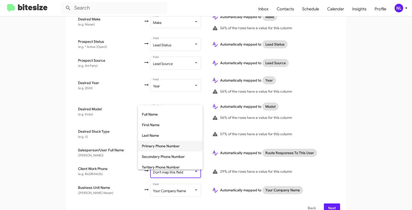
scroll to position [38, 0]
click at [158, 149] on span "Tertiary Phone Number" at bounding box center [170, 147] width 57 height 11
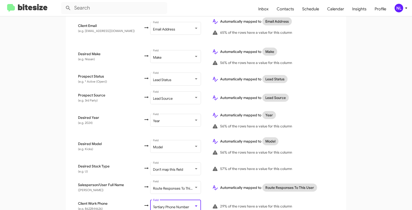
scroll to position [241, 0]
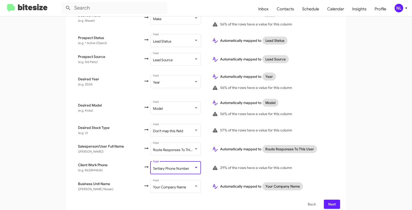
click at [334, 201] on span "Next" at bounding box center [332, 204] width 8 height 9
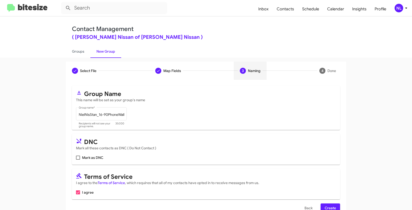
scroll to position [13, 0]
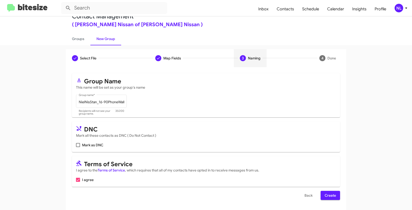
click at [335, 200] on button "Create" at bounding box center [329, 195] width 19 height 9
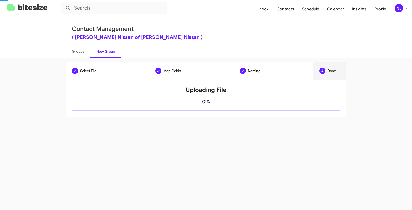
scroll to position [0, 0]
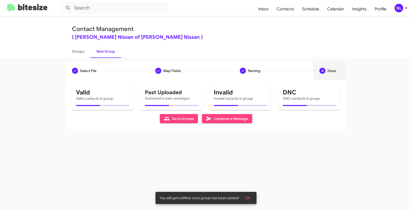
click at [249, 196] on span "OK" at bounding box center [247, 198] width 5 height 9
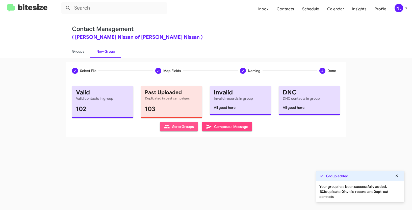
click at [173, 127] on span "Go to Groups" at bounding box center [179, 126] width 30 height 9
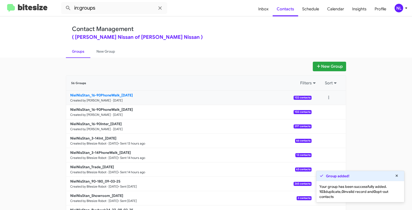
drag, startPoint x: 60, startPoint y: 95, endPoint x: 118, endPoint y: 95, distance: 58.0
click at [118, 95] on div "New Group 56 Groups Filters Sort NielNisStan_16-90PhoneWalk_09-05-25 Created by…" at bounding box center [206, 155] width 288 height 186
copy b "NielNisStan_16-90PhoneWalk"
click at [105, 9] on input "in:groups" at bounding box center [114, 8] width 106 height 12
paste input "NielNisStan_16-90PhoneWalk"
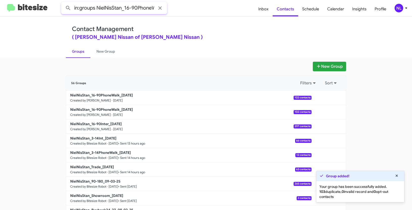
scroll to position [0, 9]
type input "in:groups NielNisStan_16-90PhoneWalk"
click at [63, 3] on button at bounding box center [68, 8] width 10 height 10
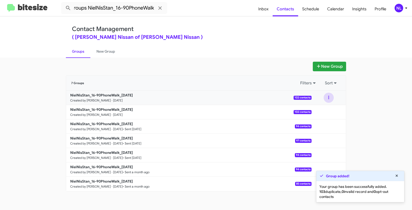
click at [329, 99] on button at bounding box center [328, 98] width 10 height 10
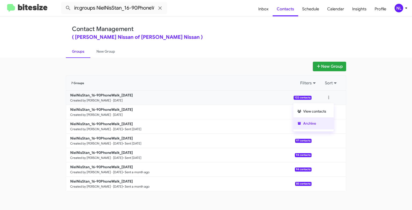
click at [317, 123] on button "Archive" at bounding box center [313, 124] width 40 height 12
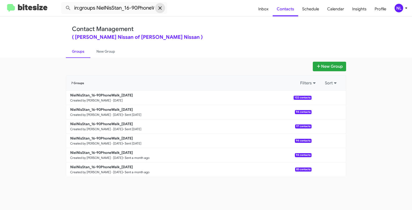
click at [160, 7] on icon at bounding box center [160, 8] width 6 height 6
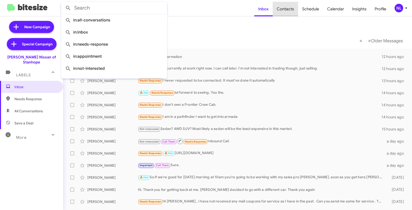
click at [291, 8] on span "Contacts" at bounding box center [285, 9] width 25 height 15
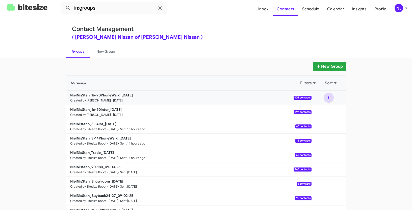
click at [326, 98] on button at bounding box center [328, 98] width 10 height 10
click at [316, 110] on button "View contacts" at bounding box center [313, 111] width 40 height 12
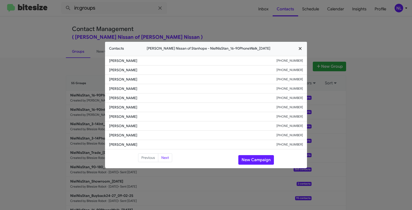
click at [301, 48] on icon "button" at bounding box center [300, 48] width 6 height 5
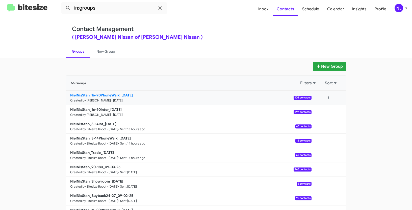
drag, startPoint x: 45, startPoint y: 91, endPoint x: 118, endPoint y: 93, distance: 73.7
click at [118, 93] on app-groups "New Group 55 Groups Filters Sort NielNisStan_16-90PhoneWalk_09-05-25 Created by…" at bounding box center [206, 155] width 412 height 186
copy div "Filters Sort NielNisStan_16-90PhoneWalk"
click at [105, 5] on input "in:groups" at bounding box center [114, 8] width 106 height 12
paste input "NielNisStan_16-90PhoneWalk"
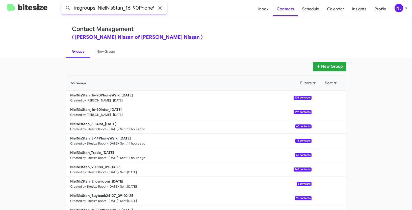
scroll to position [0, 10]
type input "in:groups NielNisStan_16-90PhoneWalk"
click at [63, 3] on button at bounding box center [68, 8] width 10 height 10
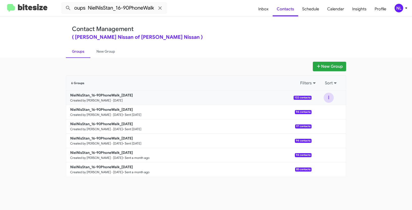
click at [330, 95] on button at bounding box center [328, 98] width 10 height 10
click at [325, 111] on button "View contacts" at bounding box center [313, 111] width 40 height 12
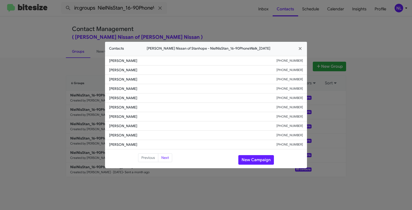
drag, startPoint x: 108, startPoint y: 61, endPoint x: 143, endPoint y: 59, distance: 35.4
click at [143, 59] on li "Luke Skowronski +12014219310" at bounding box center [206, 61] width 202 height 10
copy span "Luke Skowronski"
click at [263, 162] on button "New Campaign" at bounding box center [256, 160] width 36 height 10
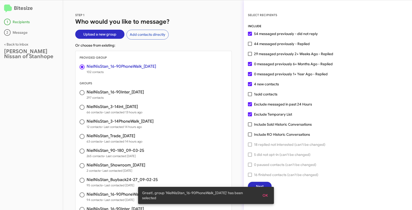
click at [250, 55] on span at bounding box center [250, 54] width 4 height 4
click at [250, 56] on input "29 messaged previously 2+ Weeks Ago - Replied" at bounding box center [250, 56] width 0 height 0
checkbox input "true"
click at [266, 197] on span "OK" at bounding box center [264, 195] width 5 height 9
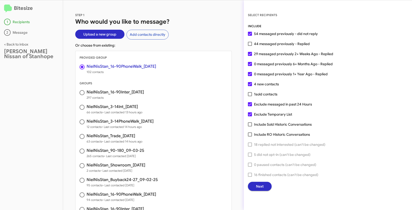
click at [256, 186] on span "Next" at bounding box center [260, 186] width 8 height 9
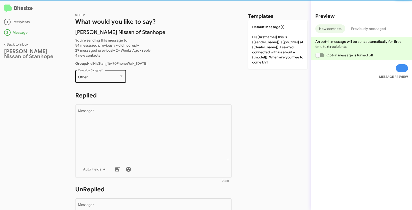
click at [114, 82] on div "Other Campaign Category *" at bounding box center [100, 76] width 45 height 14
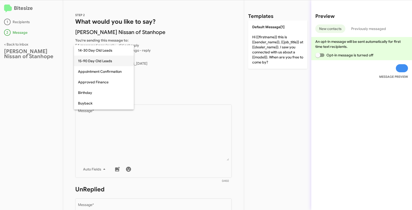
click at [91, 62] on span "15-90 Day Old Leads" at bounding box center [104, 61] width 52 height 11
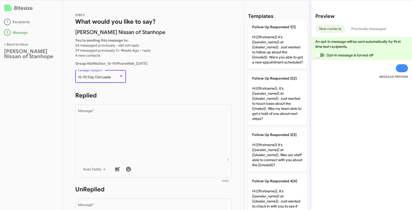
drag, startPoint x: 78, startPoint y: 76, endPoint x: 113, endPoint y: 77, distance: 34.3
click at [113, 77] on div "15-90 Day Old Leads" at bounding box center [98, 77] width 41 height 4
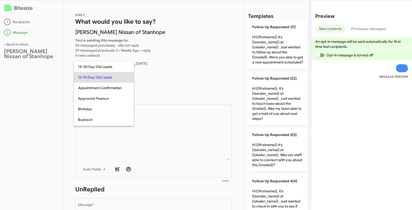
copy span "15-90 Day Old Leads"
click at [153, 124] on div at bounding box center [206, 105] width 412 height 210
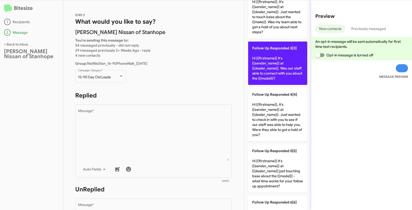
scroll to position [105, 0]
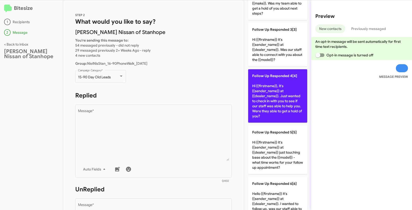
click at [281, 101] on p "Follow Up Responded 4[4] Hi {{firstname}}, it's {{sender_name}} at {{dealer_nam…" at bounding box center [277, 95] width 59 height 53
type textarea "Hi {{firstname}}, it's {{sender_name}} at {{dealer_name}}. Just wanted to check…"
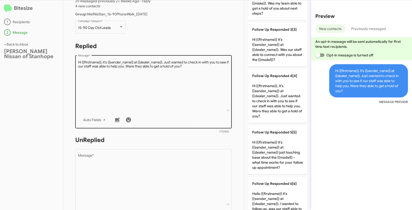
scroll to position [86, 0]
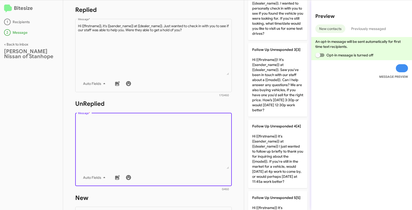
click at [196, 147] on textarea "Message *" at bounding box center [153, 143] width 151 height 51
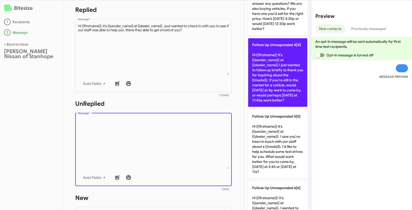
scroll to position [270, 0]
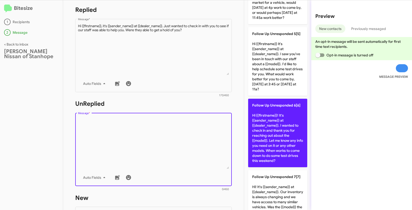
click at [280, 128] on p "Follow Up Unresponded 6[6] Hi {{firstname}}! It's {{sender_name}} at {{dealer_n…" at bounding box center [277, 133] width 59 height 69
type textarea "Hi {{firstname}}! It's {{sender_name}} at {{dealer_name}}. I wanted to check in…"
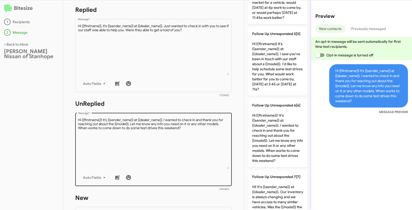
scroll to position [126, 0]
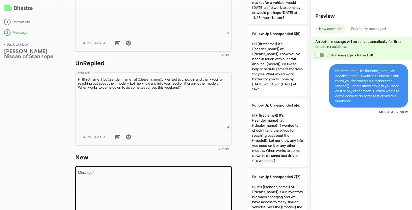
click at [154, 184] on textarea "Message *" at bounding box center [153, 197] width 151 height 51
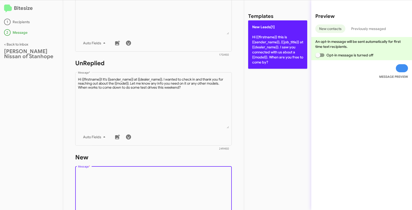
click at [274, 40] on p "New Leads[1] Hi {{firstname}} this is {{sender_name}}, {{job_title}} at {{deale…" at bounding box center [277, 44] width 59 height 48
type textarea "Hi {{firstname}} this is {{sender_name}}, {{job_title}} at {{dealer_name}}. I s…"
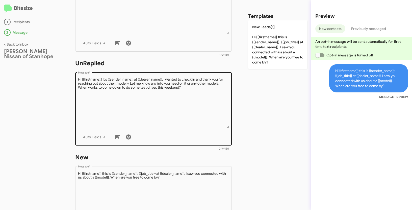
scroll to position [241, 0]
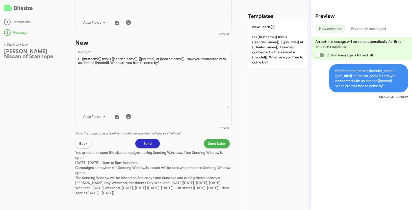
click at [212, 140] on span "Send Later" at bounding box center [217, 143] width 18 height 9
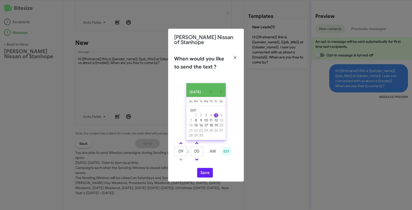
drag, startPoint x: 180, startPoint y: 144, endPoint x: 195, endPoint y: 155, distance: 18.3
click at [180, 144] on span at bounding box center [180, 143] width 3 height 3
type input "10"
drag, startPoint x: 200, startPoint y: 154, endPoint x: 189, endPoint y: 151, distance: 11.9
click at [189, 151] on tr "10 : 00 AM" at bounding box center [196, 152] width 45 height 10
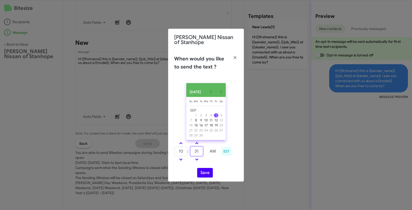
type input "31"
click at [201, 175] on button "Save" at bounding box center [205, 173] width 16 height 10
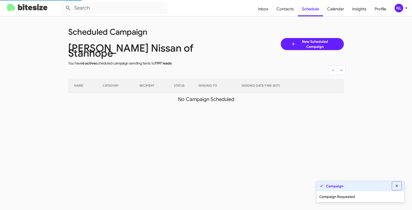
click at [395, 185] on icon at bounding box center [396, 186] width 5 height 4
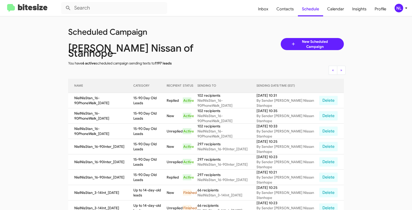
click at [400, 9] on div "NL" at bounding box center [398, 8] width 9 height 9
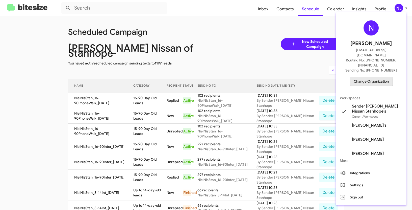
click at [357, 77] on span "Change Organization" at bounding box center [371, 81] width 35 height 9
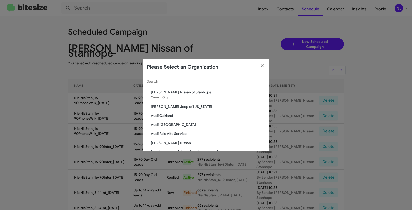
click at [205, 77] on div "Search" at bounding box center [206, 80] width 118 height 10
paste input "Parks of [GEOGRAPHIC_DATA]"
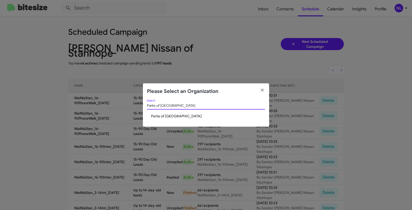
type input "Parks of [GEOGRAPHIC_DATA]"
click at [180, 116] on span "Parks of [GEOGRAPHIC_DATA]" at bounding box center [208, 116] width 114 height 5
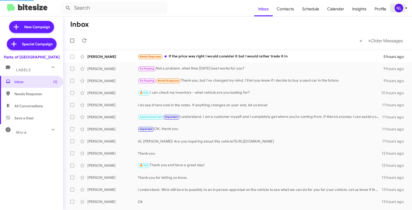
click at [398, 10] on div "NL" at bounding box center [398, 8] width 9 height 9
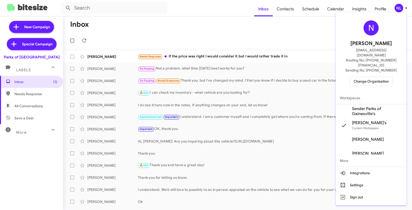
click at [367, 106] on span "Sender Parks of Gainesville's" at bounding box center [377, 111] width 50 height 10
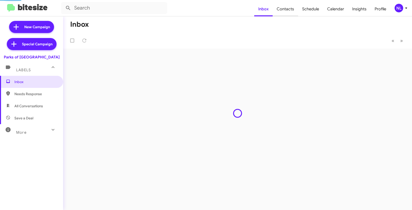
click at [289, 10] on span "Contacts" at bounding box center [285, 9] width 25 height 15
type input "in:groups"
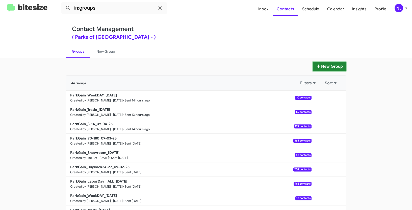
click at [331, 68] on button "New Group" at bounding box center [329, 67] width 33 height 10
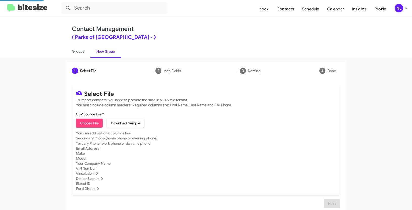
click at [86, 125] on span "Choose File" at bounding box center [89, 123] width 19 height 9
type input "Opt out open - Parks of Gainesville"
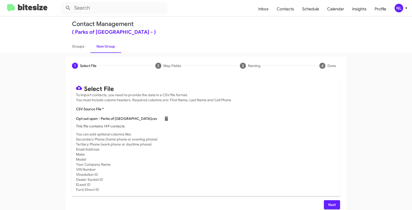
scroll to position [10, 0]
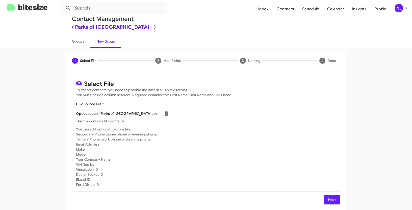
click at [333, 200] on span "Next" at bounding box center [332, 200] width 8 height 9
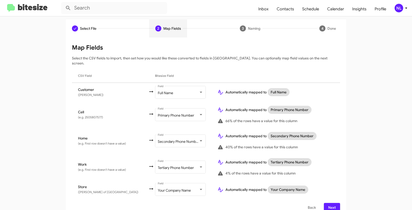
scroll to position [45, 0]
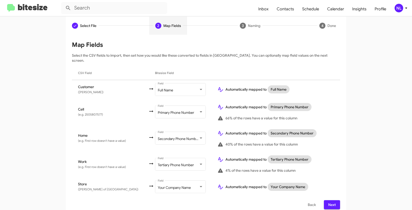
click at [335, 201] on button "Next" at bounding box center [332, 205] width 16 height 9
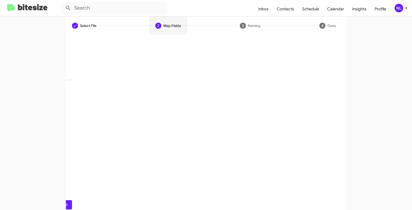
scroll to position [13, 0]
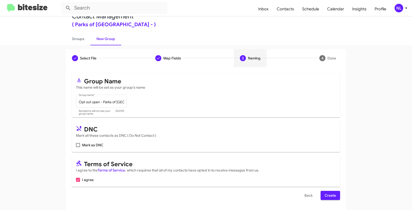
click at [77, 147] on span at bounding box center [78, 145] width 4 height 4
click at [78, 147] on input "Mark as DNC" at bounding box center [78, 147] width 0 height 0
checkbox input "true"
click at [328, 196] on span "Create" at bounding box center [329, 195] width 11 height 9
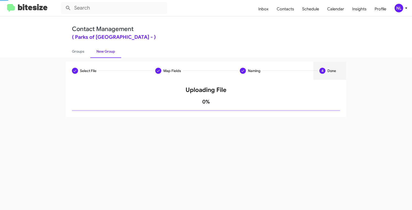
scroll to position [0, 0]
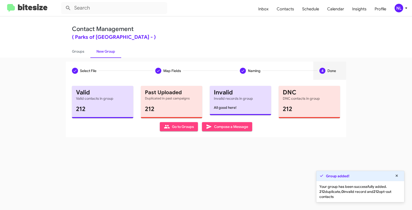
click at [185, 127] on span "Go to Groups" at bounding box center [179, 126] width 30 height 9
type input "in:groups"
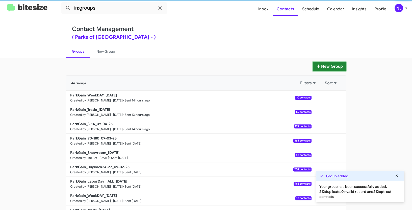
click at [330, 66] on button "New Group" at bounding box center [329, 67] width 33 height 10
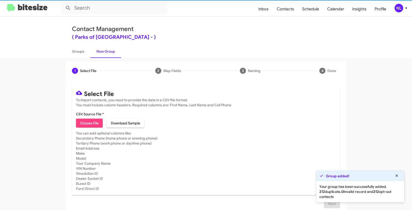
click at [87, 120] on span "Choose File" at bounding box center [89, 123] width 19 height 9
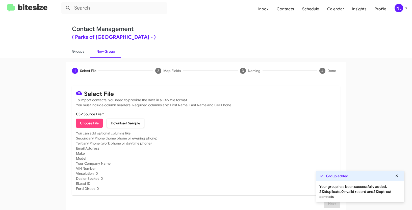
type input "Opt out dead - Parks of Gainesville"
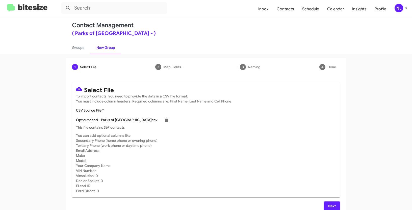
scroll to position [10, 0]
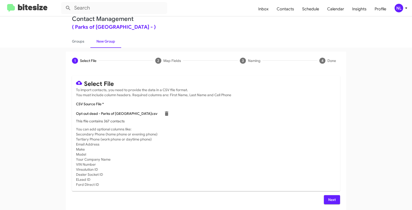
click at [330, 197] on span "Next" at bounding box center [332, 200] width 8 height 9
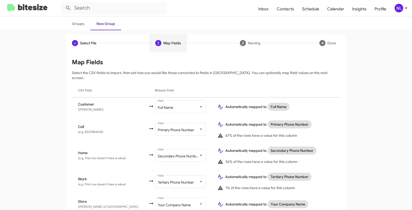
scroll to position [45, 0]
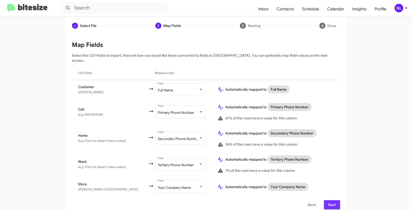
click at [331, 201] on span "Next" at bounding box center [332, 205] width 8 height 9
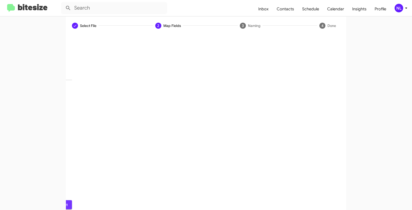
scroll to position [13, 0]
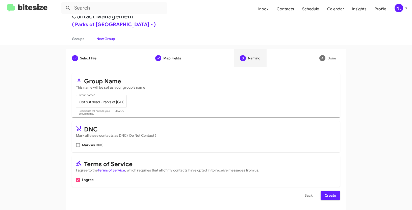
click at [76, 144] on span at bounding box center [78, 145] width 4 height 4
click at [78, 147] on input "Mark as DNC" at bounding box center [78, 147] width 0 height 0
checkbox input "true"
click at [328, 198] on span "Create" at bounding box center [329, 195] width 11 height 9
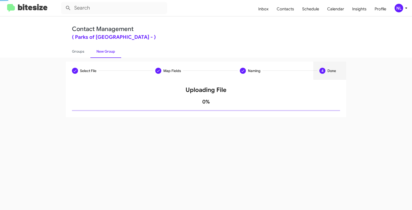
scroll to position [0, 0]
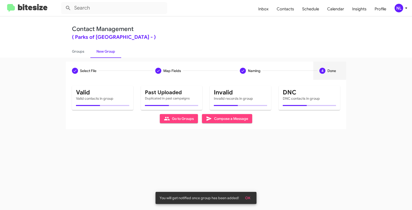
click at [250, 198] on span "OK" at bounding box center [247, 198] width 5 height 9
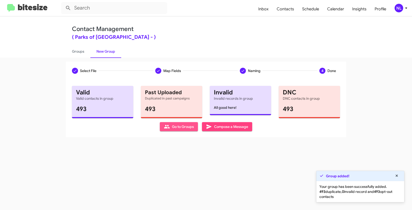
click at [187, 126] on span "Go to Groups" at bounding box center [179, 126] width 30 height 9
type input "in:groups"
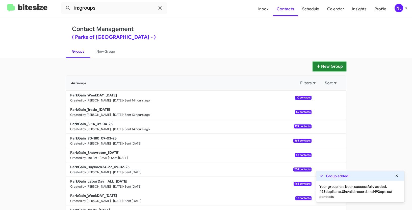
click at [330, 68] on button "New Group" at bounding box center [329, 67] width 33 height 10
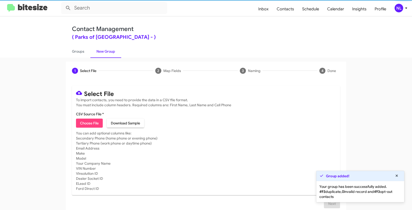
click at [92, 128] on mat-card "Select File To import contacts, you need to provide the data in a CSV file form…" at bounding box center [206, 141] width 268 height 110
click at [92, 125] on span "Choose File" at bounding box center [89, 123] width 19 height 9
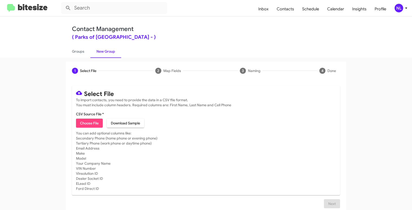
type input "Opt out delivered - Parks of Gainesville"
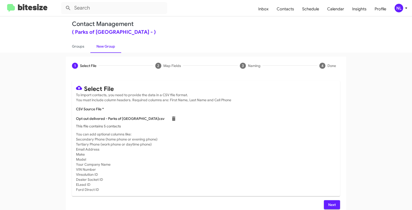
scroll to position [10, 0]
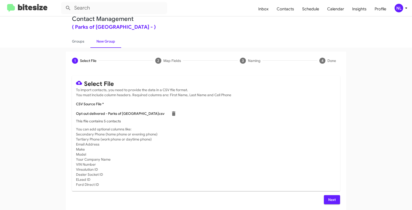
click at [329, 201] on span "Next" at bounding box center [332, 200] width 8 height 9
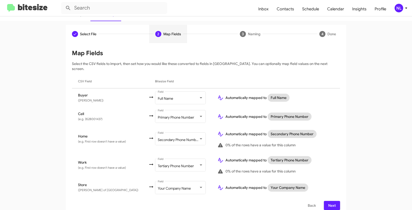
scroll to position [38, 0]
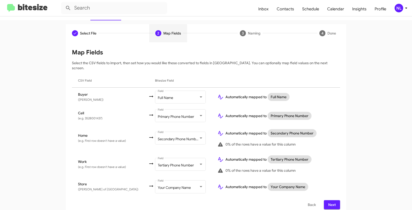
click at [335, 201] on button "Next" at bounding box center [332, 205] width 16 height 9
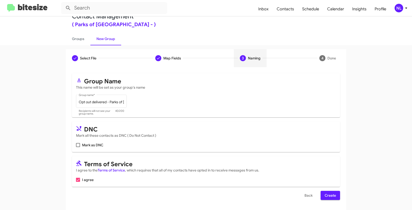
scroll to position [13, 0]
click at [77, 144] on span at bounding box center [78, 145] width 4 height 4
click at [78, 147] on input "Mark as DNC" at bounding box center [78, 147] width 0 height 0
checkbox input "true"
click at [331, 196] on span "Create" at bounding box center [329, 195] width 11 height 9
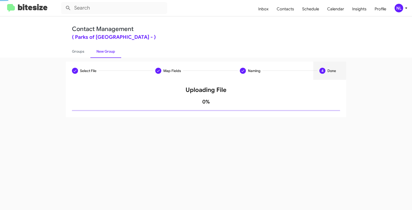
scroll to position [0, 0]
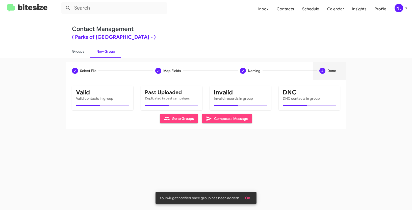
click at [246, 198] on span "OK" at bounding box center [247, 198] width 5 height 9
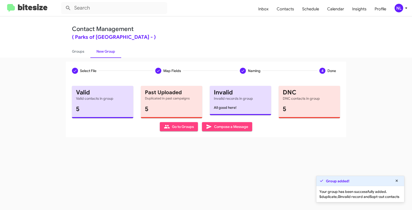
click at [154, 159] on div "Select File Map Fields Naming 4 Done Select File To import contacts, you need t…" at bounding box center [206, 134] width 412 height 153
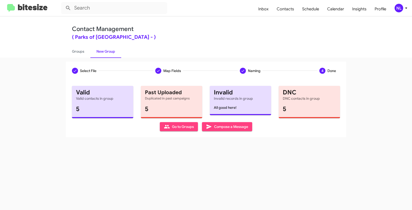
click at [176, 129] on span "Go to Groups" at bounding box center [179, 126] width 30 height 9
type input "in:groups"
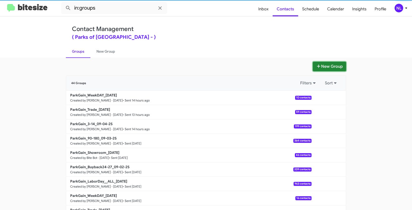
click at [324, 68] on button "New Group" at bounding box center [329, 67] width 33 height 10
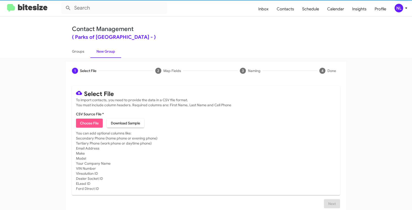
click at [83, 126] on span "Choose File" at bounding box center [89, 123] width 19 height 9
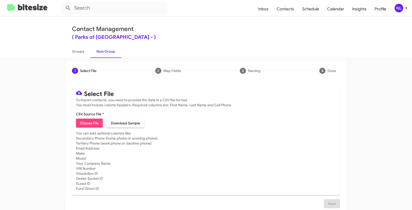
type input "ParkGain_16-90_09-05-25"
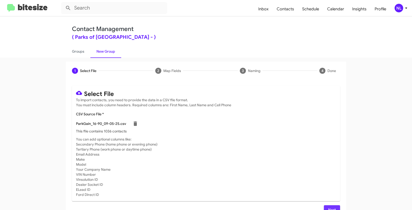
click at [331, 207] on span "Next" at bounding box center [332, 210] width 8 height 9
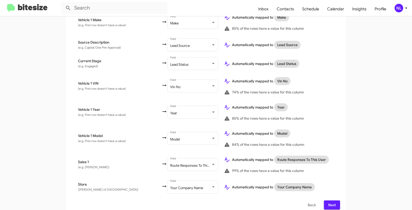
scroll to position [278, 0]
click at [331, 201] on span "Next" at bounding box center [332, 205] width 8 height 9
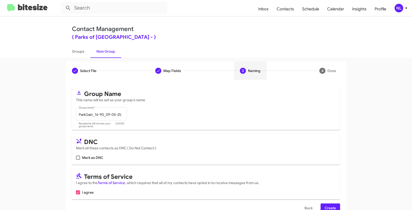
scroll to position [13, 0]
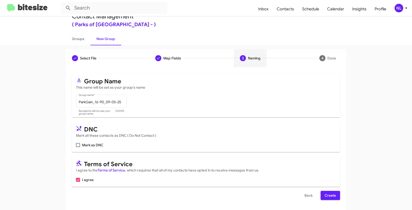
click at [329, 197] on span "Create" at bounding box center [329, 195] width 11 height 9
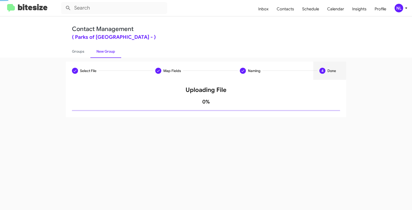
scroll to position [0, 0]
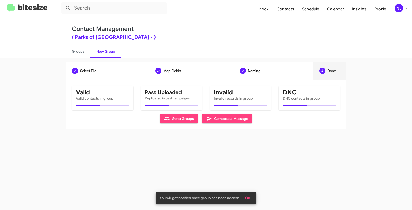
click at [250, 198] on span "OK" at bounding box center [247, 198] width 5 height 9
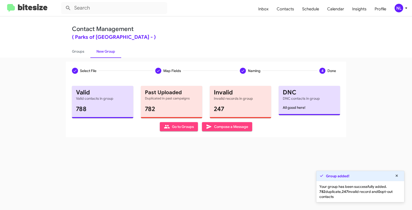
click at [183, 128] on span "Go to Groups" at bounding box center [179, 126] width 30 height 9
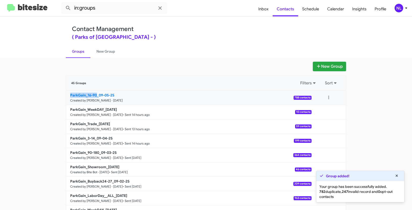
drag, startPoint x: 51, startPoint y: 96, endPoint x: 95, endPoint y: 95, distance: 43.9
click at [95, 95] on app-groups "New Group 45 Groups Filters Sort ParkGain_16-90_09-05-25 Created by Nen Limbaua…" at bounding box center [206, 155] width 412 height 186
copy b "ParkGain_16-90"
click at [109, 6] on input "in:groups" at bounding box center [114, 8] width 106 height 12
paste input "ParkGain_16-90"
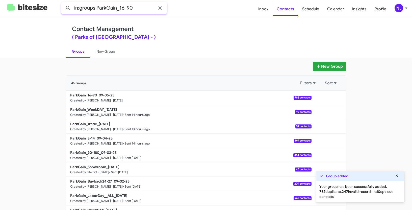
type input "in:groups ParkGain_16-90"
click at [63, 3] on button at bounding box center [68, 8] width 10 height 10
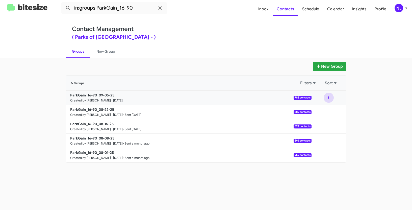
click at [329, 97] on button at bounding box center [328, 98] width 10 height 10
click at [327, 110] on button "View contacts" at bounding box center [313, 111] width 40 height 12
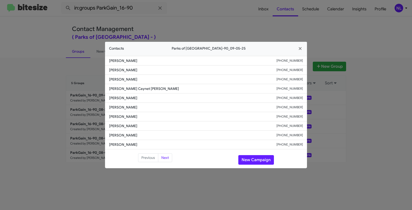
drag, startPoint x: 107, startPoint y: 71, endPoint x: 158, endPoint y: 71, distance: 50.7
click at [158, 71] on li "Anantkumar Sharma +14104594518" at bounding box center [206, 70] width 202 height 9
copy span "Anantkumar Sharma"
click at [249, 156] on button "New Campaign" at bounding box center [256, 160] width 36 height 10
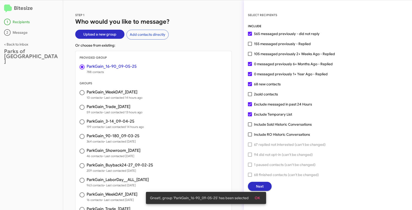
click at [260, 199] on button "OK" at bounding box center [257, 198] width 13 height 9
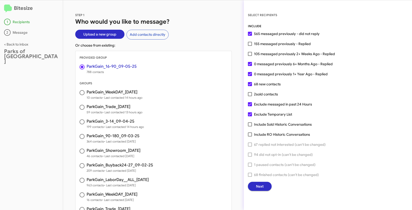
click at [250, 56] on label "105 messaged previously 2+ Weeks Ago - Replied" at bounding box center [291, 54] width 87 height 6
click at [250, 56] on input "105 messaged previously 2+ Weeks Ago - Replied" at bounding box center [250, 56] width 0 height 0
checkbox input "true"
click at [268, 187] on button "Next" at bounding box center [260, 186] width 24 height 9
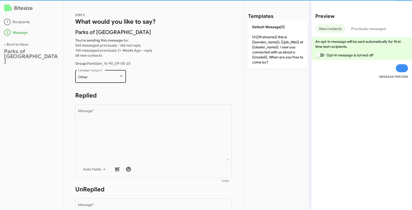
click at [108, 74] on div "Other Campaign Category *" at bounding box center [100, 76] width 45 height 14
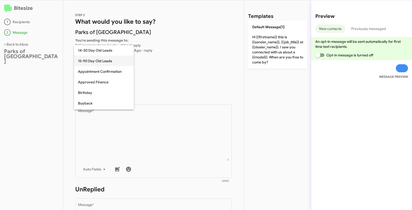
click at [97, 62] on span "15-90 Day Old Leads" at bounding box center [104, 61] width 52 height 11
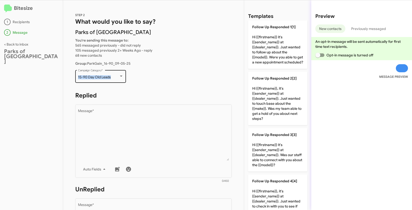
drag, startPoint x: 78, startPoint y: 76, endPoint x: 114, endPoint y: 77, distance: 36.1
click at [114, 77] on div "15-90 Day Old Leads Campaign Category *" at bounding box center [100, 76] width 51 height 14
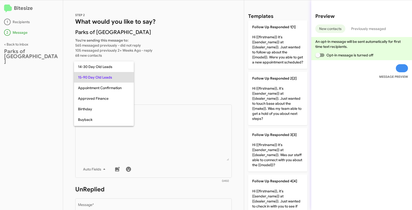
copy span "15-90 Day Old Leads"
click at [160, 133] on div at bounding box center [206, 105] width 412 height 210
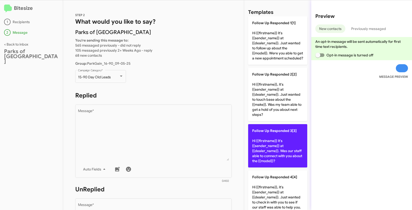
scroll to position [5, 0]
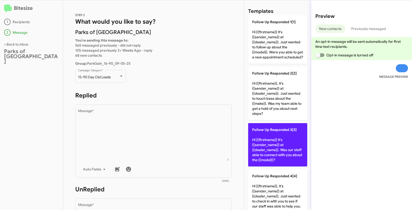
click at [274, 148] on p "Follow Up Responded 3[3] Hi {{firstname}} it's {{sender_name}} at {{dealer_name…" at bounding box center [277, 144] width 59 height 43
type textarea "Hi {{firstname}} it's {{sender_name}} at {{dealer_name}}. Was our staff able to…"
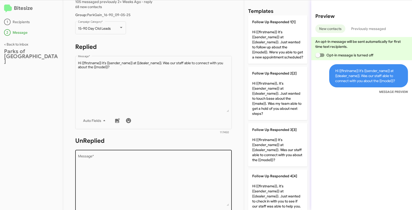
scroll to position [85, 0]
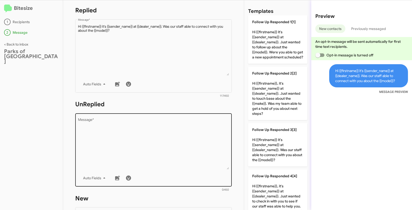
click at [197, 144] on textarea "Message *" at bounding box center [153, 143] width 151 height 51
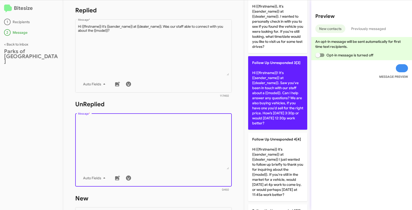
scroll to position [177, 0]
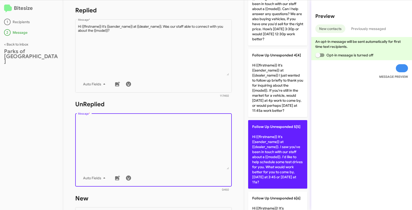
click at [280, 153] on p "Follow Up Unresponded 5[5] Hi {{firstname}} it's {{sender_name}} at {{dealer_na…" at bounding box center [277, 154] width 59 height 69
type textarea "Hi {{firstname}} it's {{sender_name}} at {{dealer_name}}. I saw you've been in …"
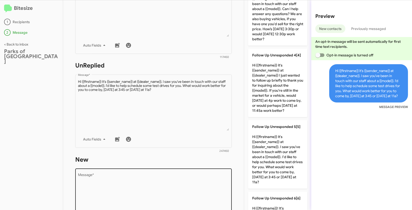
scroll to position [171, 0]
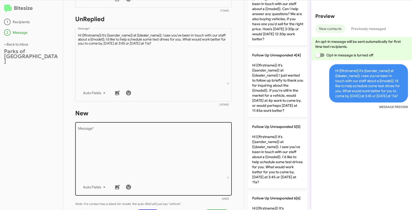
click at [171, 154] on textarea "Message *" at bounding box center [153, 152] width 151 height 51
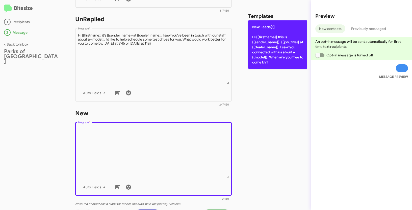
click at [270, 38] on p "New Leads[1] Hi {{firstname}} this is {{sender_name}}, {{job_title}} at {{deale…" at bounding box center [277, 44] width 59 height 48
type textarea "Hi {{firstname}} this is {{sender_name}}, {{job_title}} at {{dealer_name}}. I s…"
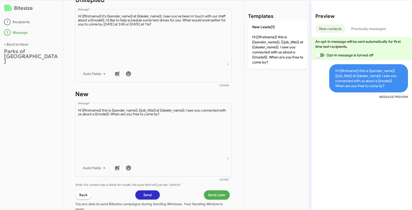
scroll to position [208, 0]
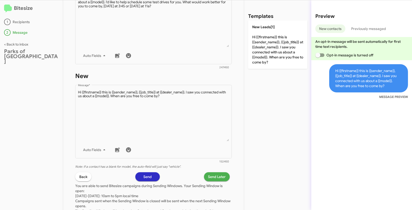
click at [213, 177] on span "Send Later" at bounding box center [217, 177] width 18 height 9
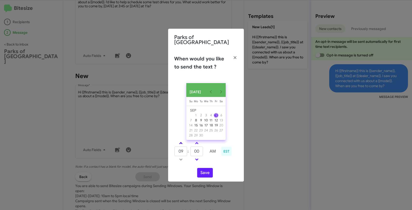
click at [180, 143] on span at bounding box center [180, 143] width 3 height 3
type input "10"
drag, startPoint x: 200, startPoint y: 151, endPoint x: 192, endPoint y: 148, distance: 9.0
click at [192, 148] on input "00" at bounding box center [196, 152] width 13 height 10
type input "13"
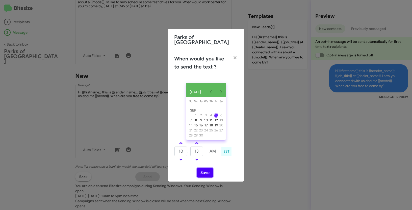
click at [202, 173] on button "Save" at bounding box center [205, 173] width 16 height 10
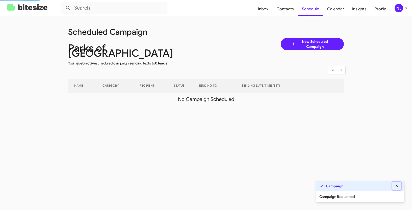
click at [396, 186] on icon at bounding box center [396, 186] width 5 height 4
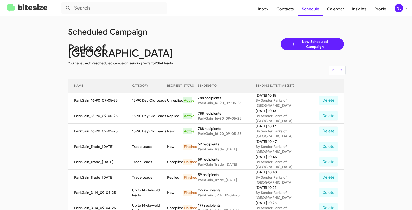
click at [396, 8] on div "NL" at bounding box center [398, 8] width 9 height 9
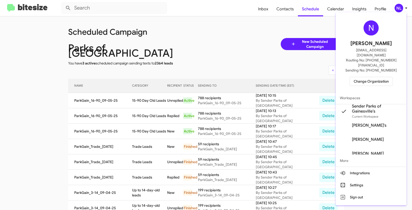
click at [369, 77] on span "Change Organization" at bounding box center [371, 81] width 35 height 9
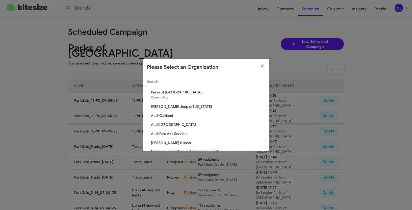
click at [223, 76] on div "Search" at bounding box center [206, 80] width 118 height 10
paste input "The Jeep Store"
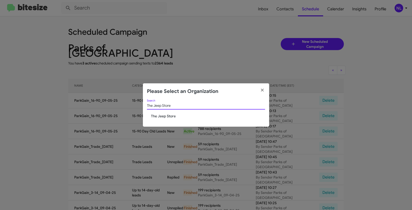
type input "The Jeep Store"
click at [168, 117] on span "The Jeep Store" at bounding box center [208, 116] width 114 height 5
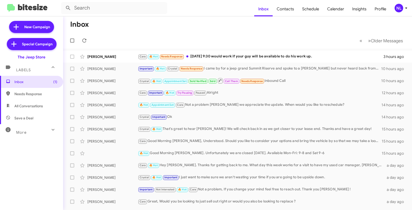
click at [401, 5] on div "NL" at bounding box center [398, 8] width 9 height 9
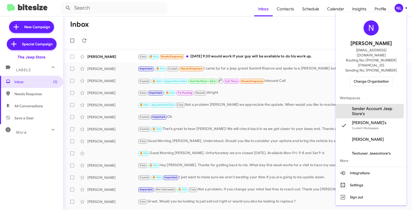
click at [362, 106] on span "Sender Account Jeep Store's" at bounding box center [377, 111] width 50 height 10
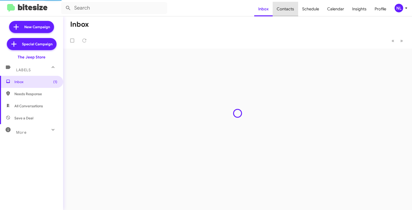
click at [291, 11] on span "Contacts" at bounding box center [285, 9] width 25 height 15
type input "in:groups"
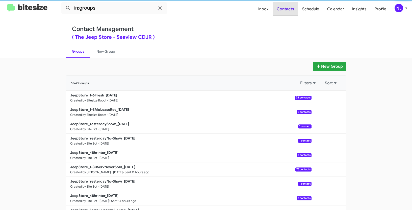
click at [291, 11] on span "Contacts" at bounding box center [285, 9] width 25 height 15
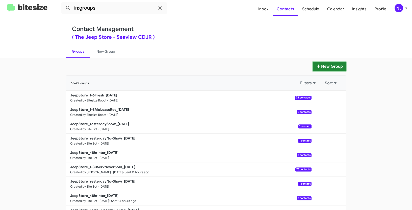
click at [338, 66] on button "New Group" at bounding box center [329, 67] width 33 height 10
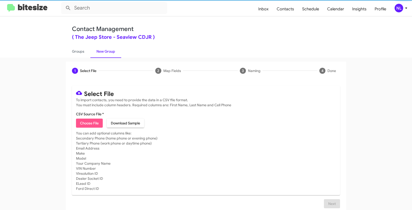
click at [94, 126] on span "Choose File" at bounding box center [89, 123] width 19 height 9
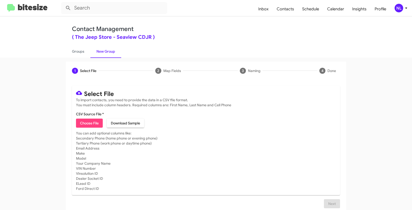
click at [80, 124] on span "Choose File" at bounding box center [89, 123] width 19 height 9
type input "JeepStore_7-90_09-05-25"
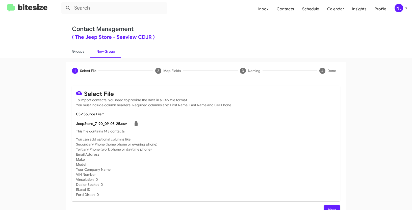
scroll to position [10, 0]
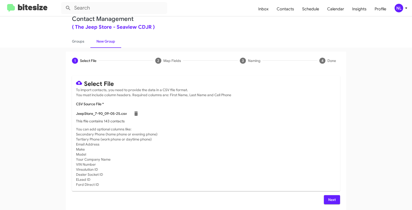
click at [334, 198] on button "Next" at bounding box center [332, 200] width 16 height 9
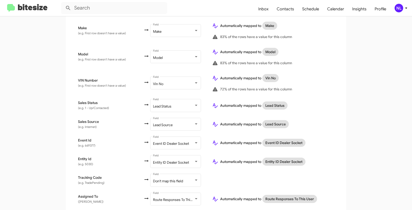
scroll to position [255, 0]
click at [165, 179] on span "Don't map this field" at bounding box center [168, 181] width 30 height 5
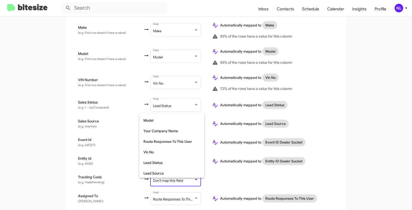
scroll to position [105, 0]
click at [156, 170] on span "Lead Source" at bounding box center [171, 173] width 57 height 11
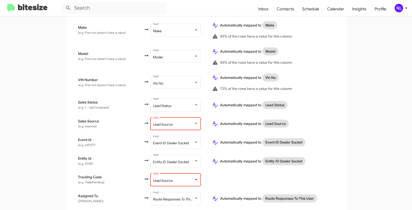
scroll to position [256, 0]
click at [154, 122] on span "Lead Source" at bounding box center [163, 124] width 20 height 5
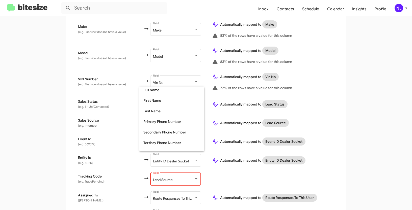
scroll to position [0, 0]
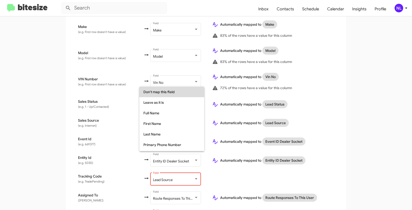
click at [158, 91] on span "Don't map this field" at bounding box center [171, 92] width 57 height 11
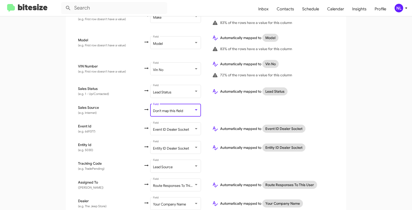
scroll to position [286, 0]
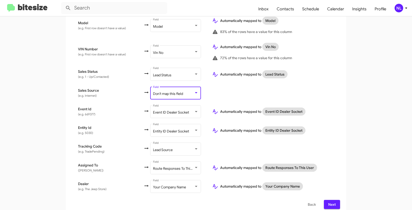
click at [330, 200] on span "Next" at bounding box center [332, 204] width 8 height 9
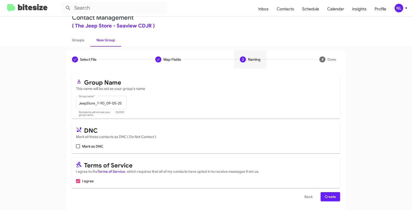
scroll to position [13, 0]
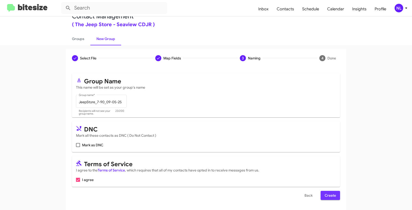
click at [329, 198] on span "Create" at bounding box center [329, 195] width 11 height 9
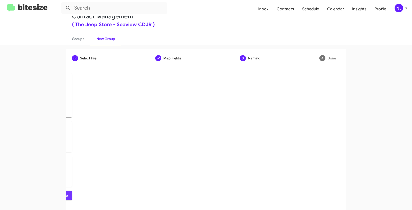
scroll to position [0, 0]
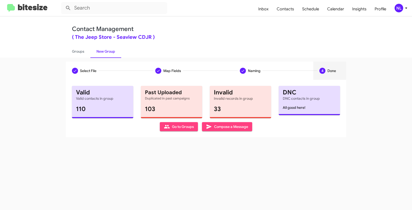
click at [178, 125] on span "Go to Groups" at bounding box center [179, 126] width 30 height 9
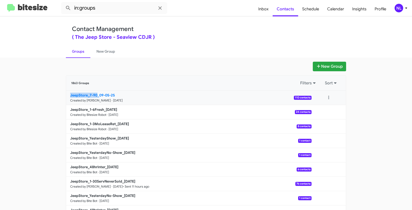
drag, startPoint x: 37, startPoint y: 96, endPoint x: 96, endPoint y: 96, distance: 59.0
click at [96, 96] on app-groups "New Group 1863 Groups Filters Sort JeepStore_7-90_09-05-25 Created by [PERSON_N…" at bounding box center [206, 155] width 412 height 186
copy b "JeepStore_7-90"
click at [112, 13] on input "in:groups" at bounding box center [114, 8] width 106 height 12
paste input "JeepStore_7-90"
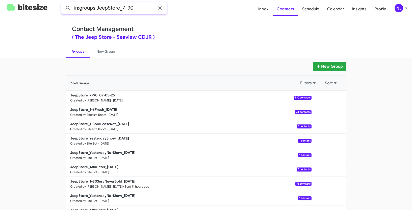
type input "in:groups JeepStore_7-90"
click at [63, 3] on button at bounding box center [68, 8] width 10 height 10
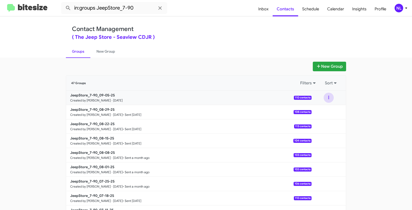
click at [323, 95] on button at bounding box center [328, 98] width 10 height 10
click at [318, 109] on button "View contacts" at bounding box center [313, 111] width 40 height 12
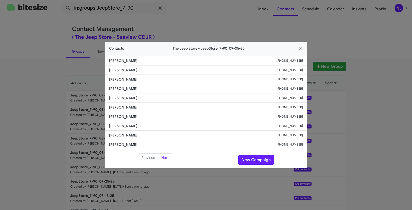
drag, startPoint x: 110, startPoint y: 78, endPoint x: 143, endPoint y: 79, distance: 33.8
click at [143, 79] on li "[PERSON_NAME] [PHONE_NUMBER]" at bounding box center [206, 79] width 202 height 9
copy span "[PERSON_NAME]"
click at [258, 158] on button "New Campaign" at bounding box center [256, 160] width 36 height 10
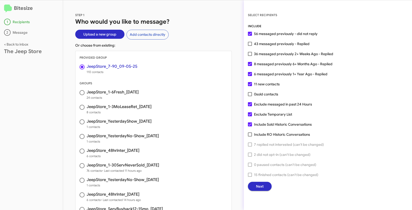
click at [263, 188] on button "Next" at bounding box center [260, 186] width 24 height 9
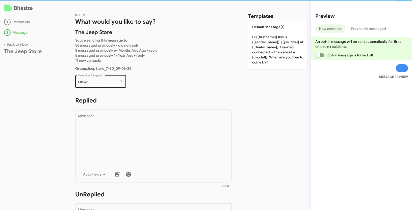
click at [103, 82] on div "Other" at bounding box center [98, 82] width 41 height 4
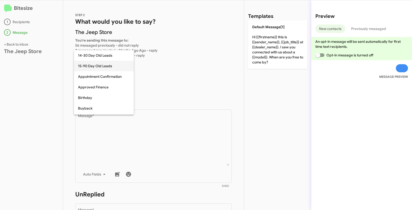
click at [97, 69] on span "15-90 Day Old Leads" at bounding box center [104, 66] width 52 height 11
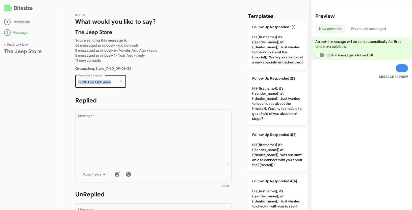
drag, startPoint x: 77, startPoint y: 83, endPoint x: 111, endPoint y: 83, distance: 33.8
click at [111, 83] on div "15-90 Day Old Leads Campaign Category *" at bounding box center [100, 81] width 51 height 14
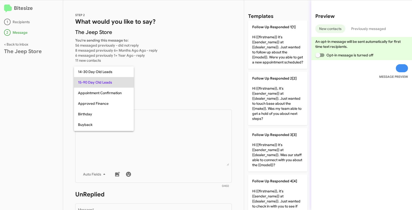
copy span "15-90 Day Old Leads"
click at [147, 127] on div at bounding box center [206, 105] width 412 height 210
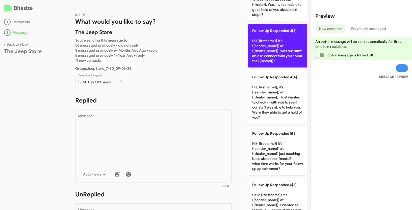
scroll to position [178, 0]
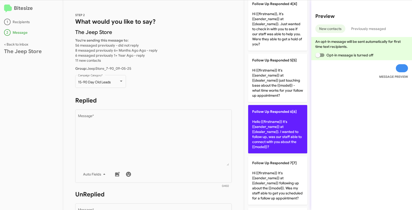
click at [279, 132] on p "Follow Up Responded 6[6] Hello {{firstname}} it's {{sender_name}} at {{dealer_n…" at bounding box center [277, 129] width 59 height 48
type textarea "Hello {{firstname}} it's {{sender_name}} at {{dealer_name}}. I wanted to follow…"
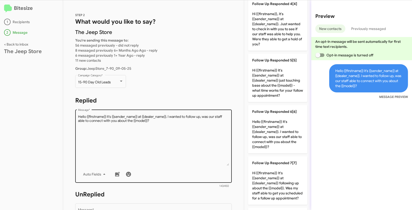
scroll to position [83, 0]
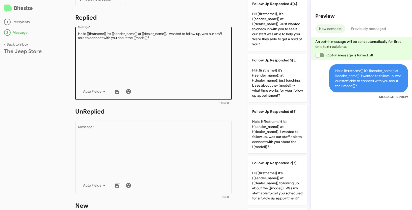
click at [194, 146] on textarea "Message *" at bounding box center [153, 151] width 151 height 51
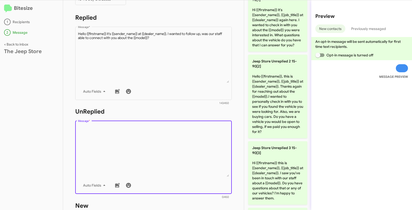
scroll to position [65, 0]
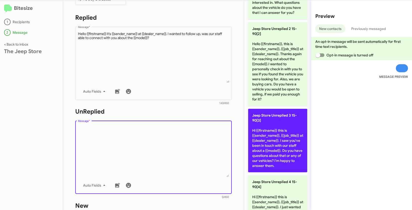
click at [276, 138] on p "Jeep Store Unreplied 3 15-90[3] Hi {{firstname}} this is {{sender_name}}, {{job…" at bounding box center [277, 141] width 59 height 64
type textarea "Hi {{firstname}} this is {{sender_name}}, {{job_title}} at {{dealer_name}}. I s…"
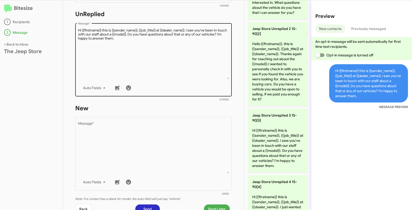
scroll to position [228, 0]
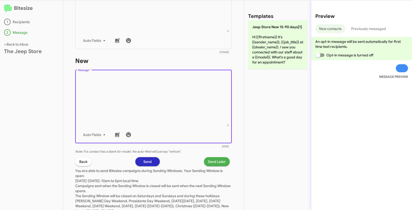
click at [187, 88] on textarea "Message *" at bounding box center [153, 100] width 151 height 51
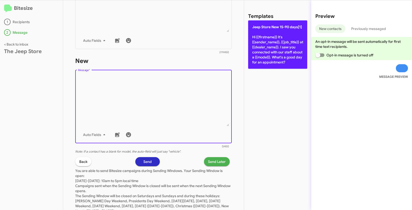
click at [259, 42] on p "Jeep Store New 15-90 days[1] Hi {{firstname}} it's {{sender_name}}, {{job_title…" at bounding box center [277, 44] width 59 height 48
type textarea "Hi {{firstname}} it's {{sender_name}}, {{job_title}} at {{dealer_name}}. I saw …"
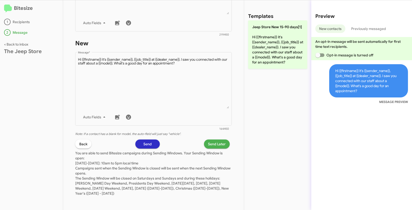
scroll to position [246, 0]
click at [216, 142] on span "Send Later" at bounding box center [217, 143] width 18 height 9
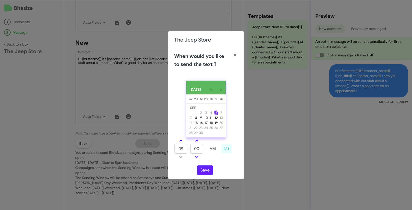
click at [180, 141] on link at bounding box center [180, 141] width 9 height 6
type input "01"
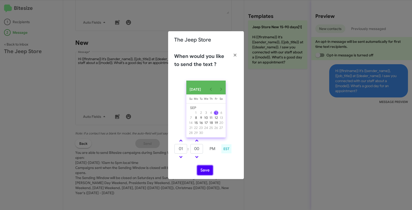
click at [203, 169] on button "Save" at bounding box center [205, 171] width 16 height 10
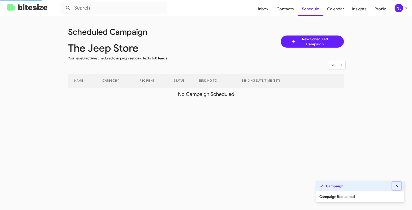
click at [397, 185] on icon at bounding box center [396, 186] width 5 height 4
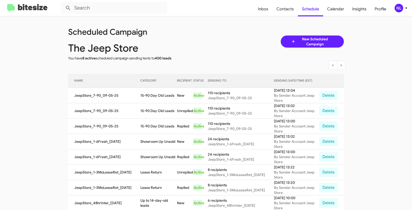
click at [398, 8] on div "NL" at bounding box center [398, 8] width 9 height 9
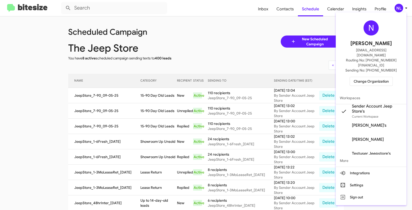
click at [370, 77] on span "Change Organization" at bounding box center [371, 81] width 35 height 9
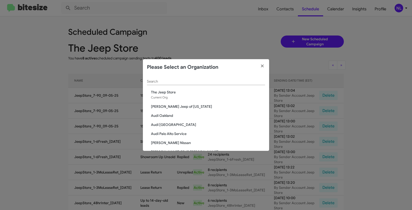
click at [171, 82] on input "Search" at bounding box center [206, 82] width 118 height 4
paste input "[PERSON_NAME] Sales"
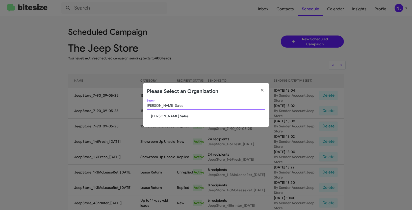
type input "[PERSON_NAME] Sales"
click at [157, 116] on span "[PERSON_NAME] Sales" at bounding box center [208, 116] width 114 height 5
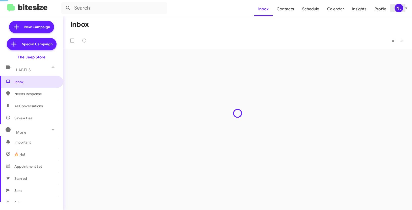
click at [400, 10] on div "NL" at bounding box center [398, 8] width 9 height 9
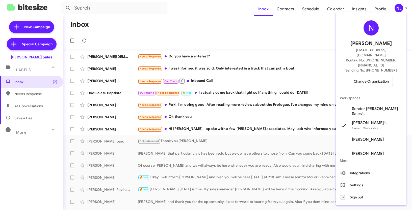
click at [367, 106] on span "Sender [PERSON_NAME] Sales's" at bounding box center [377, 111] width 50 height 10
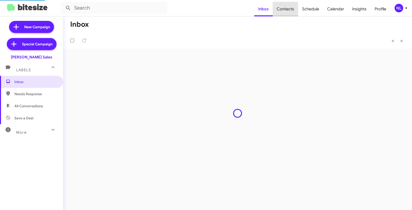
type input "in:groups"
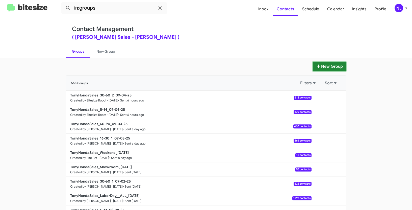
click at [332, 65] on button "New Group" at bounding box center [329, 67] width 33 height 10
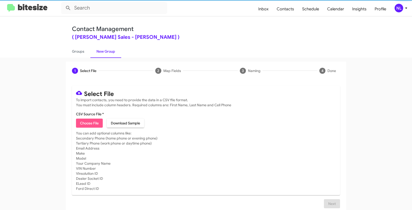
click at [87, 121] on span "Choose File" at bounding box center [89, 123] width 19 height 9
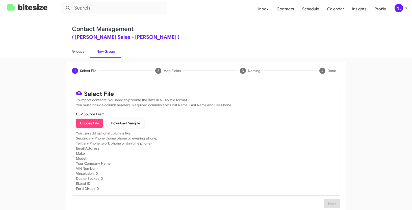
click at [84, 122] on span "Choose File" at bounding box center [89, 123] width 19 height 9
type input "TonyHondaSales_16-30_2_09-05-25"
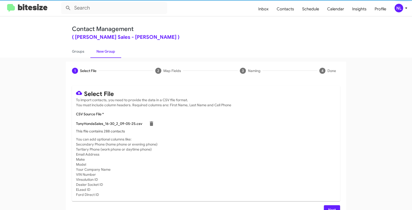
scroll to position [10, 0]
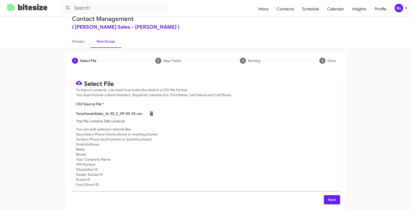
click at [329, 197] on span "Next" at bounding box center [332, 200] width 8 height 9
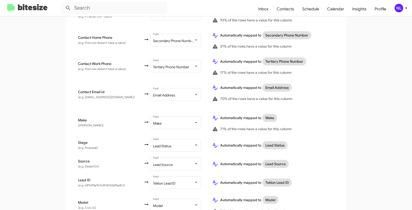
scroll to position [211, 0]
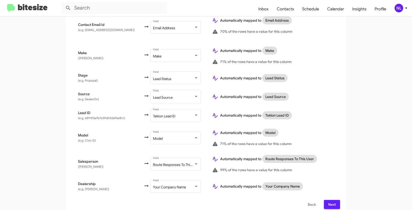
click at [330, 201] on span "Next" at bounding box center [332, 204] width 8 height 9
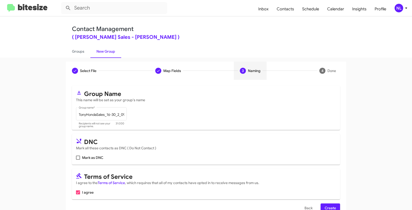
scroll to position [13, 0]
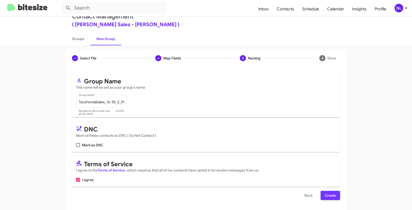
click at [326, 193] on span "Create" at bounding box center [329, 195] width 11 height 9
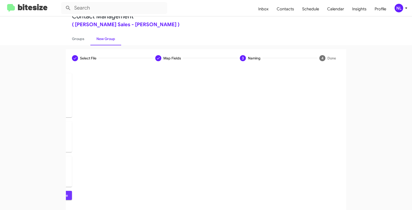
scroll to position [0, 0]
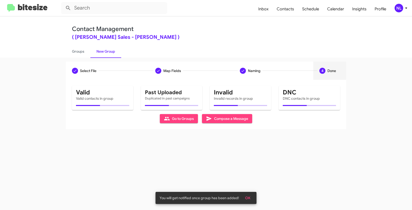
click at [249, 197] on span "OK" at bounding box center [247, 198] width 5 height 9
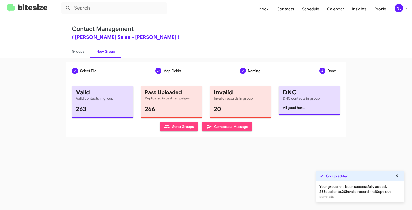
click at [172, 127] on span "Go to Groups" at bounding box center [179, 126] width 30 height 9
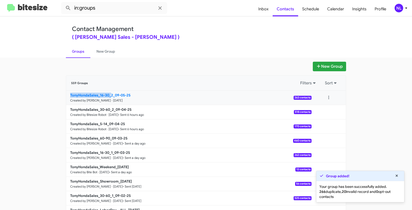
drag, startPoint x: 51, startPoint y: 96, endPoint x: 110, endPoint y: 93, distance: 58.7
click at [110, 93] on app-groups "New Group 559 Groups Filters Sort TonyHondaSales_16-30_2_09-05-25 Created by [P…" at bounding box center [206, 155] width 412 height 186
copy b "TonyHondaSales_16-30_"
click at [108, 6] on input "in:groups" at bounding box center [114, 8] width 106 height 12
paste input "TonyHondaSales_16-30_"
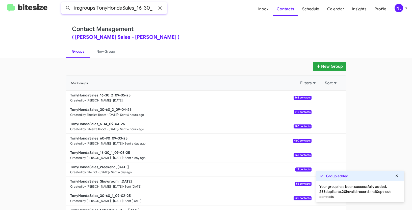
type input "in:groups TonyHondaSales_16-30_"
click at [63, 3] on button at bounding box center [68, 8] width 10 height 10
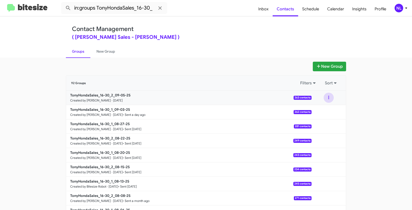
click at [325, 97] on button at bounding box center [328, 98] width 10 height 10
click at [318, 112] on button "View contacts" at bounding box center [313, 111] width 40 height 12
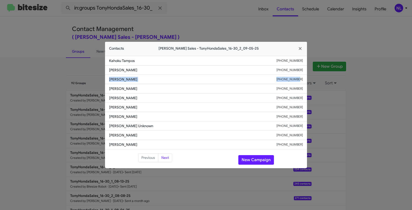
drag, startPoint x: 109, startPoint y: 78, endPoint x: 308, endPoint y: 82, distance: 198.6
click at [308, 82] on modal-container "Contacts [PERSON_NAME] Sales - TonyHondaSales_16-30_2_09-05-25 Kahoku Tampos [P…" at bounding box center [206, 105] width 412 height 210
copy div "[PERSON_NAME] [PHONE_NUMBER]"
click at [255, 162] on button "New Campaign" at bounding box center [256, 160] width 36 height 10
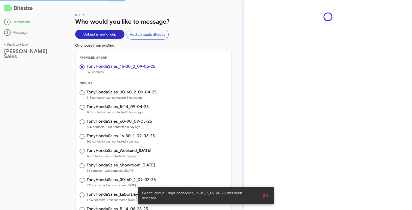
click at [267, 200] on span "OK" at bounding box center [264, 195] width 5 height 9
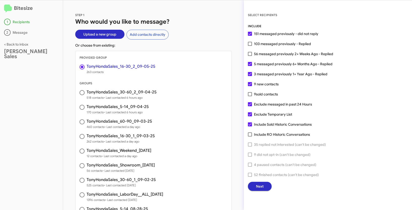
click at [265, 187] on button "Next" at bounding box center [260, 186] width 24 height 9
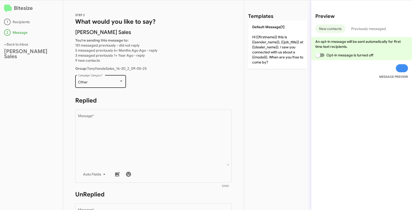
click at [98, 86] on div "Other Campaign Category *" at bounding box center [100, 81] width 45 height 14
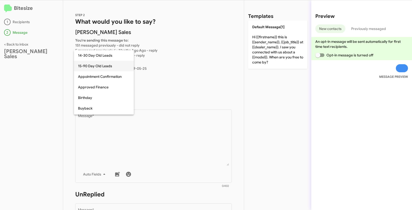
click at [90, 68] on span "15-90 Day Old Leads" at bounding box center [104, 66] width 52 height 11
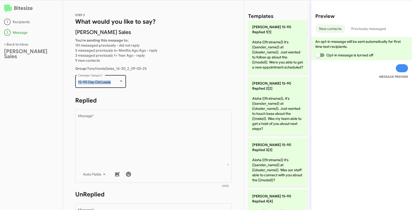
drag, startPoint x: 77, startPoint y: 83, endPoint x: 112, endPoint y: 84, distance: 35.1
click at [112, 84] on div "15-90 Day Old Leads Campaign Category *" at bounding box center [100, 81] width 51 height 14
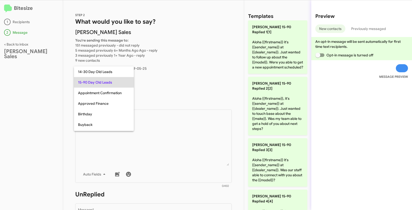
copy span "15-90 Day Old Leads"
click at [163, 132] on div at bounding box center [206, 105] width 412 height 210
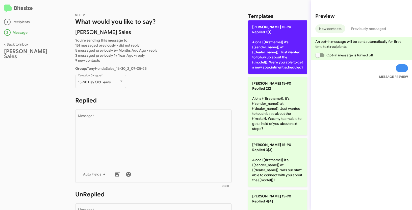
click at [268, 44] on p "[PERSON_NAME] 15-90 Replied 1[1] Aloha {{firstname}} it's {{sender_name}} at {{…" at bounding box center [277, 46] width 59 height 53
type textarea "Aloha {{firstname}} it's {{sender_name}} at {{dealer_name}}. Just wanted to fol…"
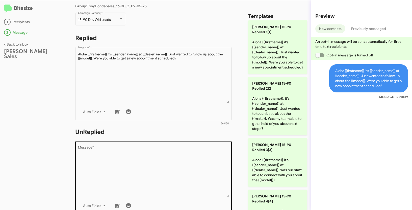
scroll to position [89, 0]
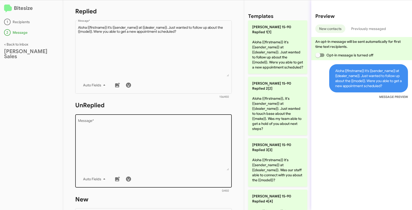
click at [149, 145] on textarea "Message *" at bounding box center [153, 144] width 151 height 51
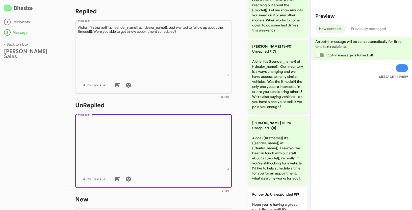
scroll to position [471, 0]
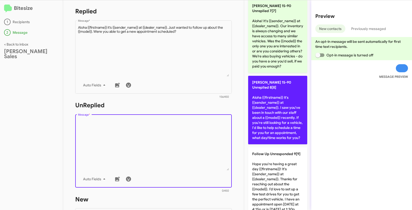
click at [265, 111] on p "[PERSON_NAME] 15-90 Unreplied 8[8] Aloha {{firstname}} it's {{sender_name}} at …" at bounding box center [277, 110] width 59 height 69
type textarea "Aloha {{firstname}} it's {{sender_name}} at {{dealer_name}}. I saw you've been …"
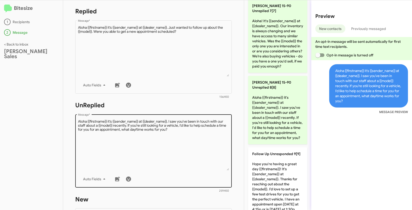
scroll to position [176, 0]
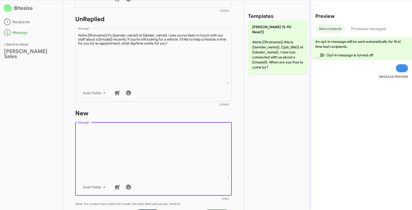
click at [177, 151] on textarea "Message *" at bounding box center [153, 152] width 151 height 51
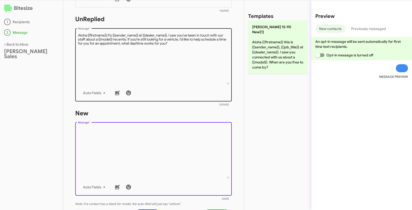
scroll to position [0, 0]
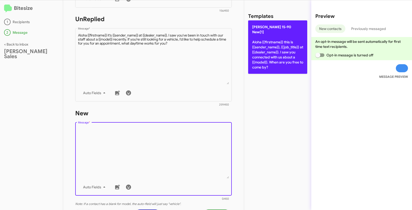
click at [261, 42] on p "[PERSON_NAME] 15-90 New[1] Aloha {{firstname}} this is {{sender_name}}, {{job_t…" at bounding box center [277, 46] width 59 height 53
type textarea "Aloha {{firstname}} this is {{sender_name}}, {{job_title}} at {{dealer_name}}. …"
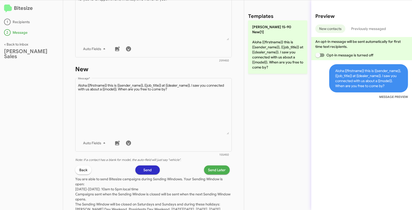
scroll to position [246, 0]
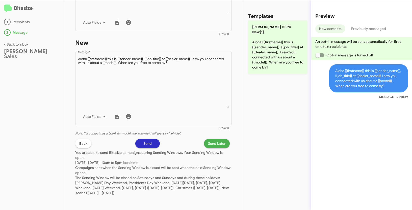
click at [213, 146] on span "Send Later" at bounding box center [217, 143] width 18 height 9
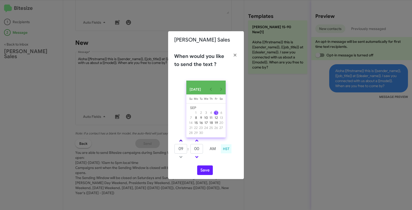
click at [180, 142] on span at bounding box center [180, 141] width 3 height 3
click at [179, 141] on link at bounding box center [180, 141] width 9 height 6
type input "12"
drag, startPoint x: 201, startPoint y: 152, endPoint x: 182, endPoint y: 150, distance: 18.8
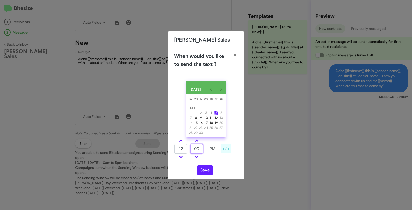
click at [182, 150] on tr "12 : 00 PM" at bounding box center [196, 149] width 45 height 10
type input "35"
click at [204, 175] on button "Save" at bounding box center [205, 171] width 16 height 10
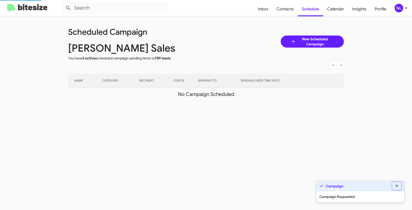
click at [398, 185] on icon at bounding box center [396, 186] width 5 height 4
